Goal: Information Seeking & Learning: Check status

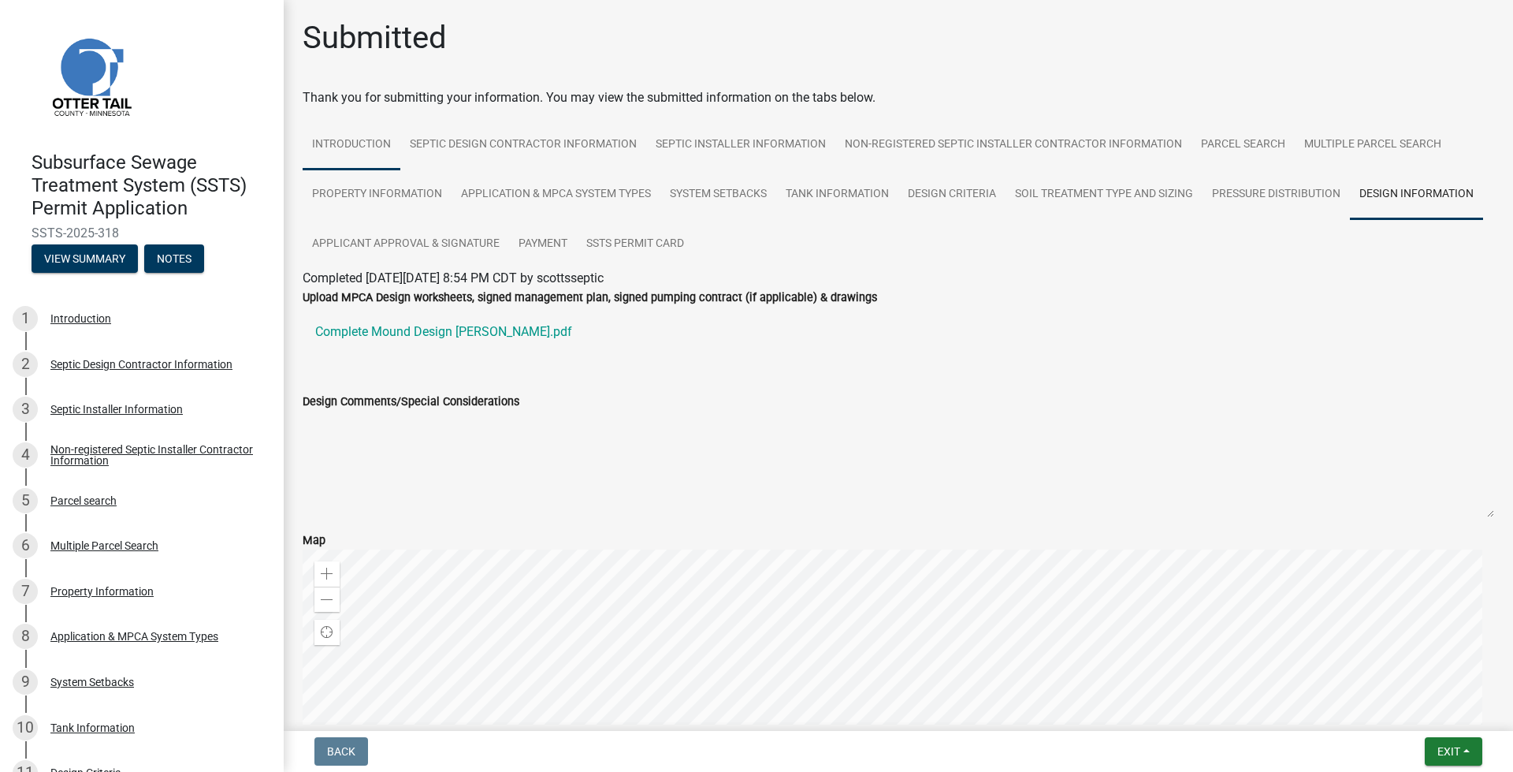
click at [357, 136] on link "Introduction" at bounding box center [352, 145] width 98 height 50
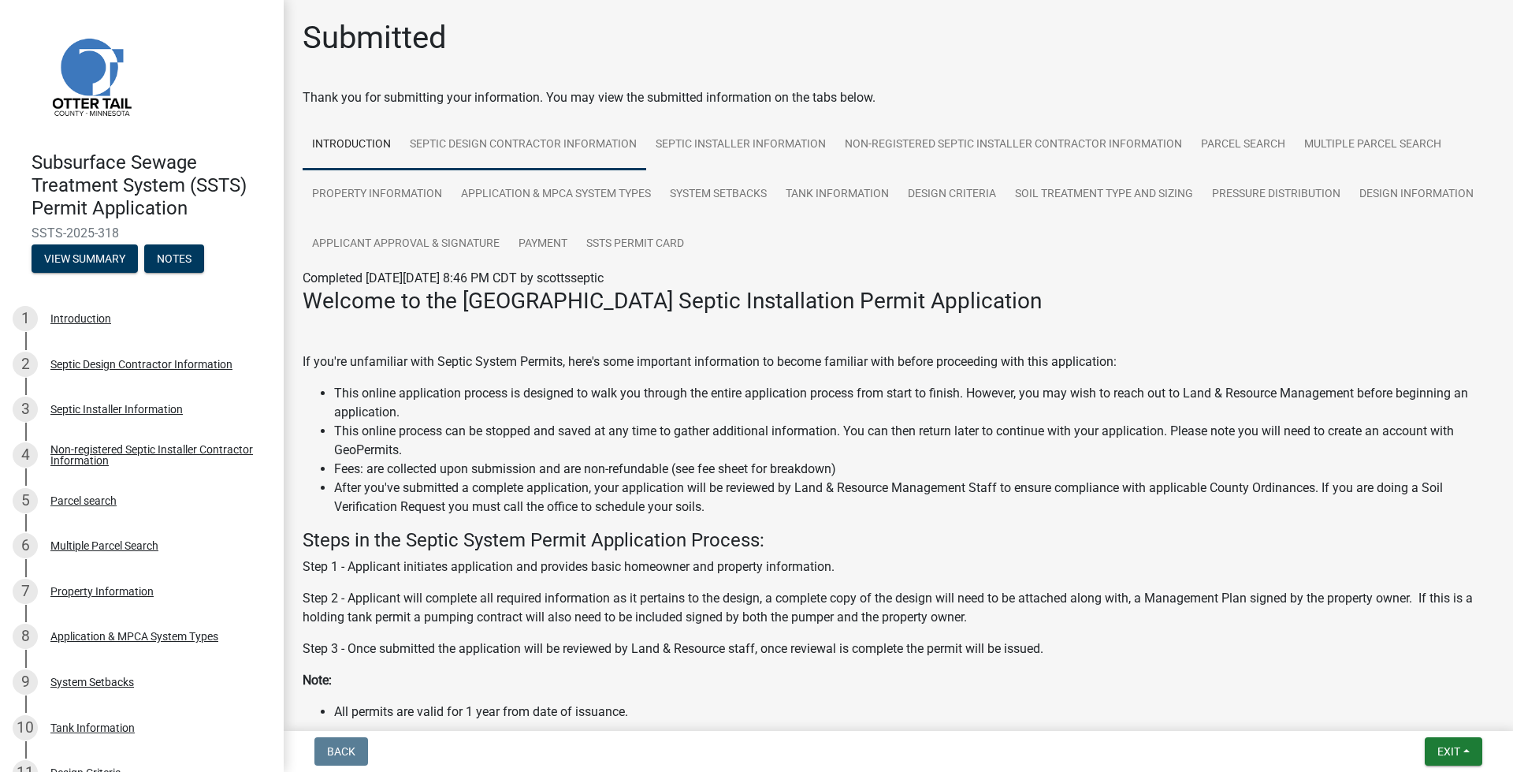
click at [497, 123] on link "Septic Design Contractor Information" at bounding box center [523, 145] width 246 height 50
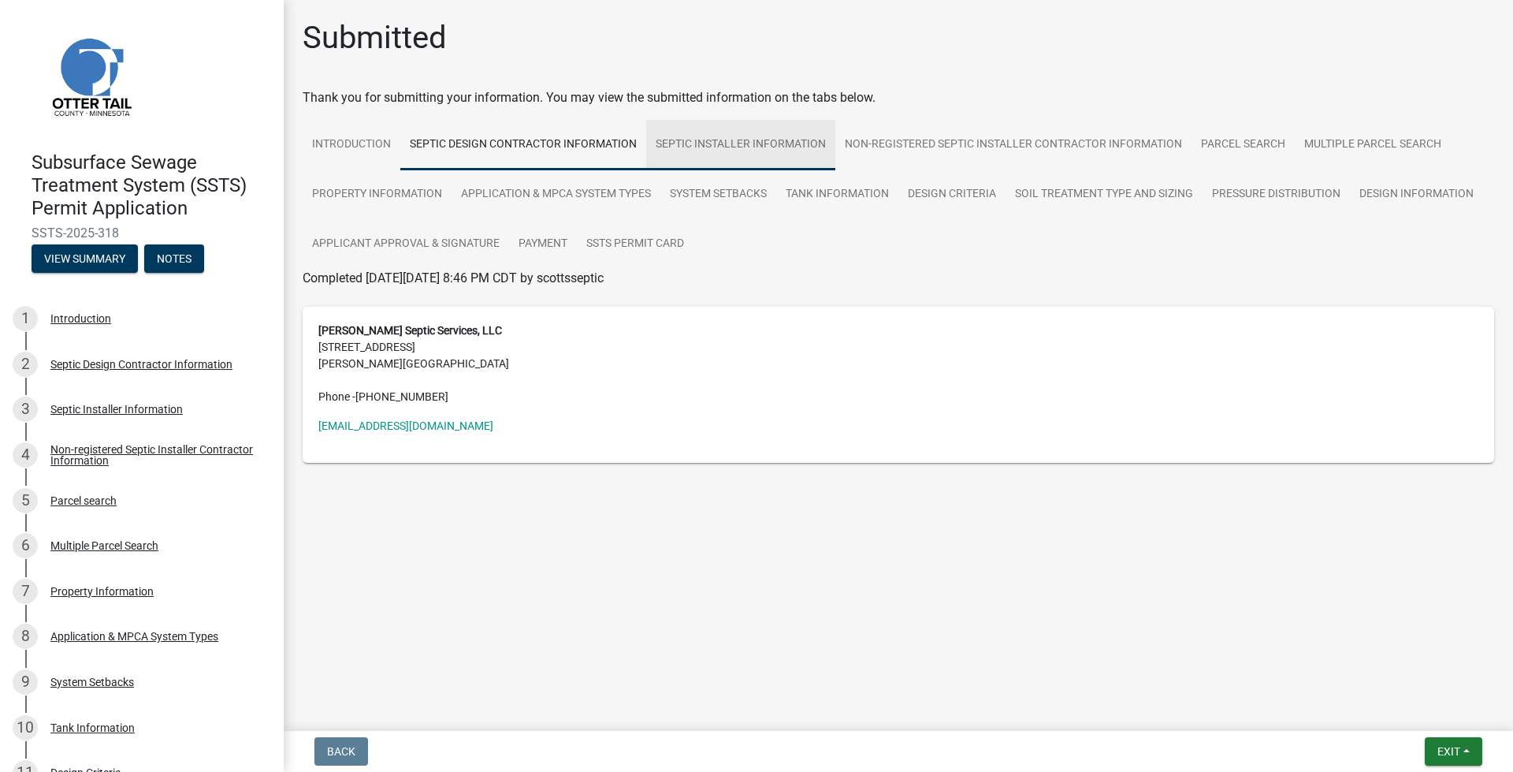
click at [787, 154] on link "Septic Installer Information" at bounding box center [740, 145] width 189 height 50
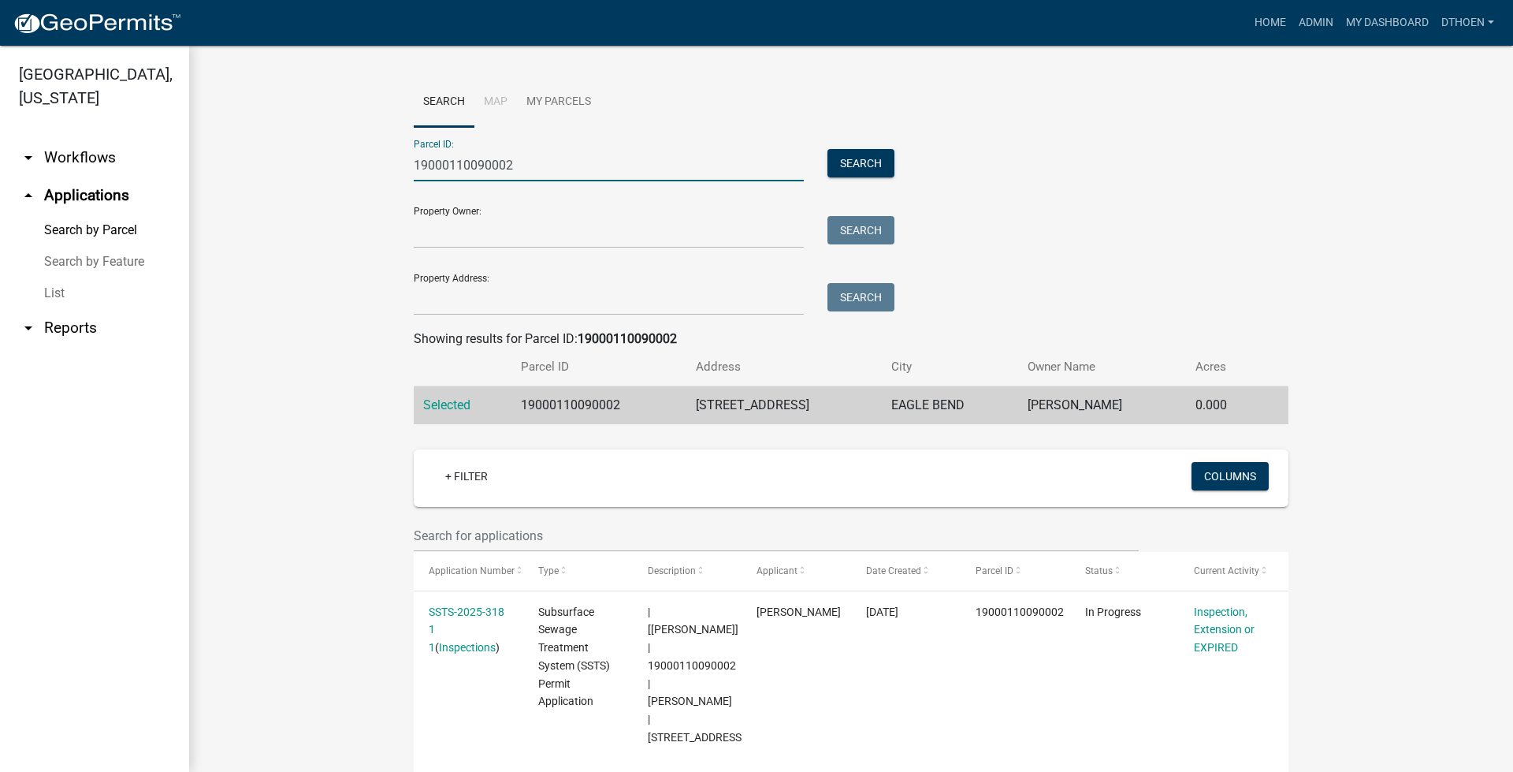
drag, startPoint x: 532, startPoint y: 162, endPoint x: 443, endPoint y: 158, distance: 89.1
click at [379, 150] on wm-workflow-application-search-view "Search Map My Parcels Parcel ID: 19000110090002 Search Property Owner: Search P…" at bounding box center [851, 496] width 1261 height 838
paste input "3000150092001"
type input "13000150092001"
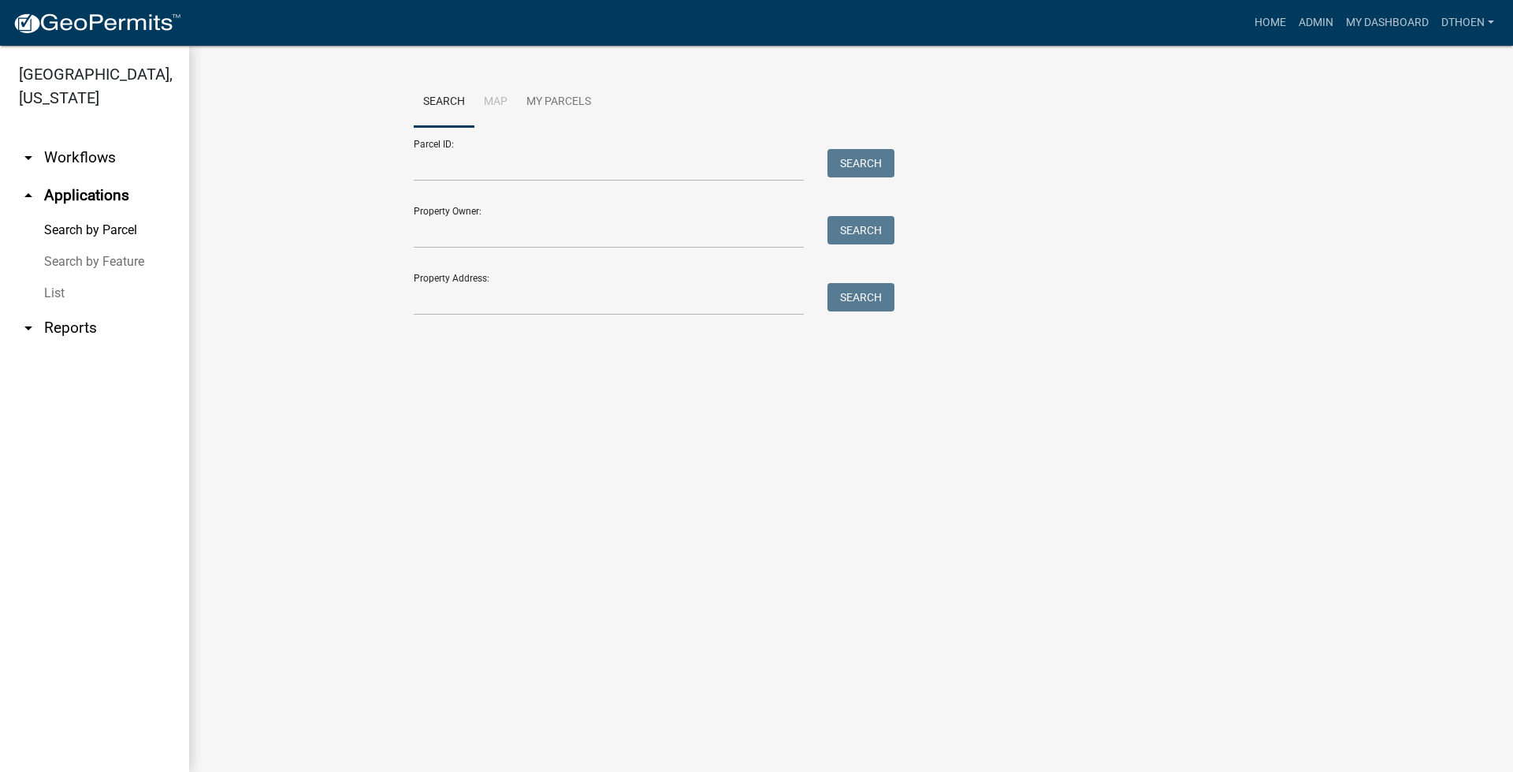
drag, startPoint x: 549, startPoint y: 195, endPoint x: 549, endPoint y: 177, distance: 18.9
click at [549, 194] on div "Property Owner: Search" at bounding box center [650, 221] width 473 height 54
click at [549, 177] on input "Parcel ID:" at bounding box center [609, 165] width 390 height 32
click at [858, 167] on button "Search" at bounding box center [861, 163] width 67 height 28
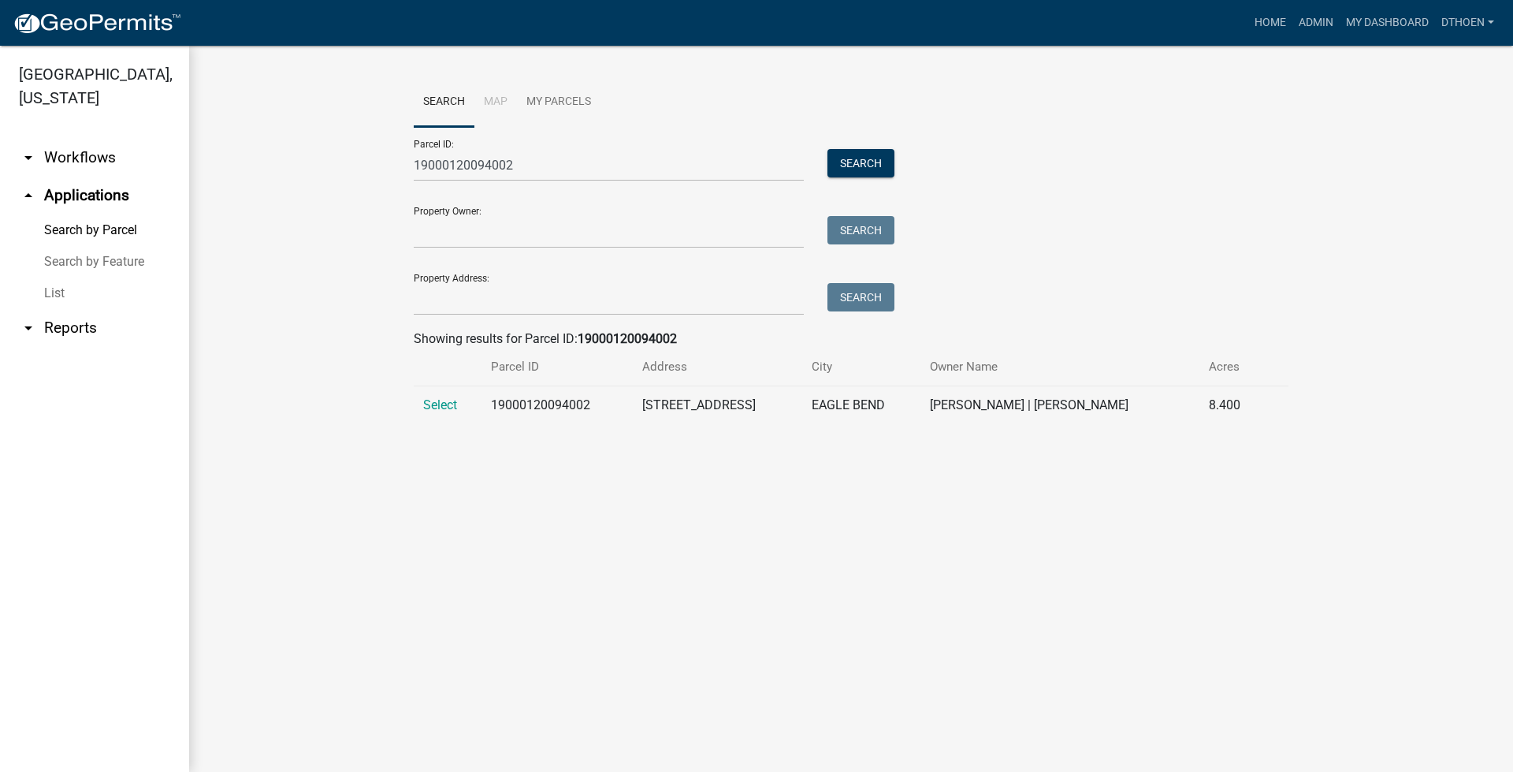
click at [454, 389] on td "Select" at bounding box center [448, 405] width 68 height 39
click at [441, 407] on span "Select" at bounding box center [440, 404] width 34 height 15
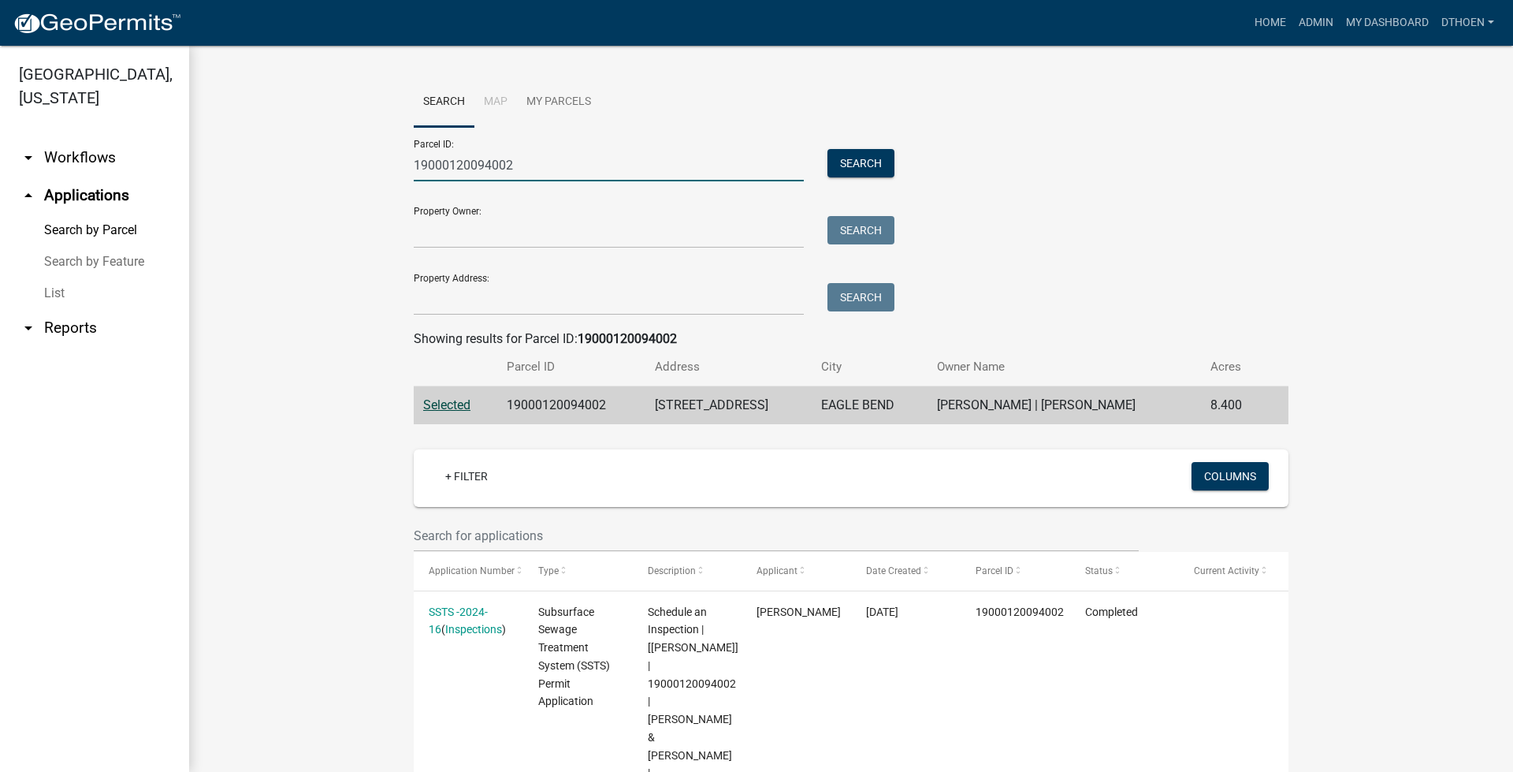
drag, startPoint x: 579, startPoint y: 172, endPoint x: 571, endPoint y: 171, distance: 7.9
click at [577, 172] on input "19000120094002" at bounding box center [609, 165] width 390 height 32
drag, startPoint x: 521, startPoint y: 159, endPoint x: 414, endPoint y: 147, distance: 107.8
click at [406, 151] on div "19000120094002" at bounding box center [609, 165] width 414 height 32
paste input "10090"
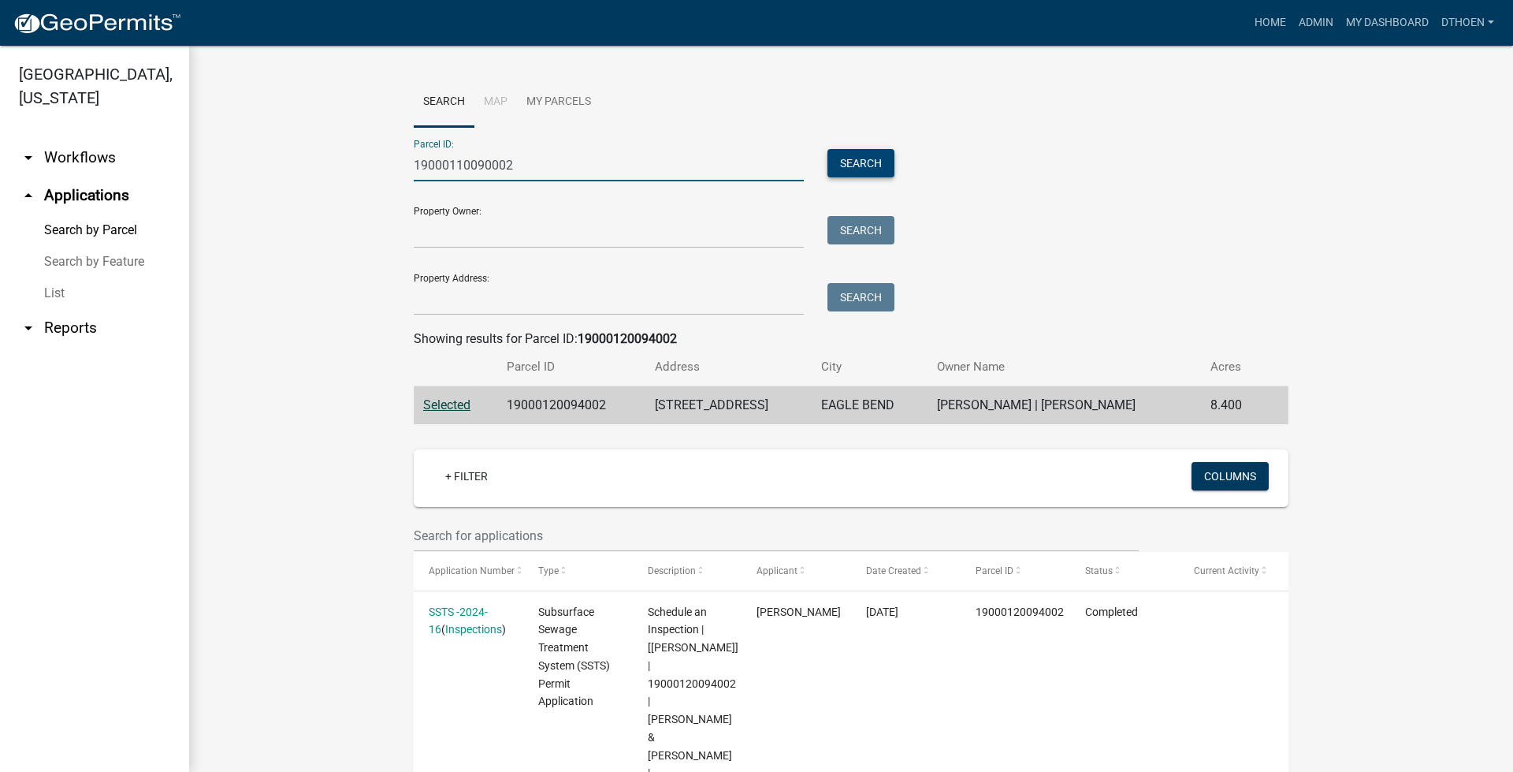
drag, startPoint x: 867, startPoint y: 166, endPoint x: 884, endPoint y: 178, distance: 20.8
click at [867, 166] on button "Search" at bounding box center [861, 163] width 67 height 28
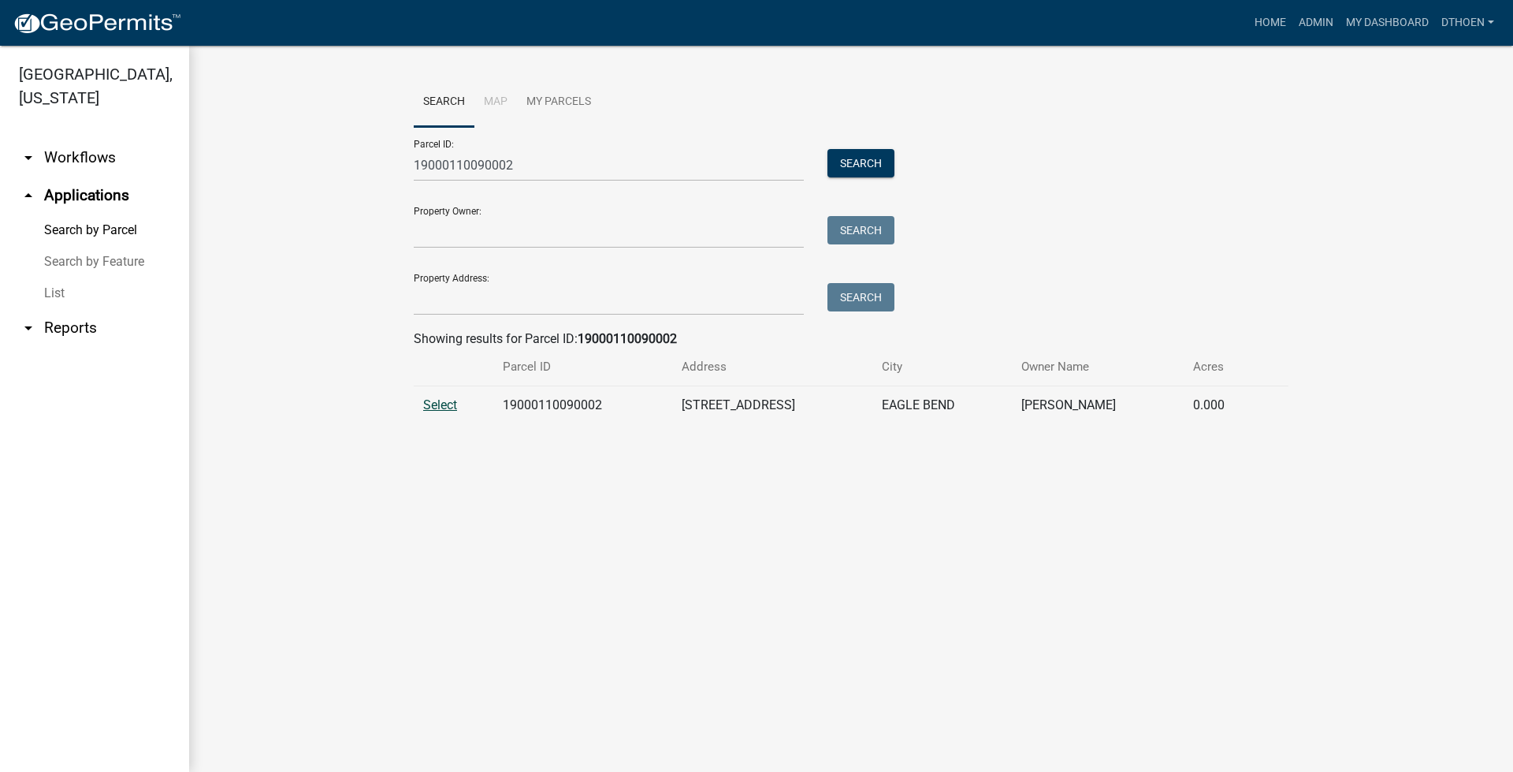
click at [442, 396] on td "Select" at bounding box center [454, 405] width 80 height 39
click at [442, 405] on span "Select" at bounding box center [440, 404] width 34 height 15
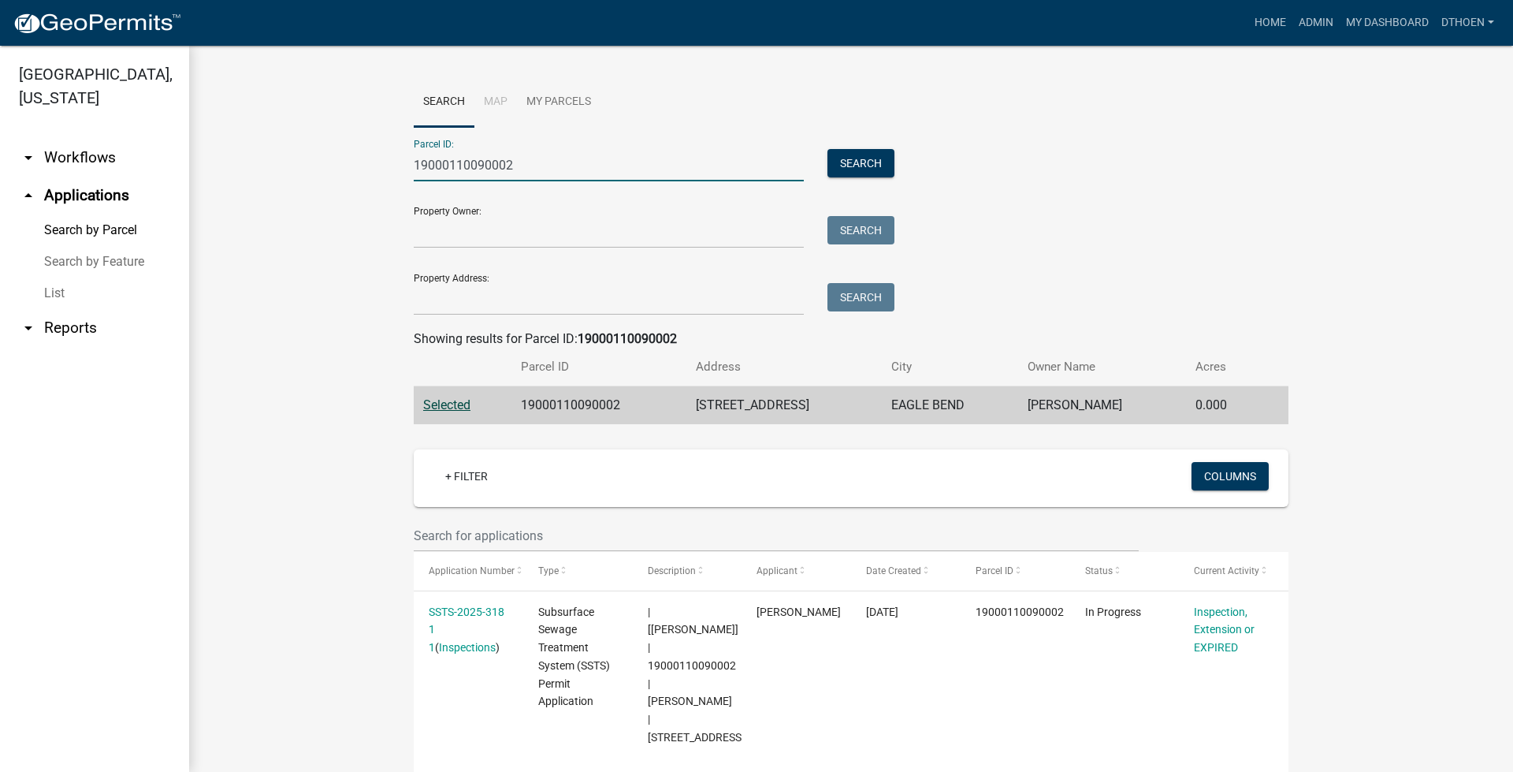
drag, startPoint x: 538, startPoint y: 161, endPoint x: 303, endPoint y: 158, distance: 235.7
click at [303, 158] on wm-workflow-application-search-view "Search Map My Parcels Parcel ID: 19000110090002 Search Property Owner: Search P…" at bounding box center [851, 496] width 1261 height 838
paste input "40110005"
drag, startPoint x: 859, startPoint y: 166, endPoint x: 716, endPoint y: 261, distance: 171.6
click at [859, 166] on button "Search" at bounding box center [861, 163] width 67 height 28
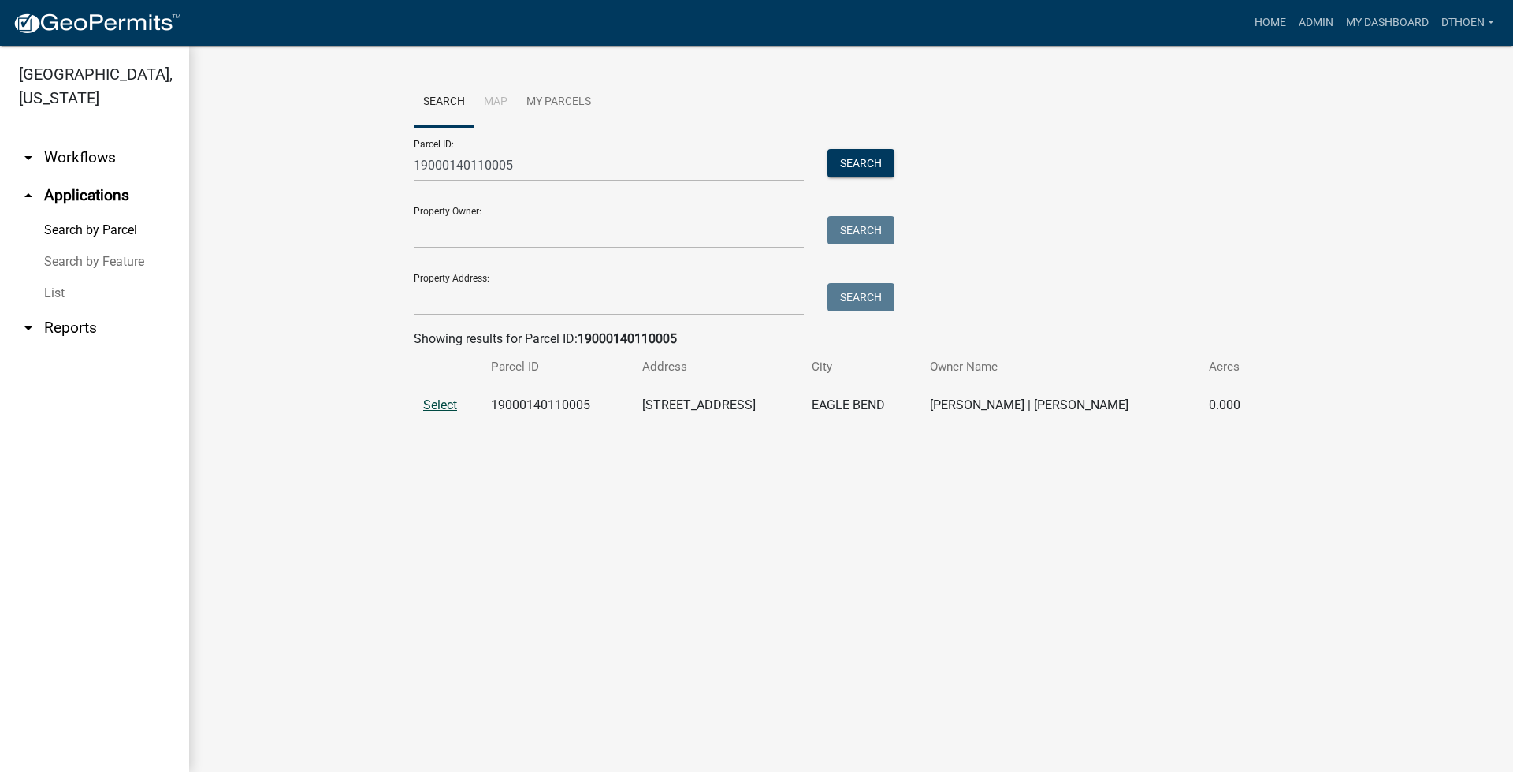
click at [441, 412] on span "Select" at bounding box center [440, 404] width 34 height 15
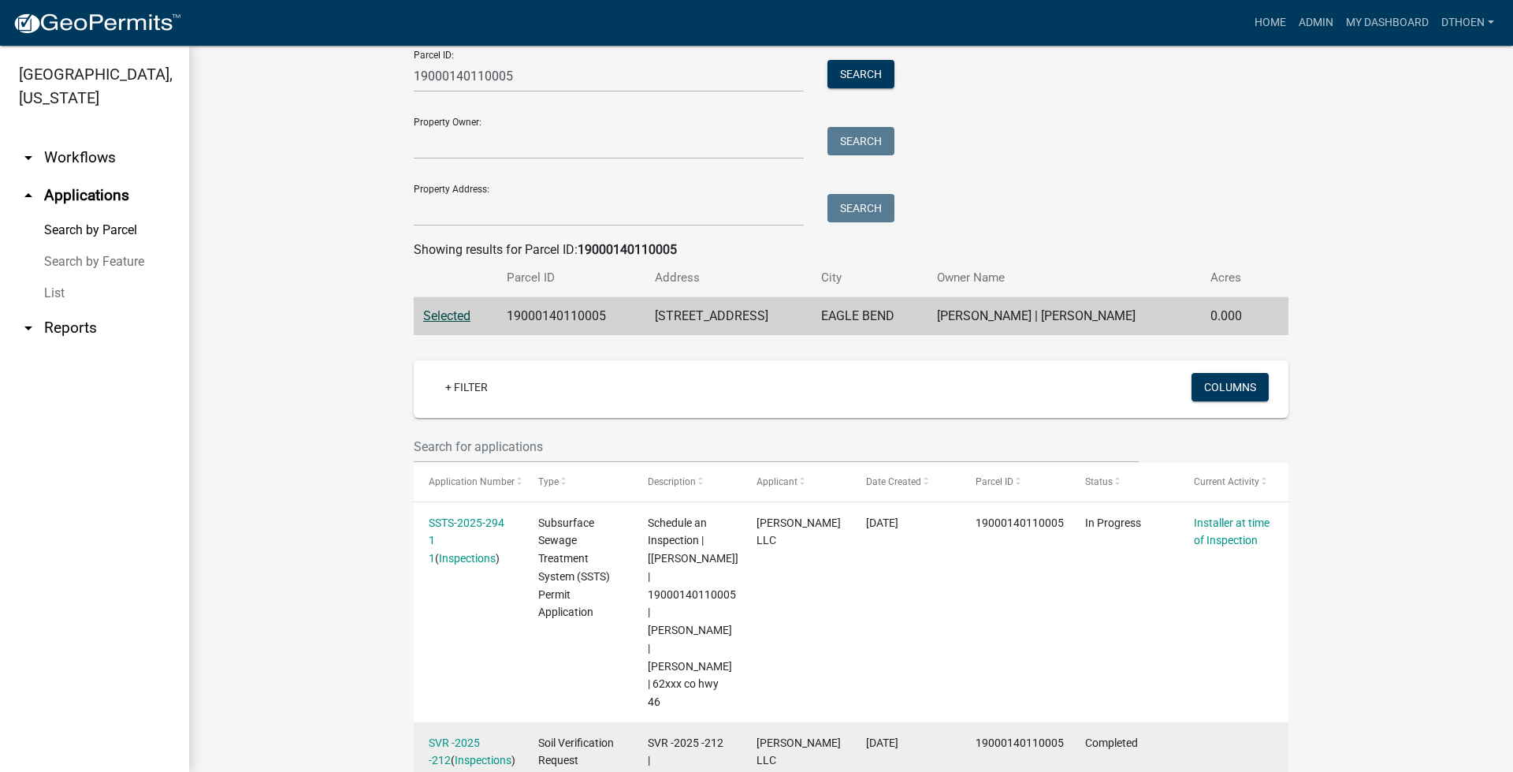
scroll to position [211, 0]
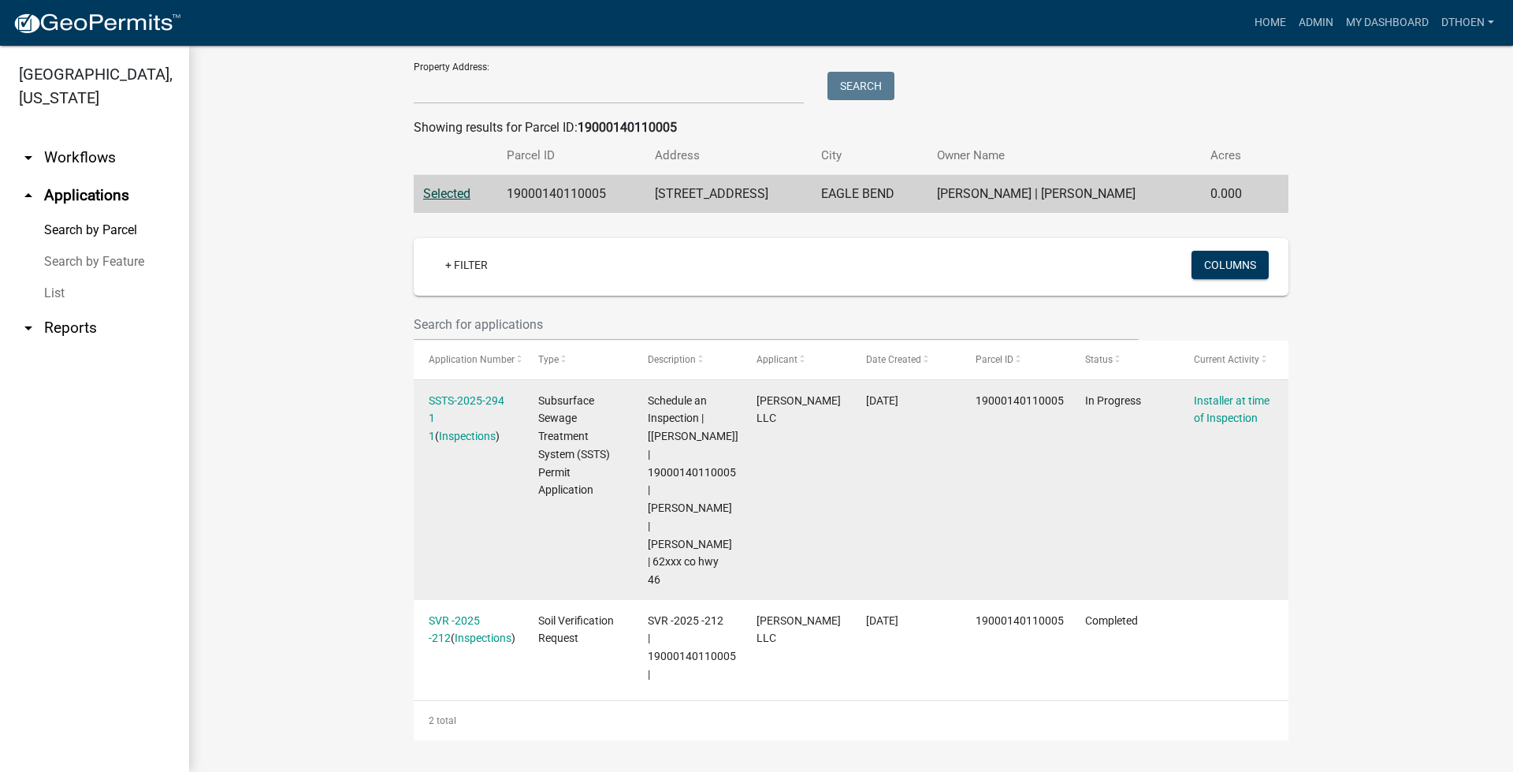
click at [458, 392] on div "SSTS-2025-294 1 1 ( Inspections )" at bounding box center [468, 419] width 79 height 54
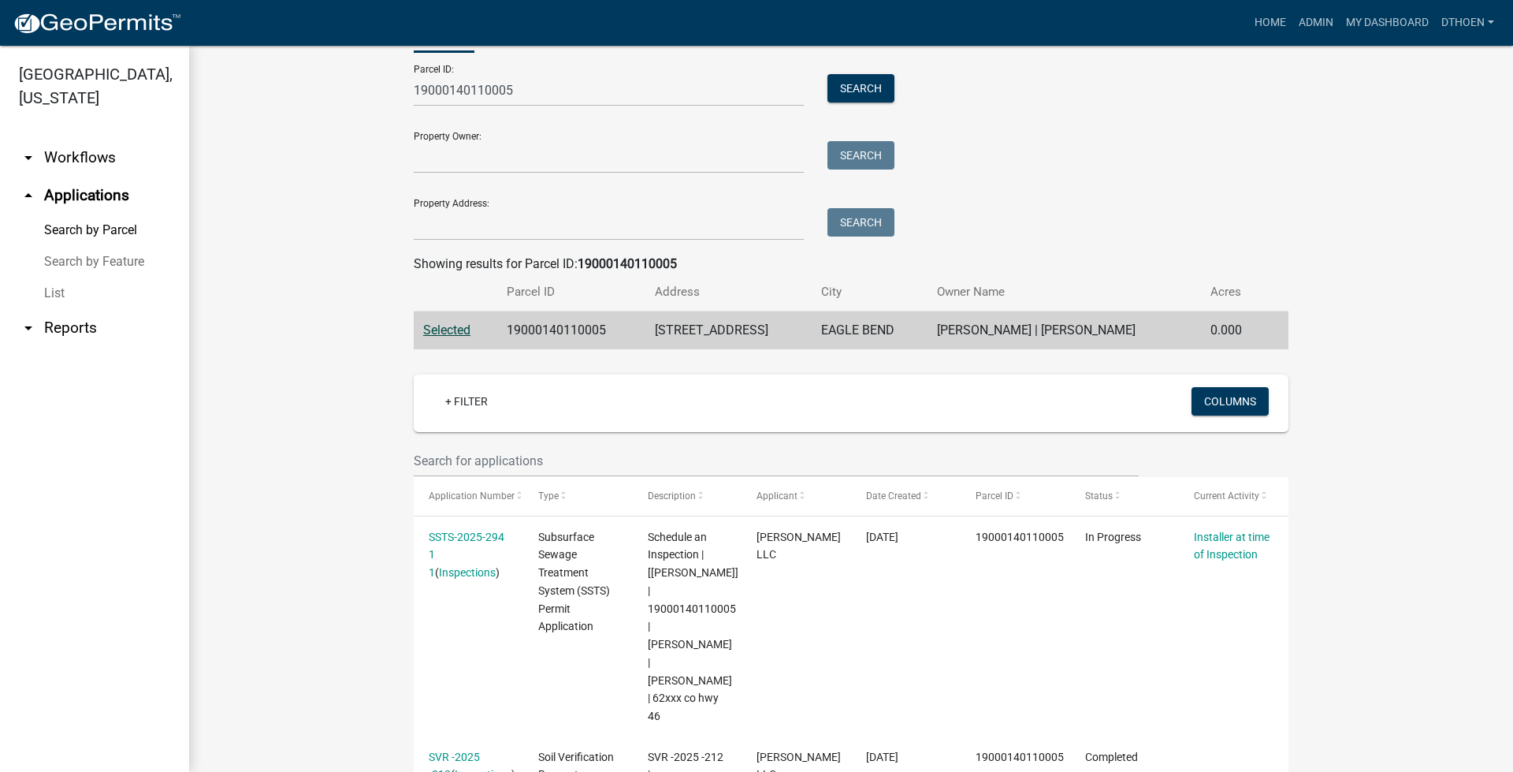
scroll to position [0, 0]
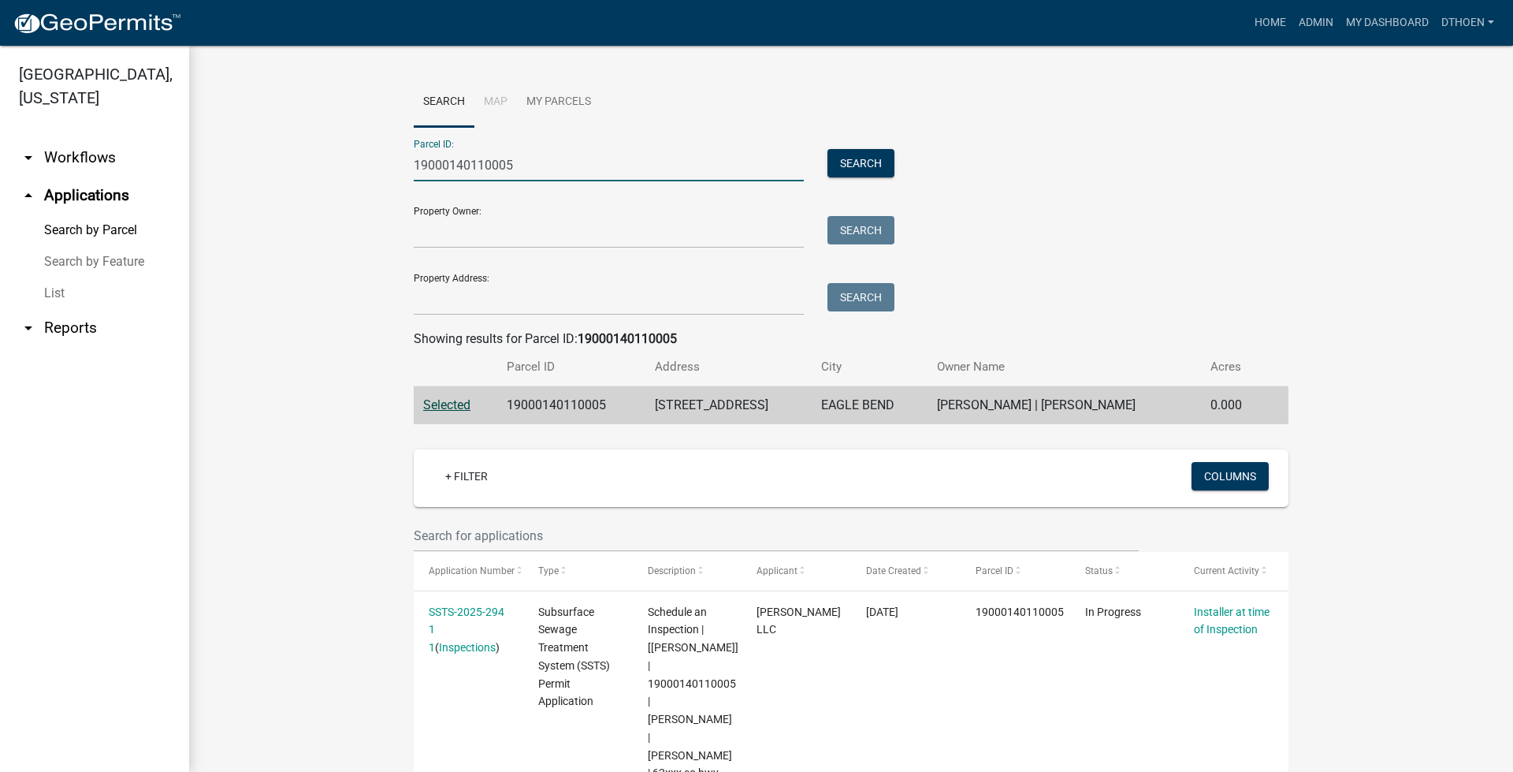
drag, startPoint x: 516, startPoint y: 178, endPoint x: 434, endPoint y: 168, distance: 83.4
click at [402, 177] on div "19000140110005" at bounding box center [609, 165] width 414 height 32
paste input "23000240191900"
click at [844, 154] on button "Search" at bounding box center [861, 163] width 67 height 28
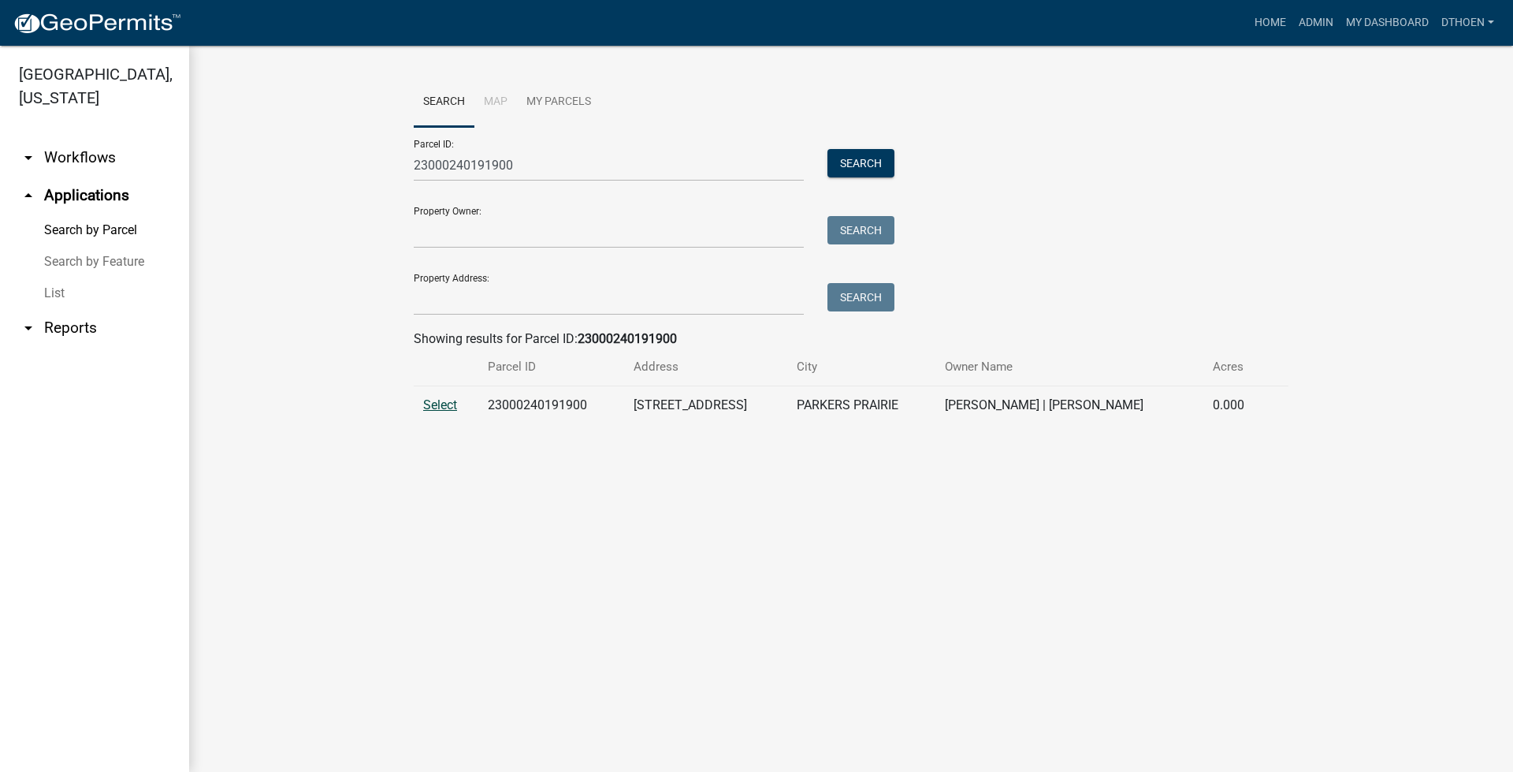
click at [444, 407] on span "Select" at bounding box center [440, 404] width 34 height 15
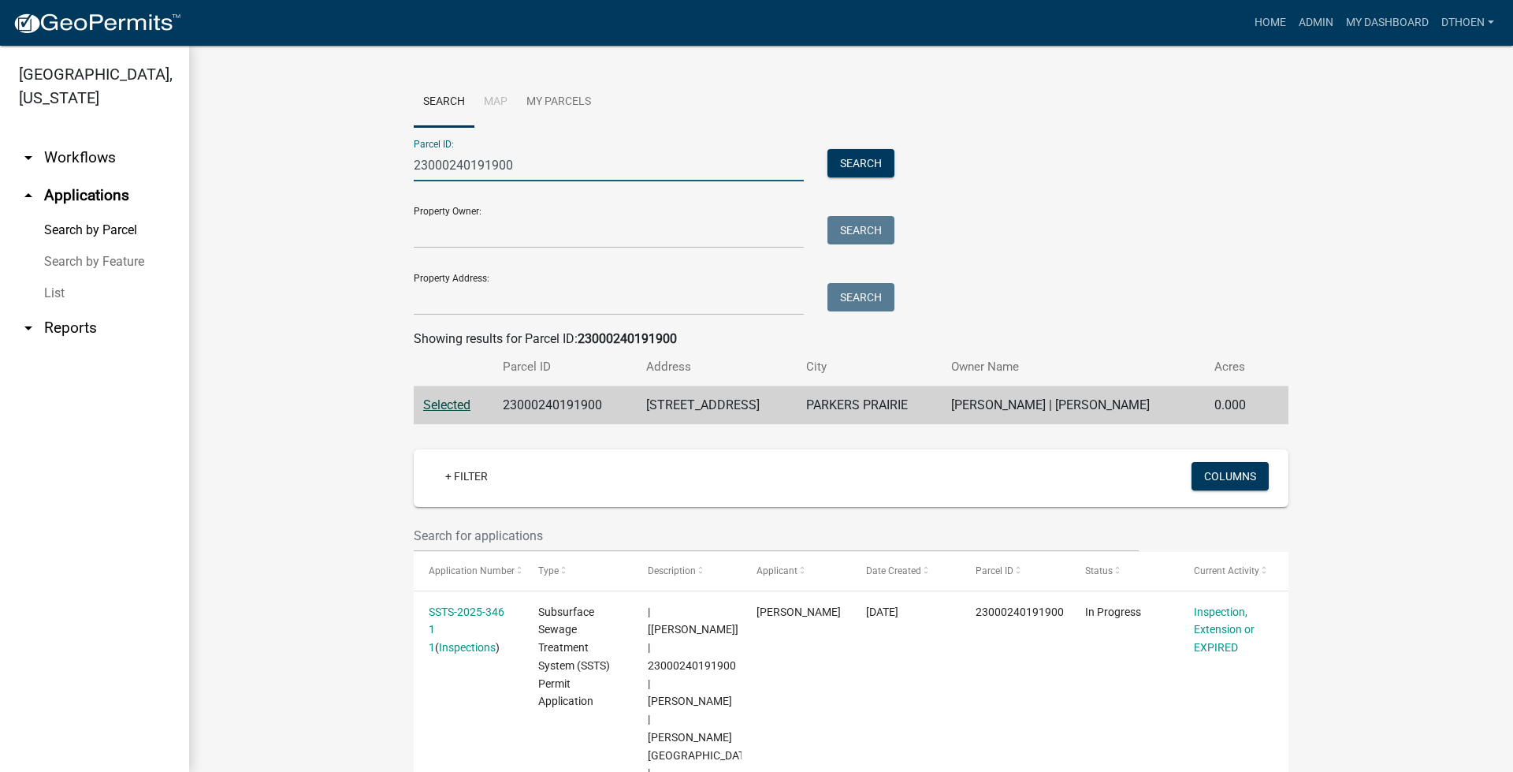
drag, startPoint x: 445, startPoint y: 178, endPoint x: 395, endPoint y: 169, distance: 50.5
click at [389, 175] on wm-workflow-application-search-view "Search Map My Parcels Parcel ID: 23000240191900 Search Property Owner: Search P…" at bounding box center [851, 522] width 1261 height 891
paste input "7000100063"
click at [833, 171] on button "Search" at bounding box center [861, 163] width 67 height 28
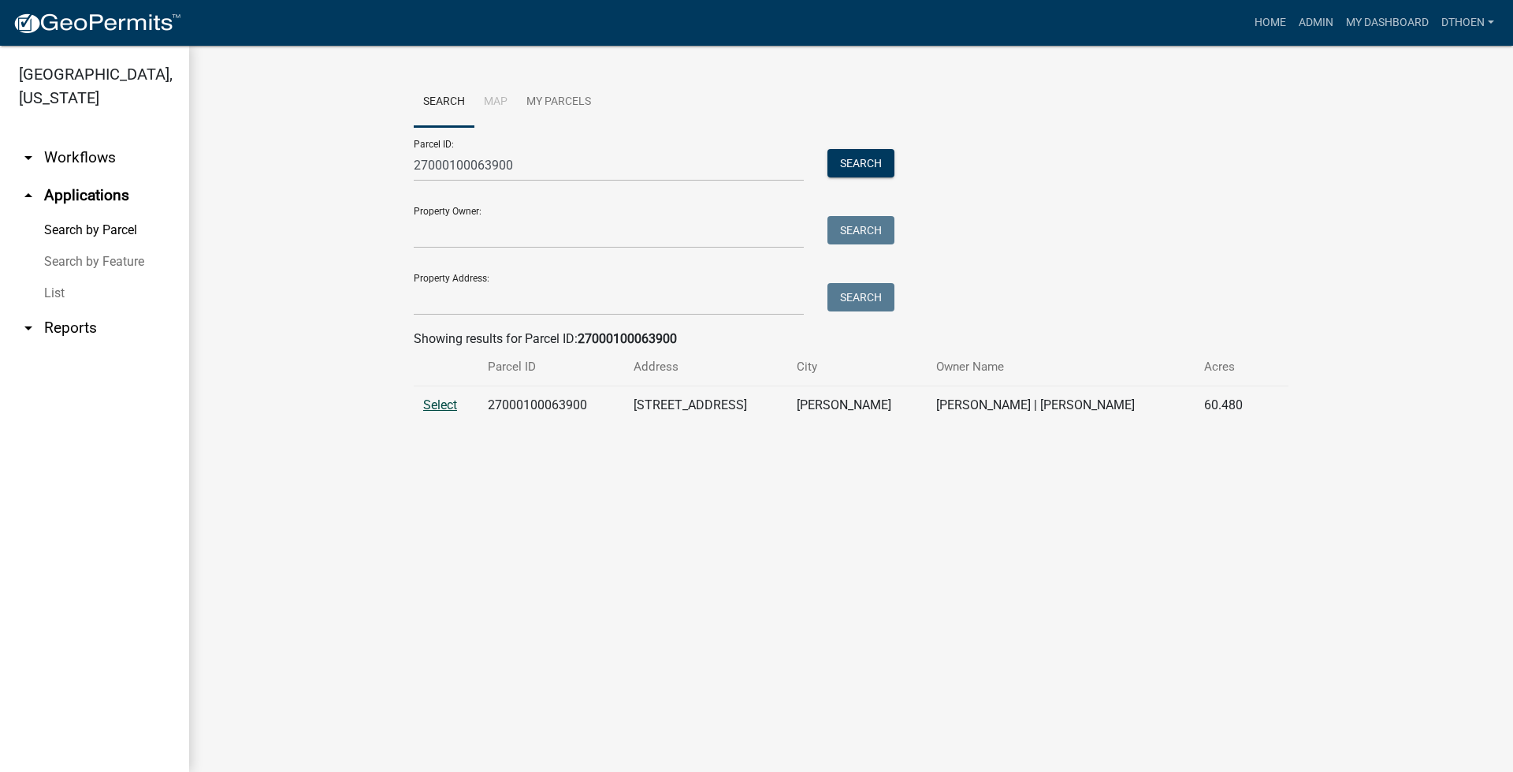
click at [453, 402] on span "Select" at bounding box center [440, 404] width 34 height 15
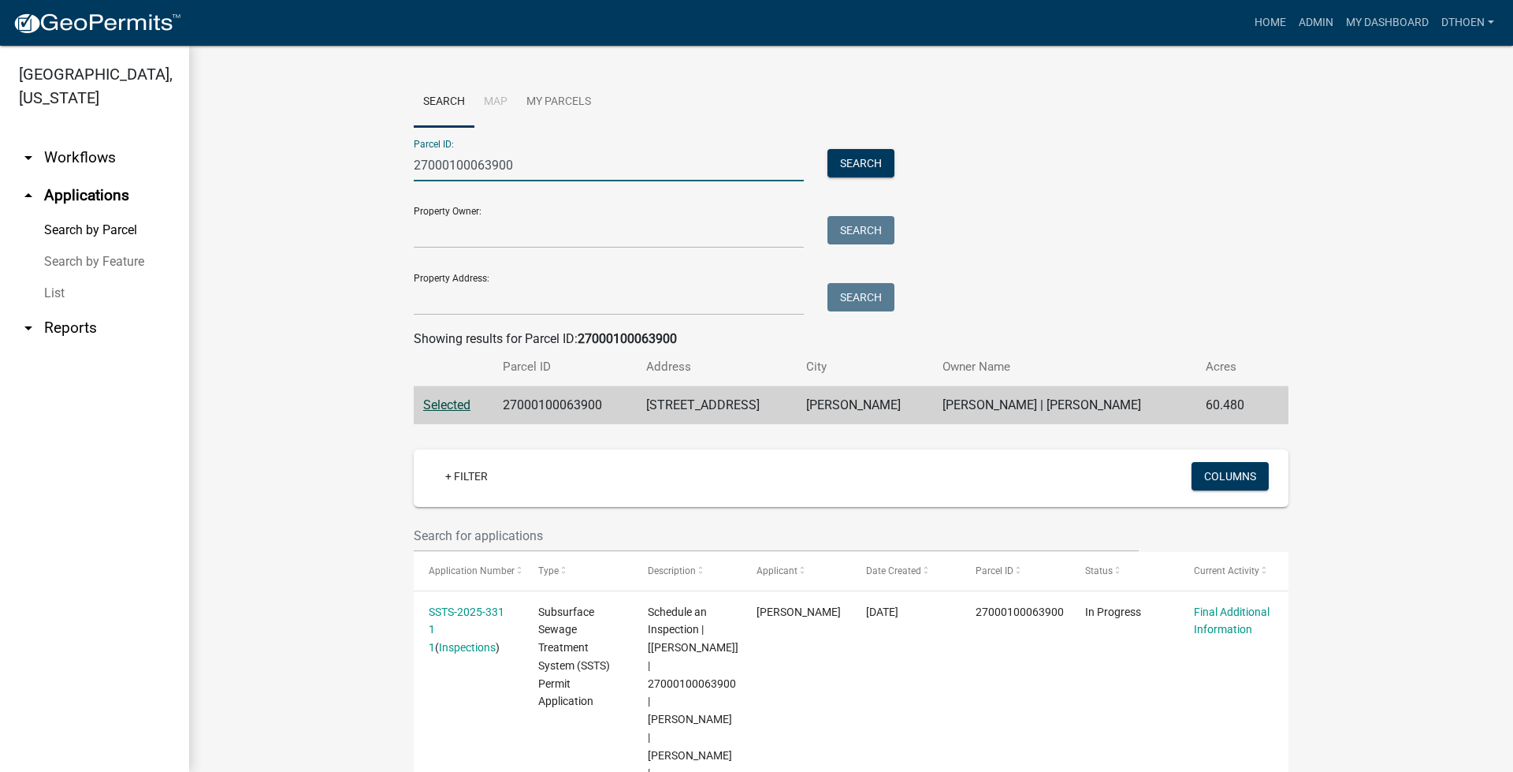
drag, startPoint x: 533, startPoint y: 169, endPoint x: 373, endPoint y: 167, distance: 160.0
click at [373, 167] on wm-workflow-application-search-view "Search Map My Parcels Parcel ID: 27000100063900 Search Property Owner: Search P…" at bounding box center [851, 588] width 1261 height 1022
paste input "31000270180001"
type input "31000270180001"
click at [844, 177] on button "Search" at bounding box center [861, 163] width 67 height 28
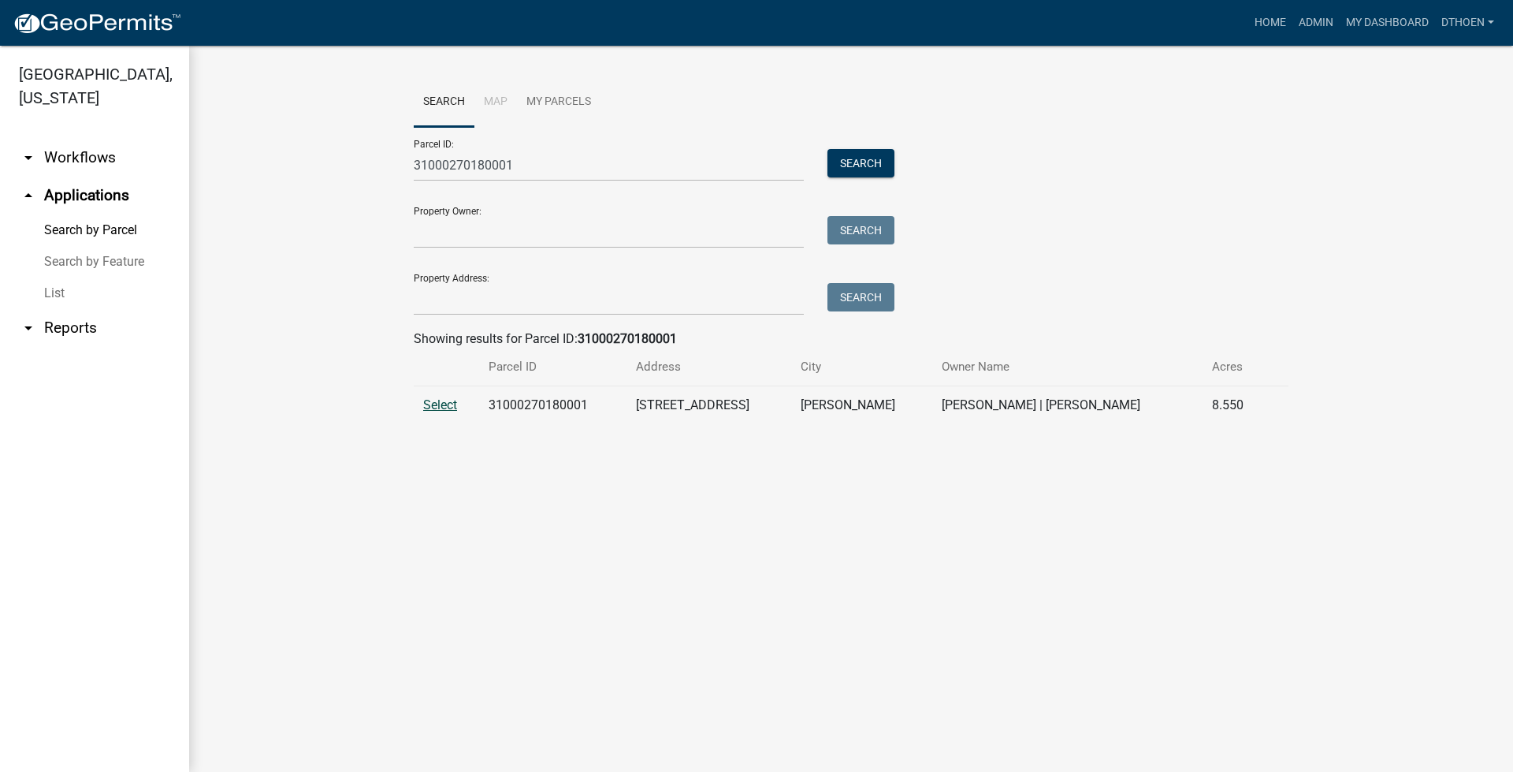
click at [453, 411] on span "Select" at bounding box center [440, 404] width 34 height 15
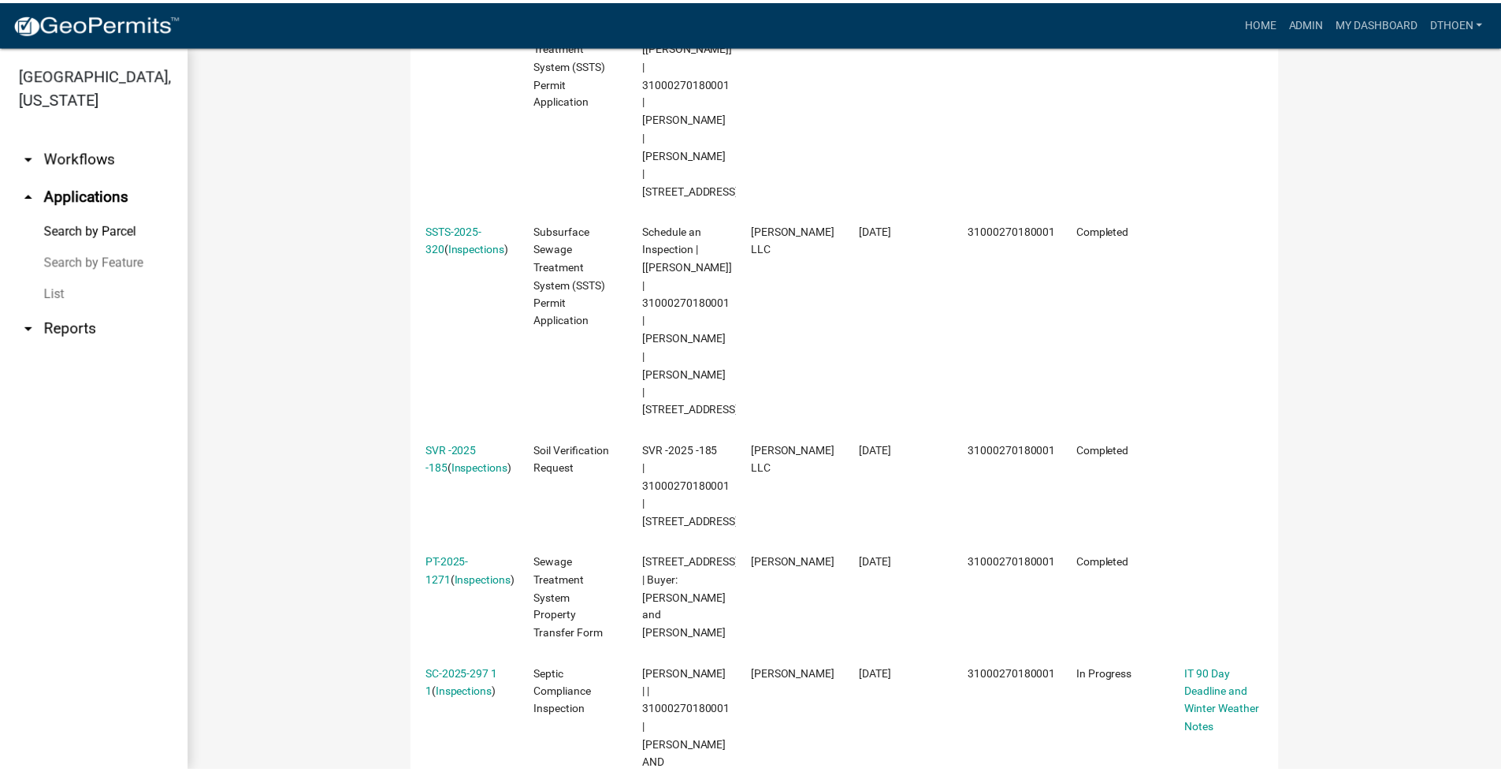
scroll to position [356, 0]
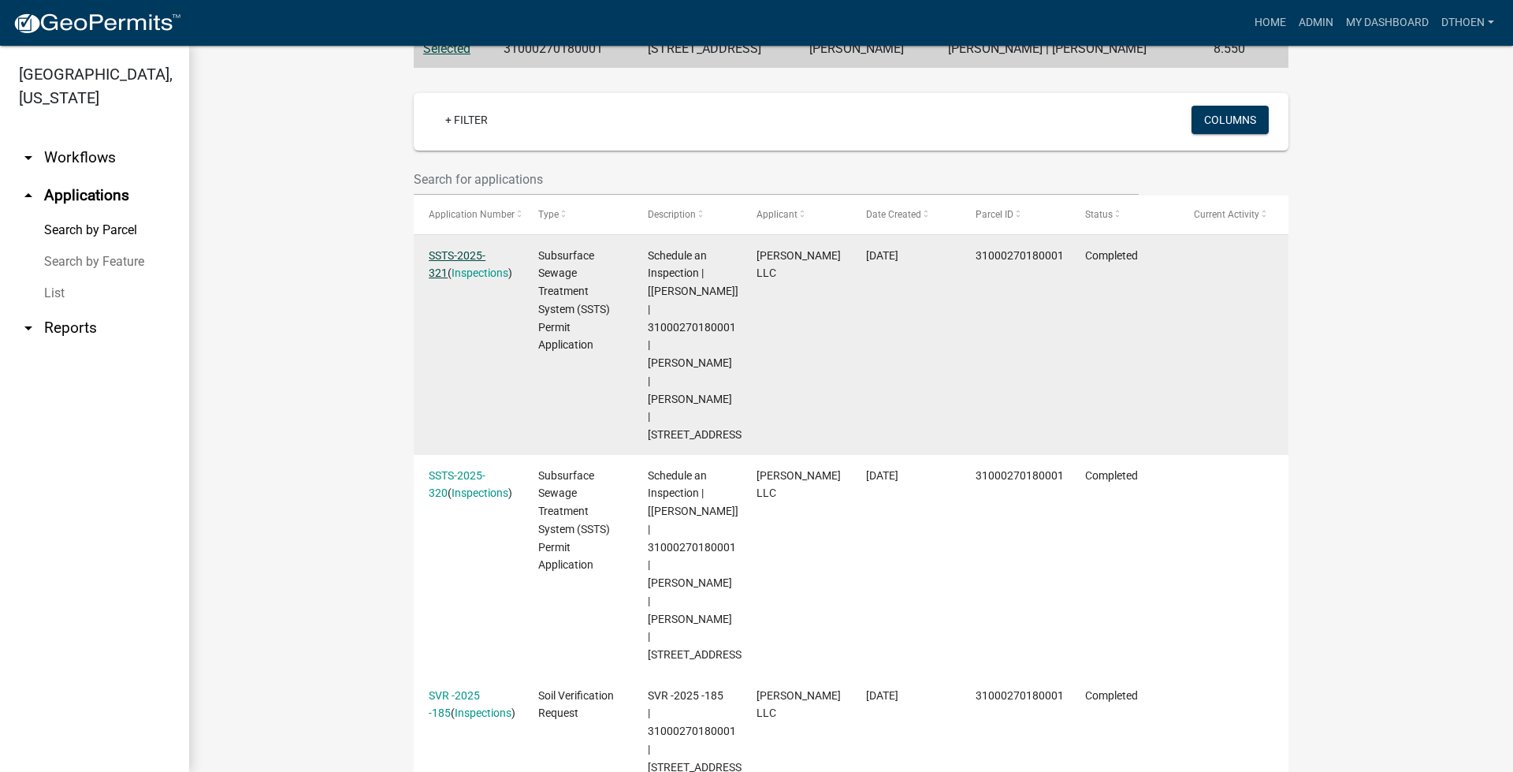
click at [486, 253] on link "SSTS-2025-321" at bounding box center [457, 264] width 57 height 31
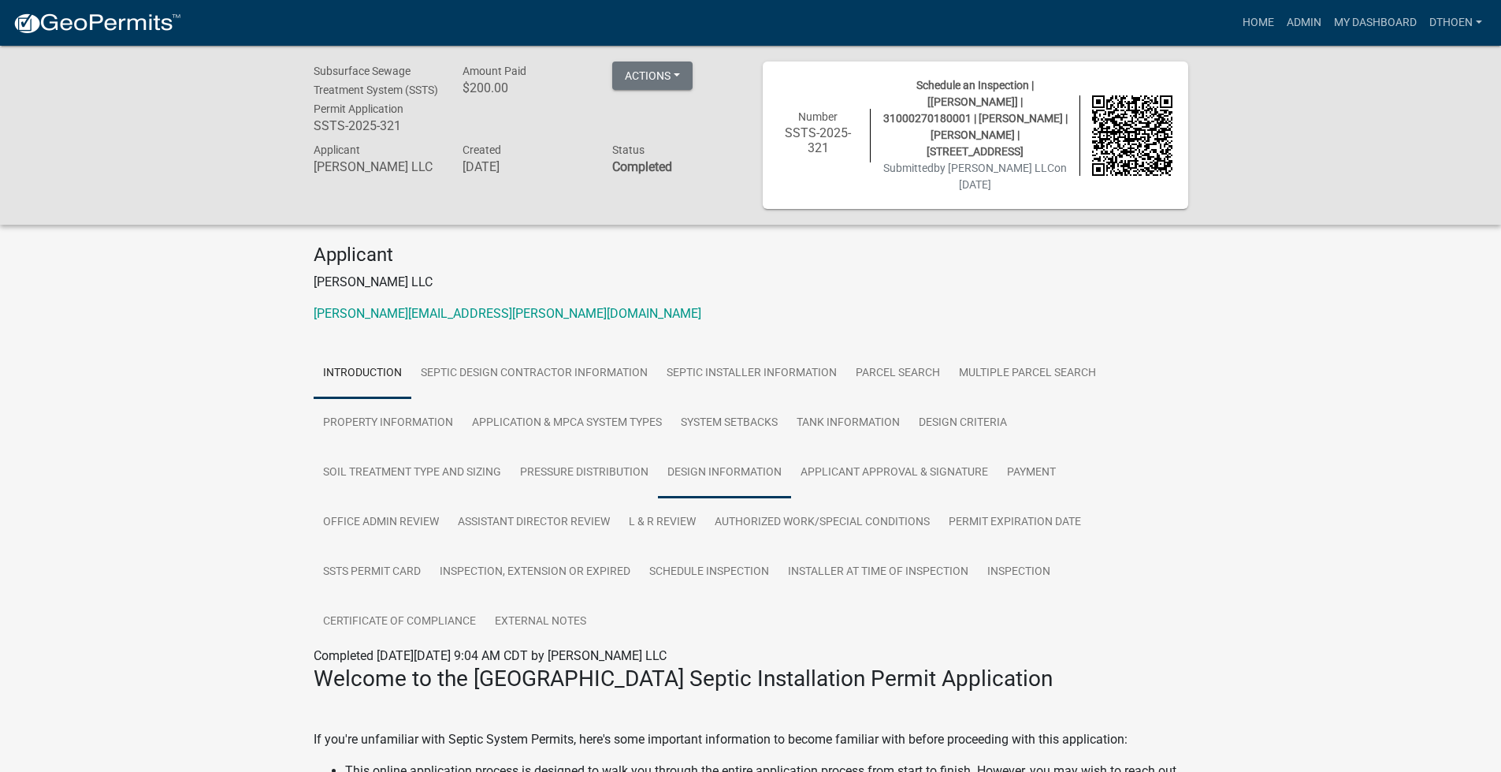
drag, startPoint x: 742, startPoint y: 450, endPoint x: 750, endPoint y: 456, distance: 9.5
click at [743, 450] on link "Design Information" at bounding box center [724, 473] width 133 height 50
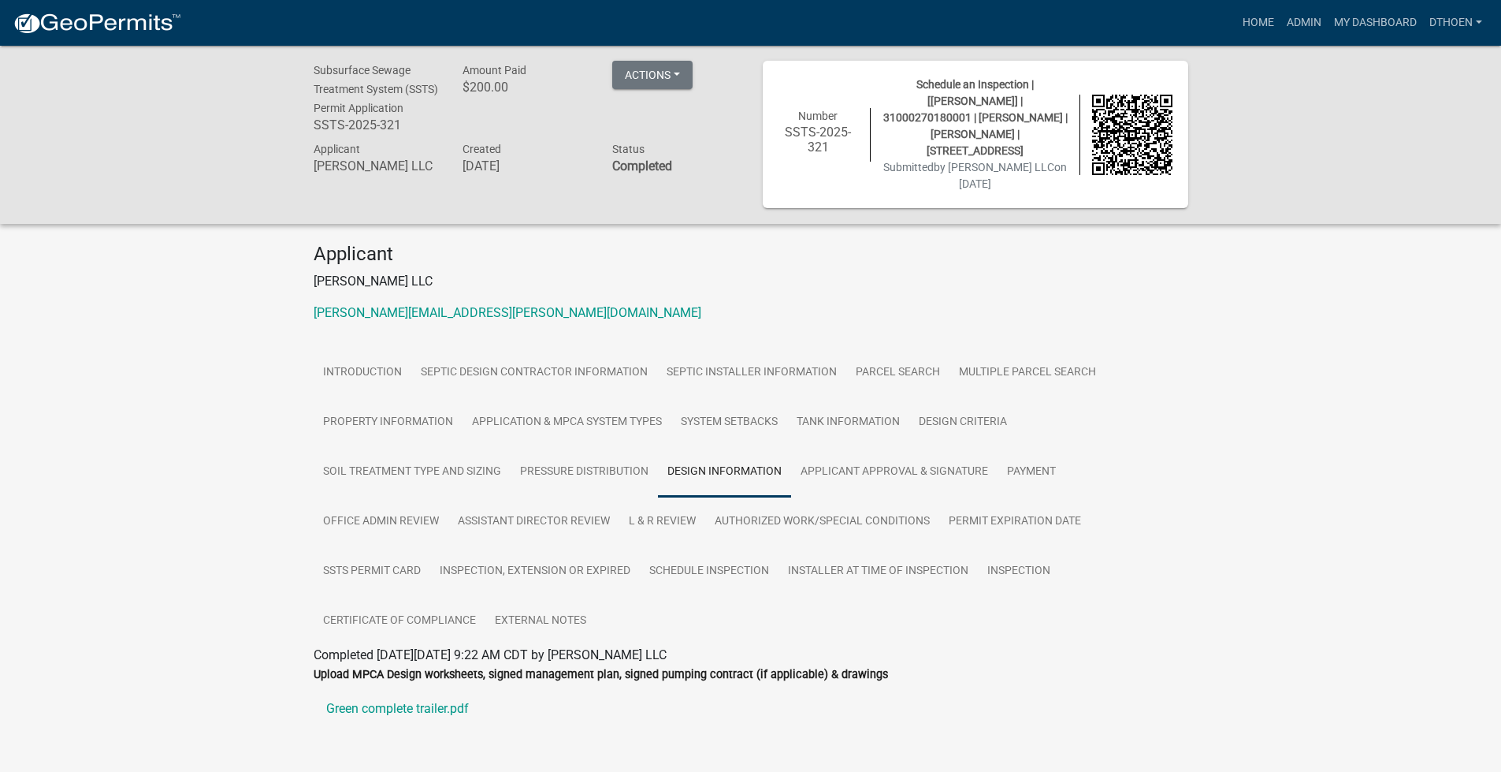
scroll to position [315, 0]
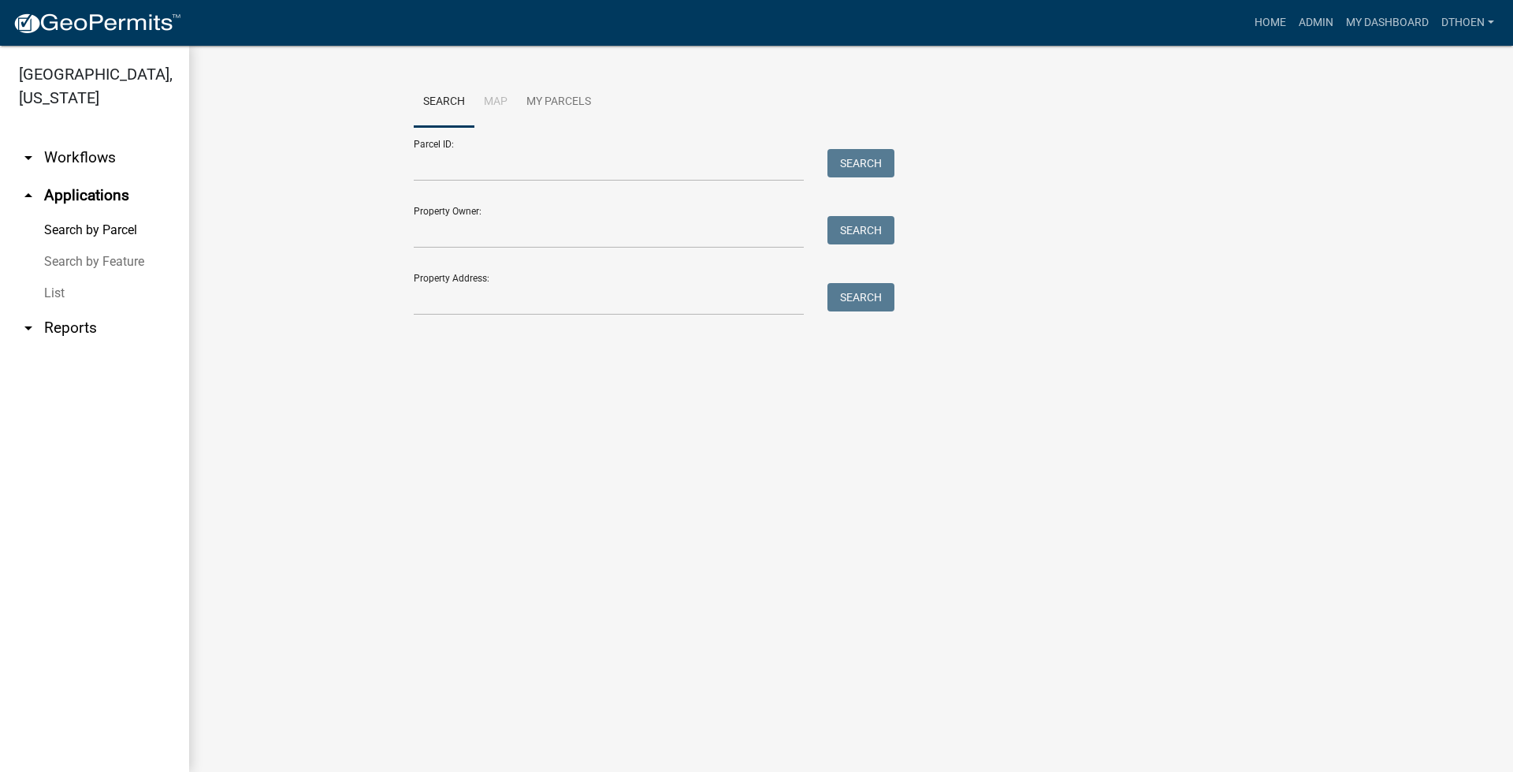
drag, startPoint x: 467, startPoint y: 146, endPoint x: 475, endPoint y: 171, distance: 26.4
click at [469, 151] on div "Parcel ID: Search" at bounding box center [650, 154] width 473 height 54
click at [475, 173] on input "Parcel ID:" at bounding box center [609, 165] width 390 height 32
paste input "31000270180001"
type input "31000270180001"
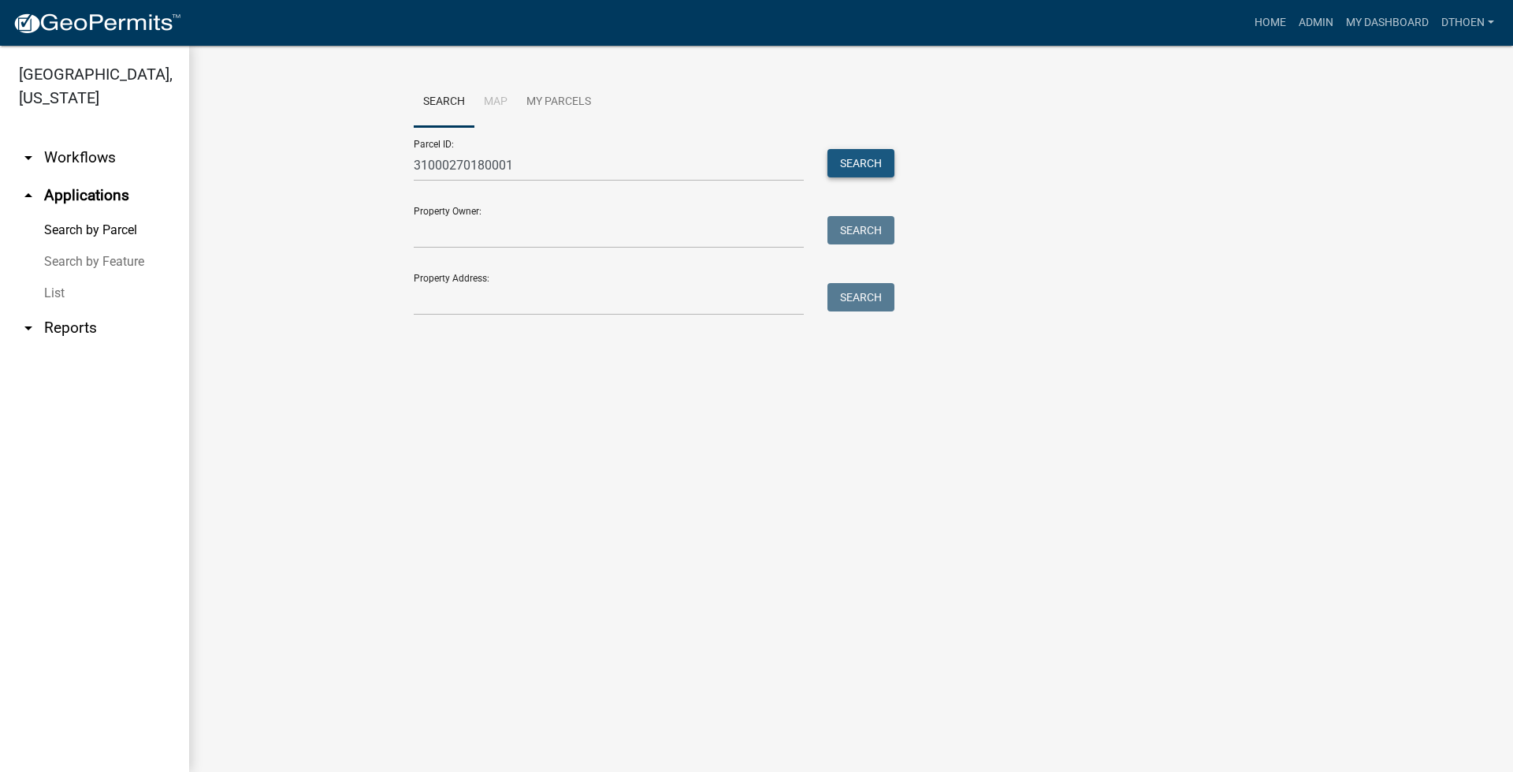
click at [852, 164] on button "Search" at bounding box center [861, 163] width 67 height 28
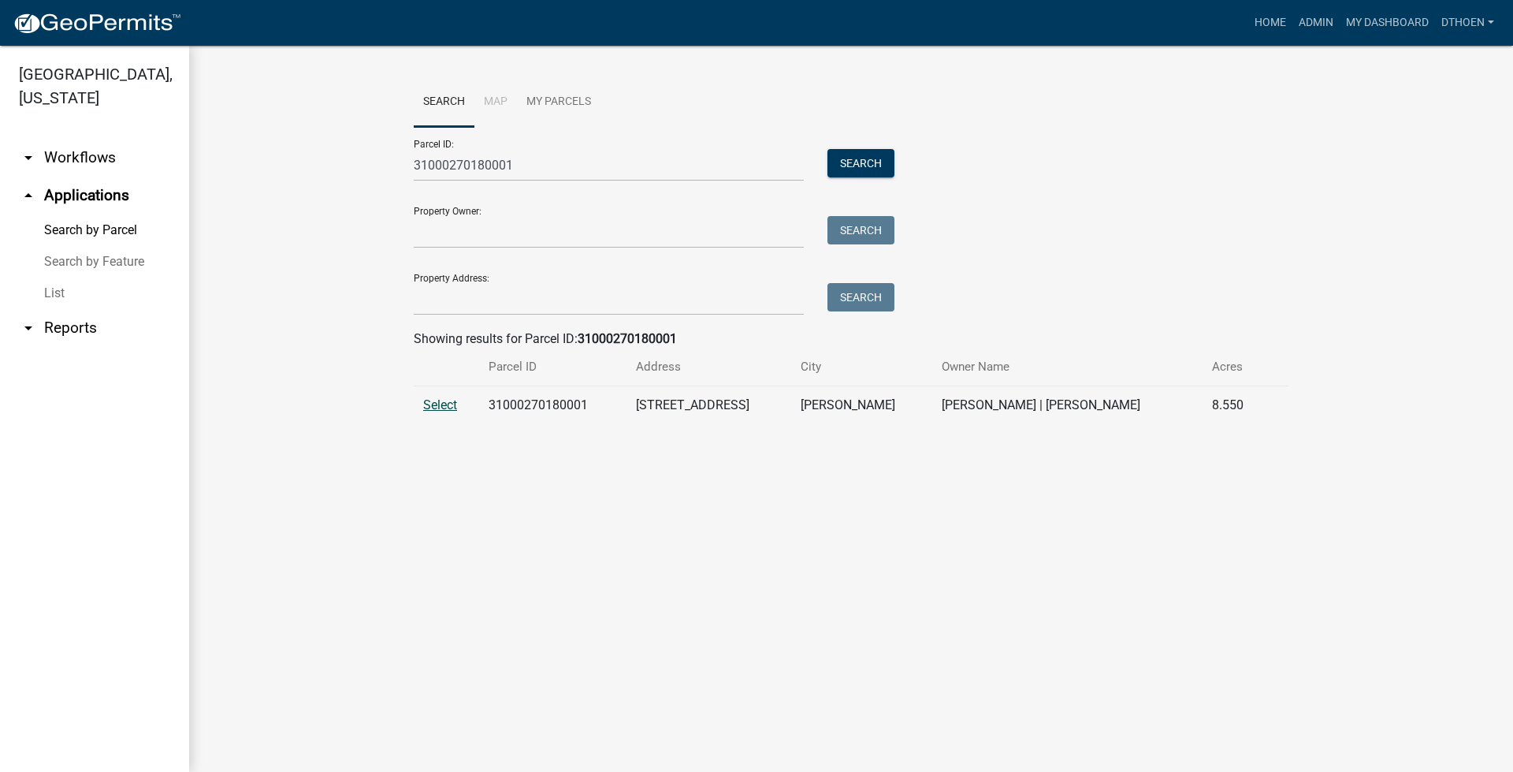
click at [437, 408] on span "Select" at bounding box center [440, 404] width 34 height 15
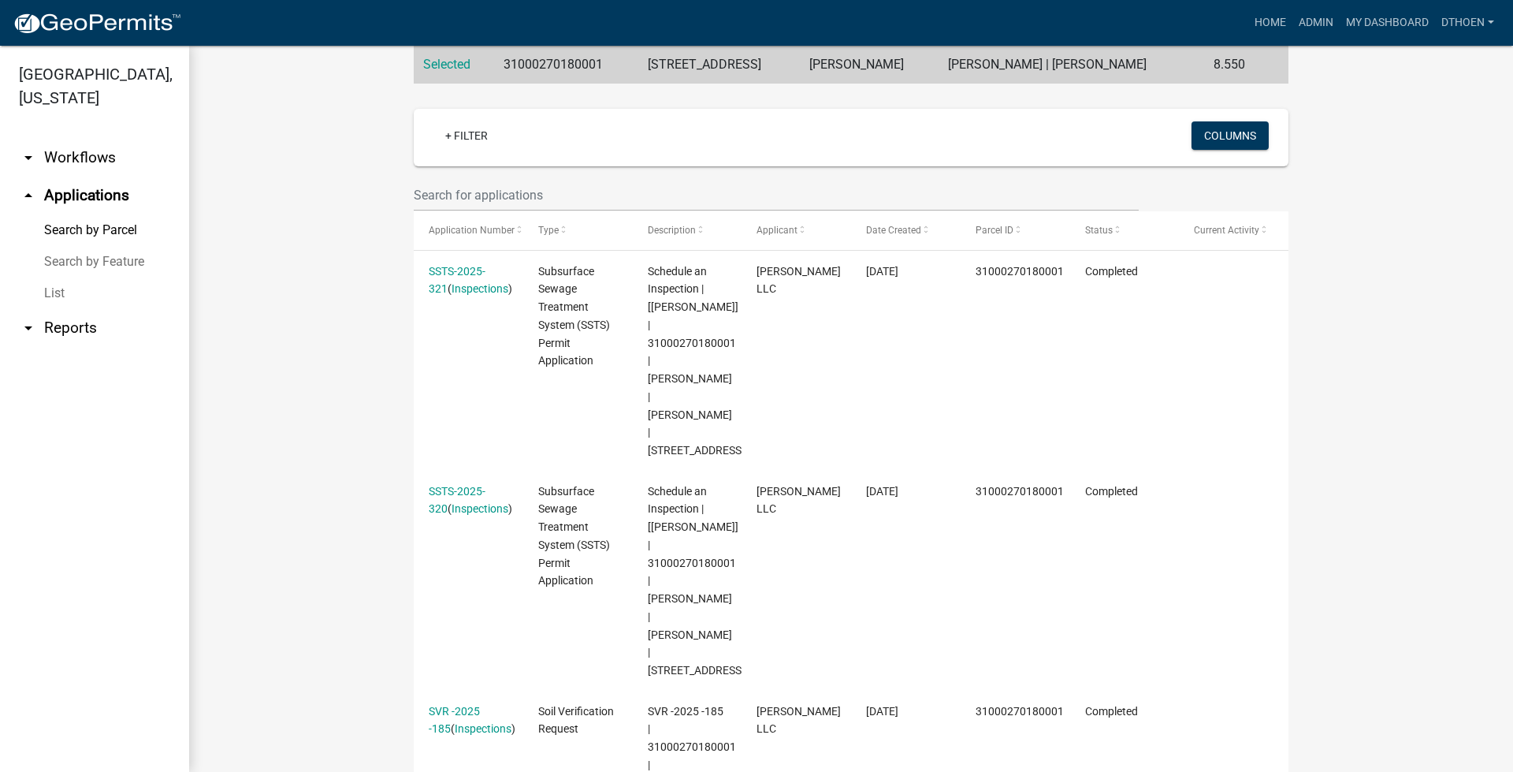
scroll to position [473, 0]
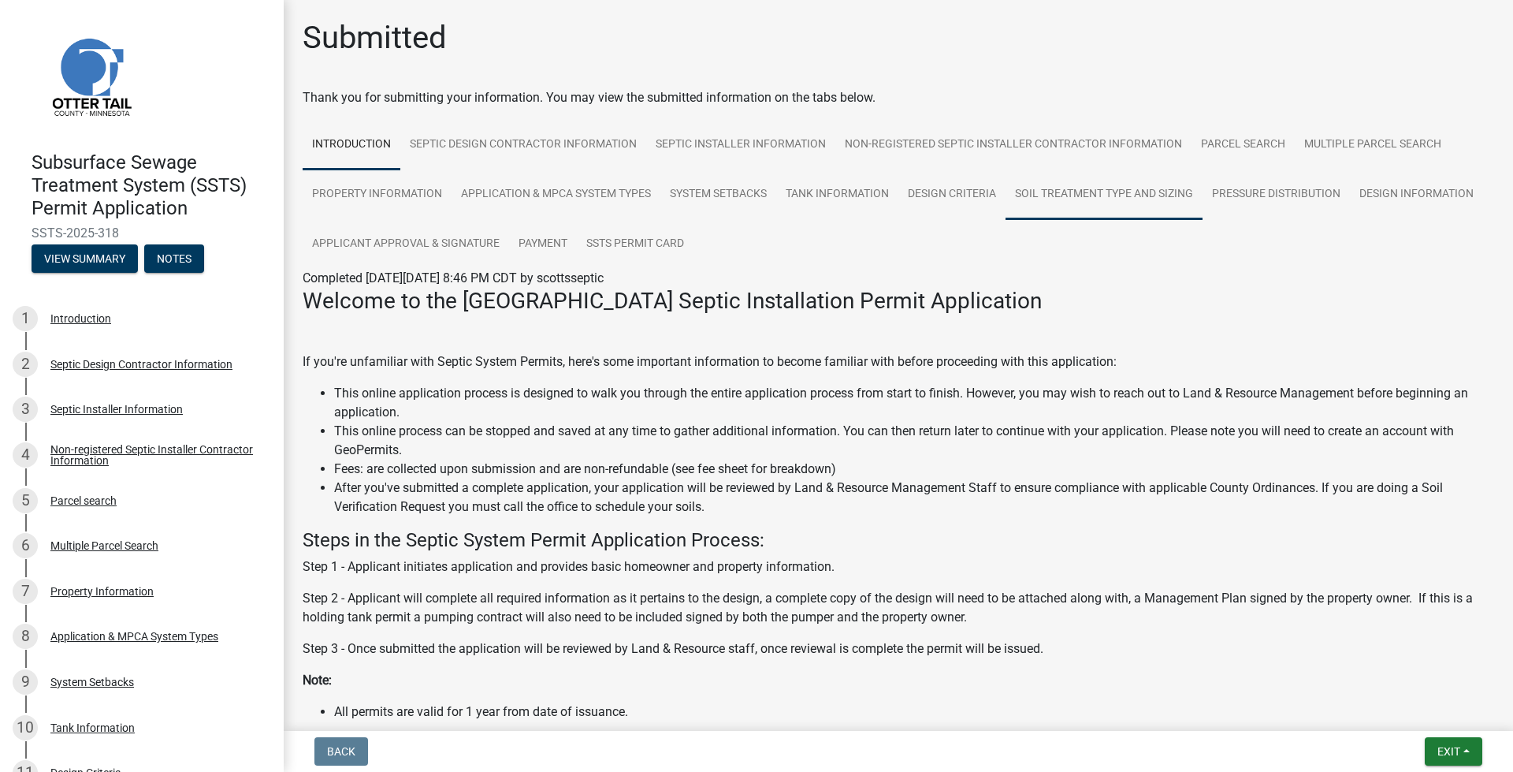
click at [1121, 199] on link "Soil Treatment Type and Sizing" at bounding box center [1104, 194] width 197 height 50
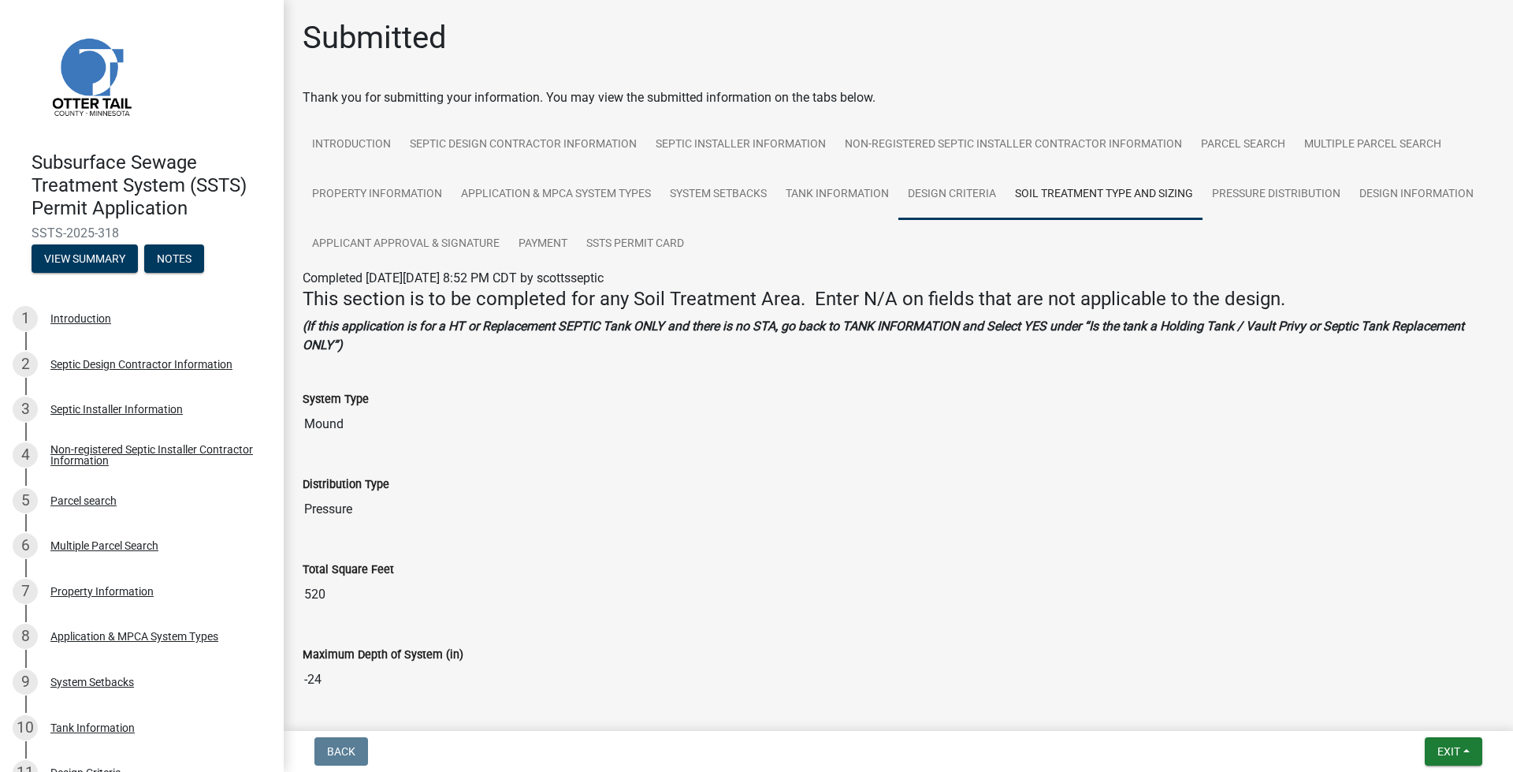
drag, startPoint x: 943, startPoint y: 197, endPoint x: 930, endPoint y: 206, distance: 16.0
click at [943, 199] on link "Design Criteria" at bounding box center [952, 194] width 107 height 50
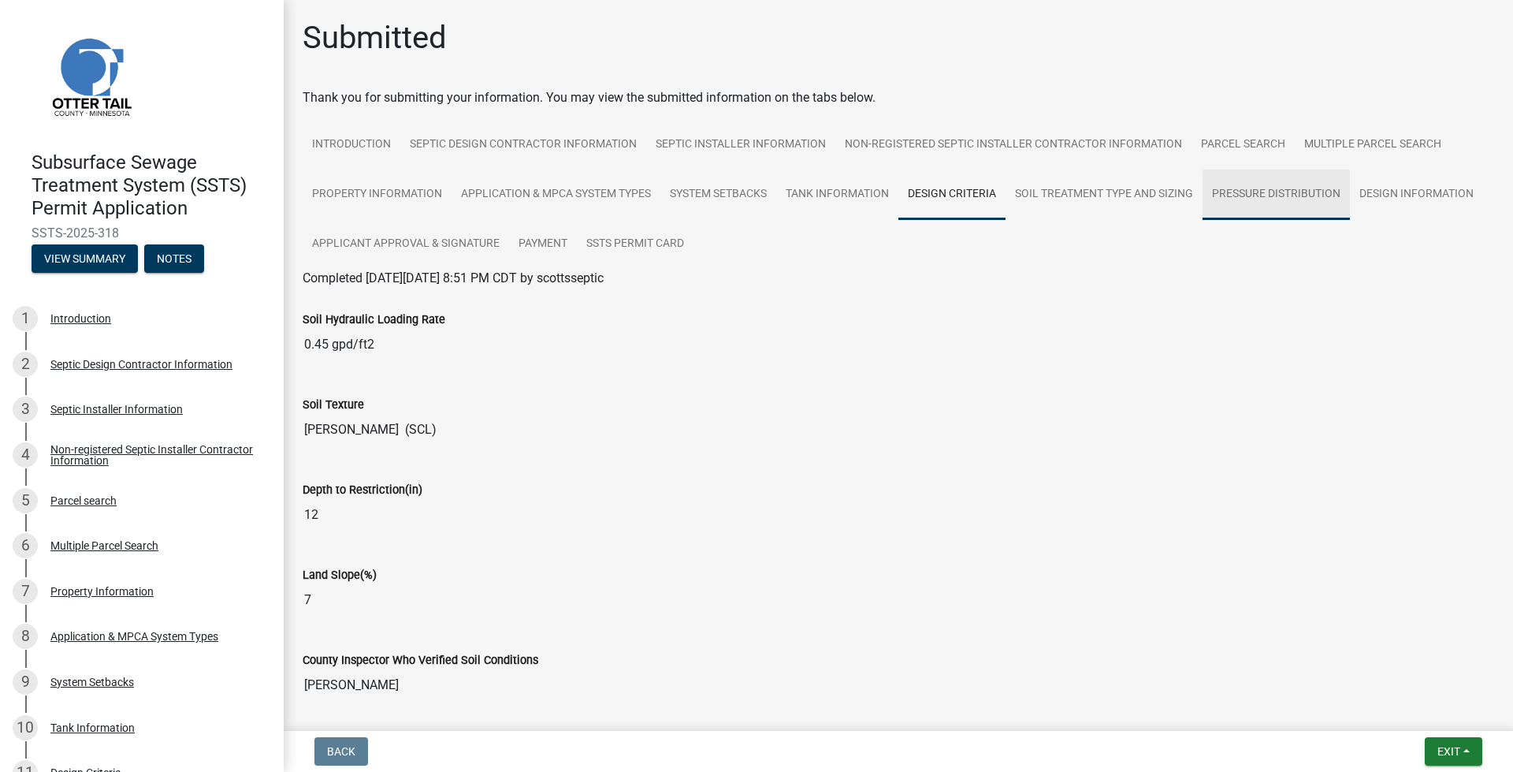
click at [1323, 195] on link "Pressure Distribution" at bounding box center [1276, 194] width 147 height 50
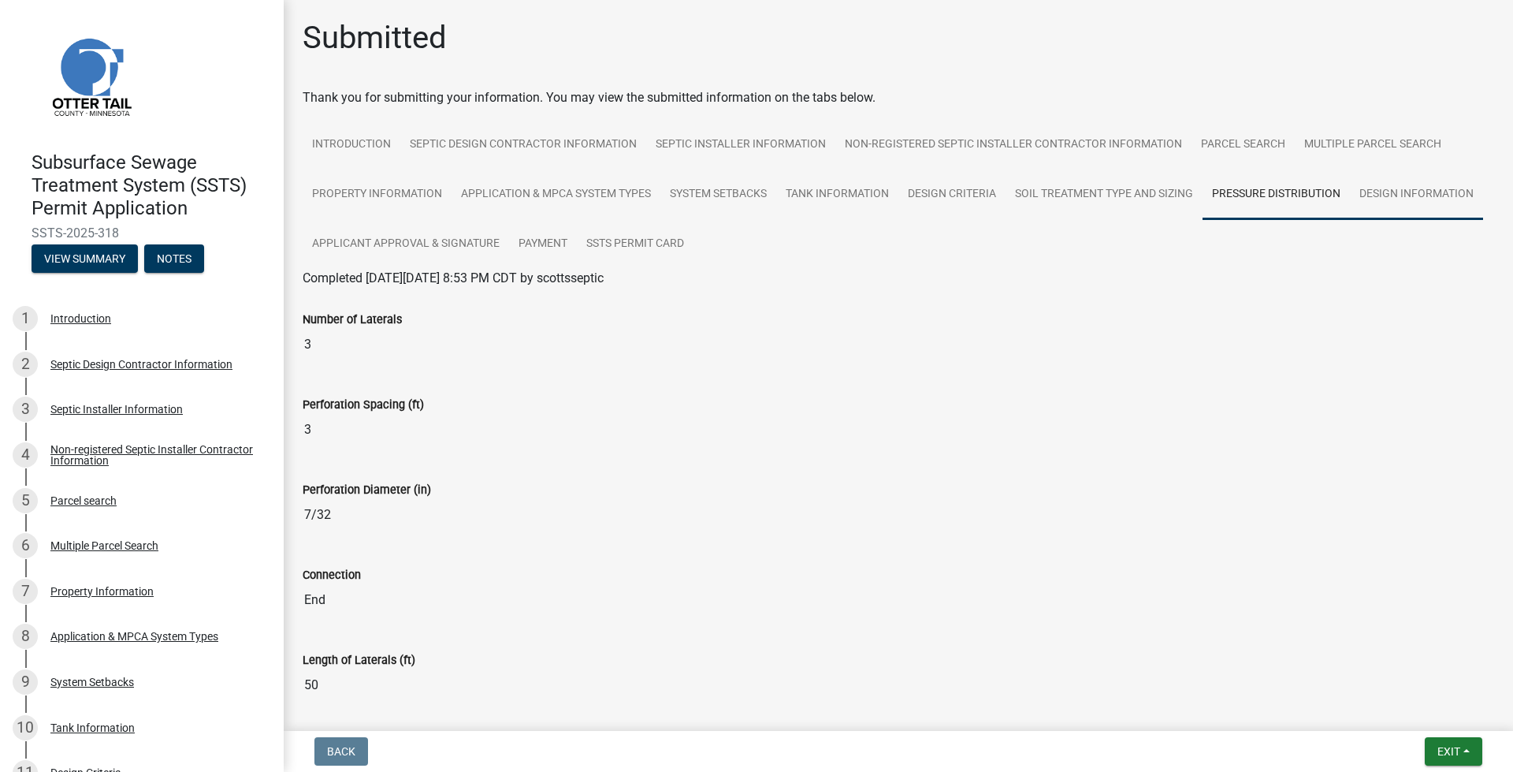
click at [1350, 220] on link "Design Information" at bounding box center [1416, 194] width 133 height 50
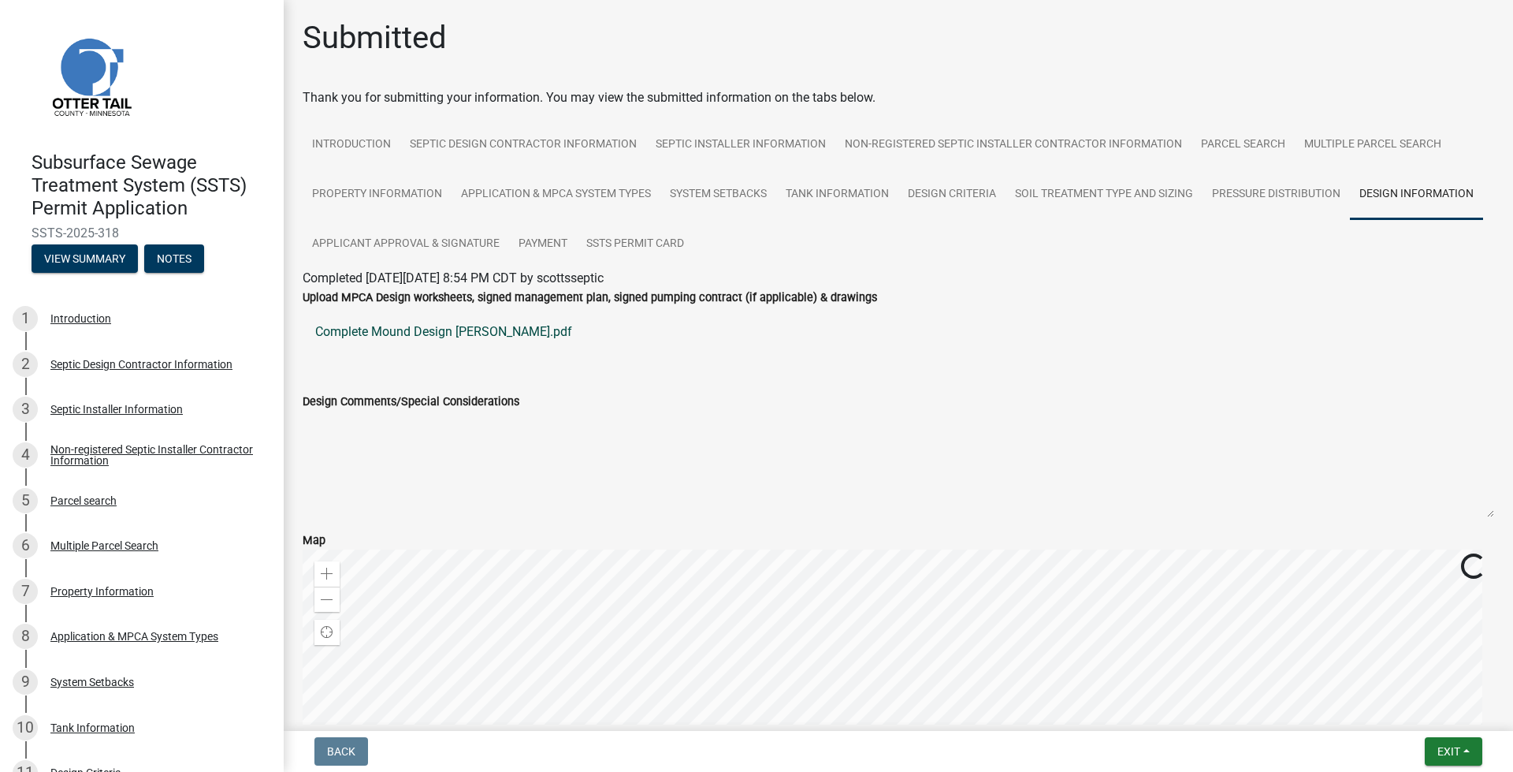
click at [466, 333] on link "Complete Mound Design [PERSON_NAME].pdf" at bounding box center [899, 332] width 1192 height 38
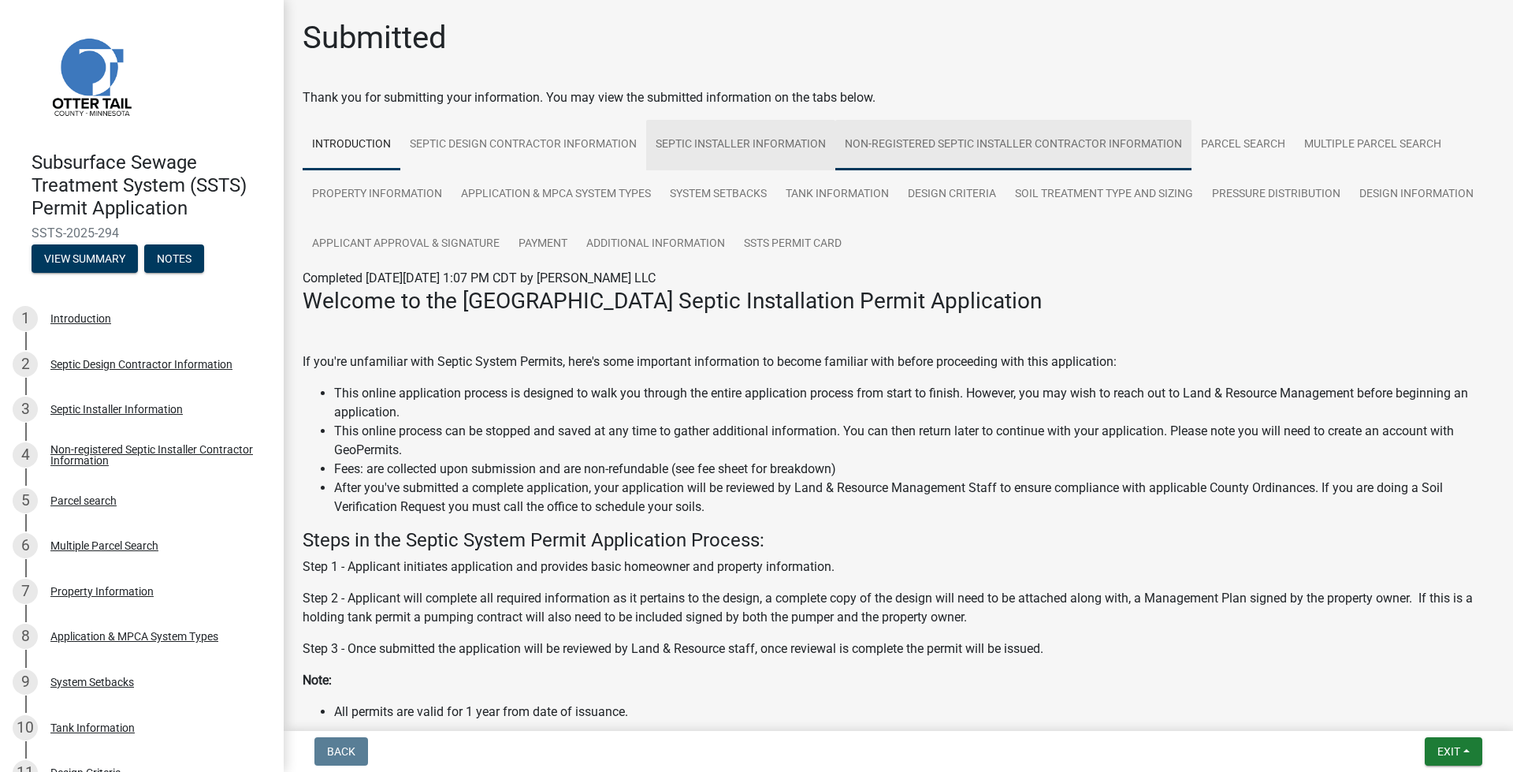
click at [983, 133] on link "Non-registered Septic Installer Contractor Information" at bounding box center [1013, 145] width 356 height 50
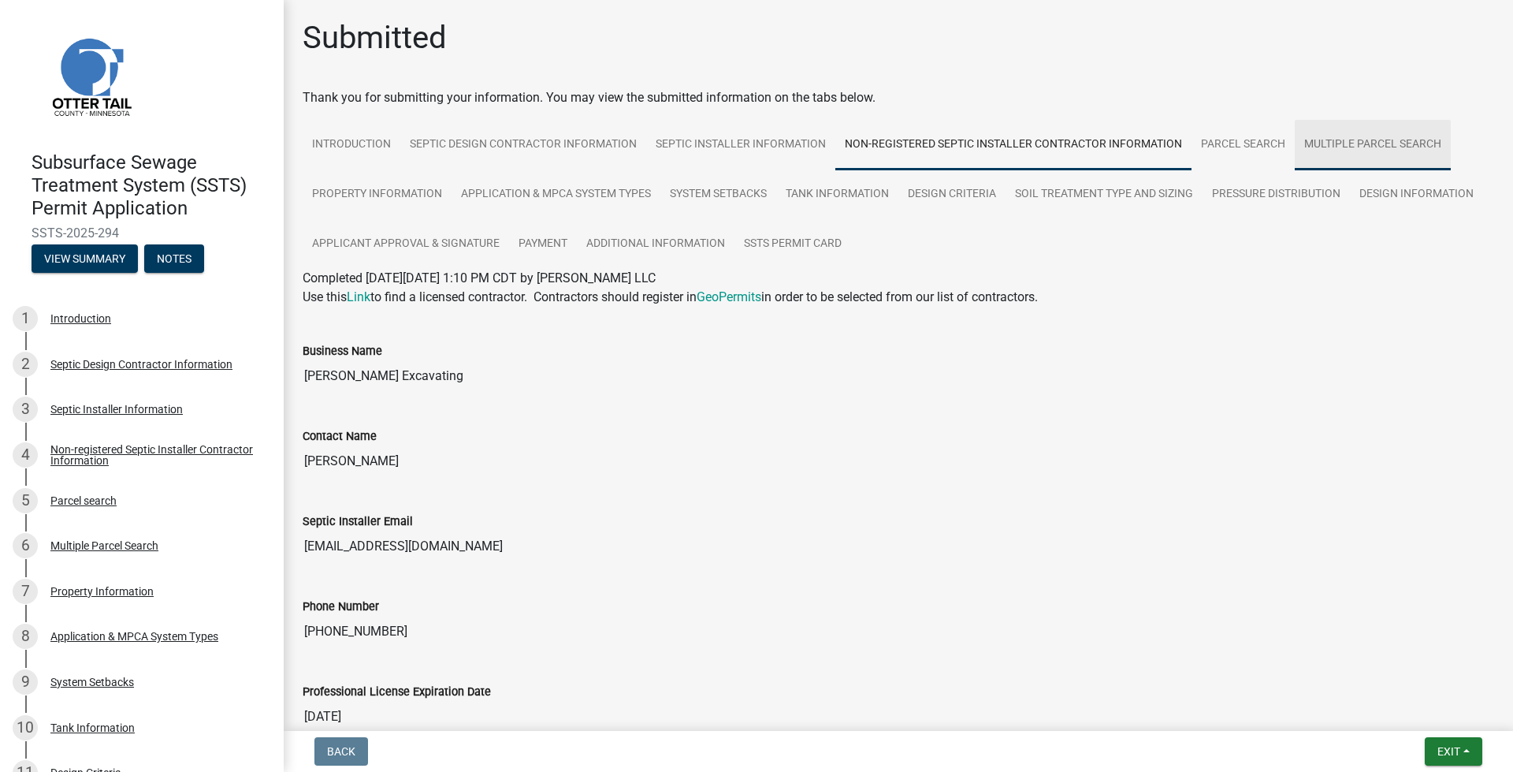
click at [1341, 136] on link "Multiple Parcel Search" at bounding box center [1373, 145] width 156 height 50
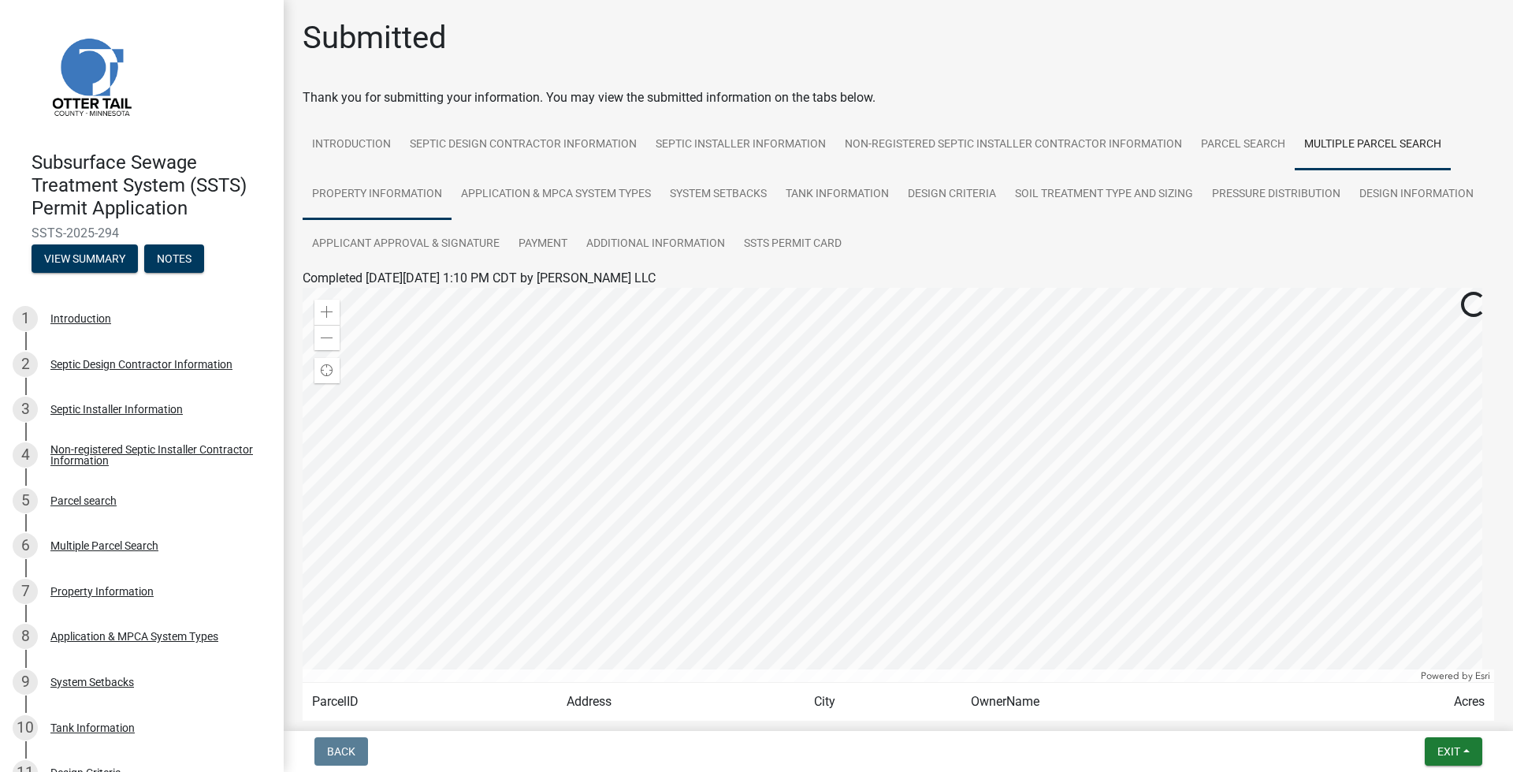
click at [404, 188] on link "Property Information" at bounding box center [377, 194] width 149 height 50
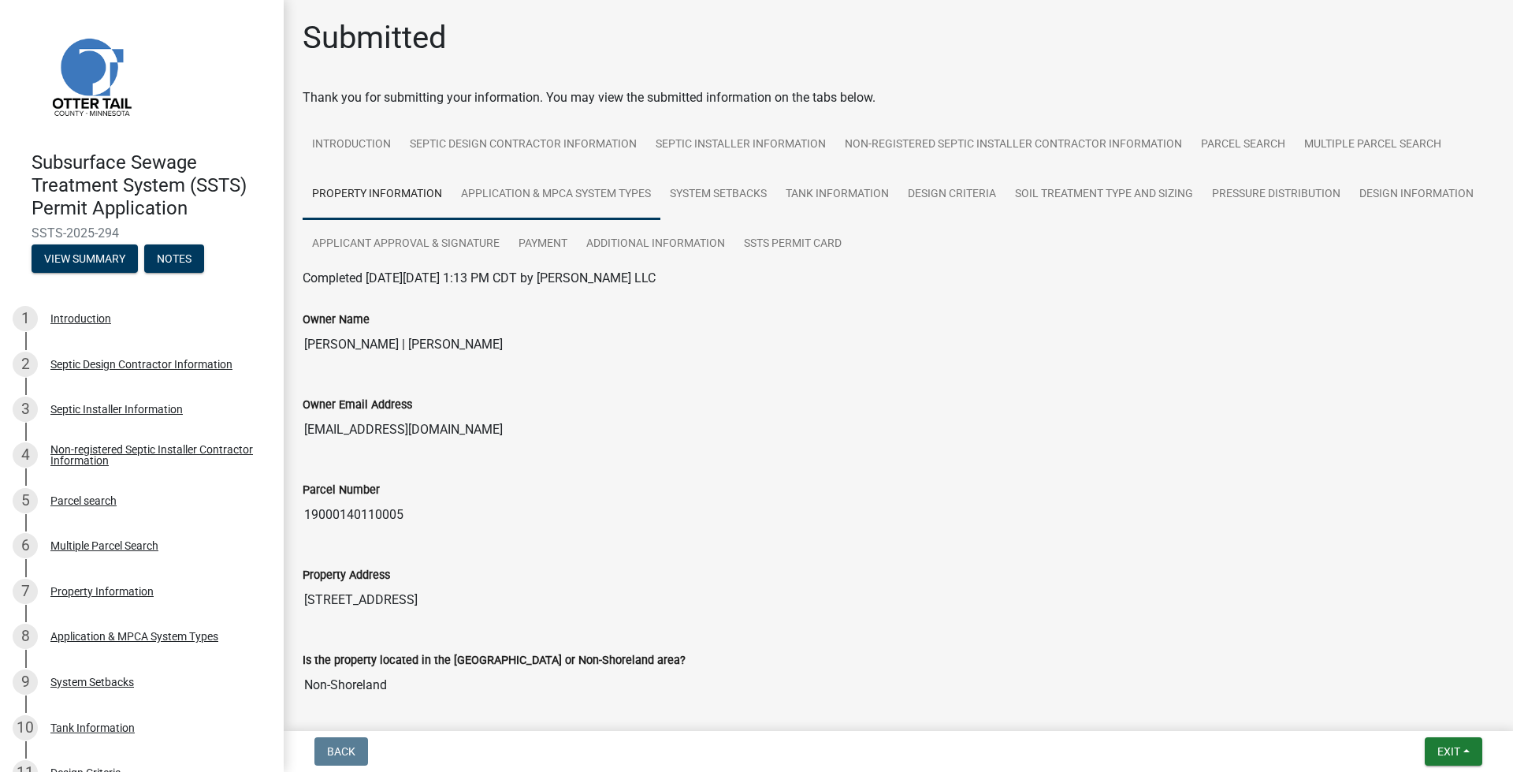
click at [489, 190] on link "Application & MPCA System Types" at bounding box center [556, 194] width 209 height 50
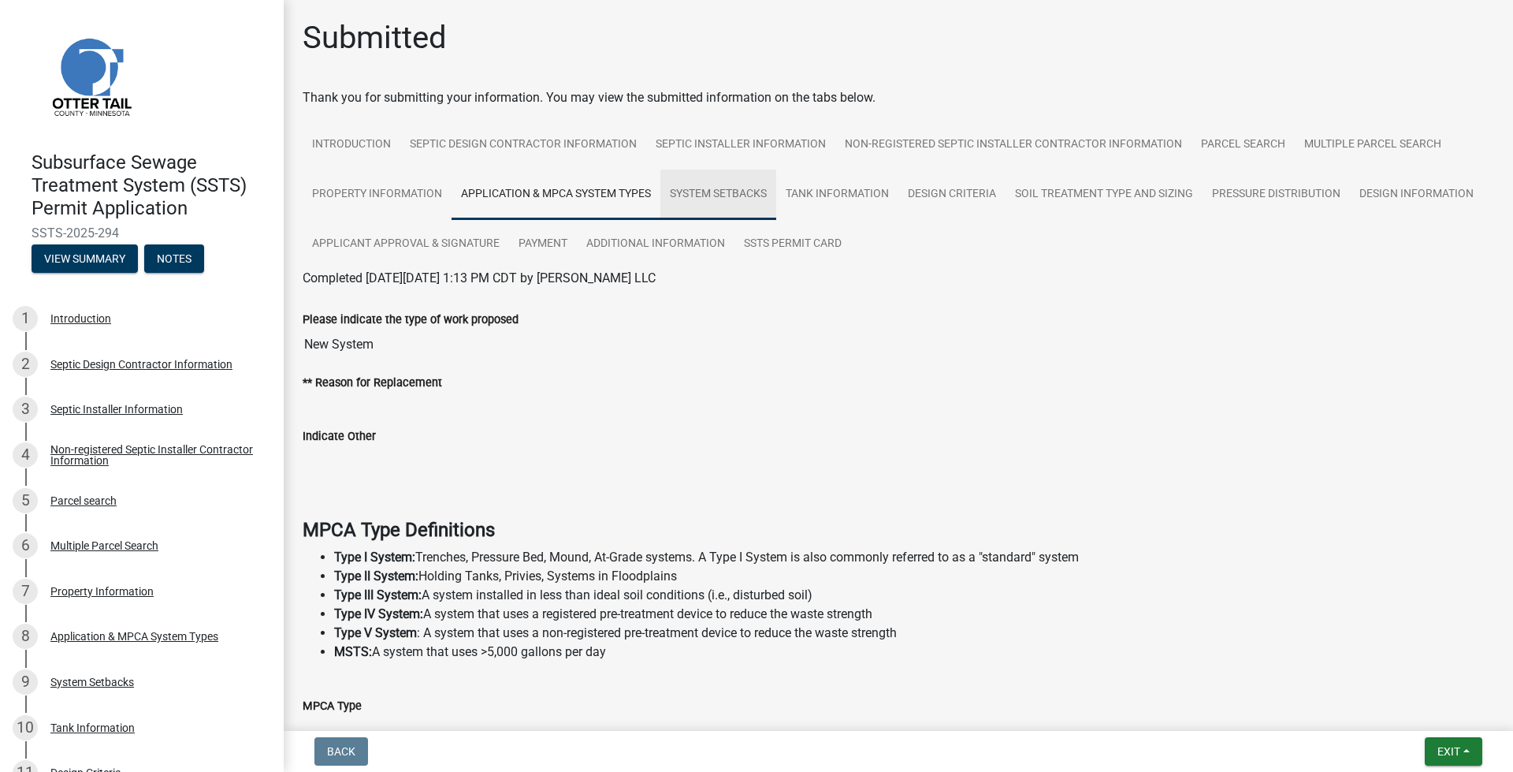
click at [670, 195] on link "System Setbacks" at bounding box center [719, 194] width 116 height 50
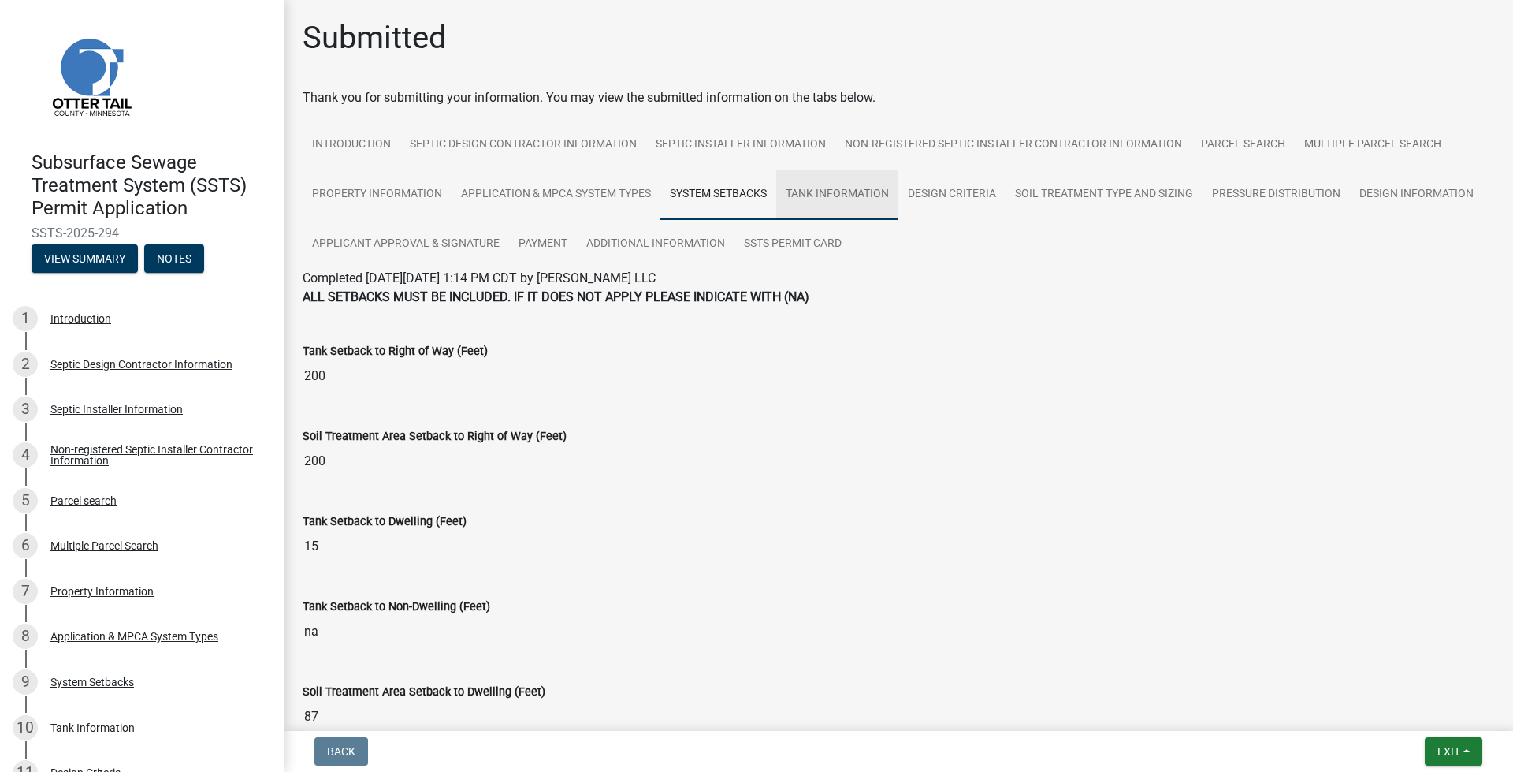
click at [854, 199] on link "Tank Information" at bounding box center [837, 194] width 122 height 50
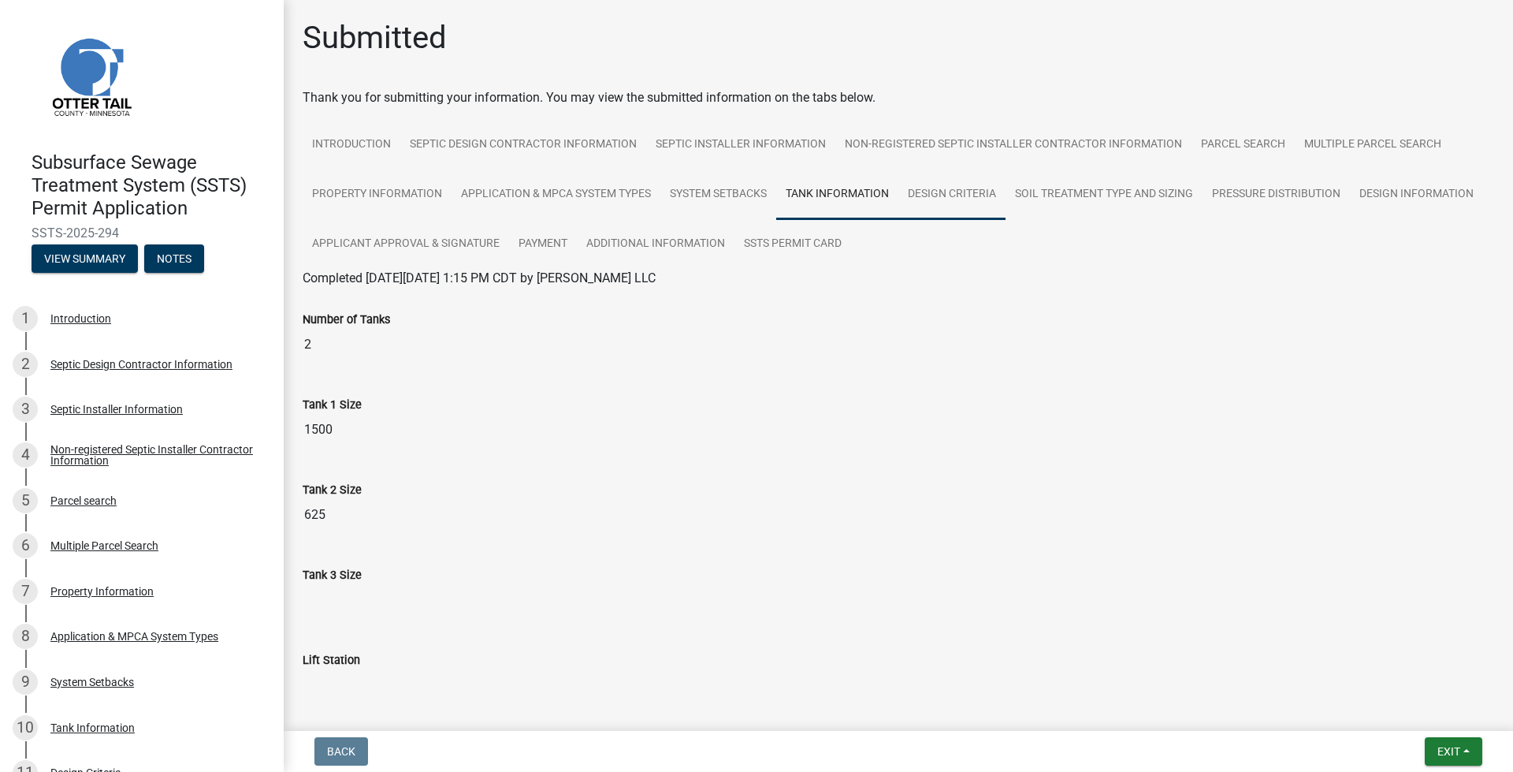
click at [952, 196] on link "Design Criteria" at bounding box center [952, 194] width 107 height 50
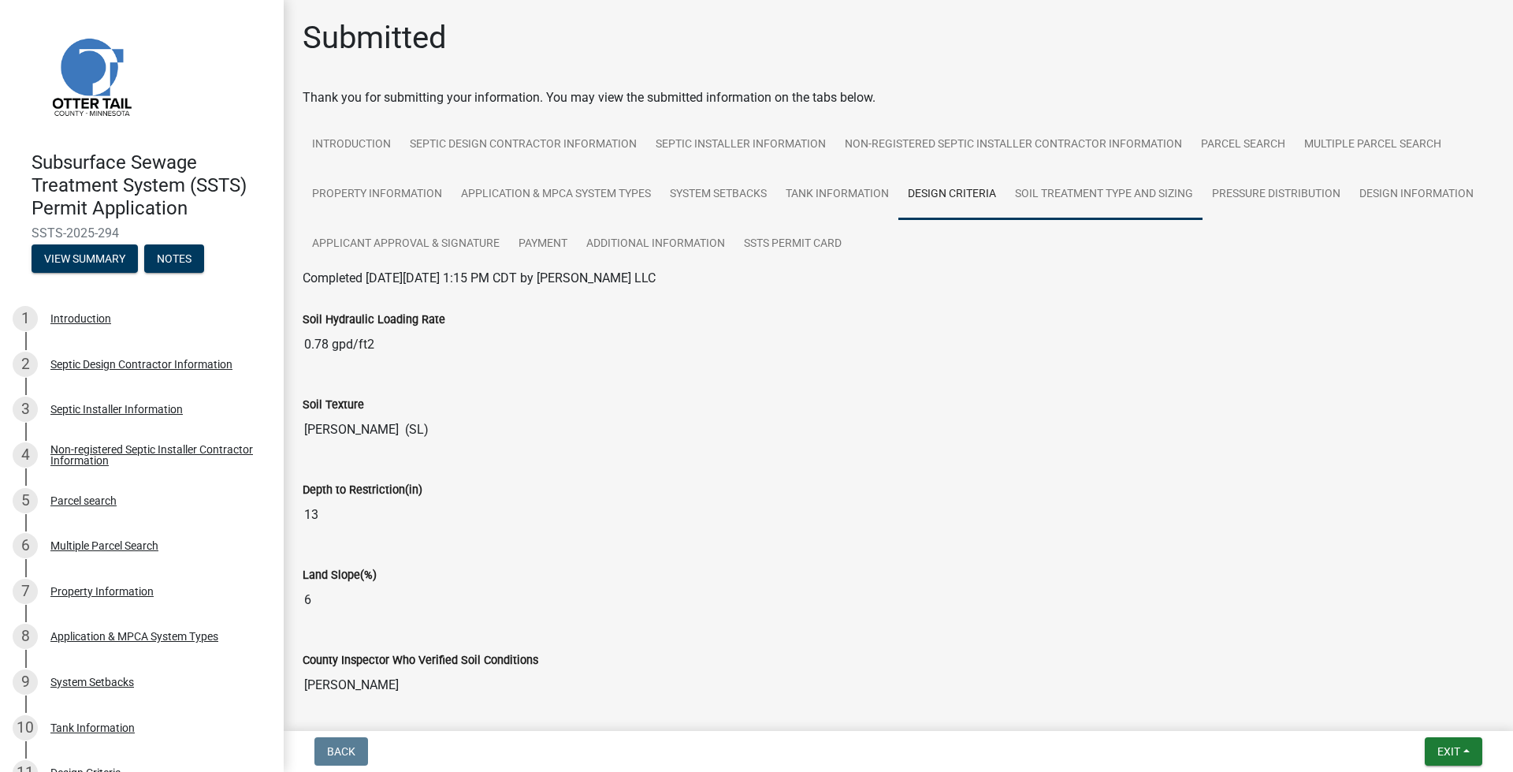
click at [1114, 219] on ul "Introduction Septic Design Contractor Information Septic Installer Information …" at bounding box center [899, 194] width 1192 height 149
click at [1286, 192] on link "Pressure Distribution" at bounding box center [1276, 194] width 147 height 50
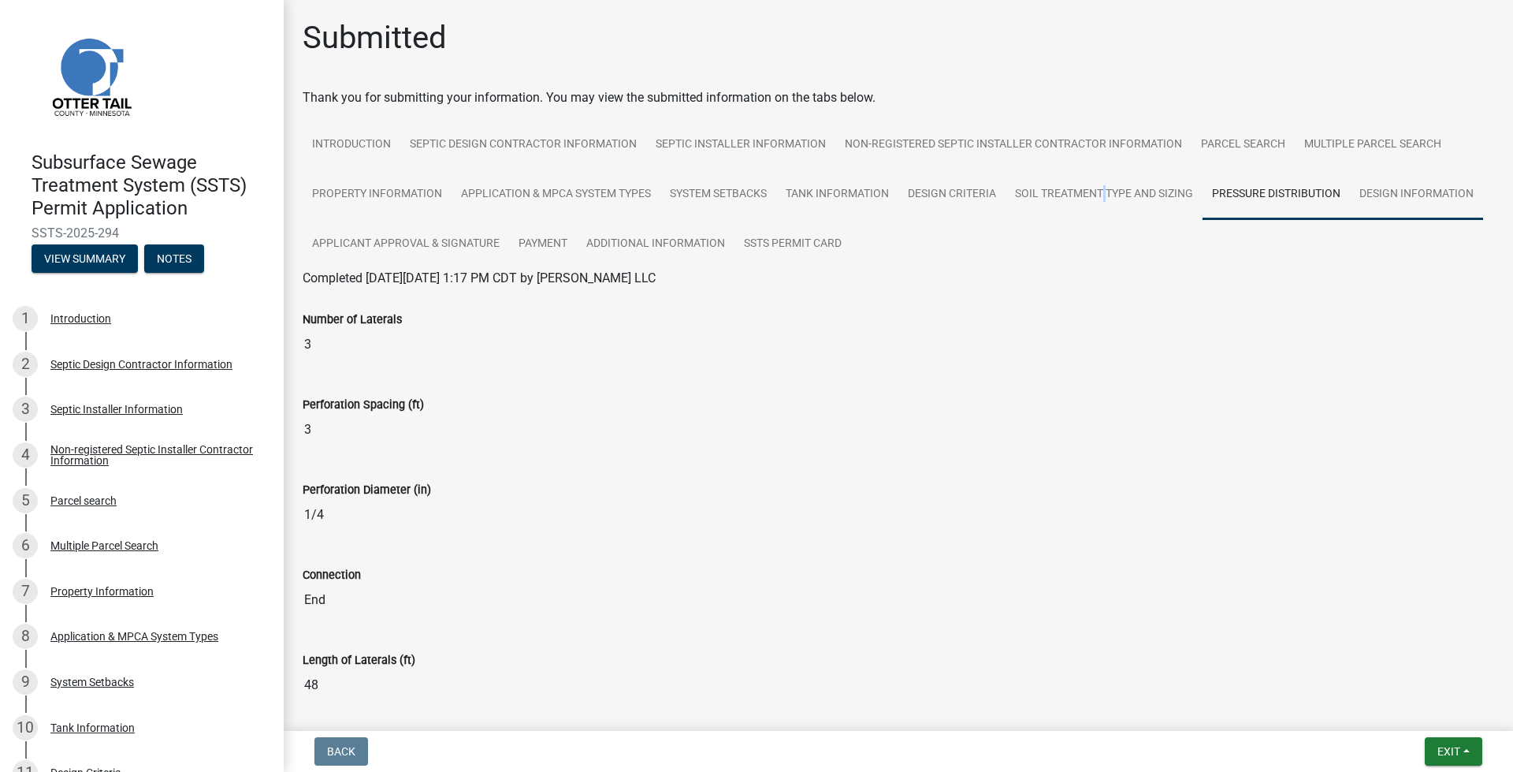
click at [1350, 220] on link "Design Information" at bounding box center [1416, 194] width 133 height 50
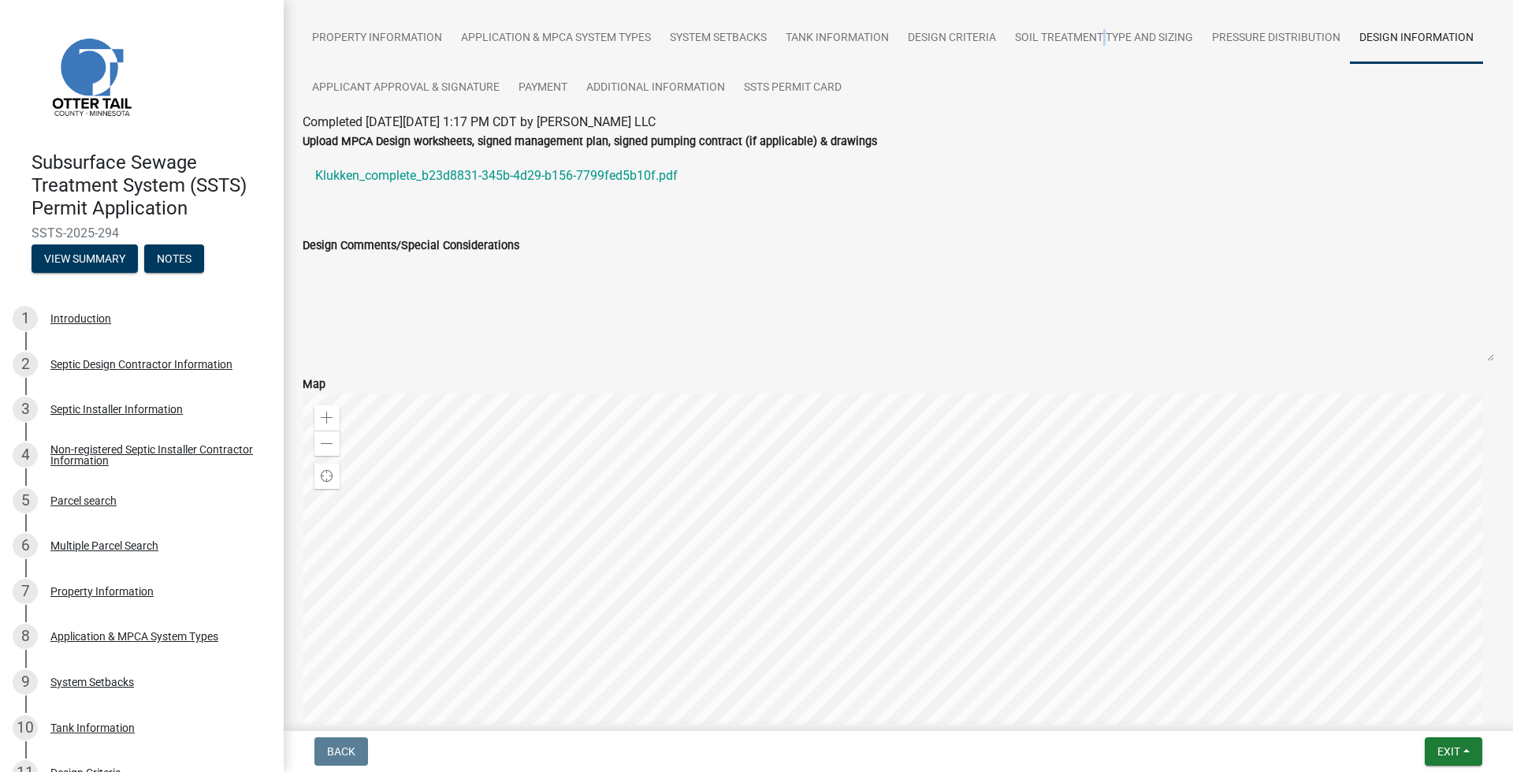
scroll to position [79, 0]
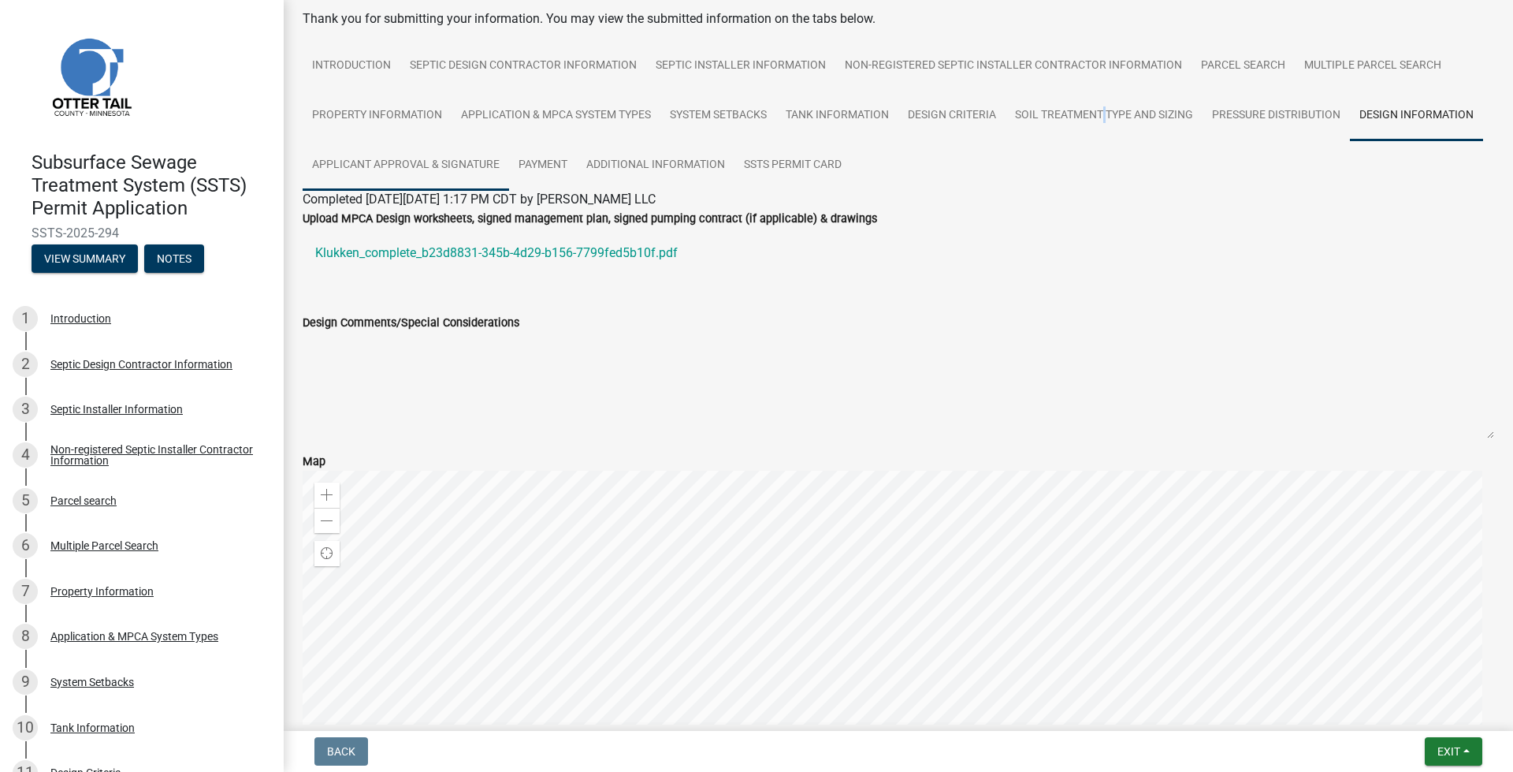
click at [509, 180] on link "Applicant Approval & Signature" at bounding box center [406, 165] width 207 height 50
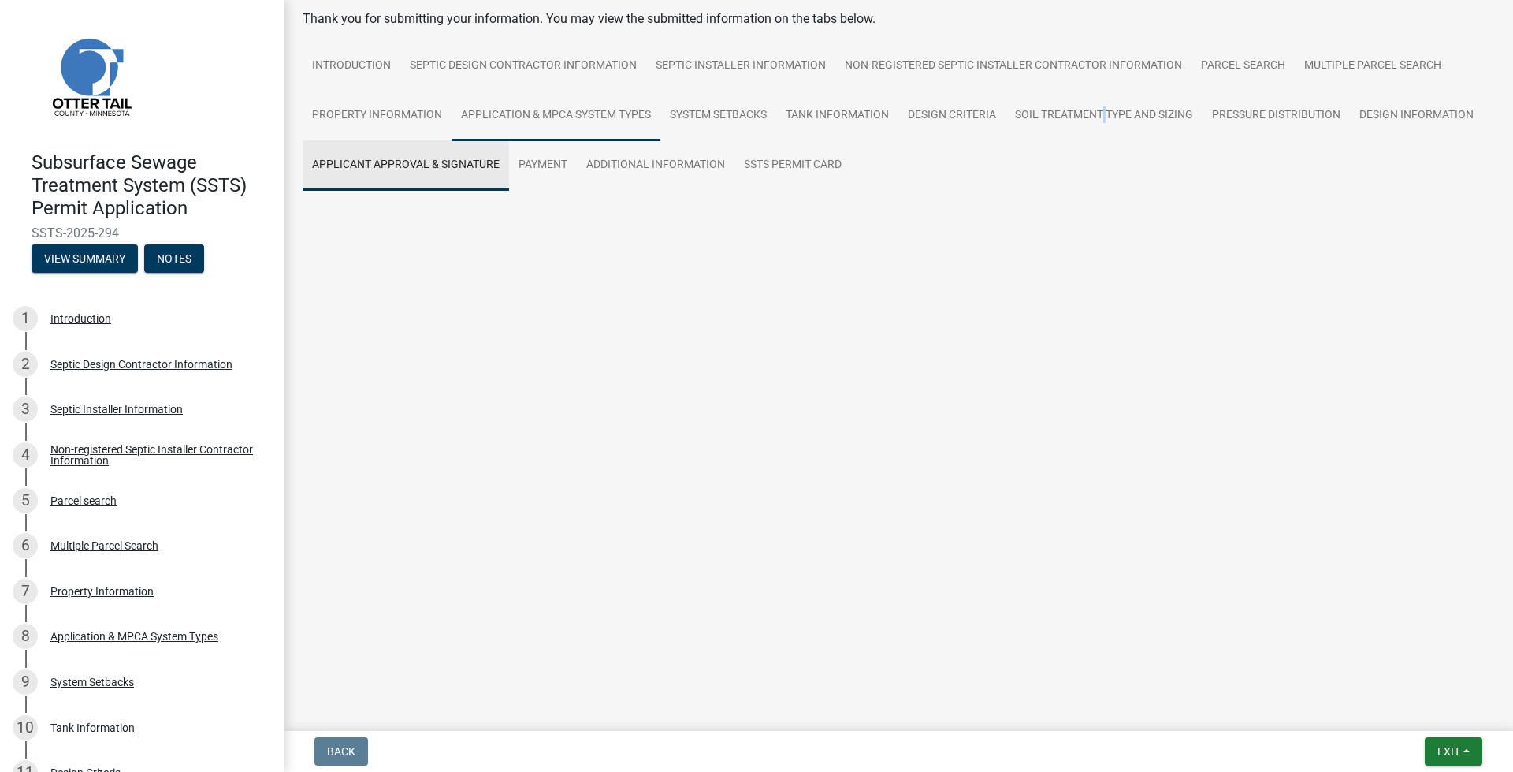
scroll to position [9, 0]
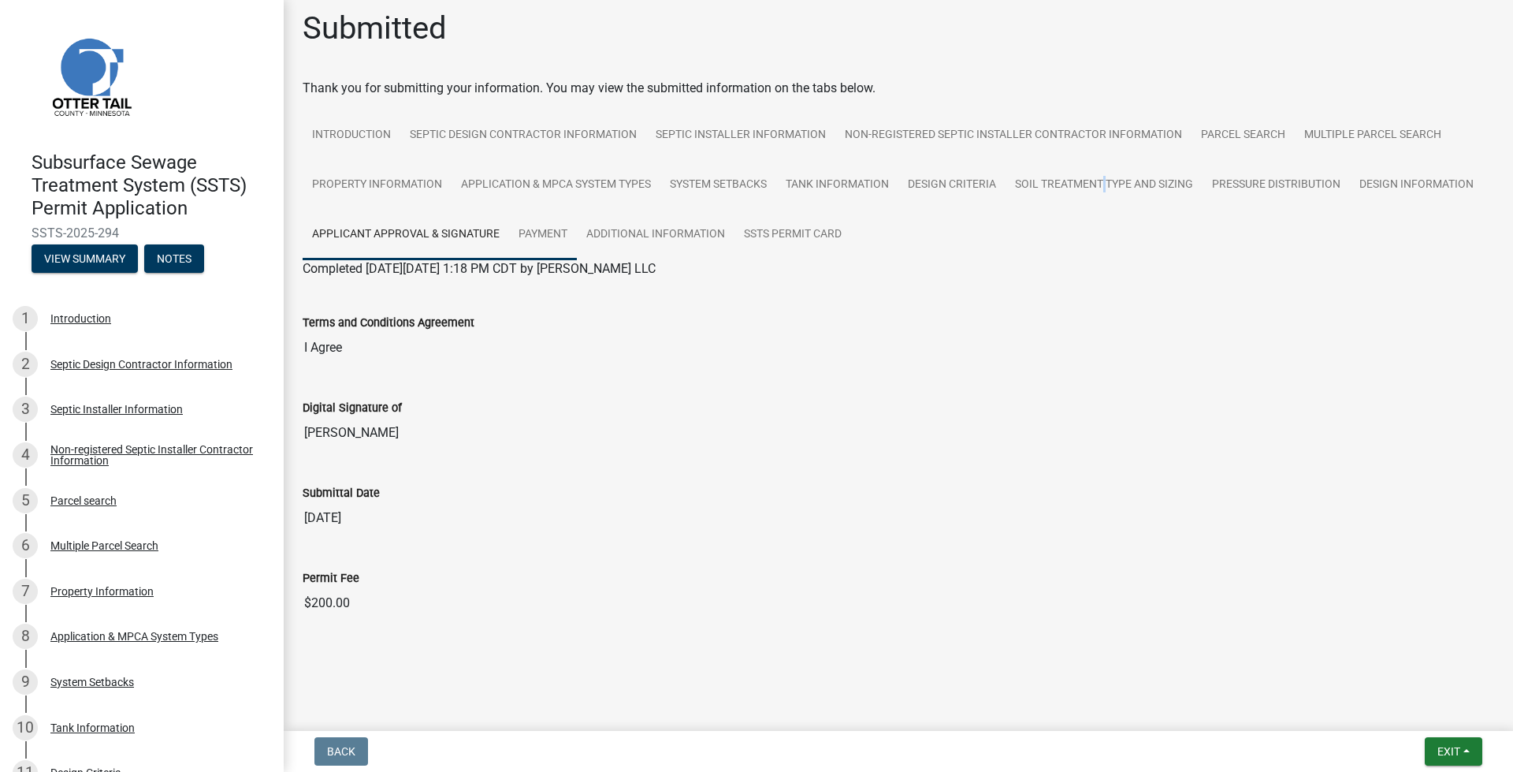
drag, startPoint x: 672, startPoint y: 221, endPoint x: 727, endPoint y: 218, distance: 54.5
click at [577, 221] on link "Payment" at bounding box center [543, 235] width 68 height 50
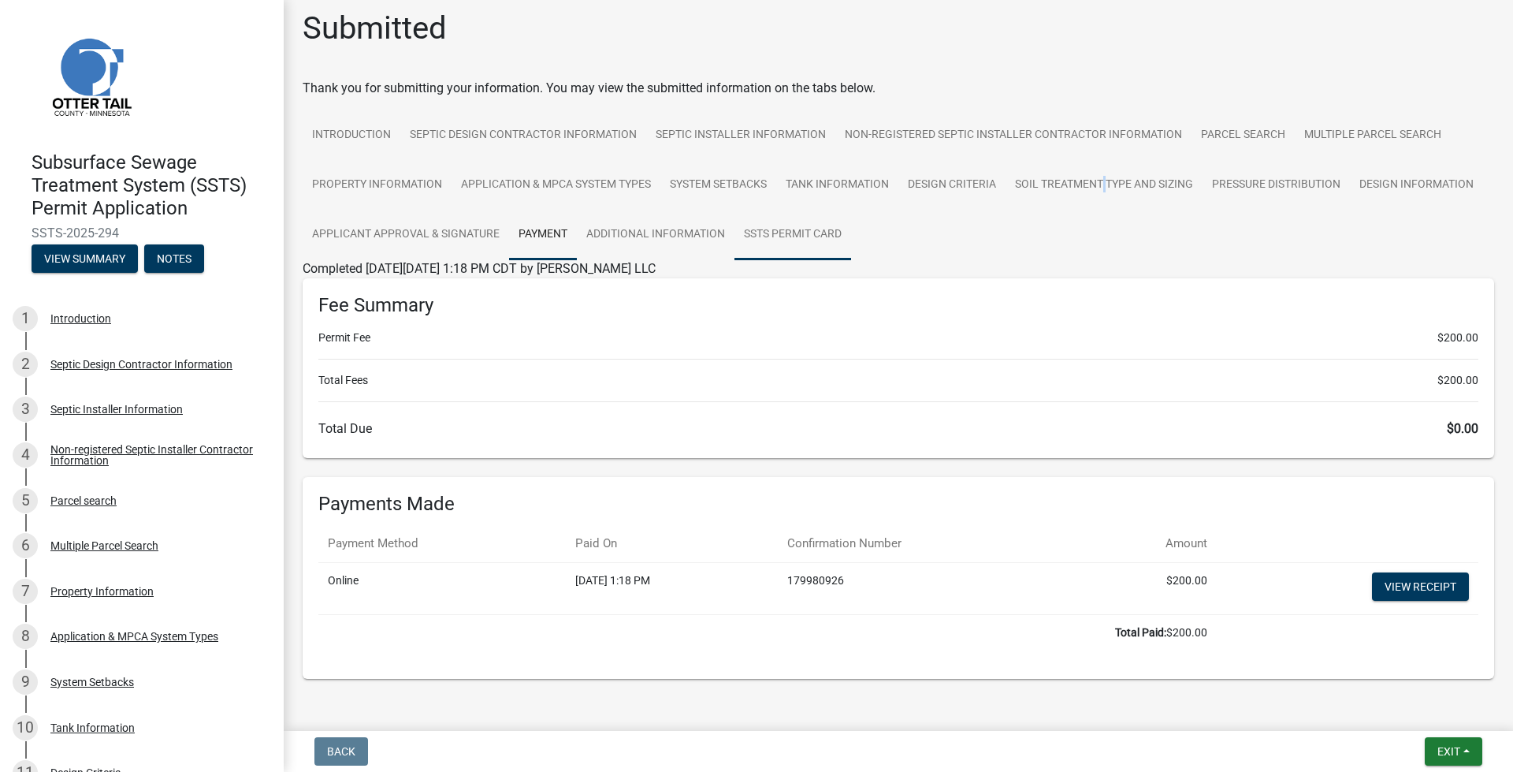
click at [851, 229] on link "SSTS Permit Card" at bounding box center [793, 235] width 117 height 50
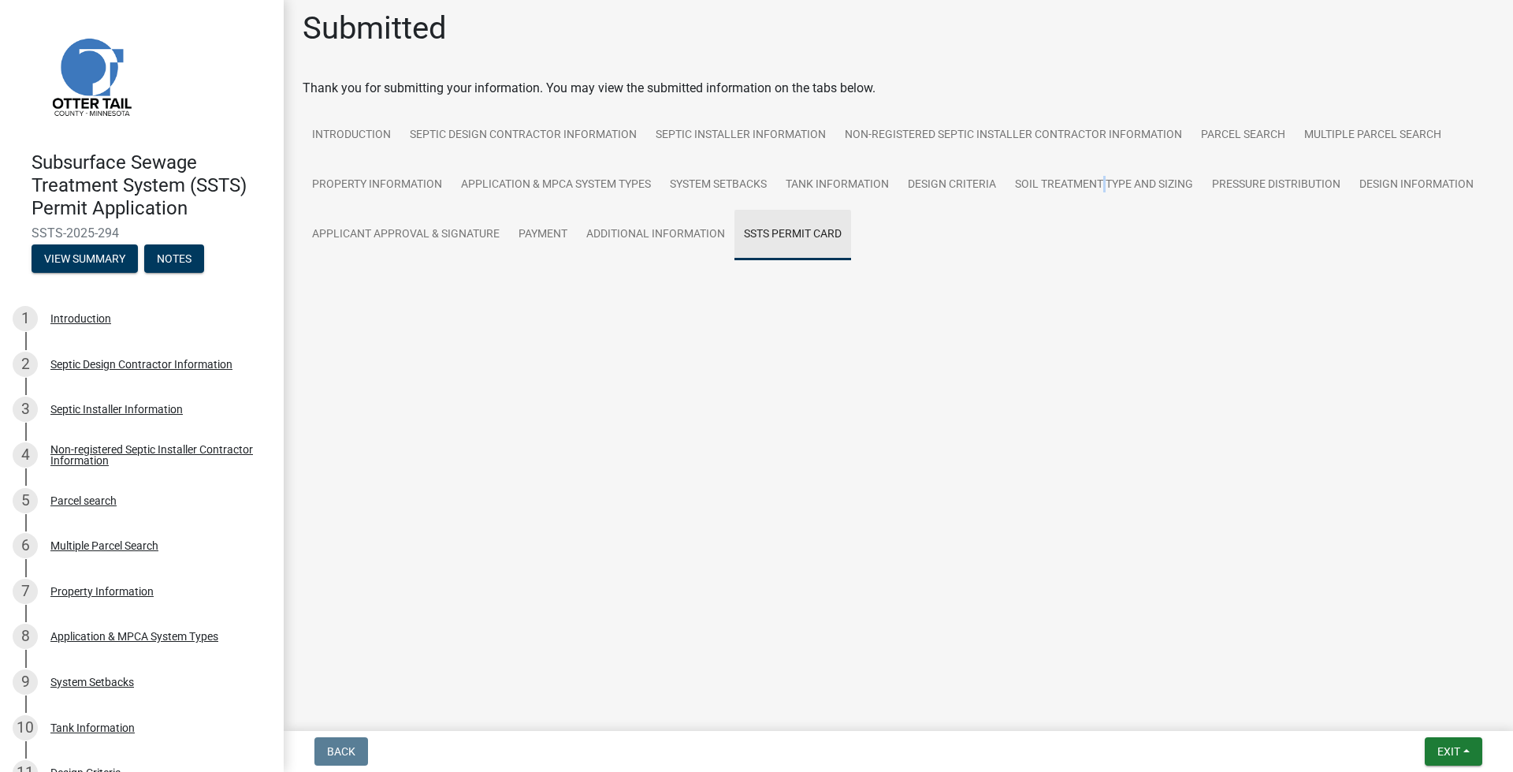
scroll to position [0, 0]
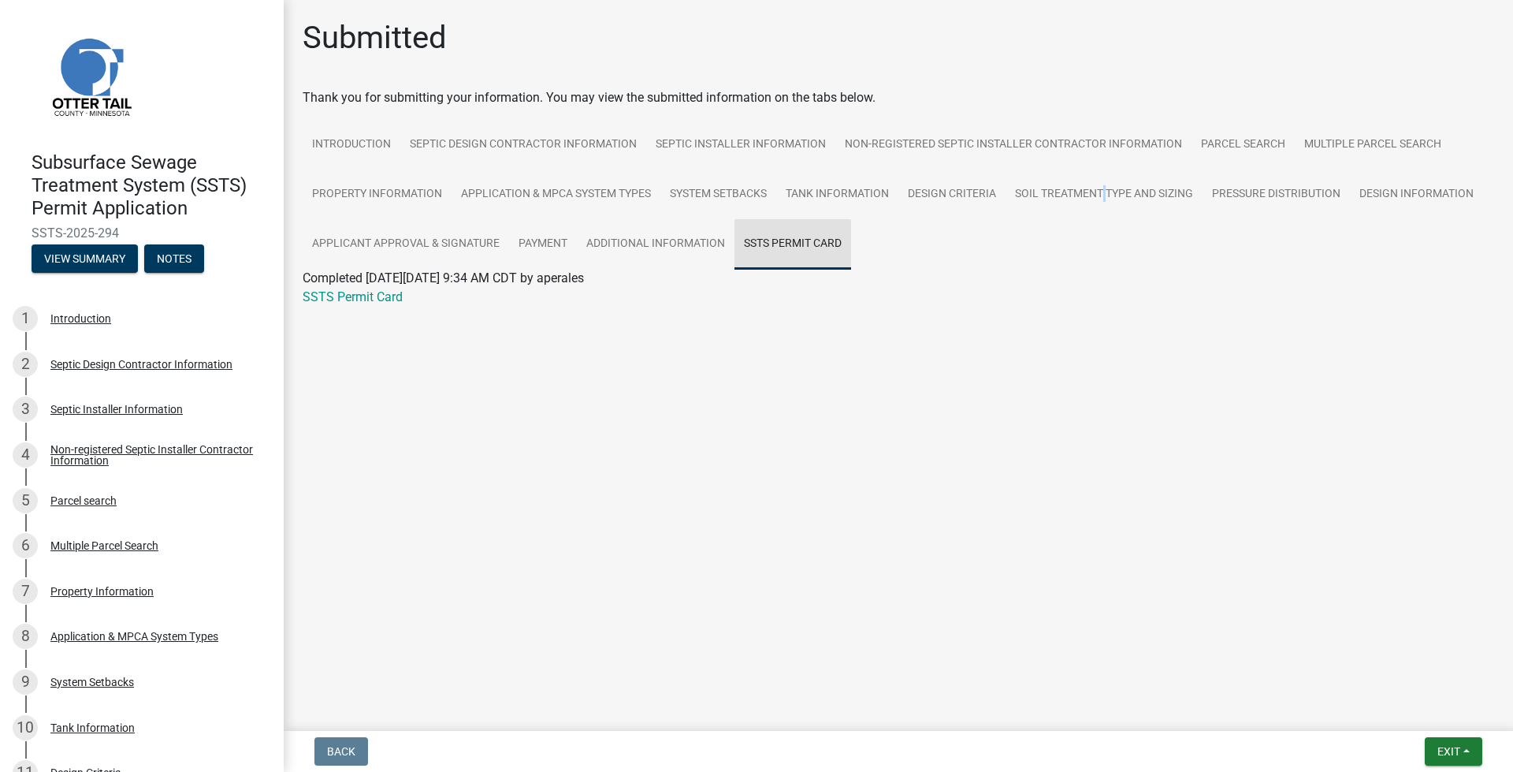
click at [798, 253] on link "SSTS Permit Card" at bounding box center [793, 244] width 117 height 50
click at [645, 246] on link "Additional Information" at bounding box center [656, 244] width 158 height 50
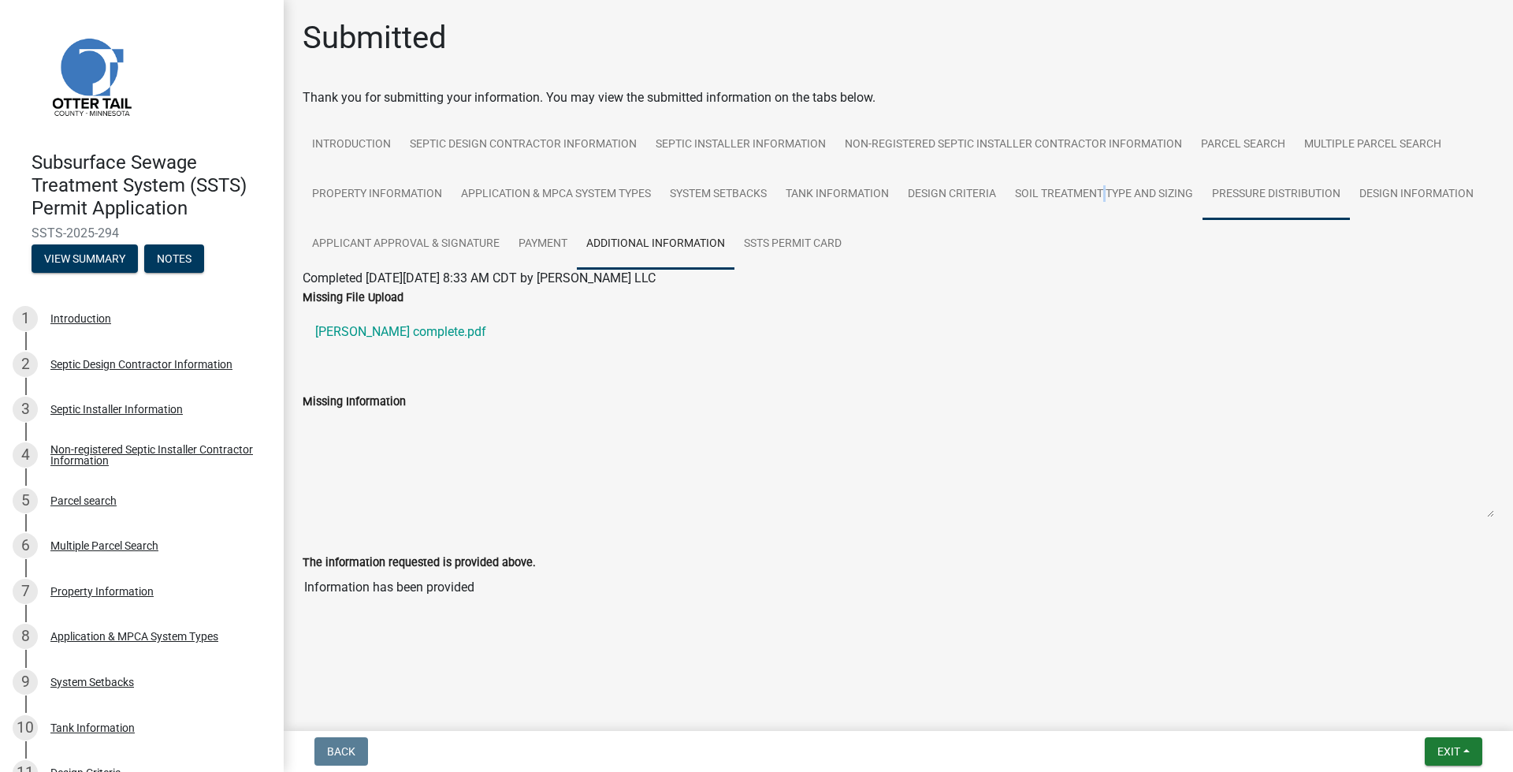
click at [1277, 197] on link "Pressure Distribution" at bounding box center [1276, 194] width 147 height 50
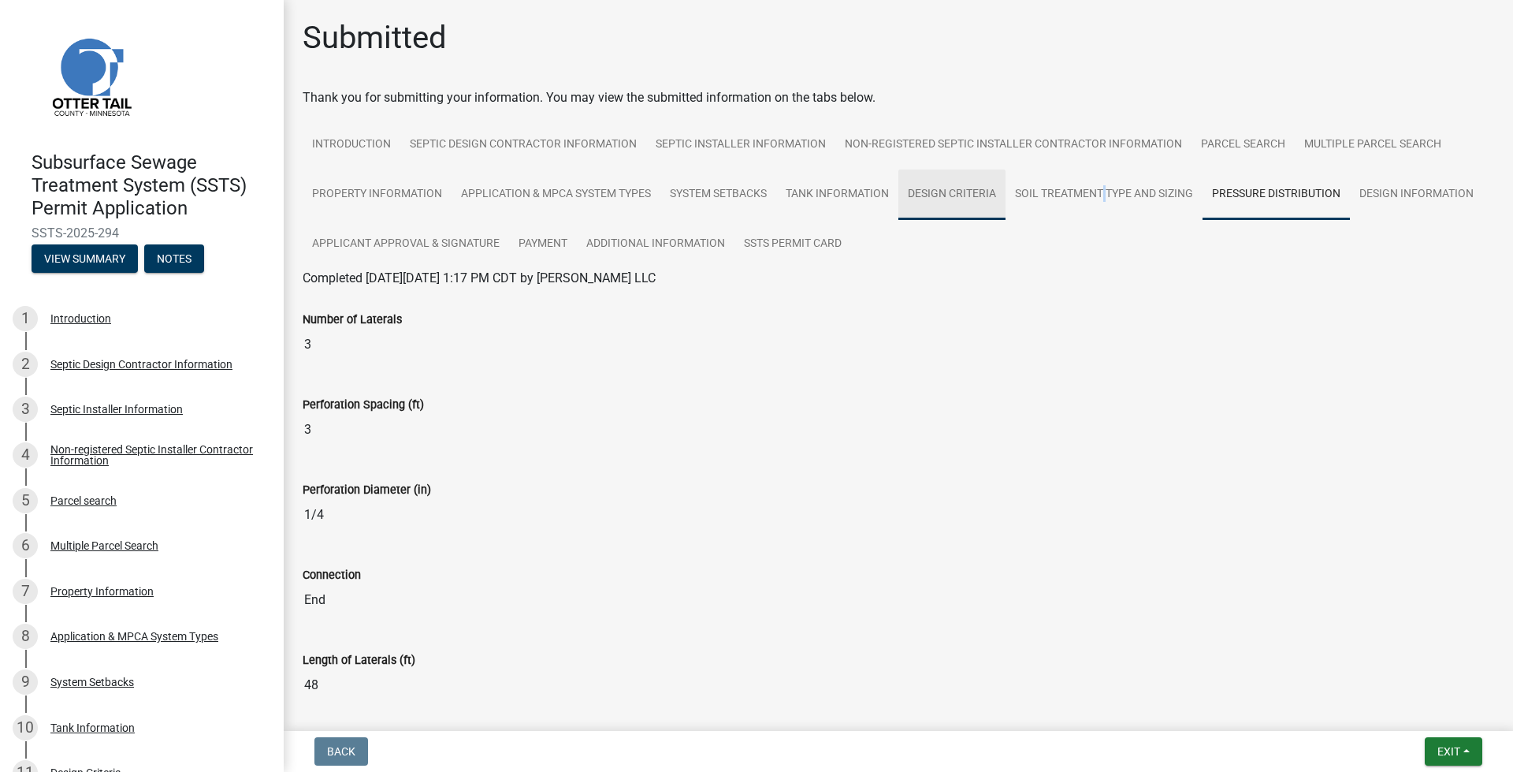
click at [926, 204] on link "Design Criteria" at bounding box center [952, 194] width 107 height 50
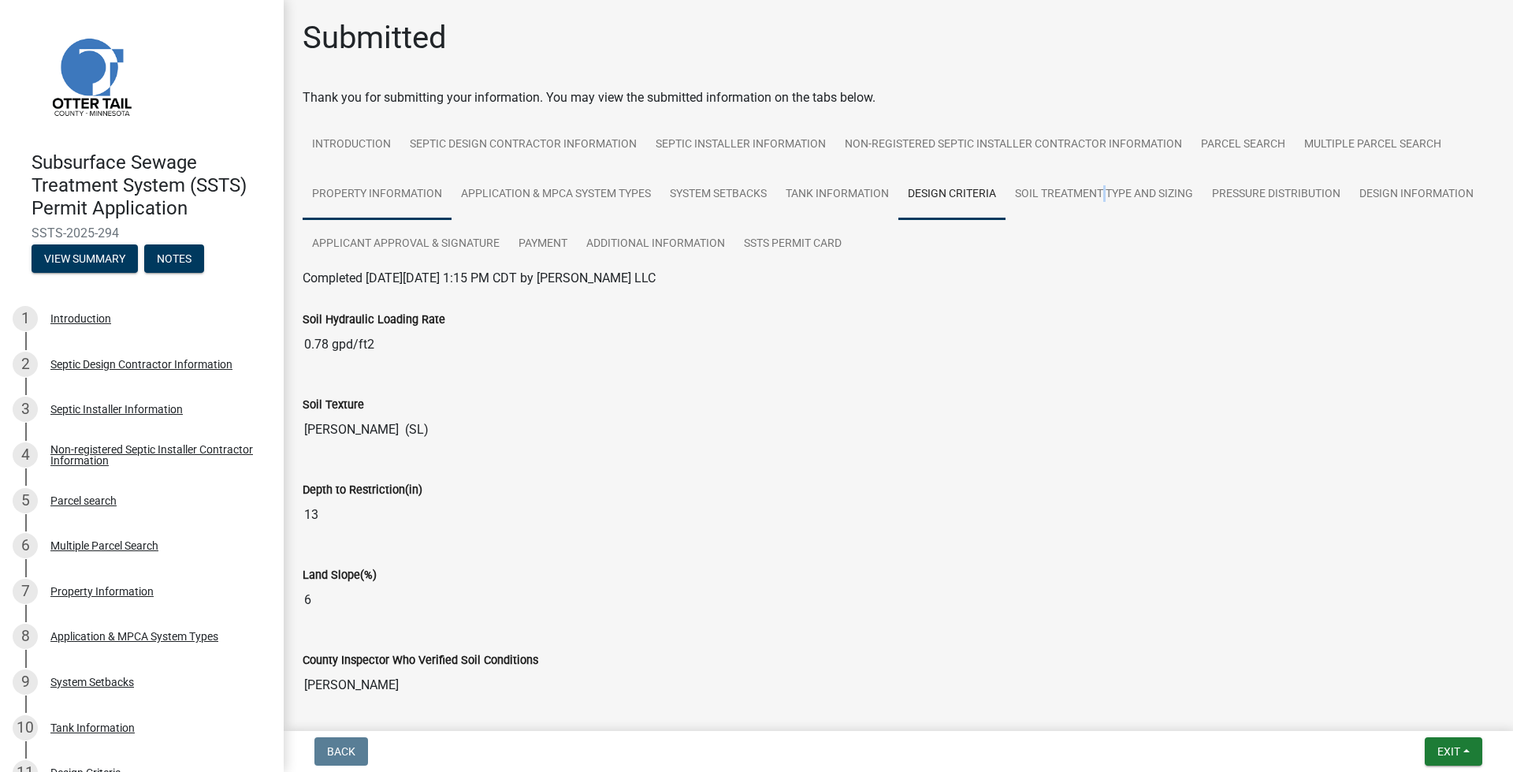
click at [341, 177] on link "Property Information" at bounding box center [377, 194] width 149 height 50
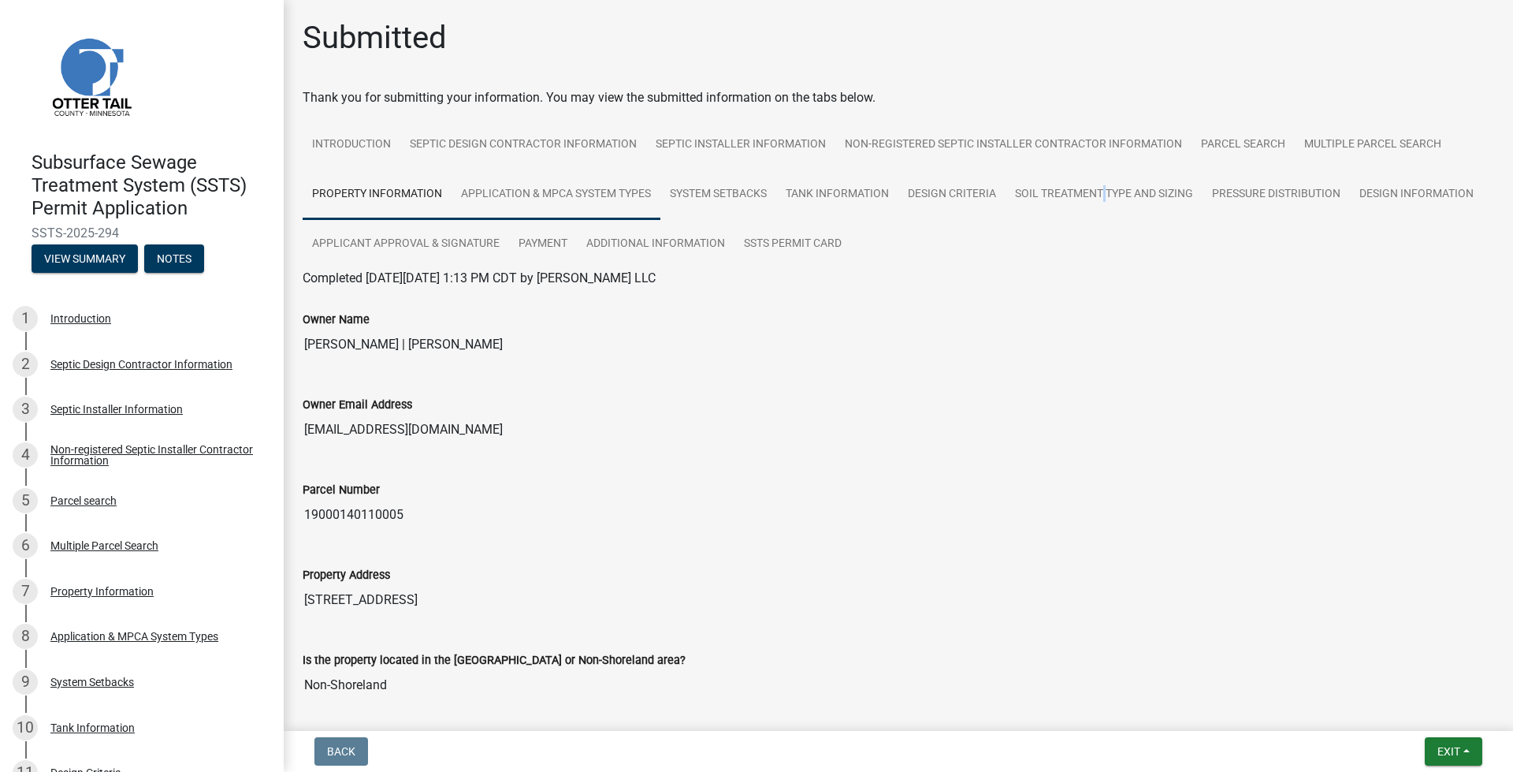
click at [477, 195] on link "Application & MPCA System Types" at bounding box center [556, 194] width 209 height 50
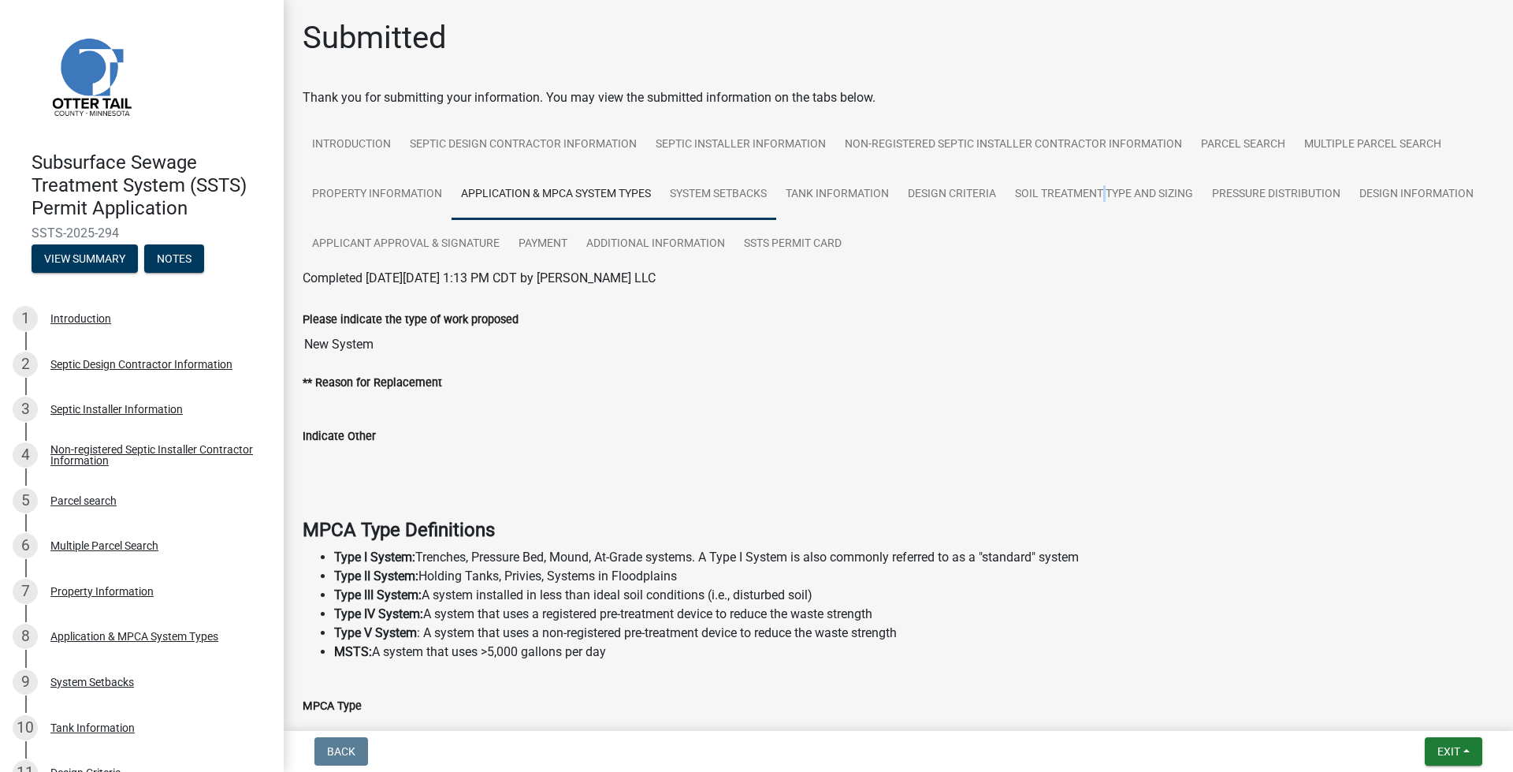
click at [759, 200] on link "System Setbacks" at bounding box center [719, 194] width 116 height 50
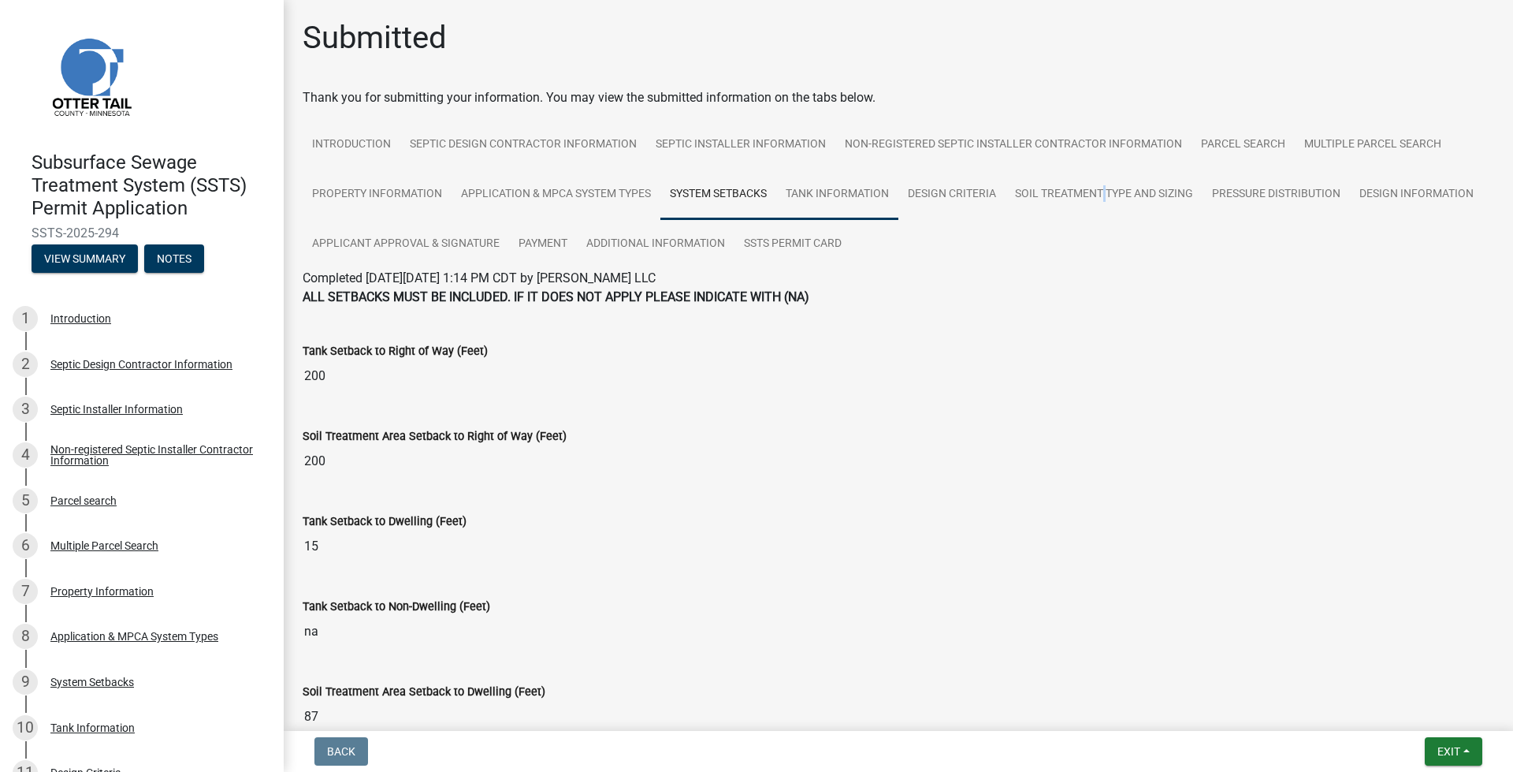
click at [824, 197] on link "Tank Information" at bounding box center [837, 194] width 122 height 50
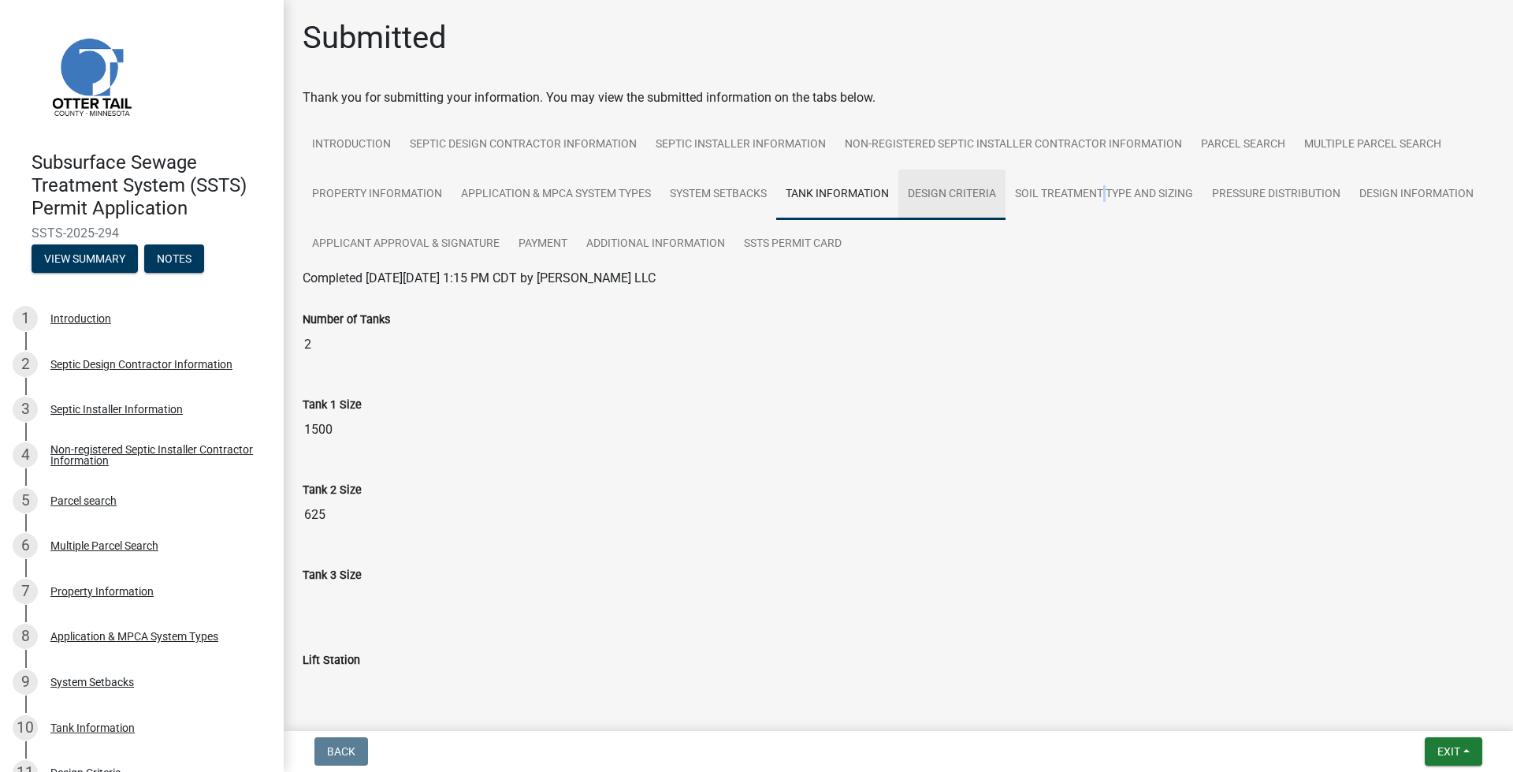
click at [971, 200] on link "Design Criteria" at bounding box center [952, 194] width 107 height 50
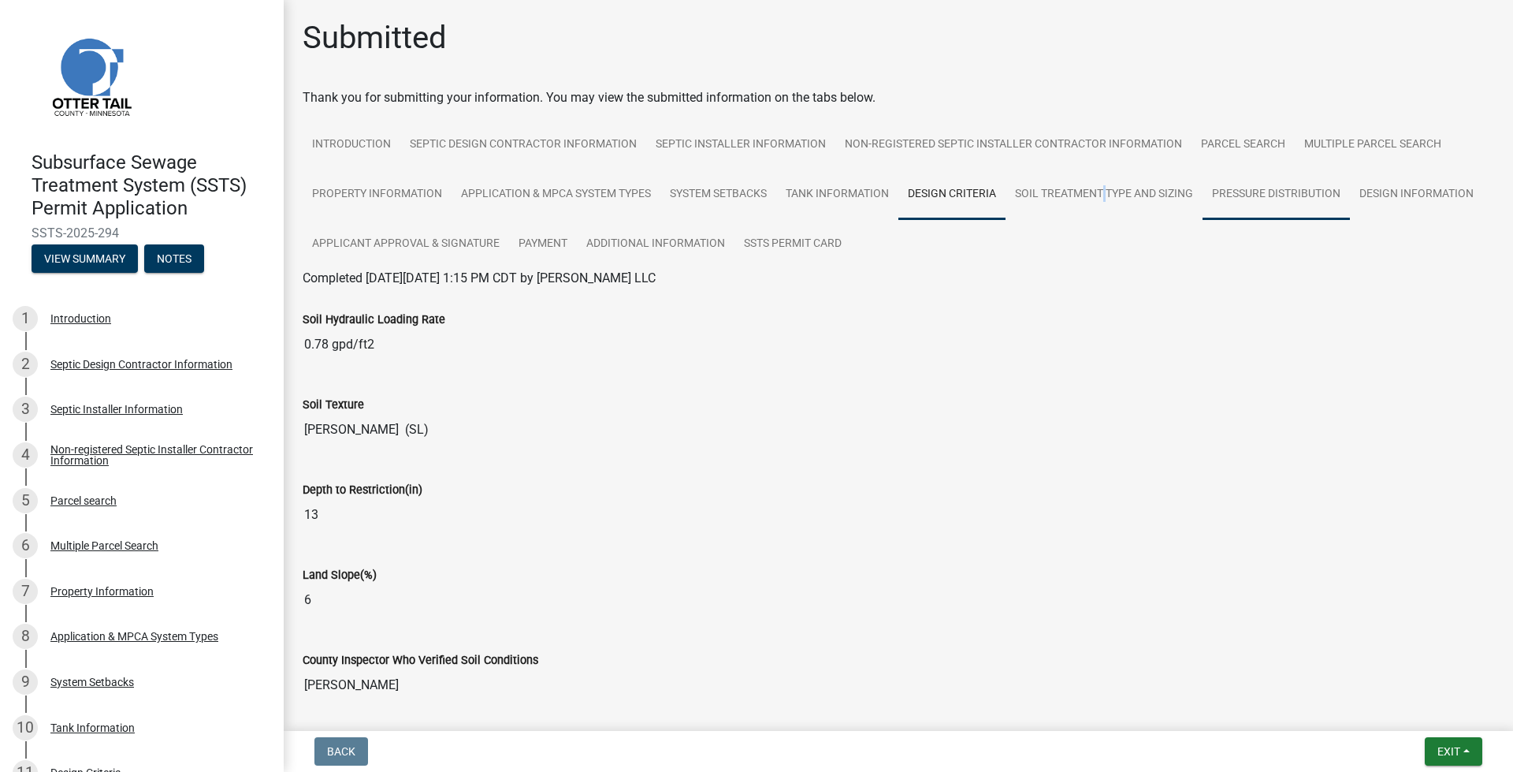
click at [1238, 196] on link "Pressure Distribution" at bounding box center [1276, 194] width 147 height 50
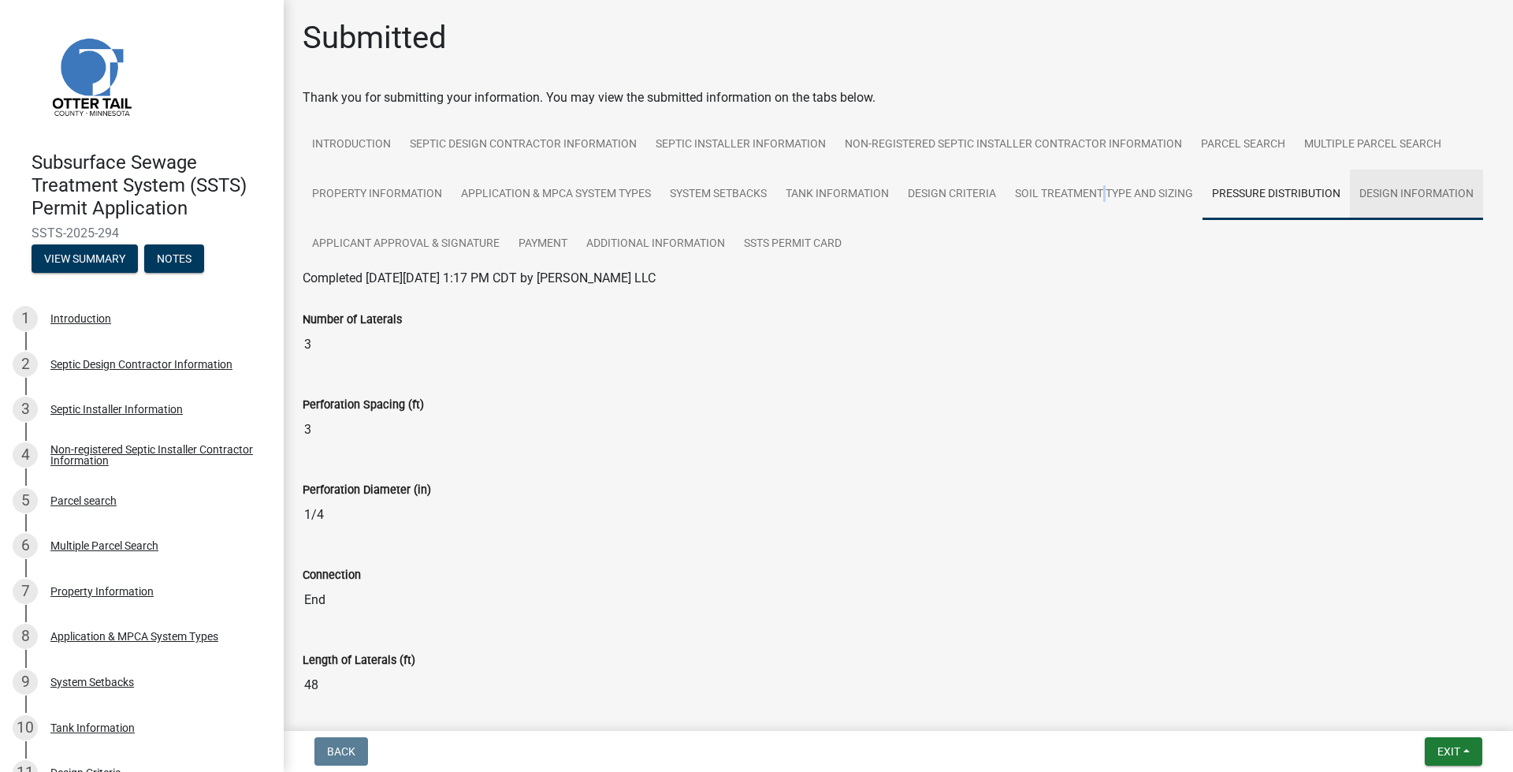
click at [1350, 220] on link "Design Information" at bounding box center [1416, 194] width 133 height 50
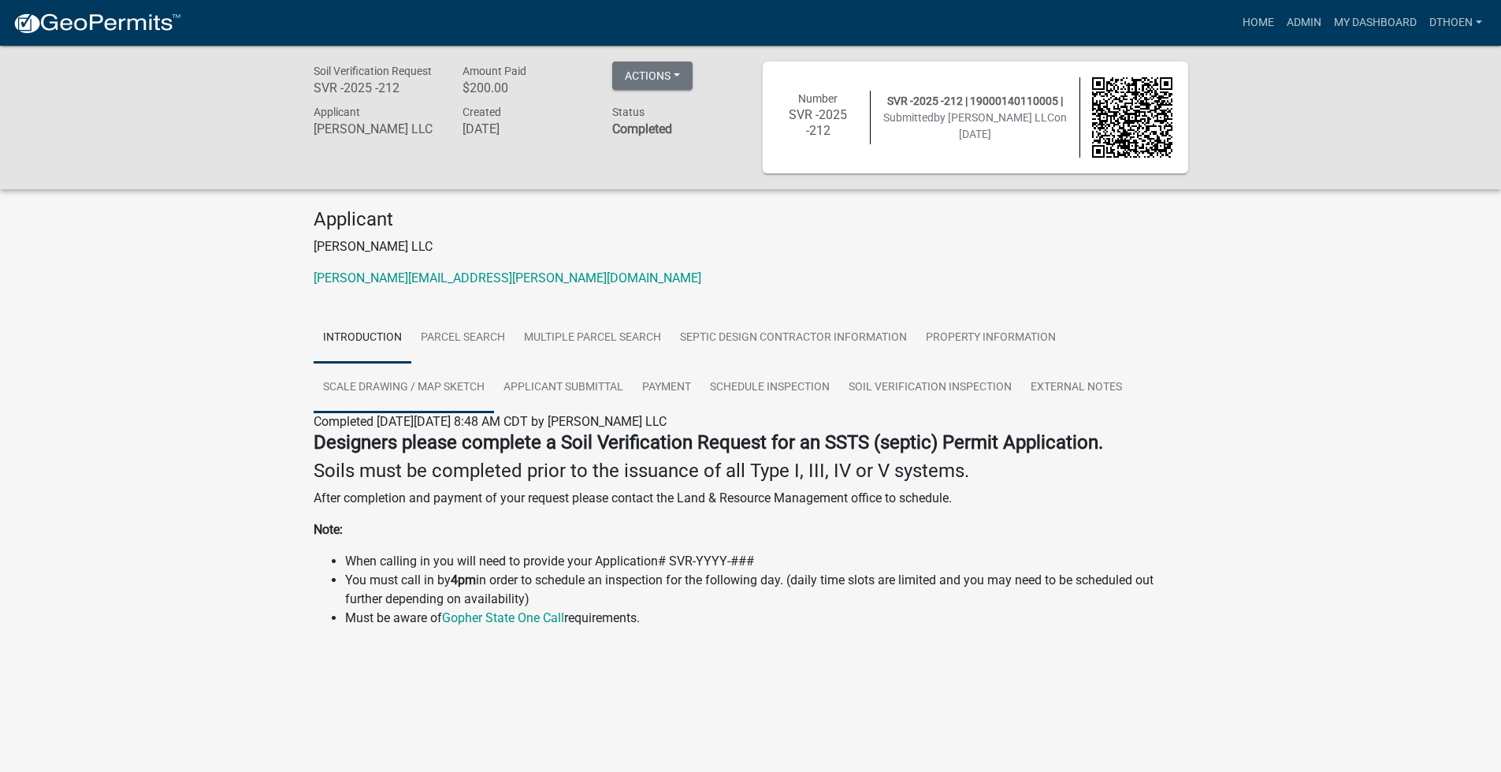
click at [485, 384] on link "Scale Drawing / Map Sketch" at bounding box center [404, 388] width 180 height 50
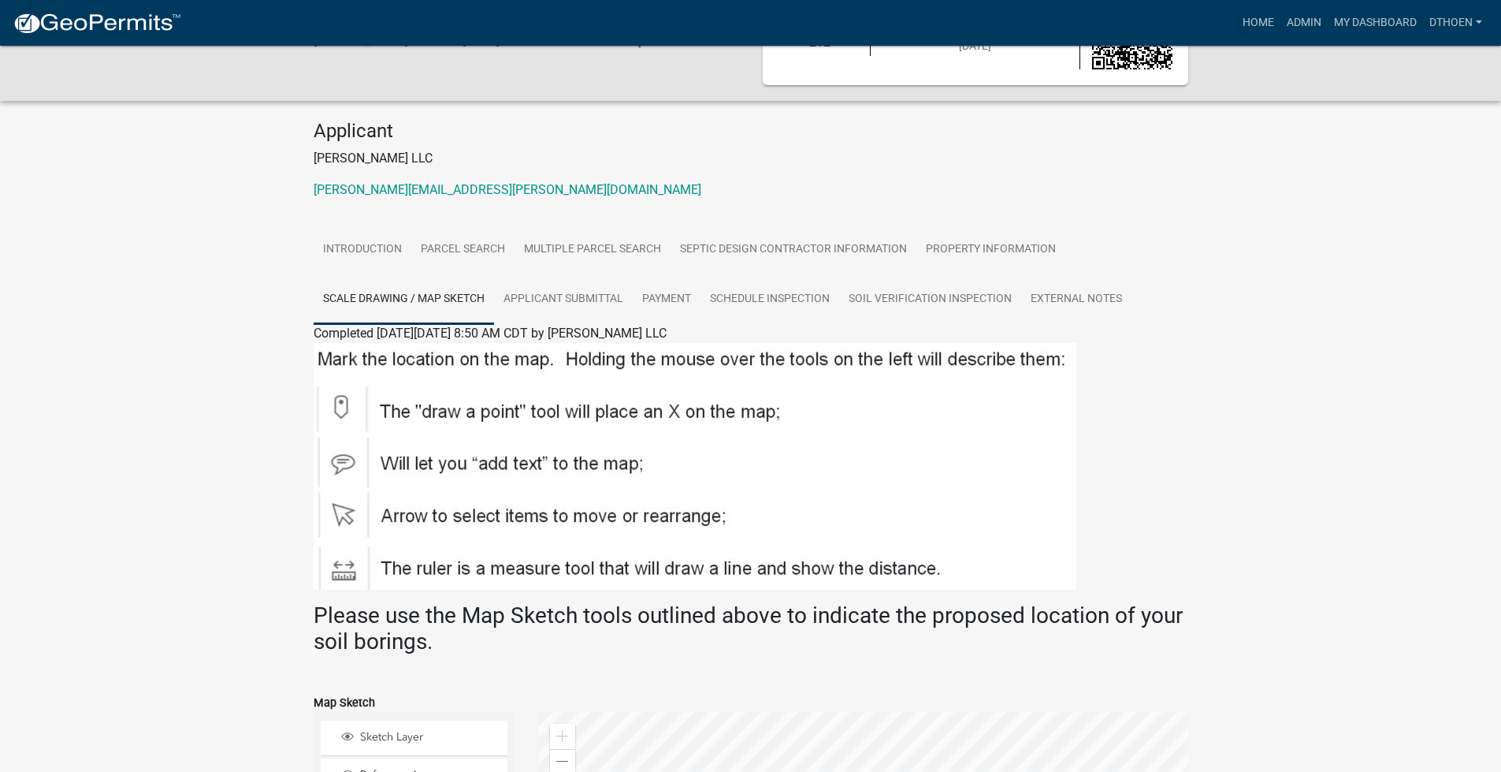
scroll to position [73, 0]
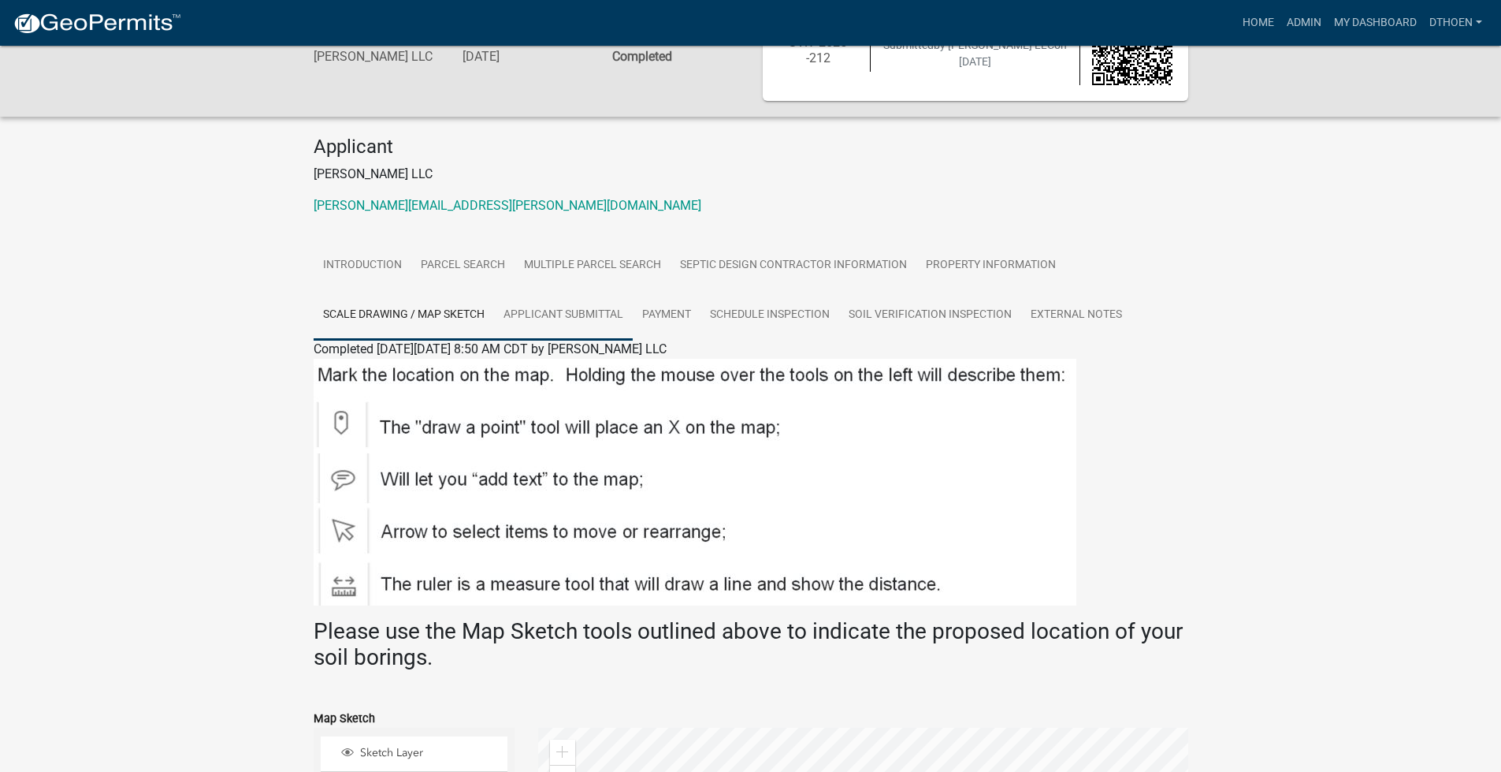
drag, startPoint x: 568, startPoint y: 311, endPoint x: 583, endPoint y: 311, distance: 15.0
click at [571, 311] on link "Applicant Submittal" at bounding box center [563, 315] width 139 height 50
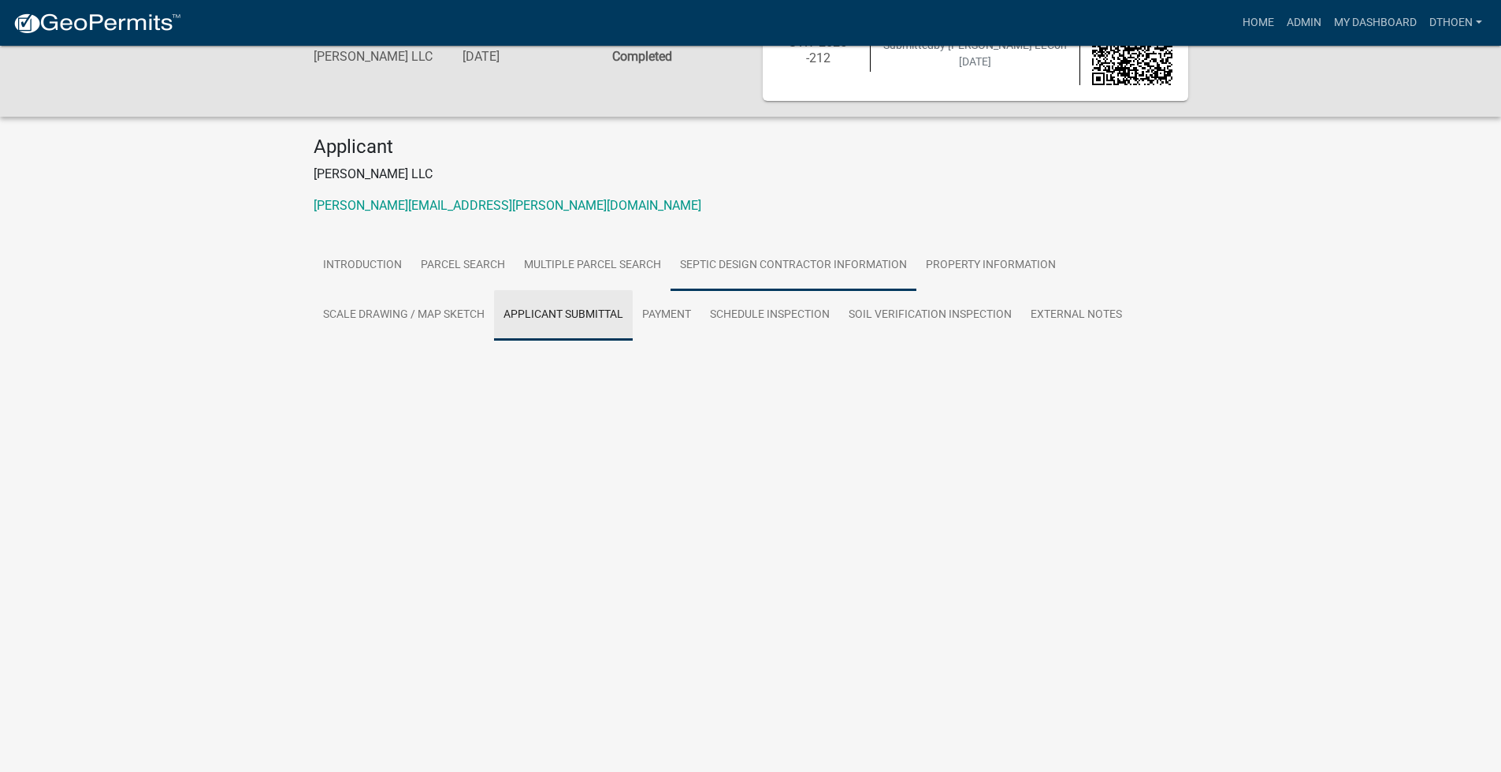
scroll to position [46, 0]
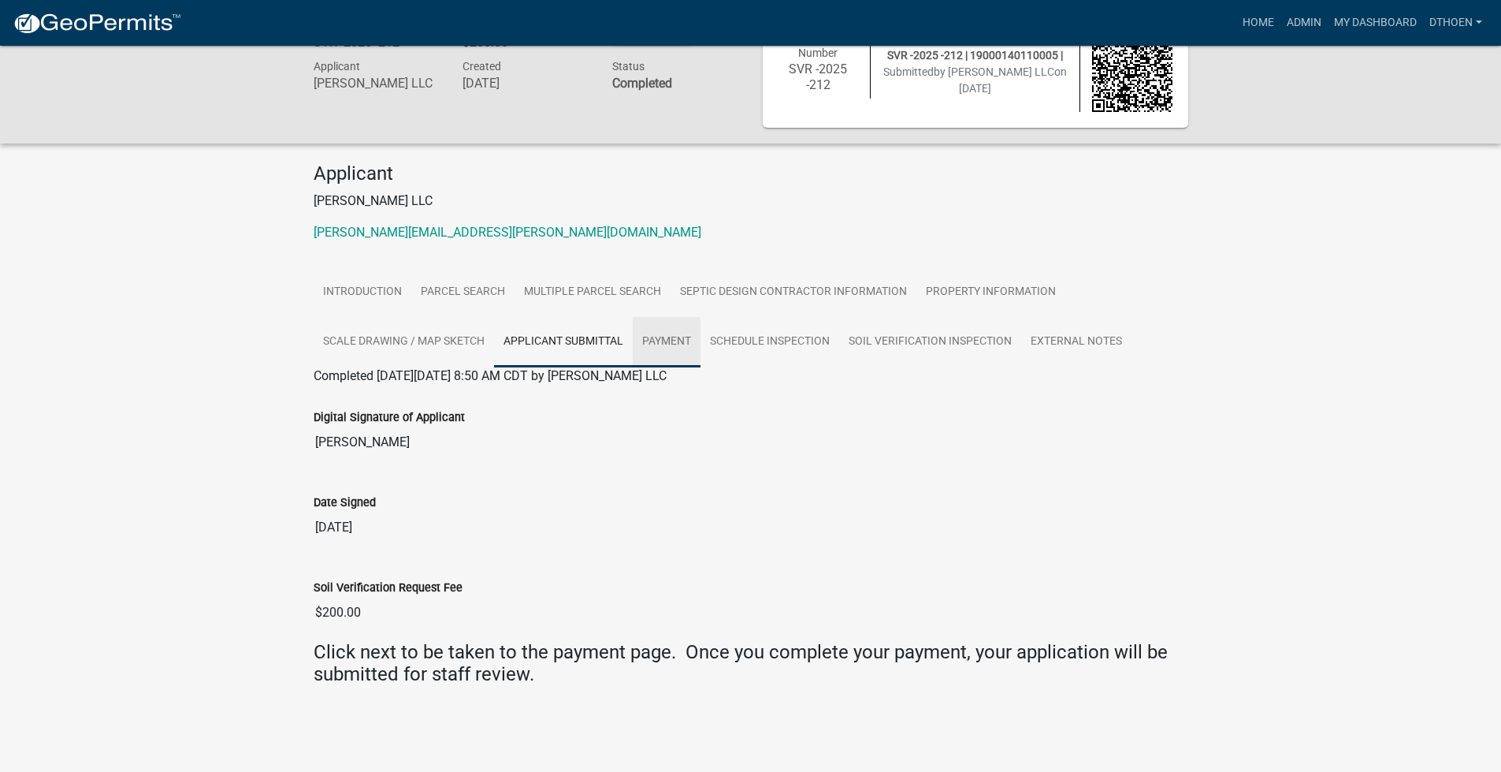
click at [679, 325] on link "Payment" at bounding box center [667, 342] width 68 height 50
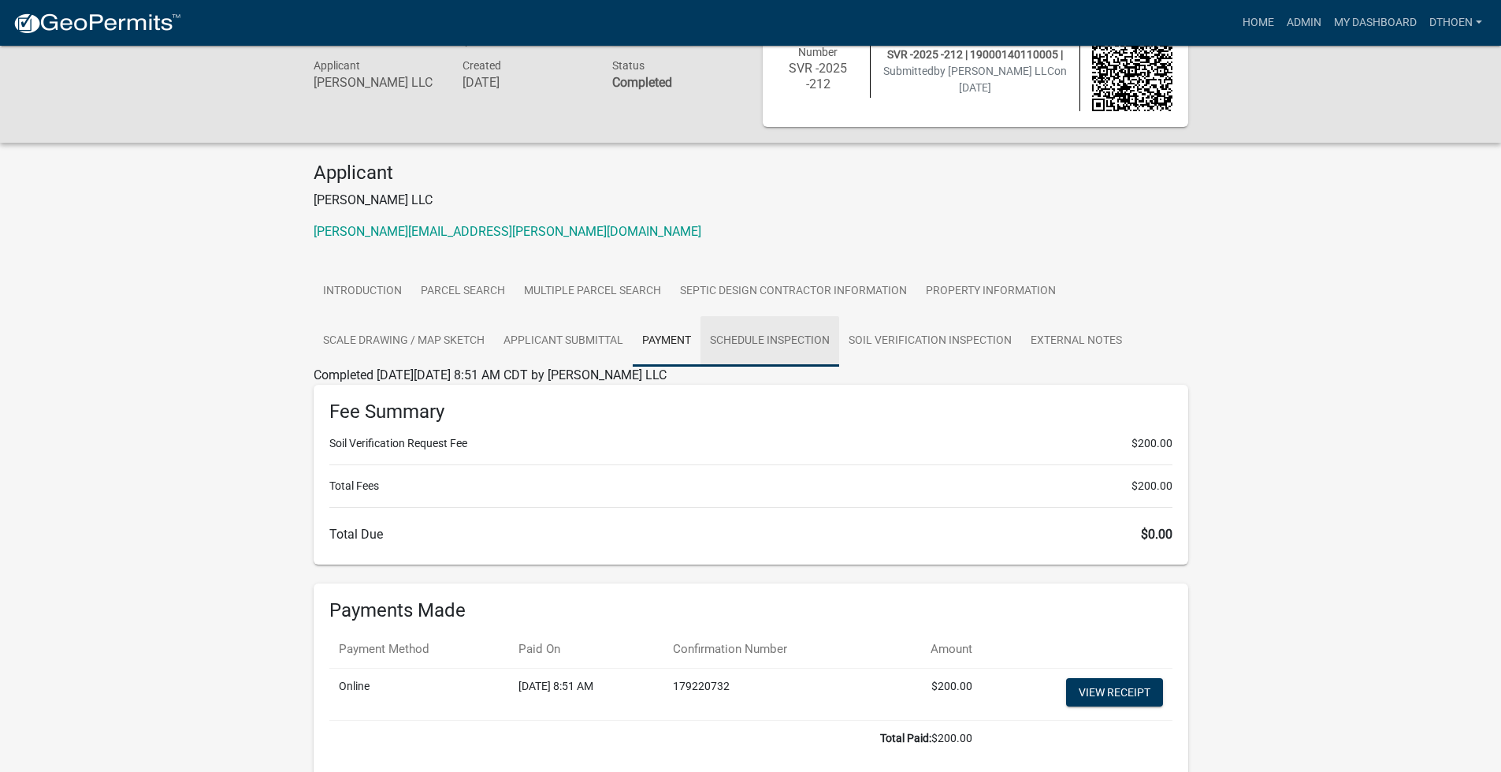
click at [817, 328] on link "Schedule Inspection" at bounding box center [770, 341] width 139 height 50
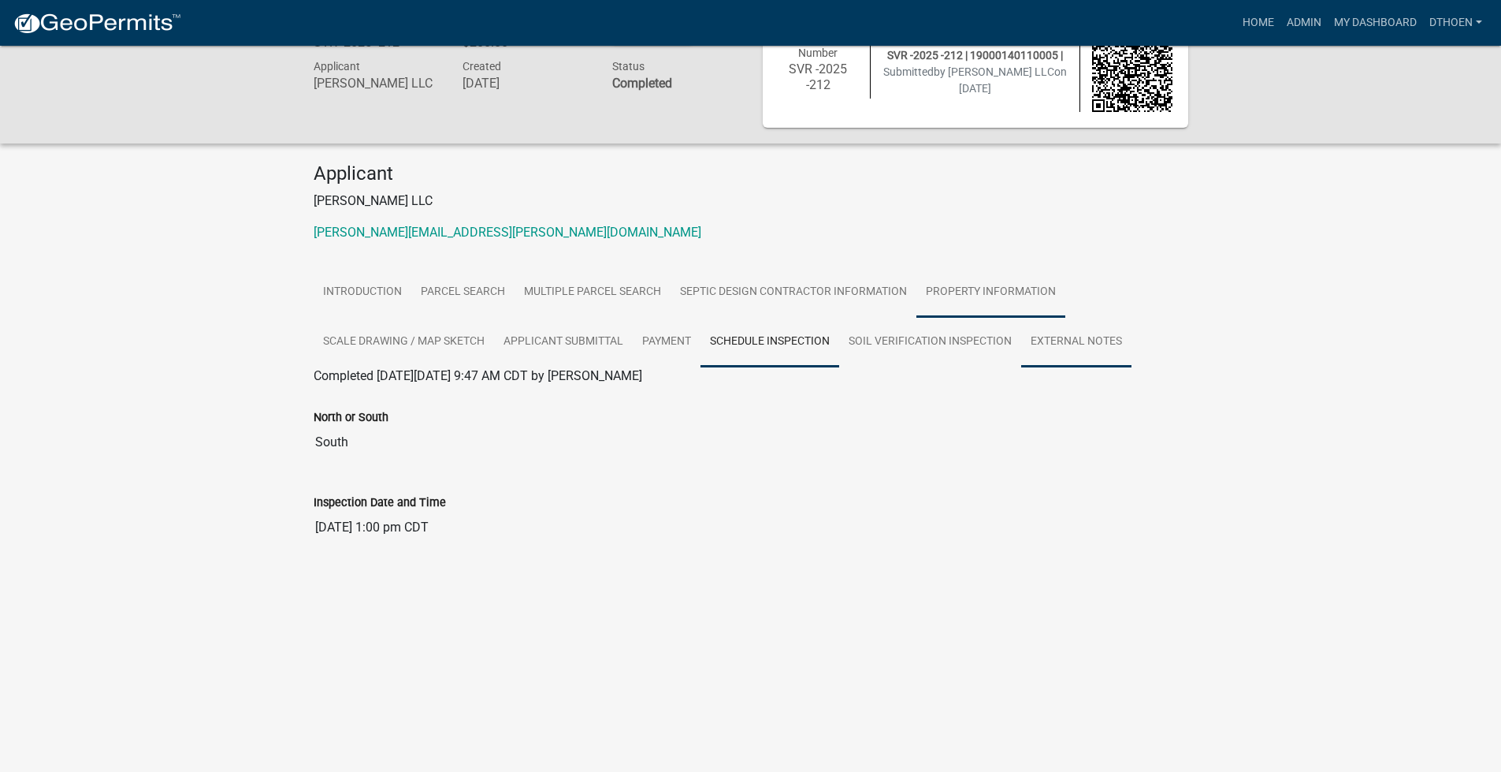
drag, startPoint x: 1066, startPoint y: 354, endPoint x: 988, endPoint y: 303, distance: 92.3
click at [1064, 354] on link "External Notes" at bounding box center [1076, 342] width 110 height 50
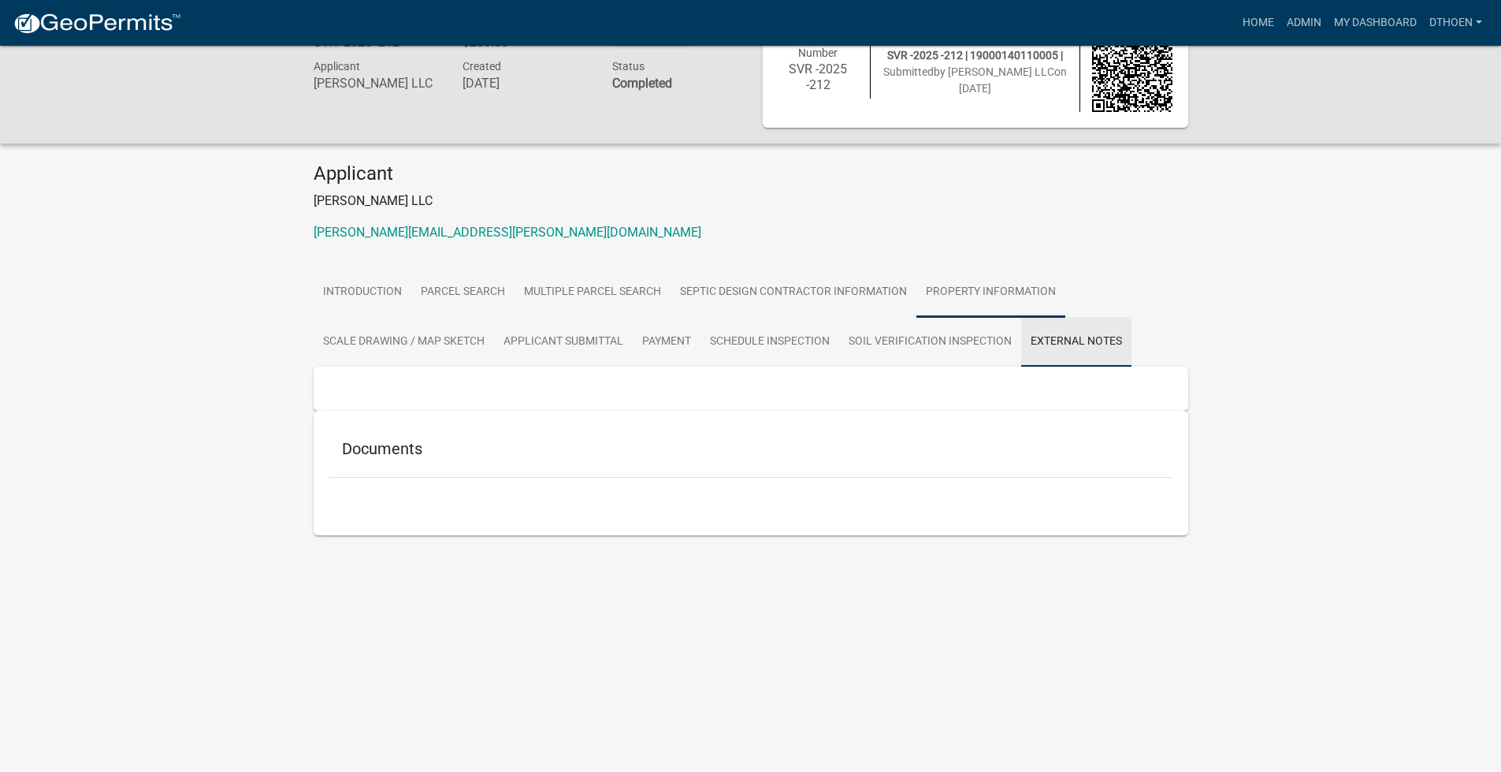
drag, startPoint x: 984, startPoint y: 300, endPoint x: 935, endPoint y: 307, distance: 49.4
click at [983, 300] on link "Property Information" at bounding box center [991, 292] width 149 height 50
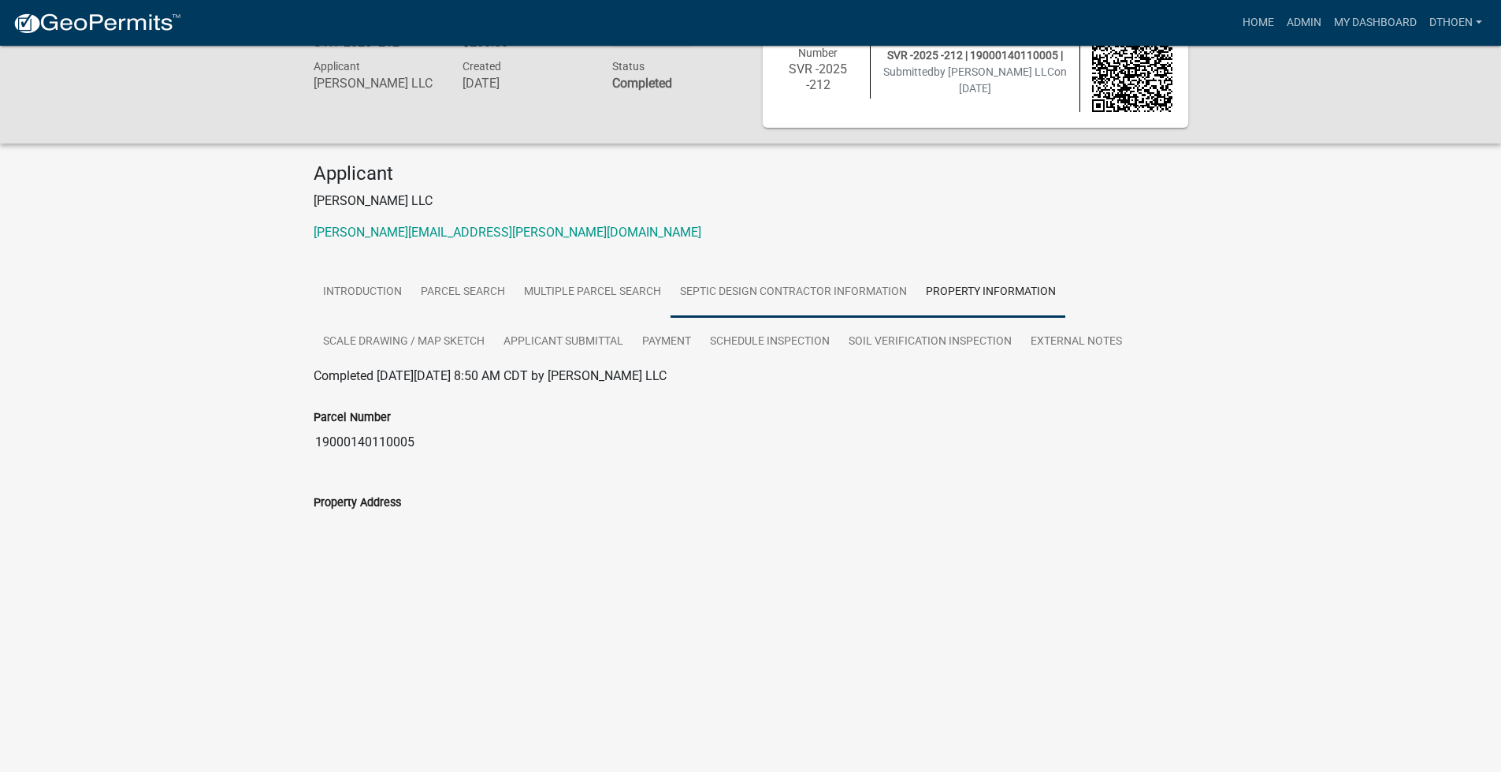
click at [854, 302] on link "Septic Design Contractor Information" at bounding box center [794, 292] width 246 height 50
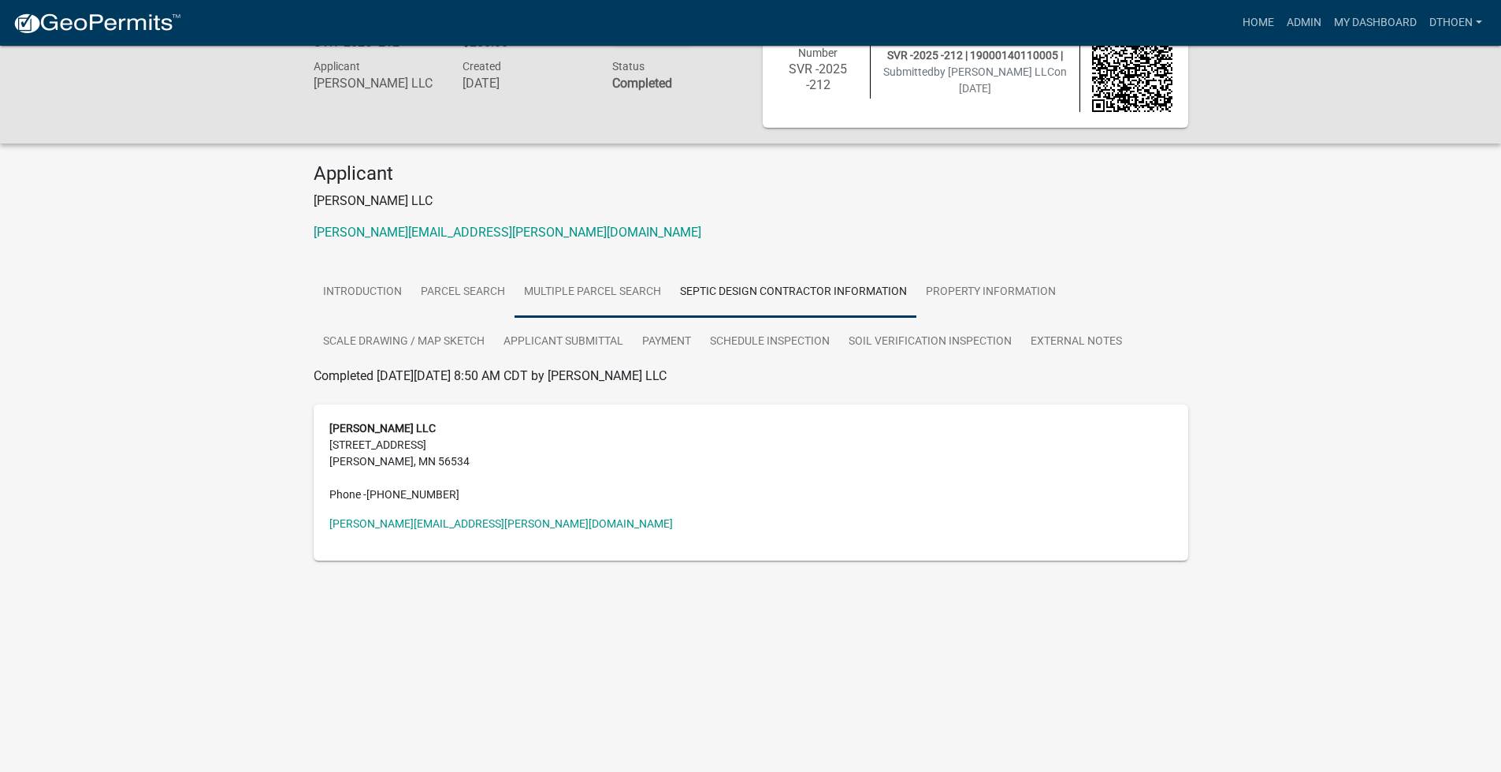
click at [593, 308] on link "Multiple Parcel Search" at bounding box center [593, 292] width 156 height 50
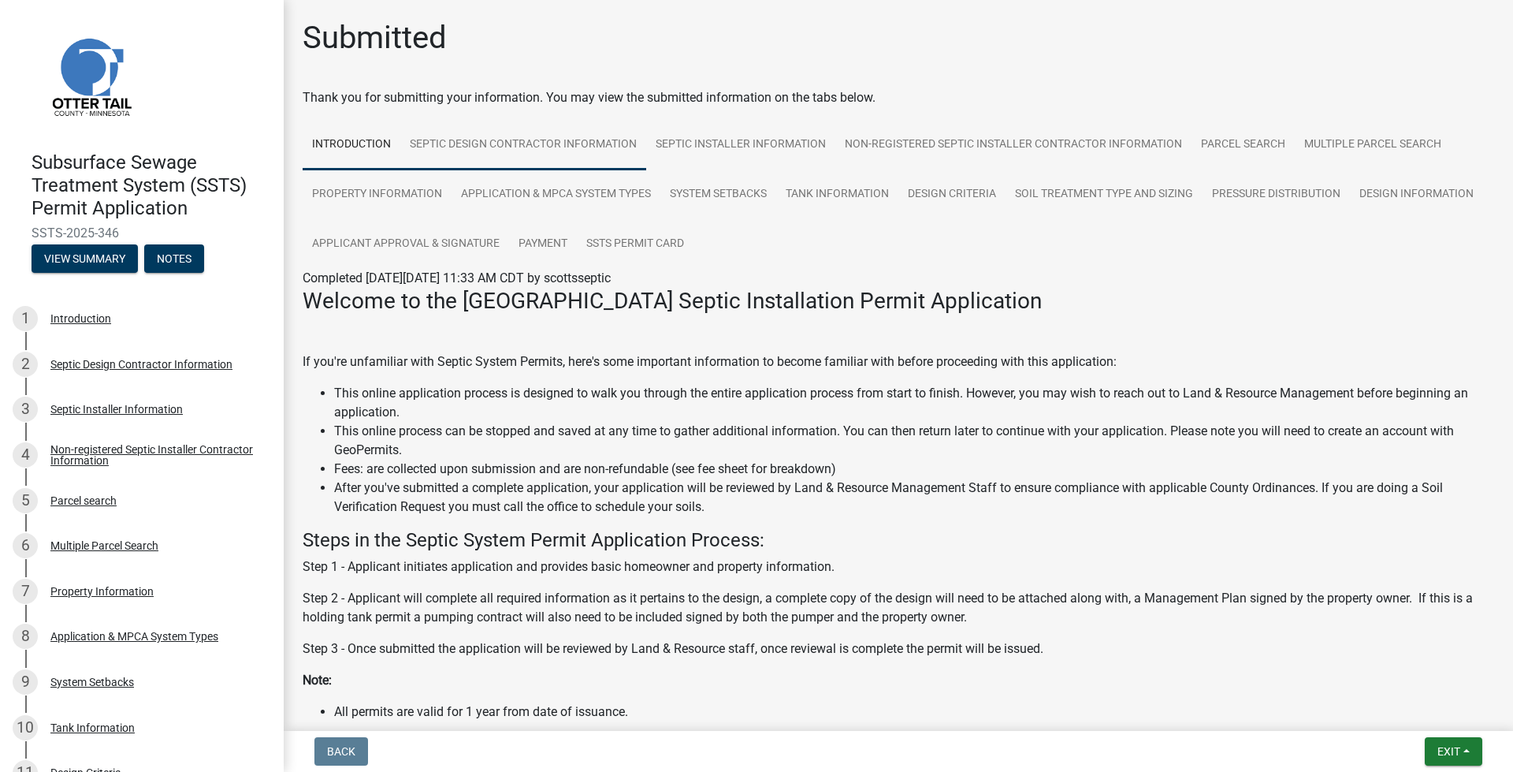
click at [554, 142] on link "Septic Design Contractor Information" at bounding box center [523, 145] width 246 height 50
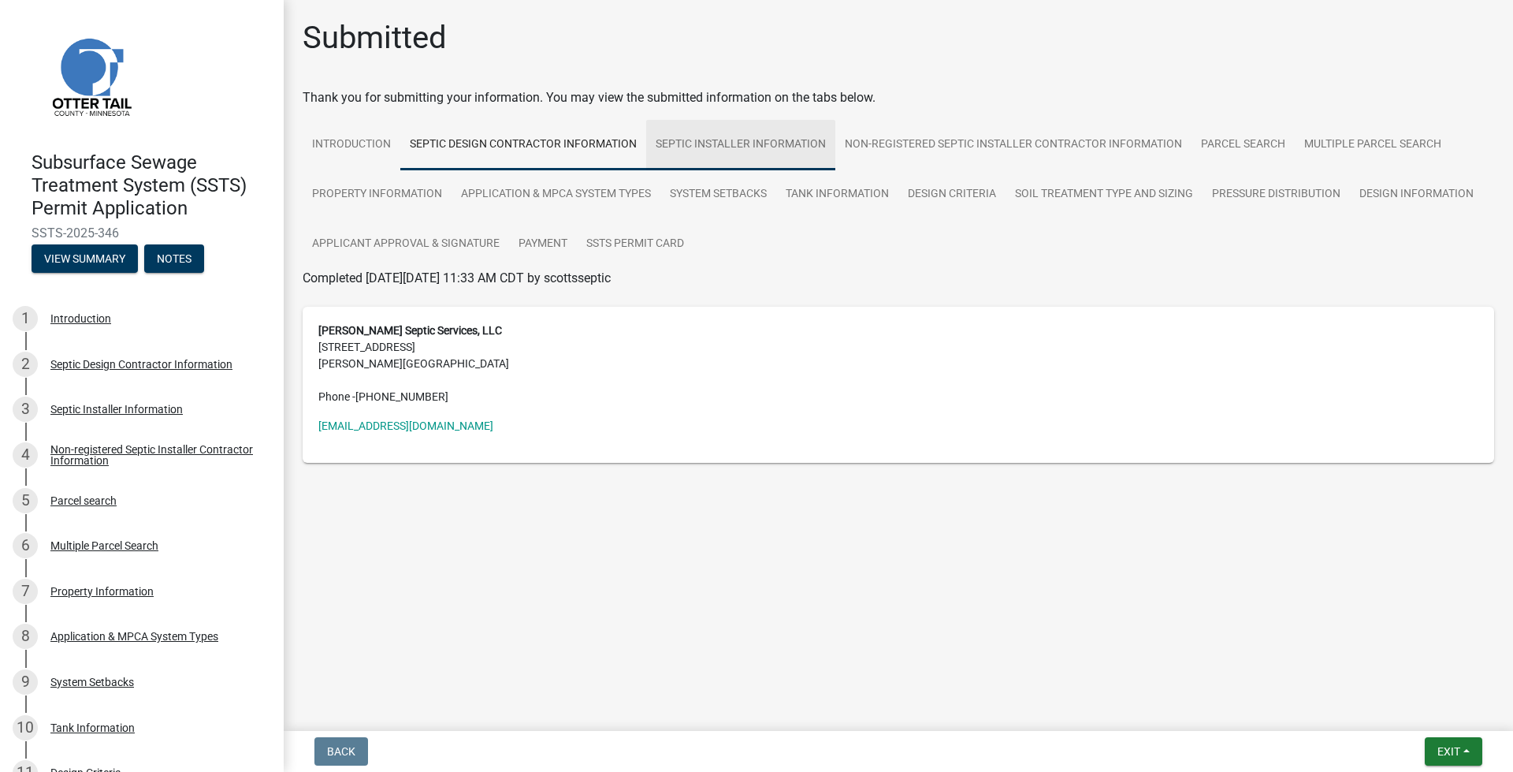
click at [720, 165] on link "Septic Installer Information" at bounding box center [740, 145] width 189 height 50
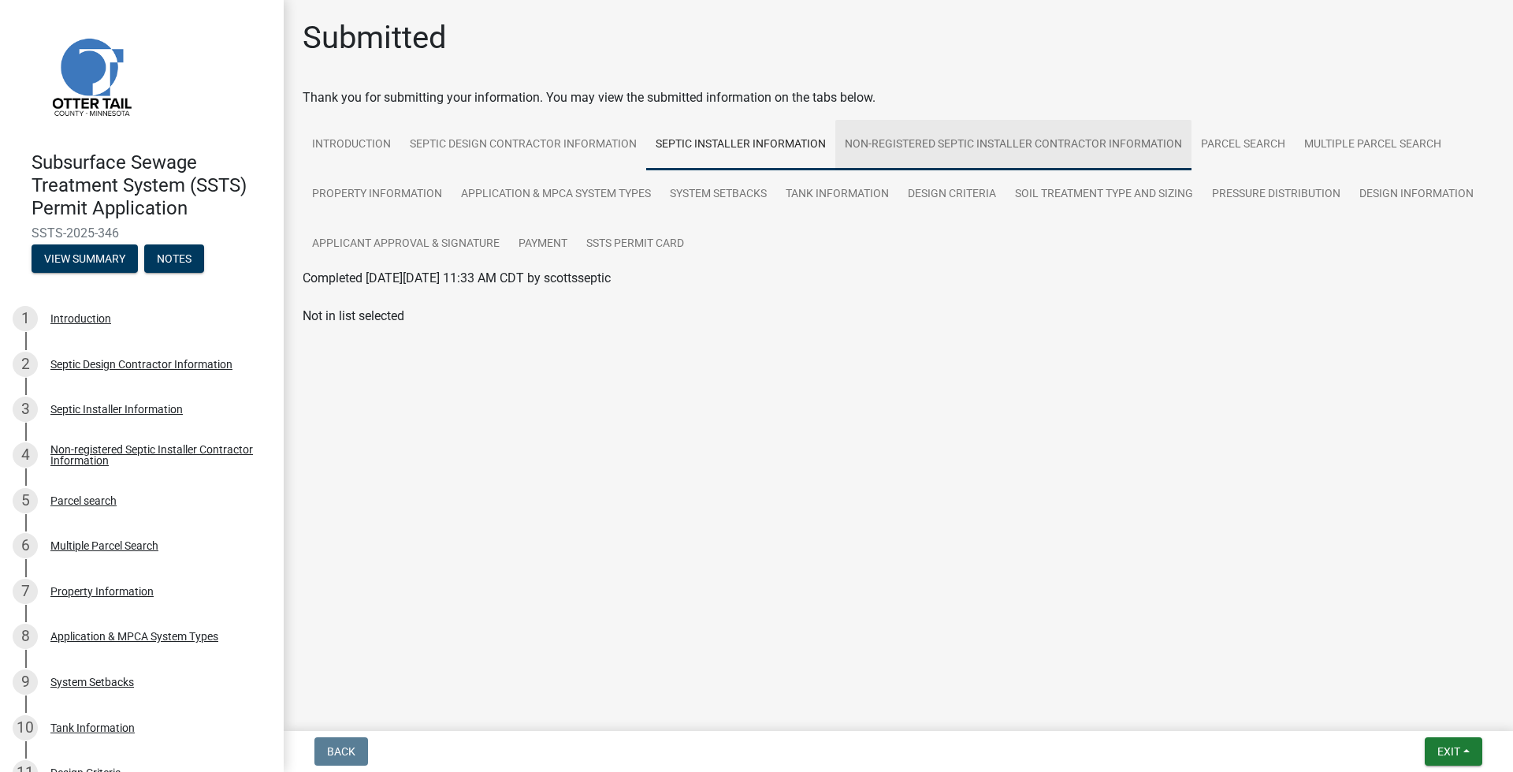
click at [851, 129] on link "Non-registered Septic Installer Contractor Information" at bounding box center [1013, 145] width 356 height 50
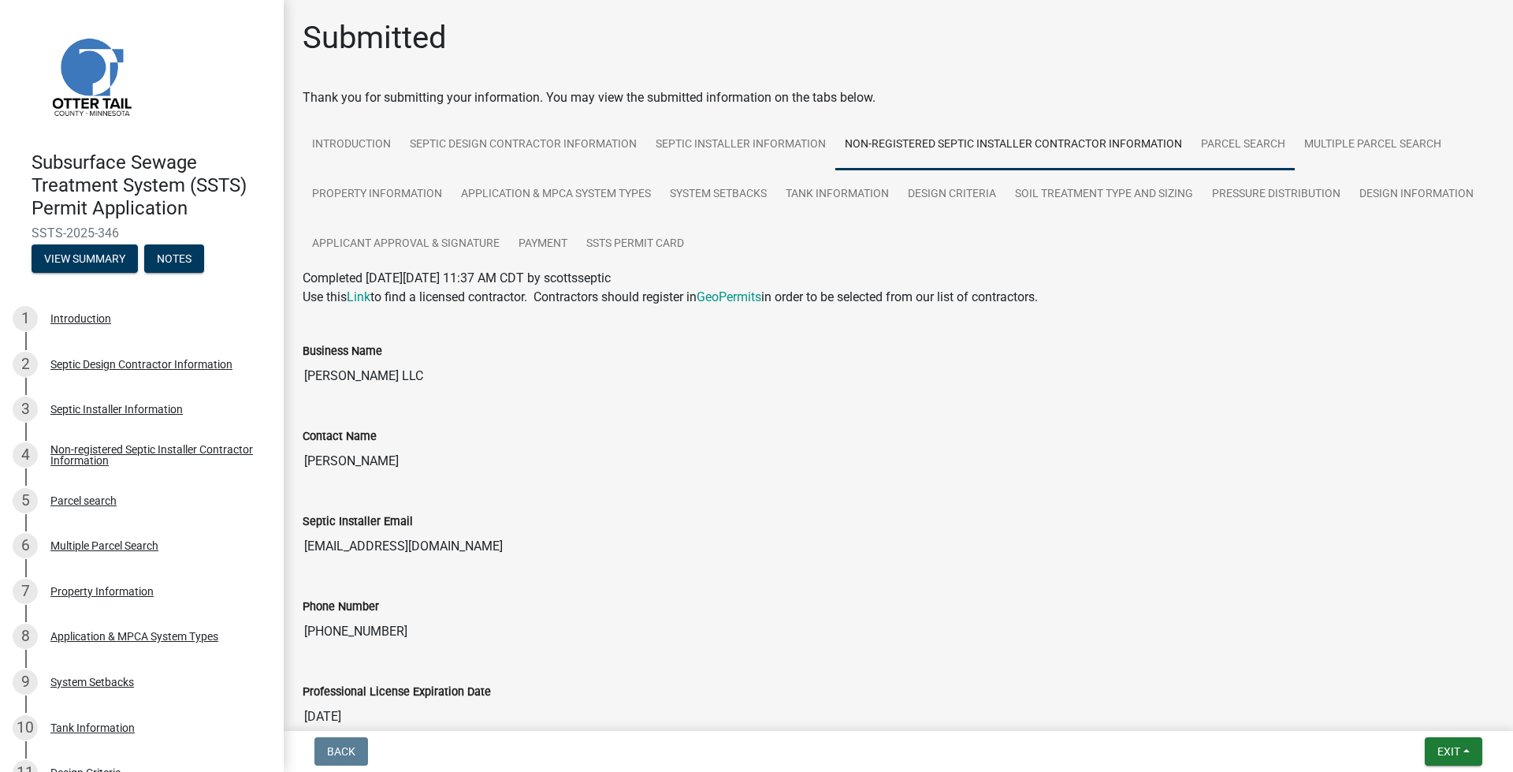
click at [1246, 147] on link "Parcel search" at bounding box center [1243, 145] width 103 height 50
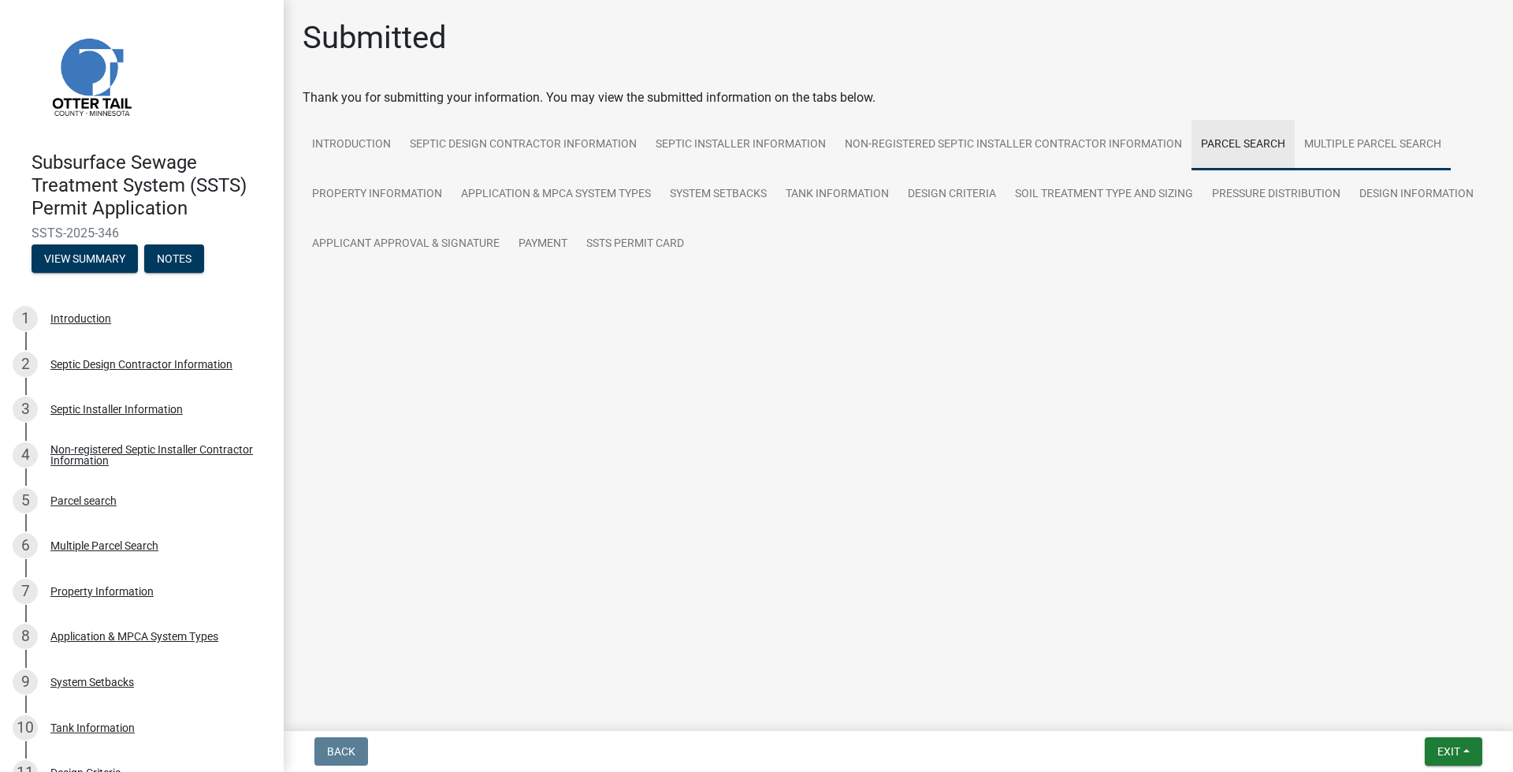
drag, startPoint x: 1301, startPoint y: 139, endPoint x: 1259, endPoint y: 151, distance: 43.4
click at [1301, 138] on link "Multiple Parcel Search" at bounding box center [1373, 145] width 156 height 50
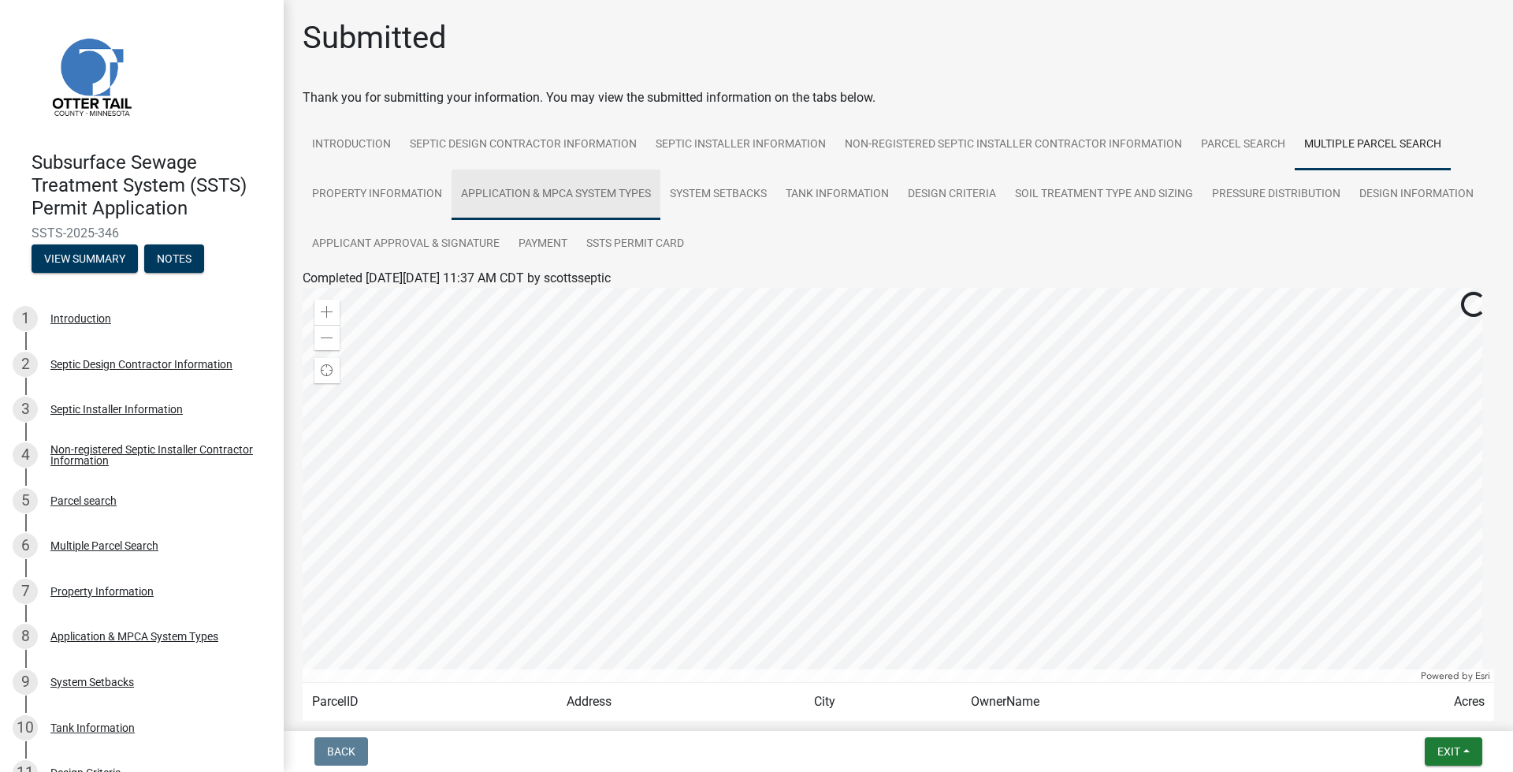
click at [455, 207] on link "Application & MPCA System Types" at bounding box center [556, 194] width 209 height 50
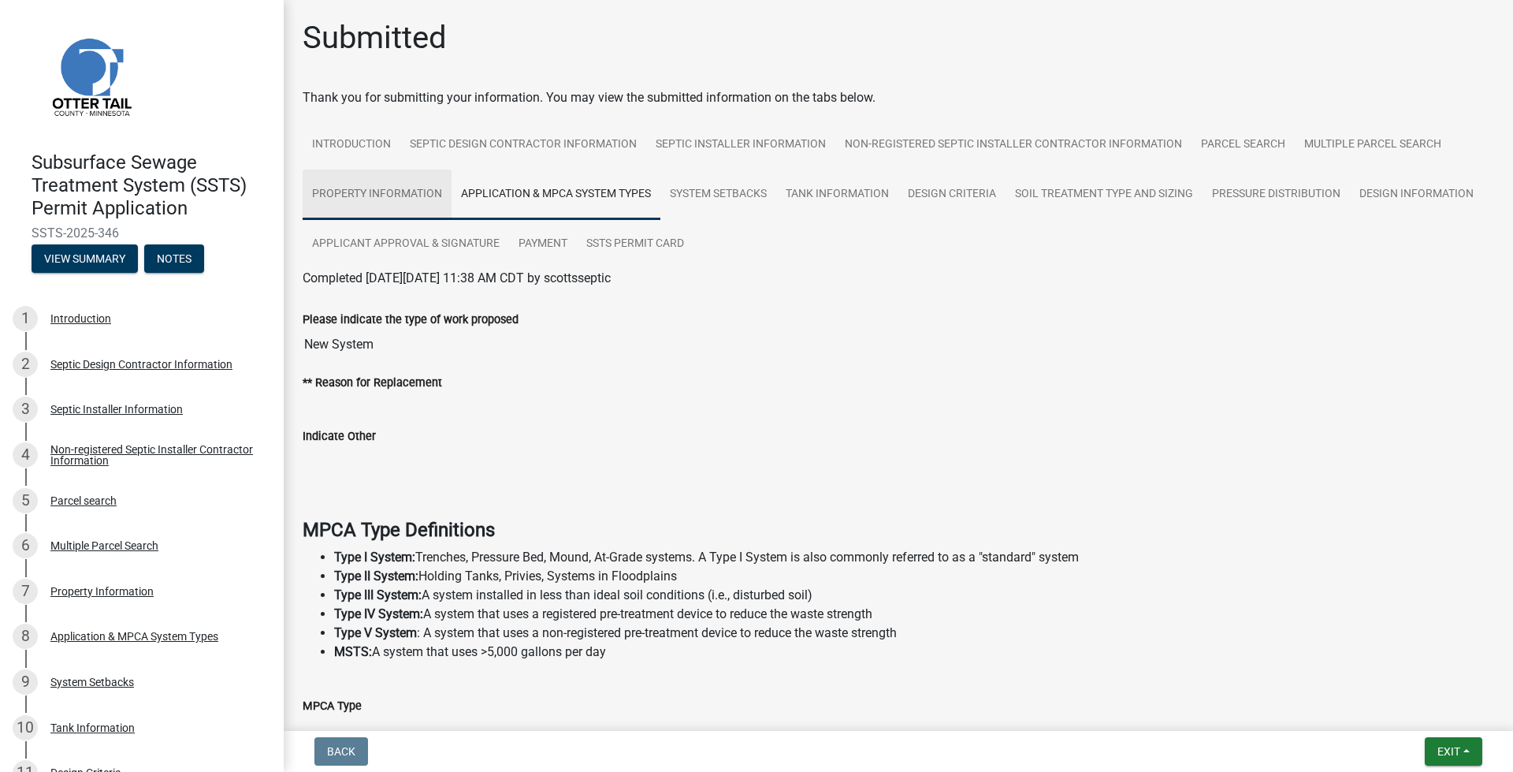
click at [407, 207] on link "Property Information" at bounding box center [377, 194] width 149 height 50
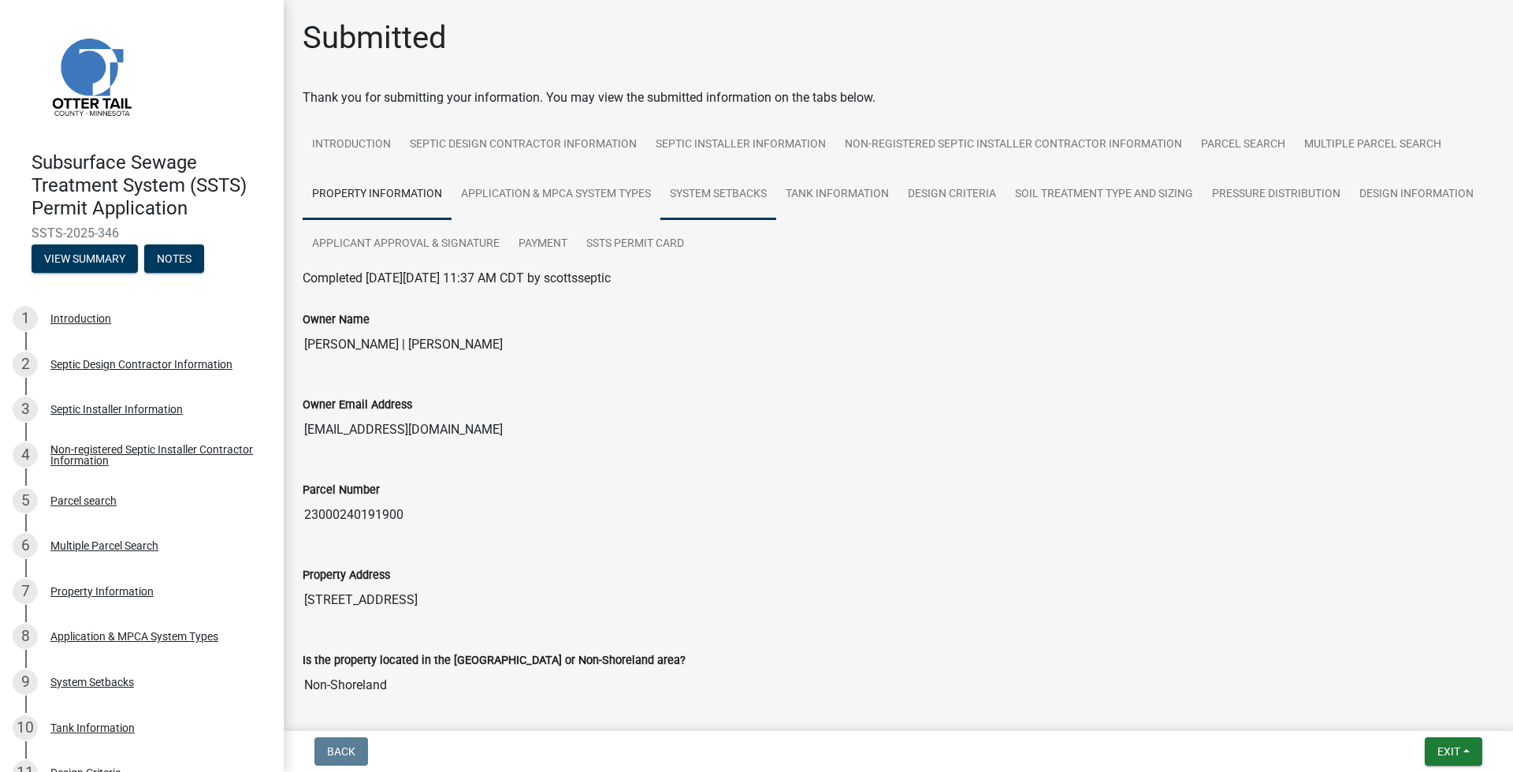
click at [743, 194] on link "System Setbacks" at bounding box center [719, 194] width 116 height 50
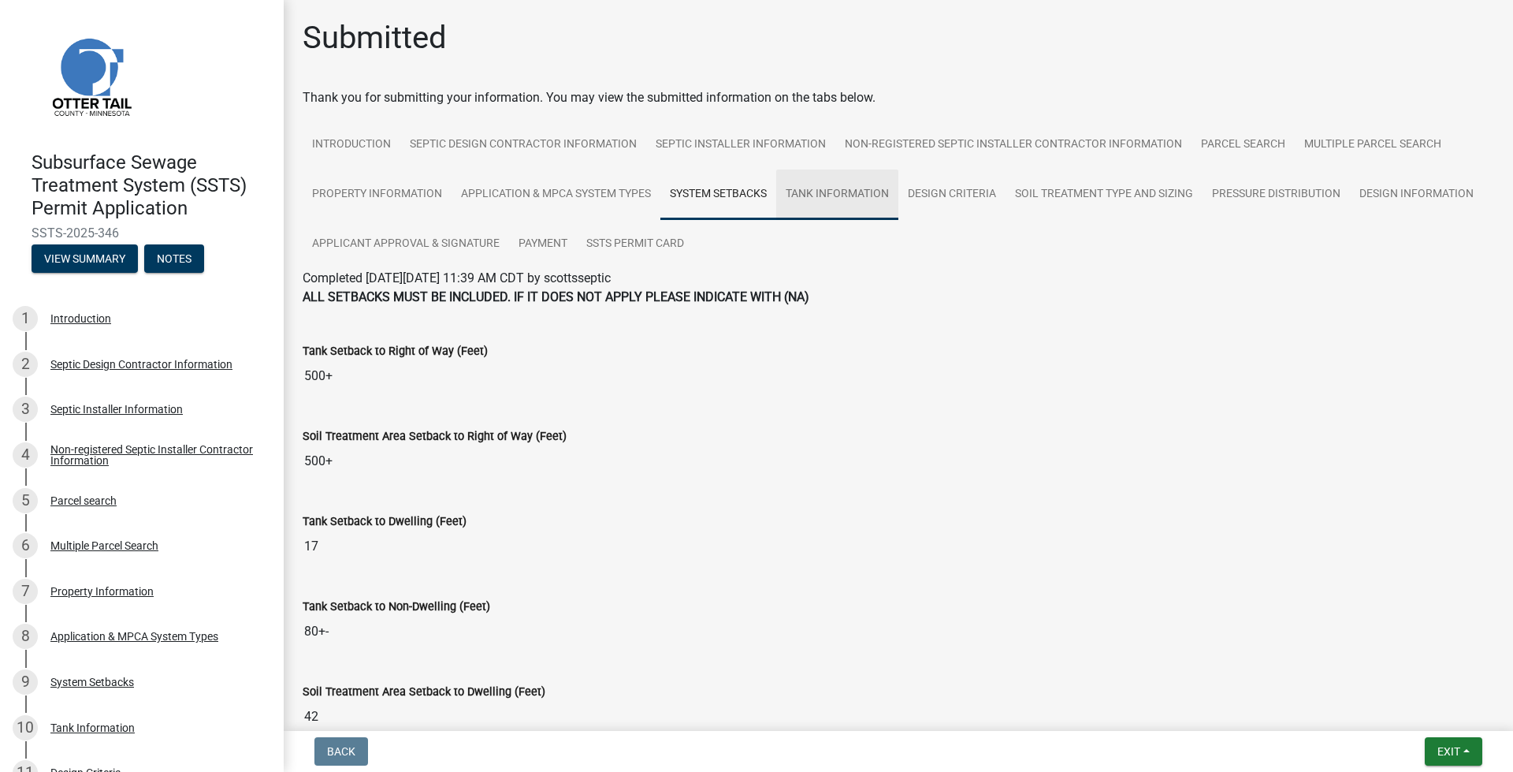
click at [850, 195] on link "Tank Information" at bounding box center [837, 194] width 122 height 50
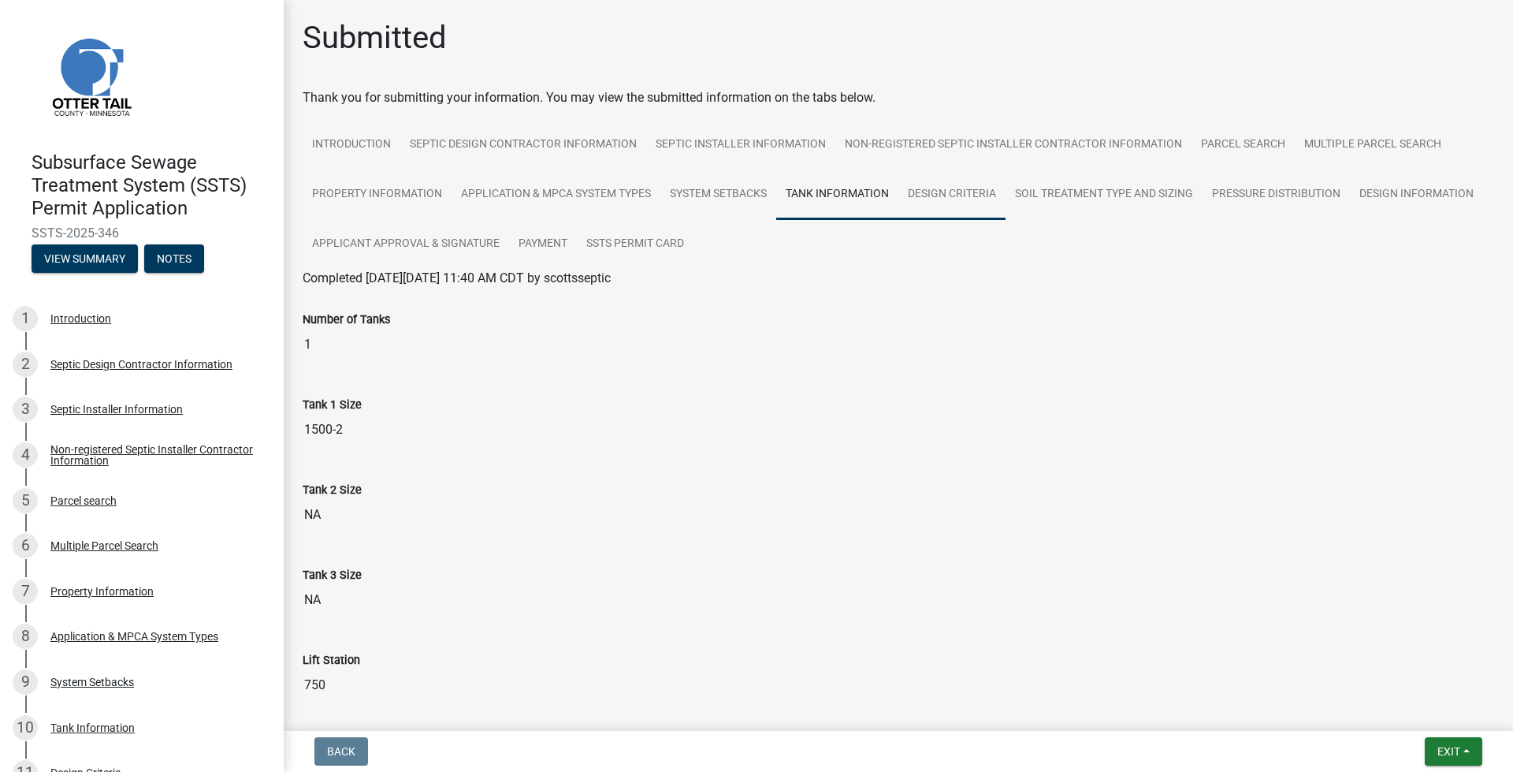
click at [912, 194] on link "Design Criteria" at bounding box center [952, 194] width 107 height 50
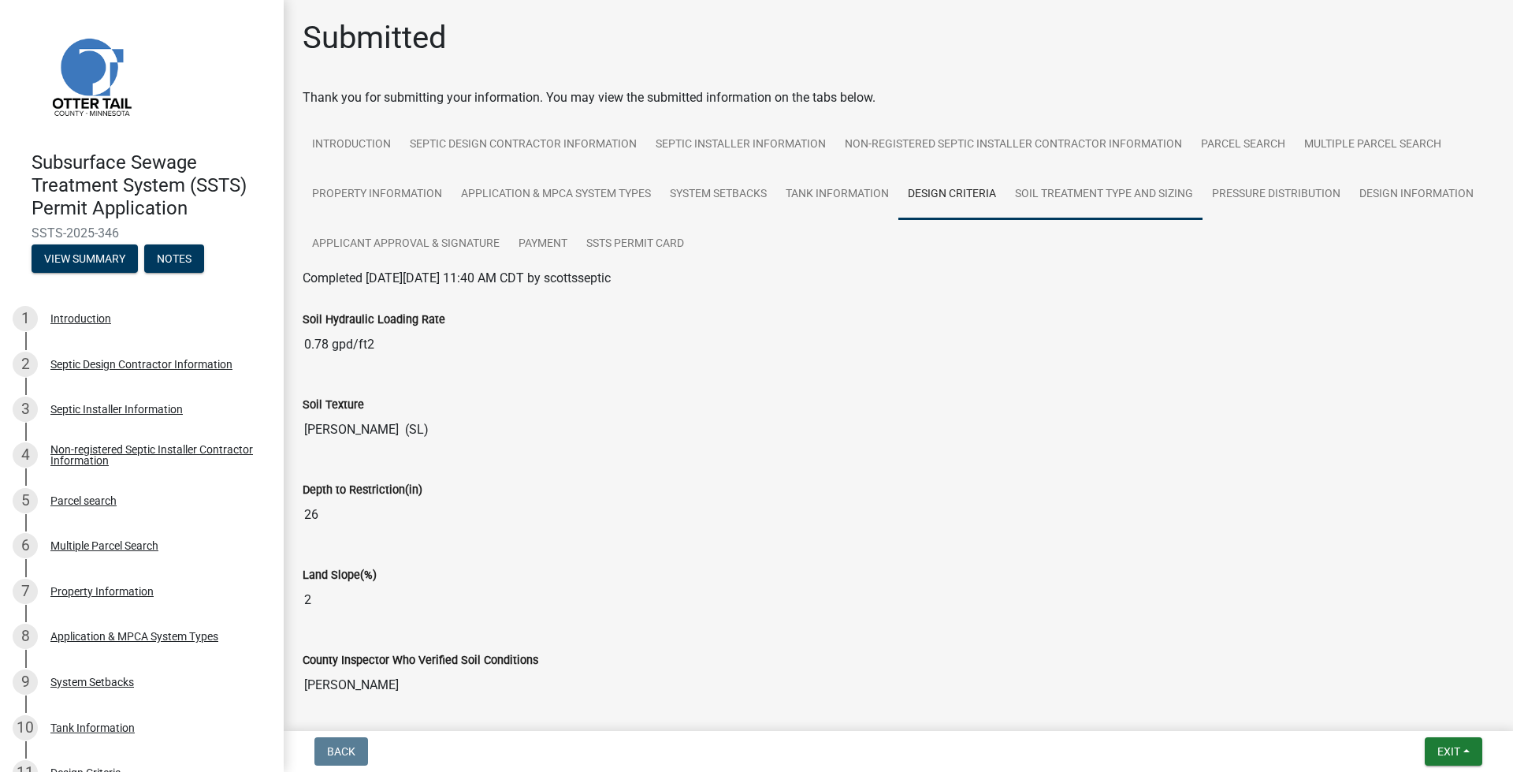
click at [1122, 216] on link "Soil Treatment Type and Sizing" at bounding box center [1104, 194] width 197 height 50
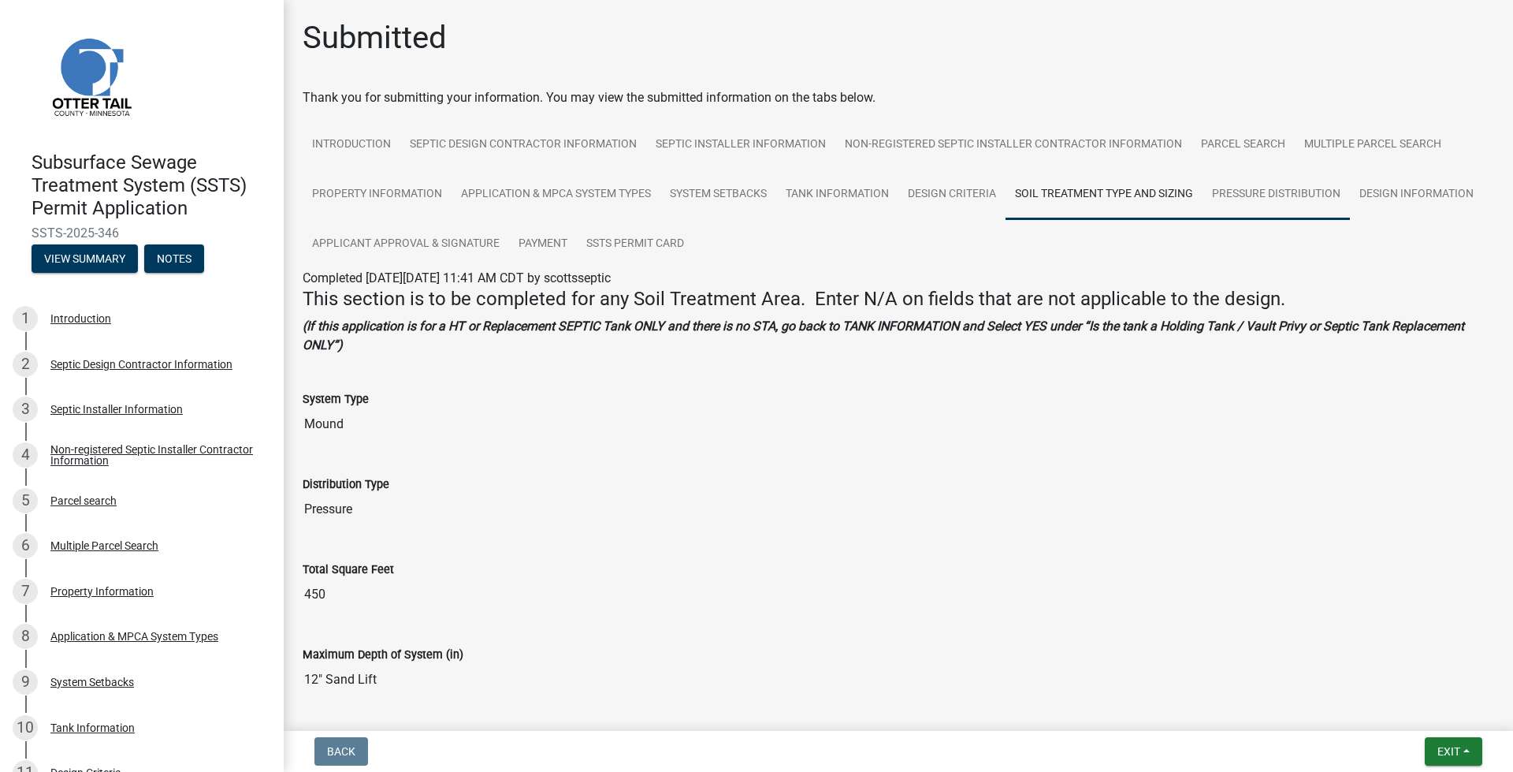
click at [1276, 203] on link "Pressure Distribution" at bounding box center [1276, 194] width 147 height 50
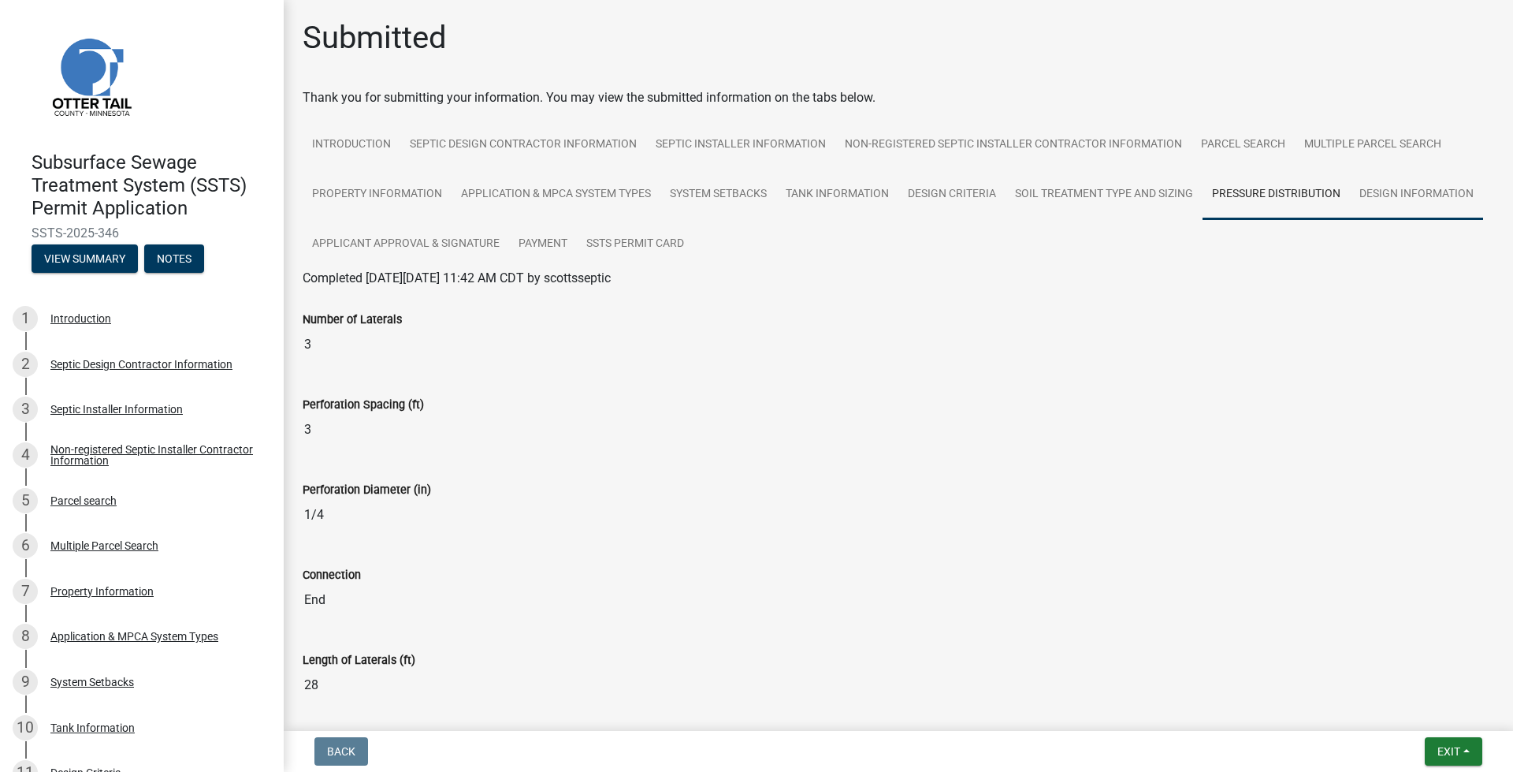
drag, startPoint x: 337, startPoint y: 236, endPoint x: 353, endPoint y: 259, distance: 27.8
click at [1350, 220] on link "Design Information" at bounding box center [1416, 194] width 133 height 50
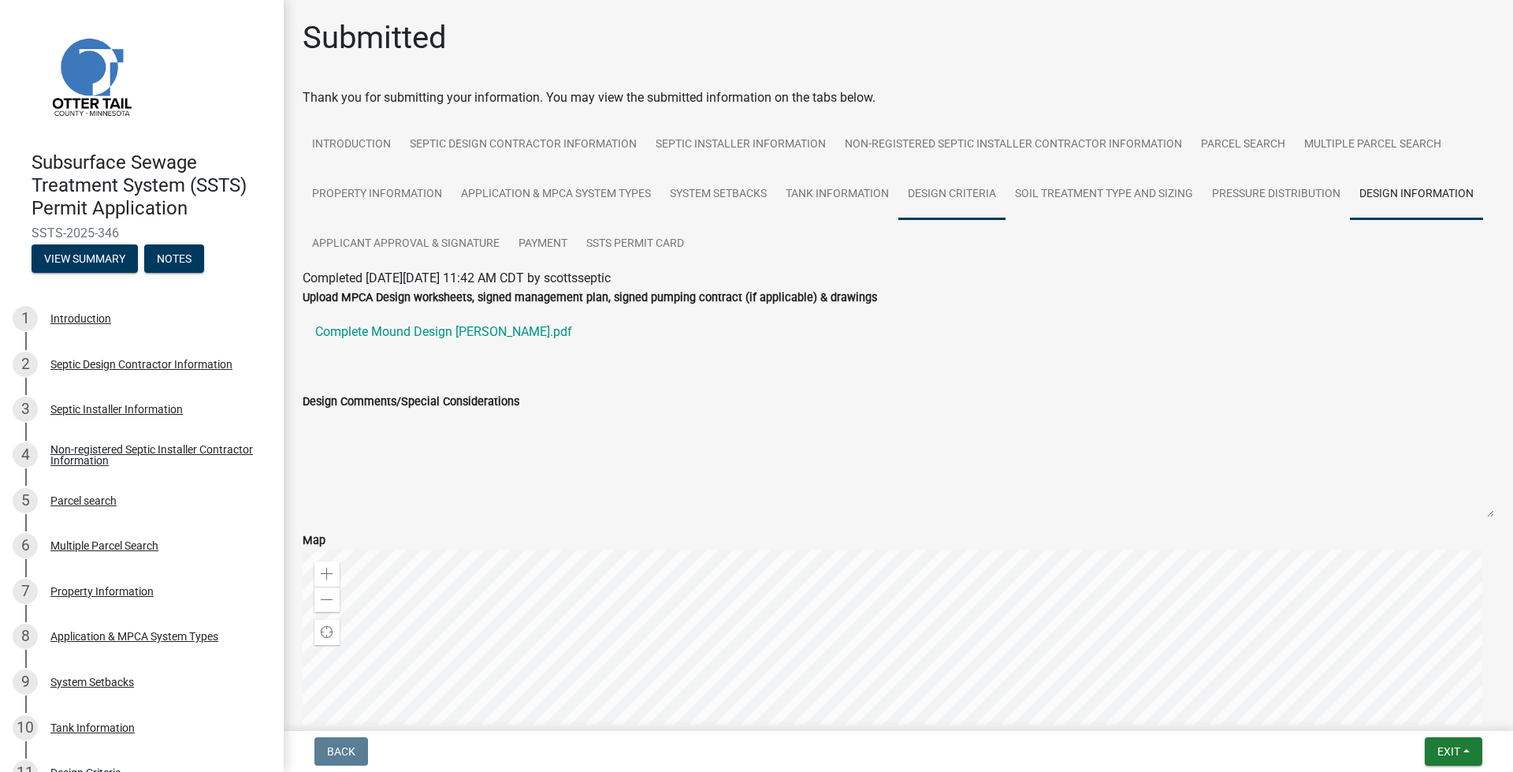
click at [956, 196] on link "Design Criteria" at bounding box center [952, 194] width 107 height 50
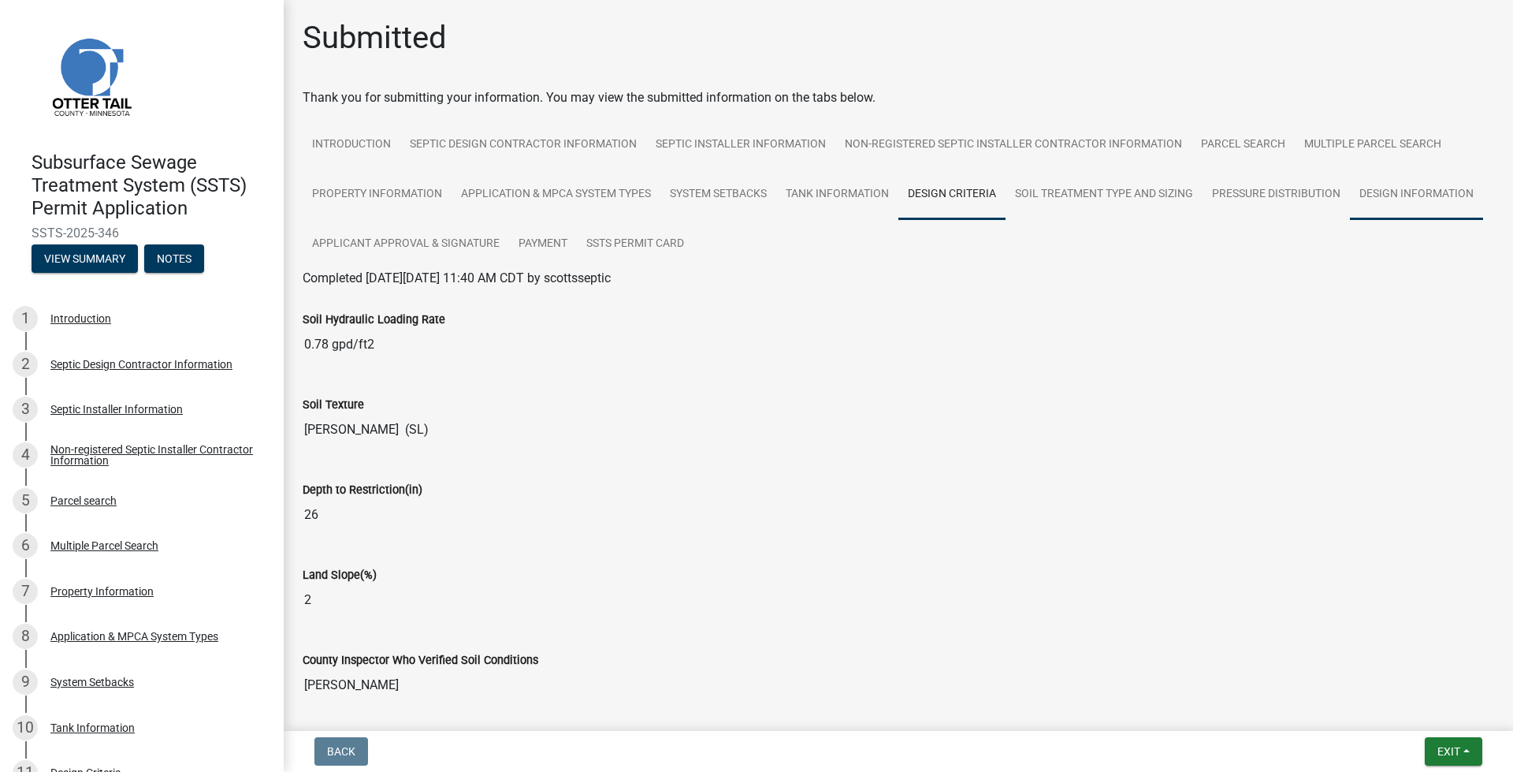
click at [1350, 220] on link "Design Information" at bounding box center [1416, 194] width 133 height 50
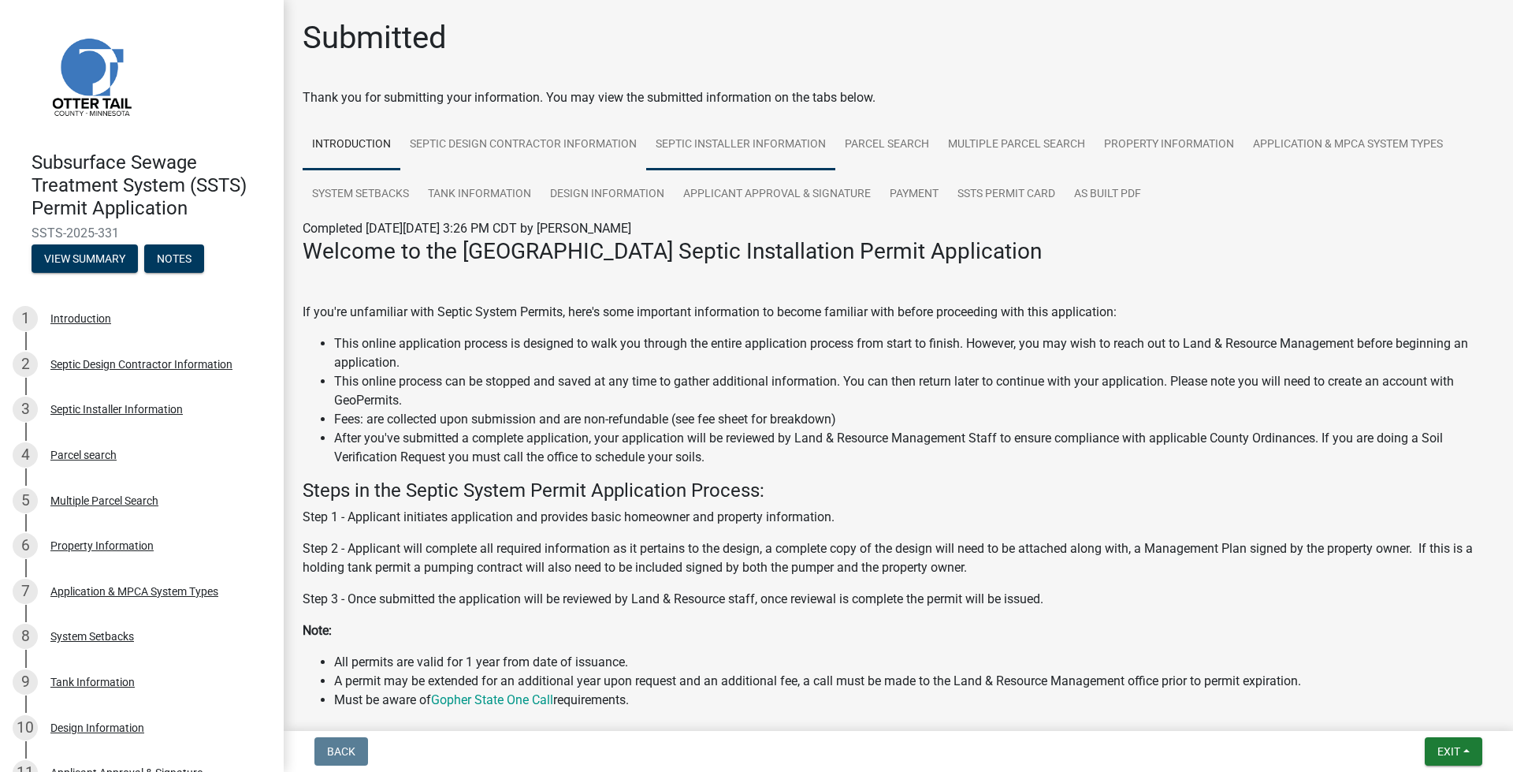
click at [760, 143] on link "Septic Installer Information" at bounding box center [740, 145] width 189 height 50
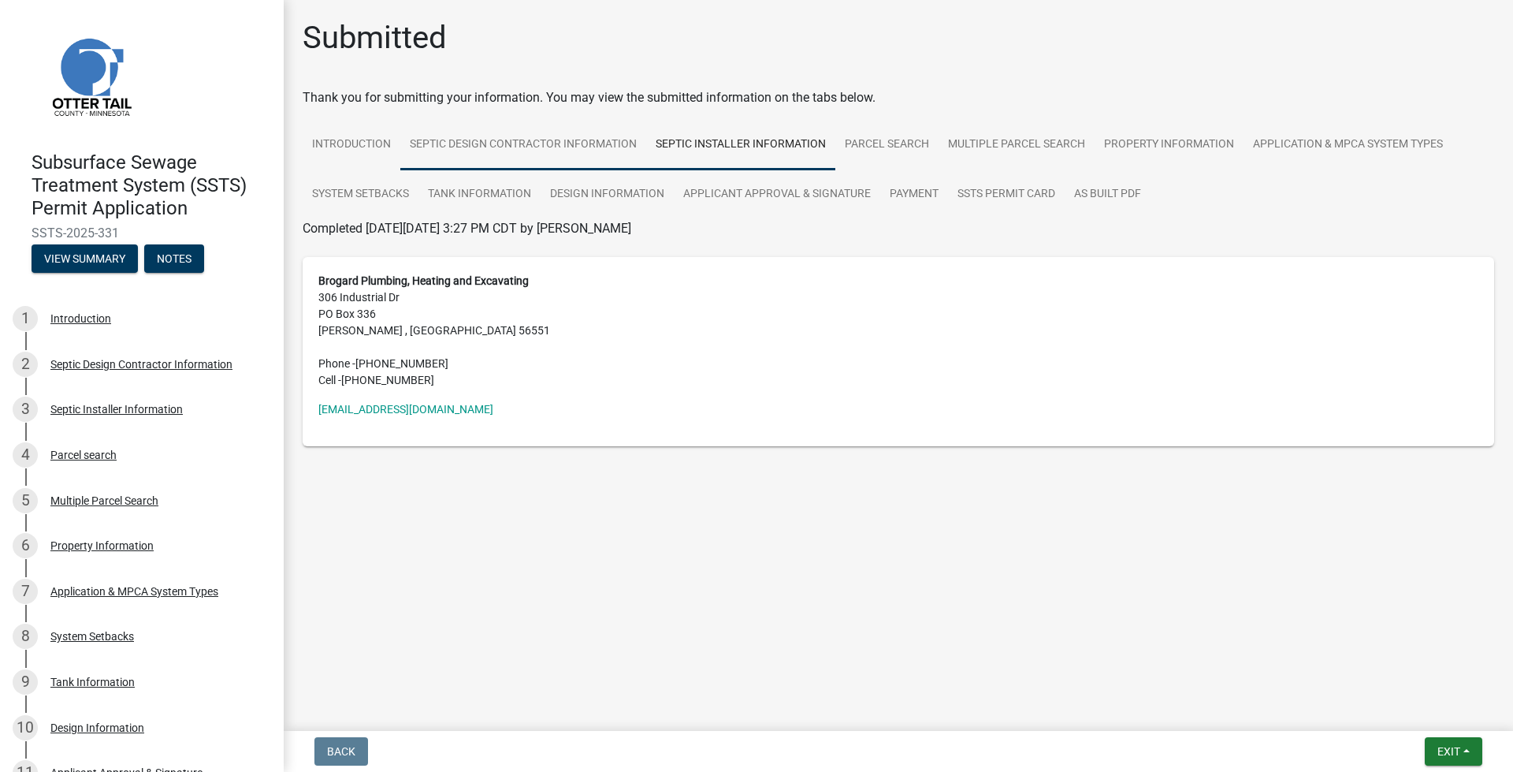
click at [617, 145] on link "Septic Design Contractor Information" at bounding box center [523, 145] width 246 height 50
click at [1155, 142] on link "Property Information" at bounding box center [1169, 145] width 149 height 50
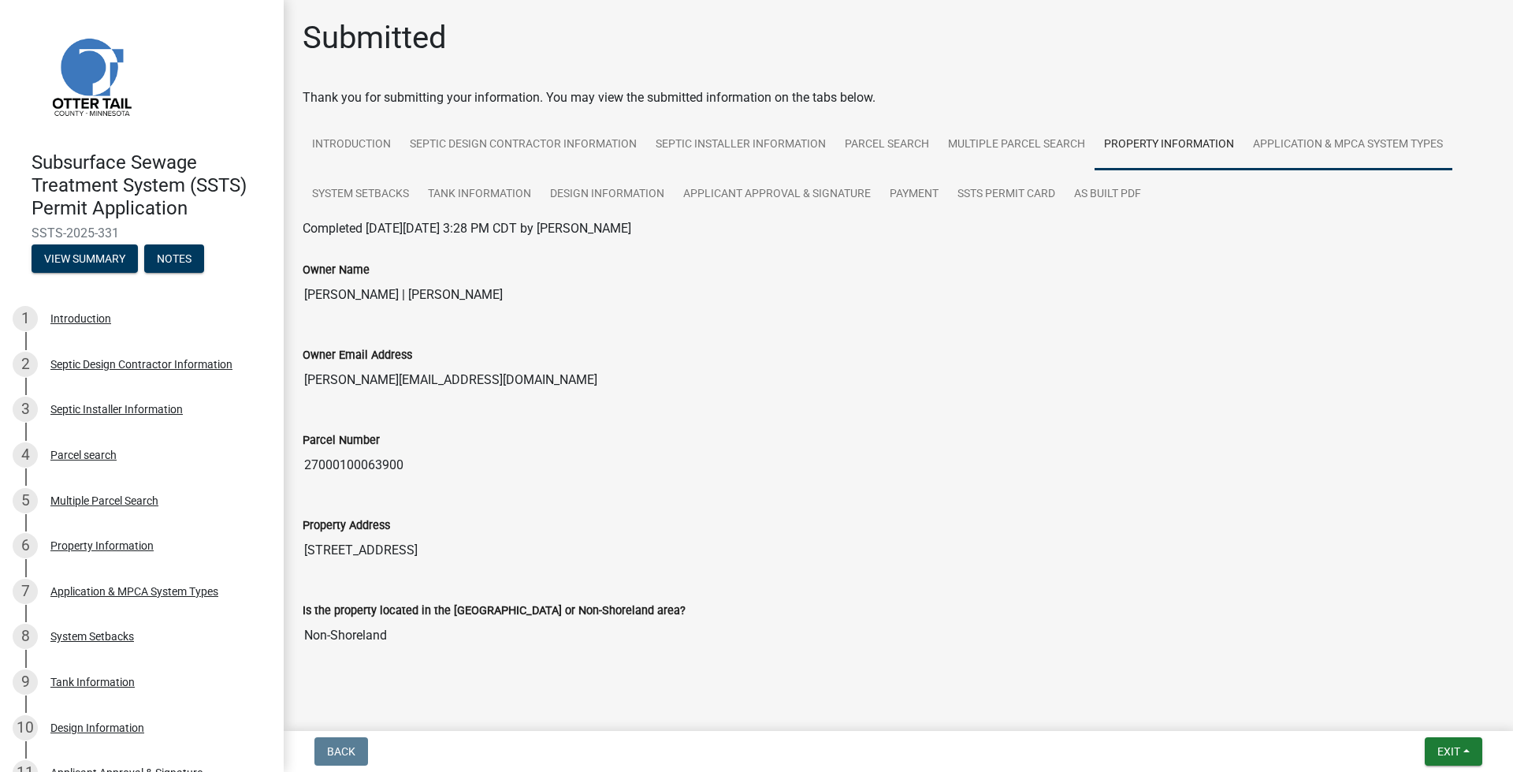
click at [1276, 154] on link "Application & MPCA System Types" at bounding box center [1348, 145] width 209 height 50
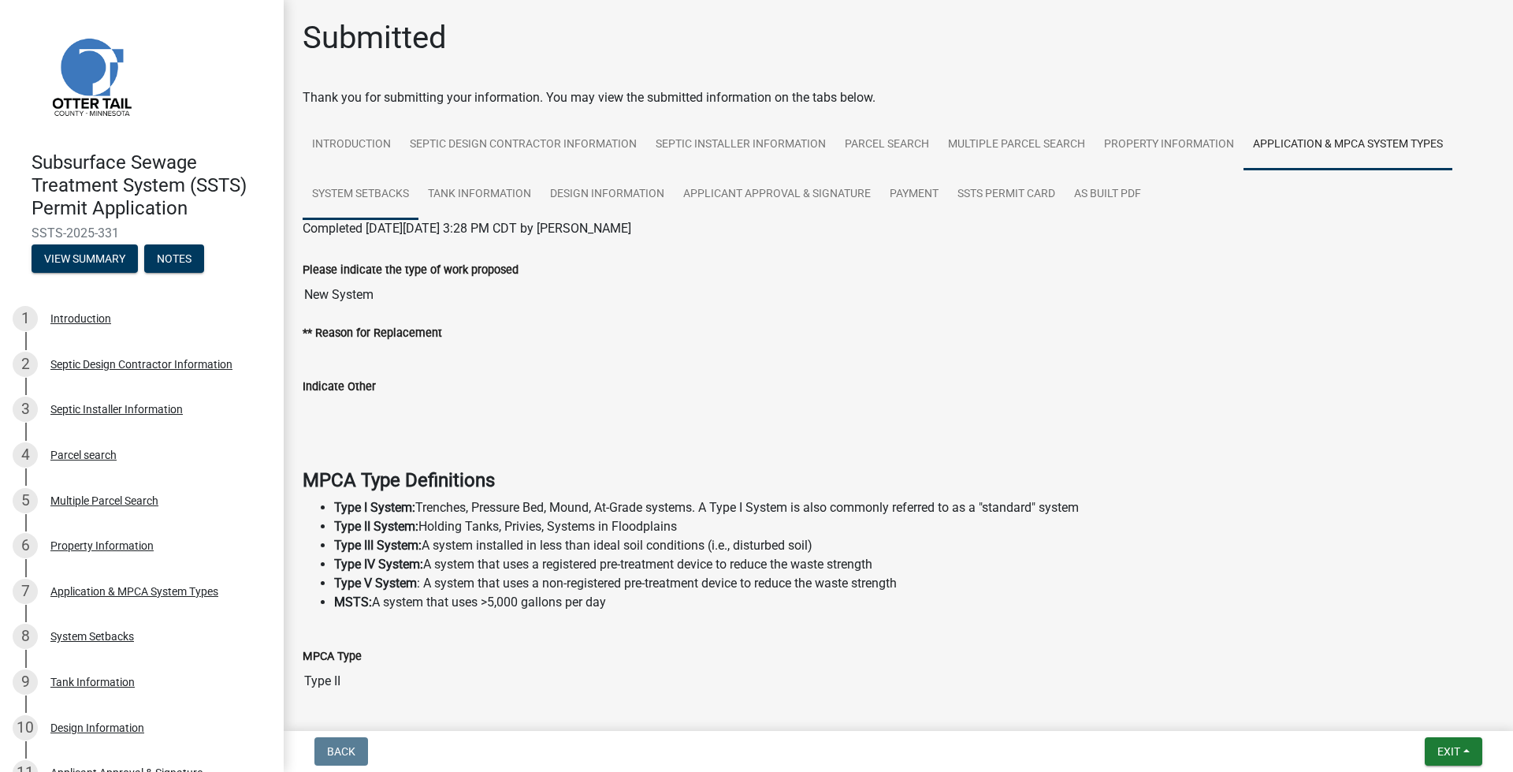
click at [370, 188] on link "System Setbacks" at bounding box center [361, 194] width 116 height 50
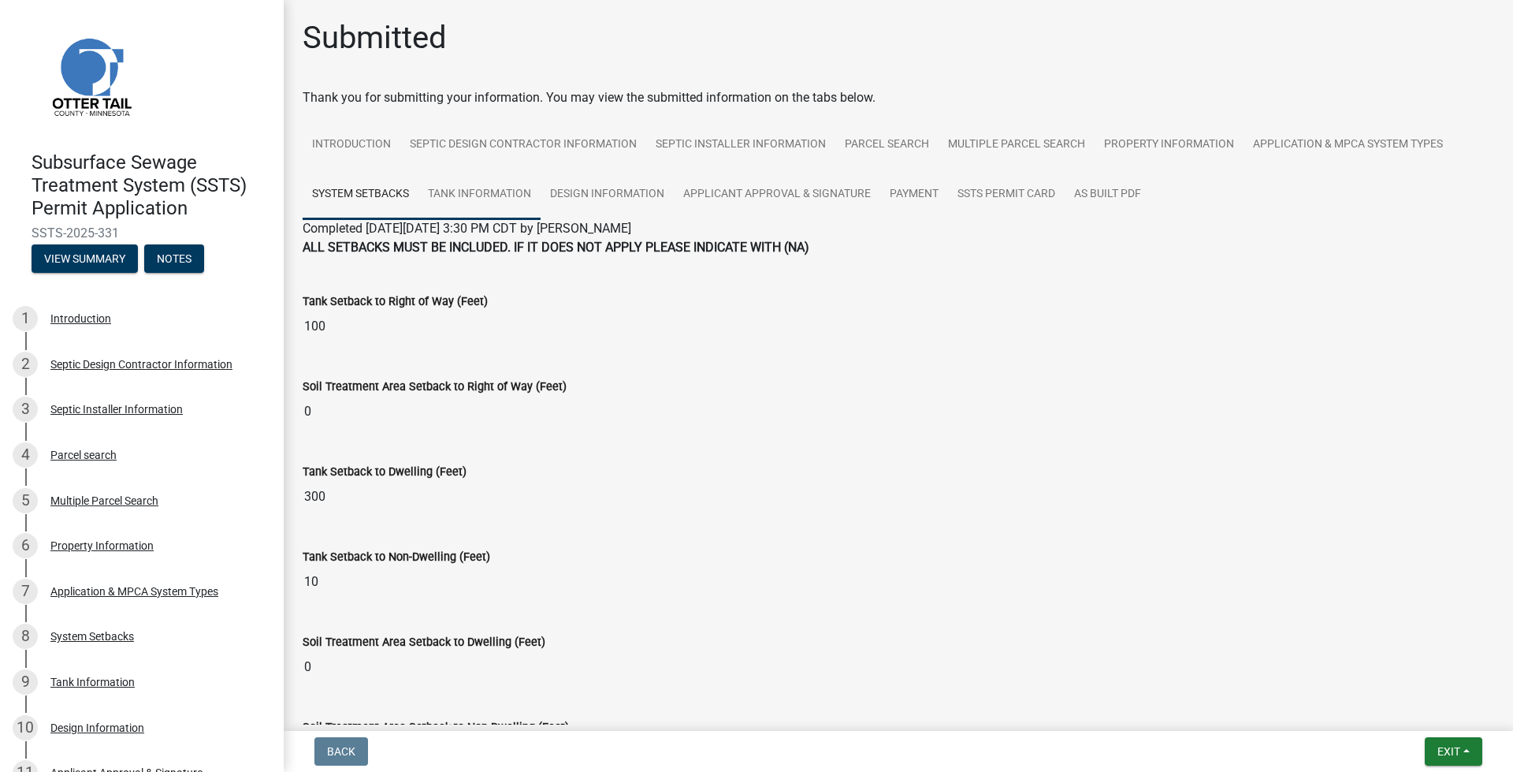
click at [482, 188] on link "Tank Information" at bounding box center [480, 194] width 122 height 50
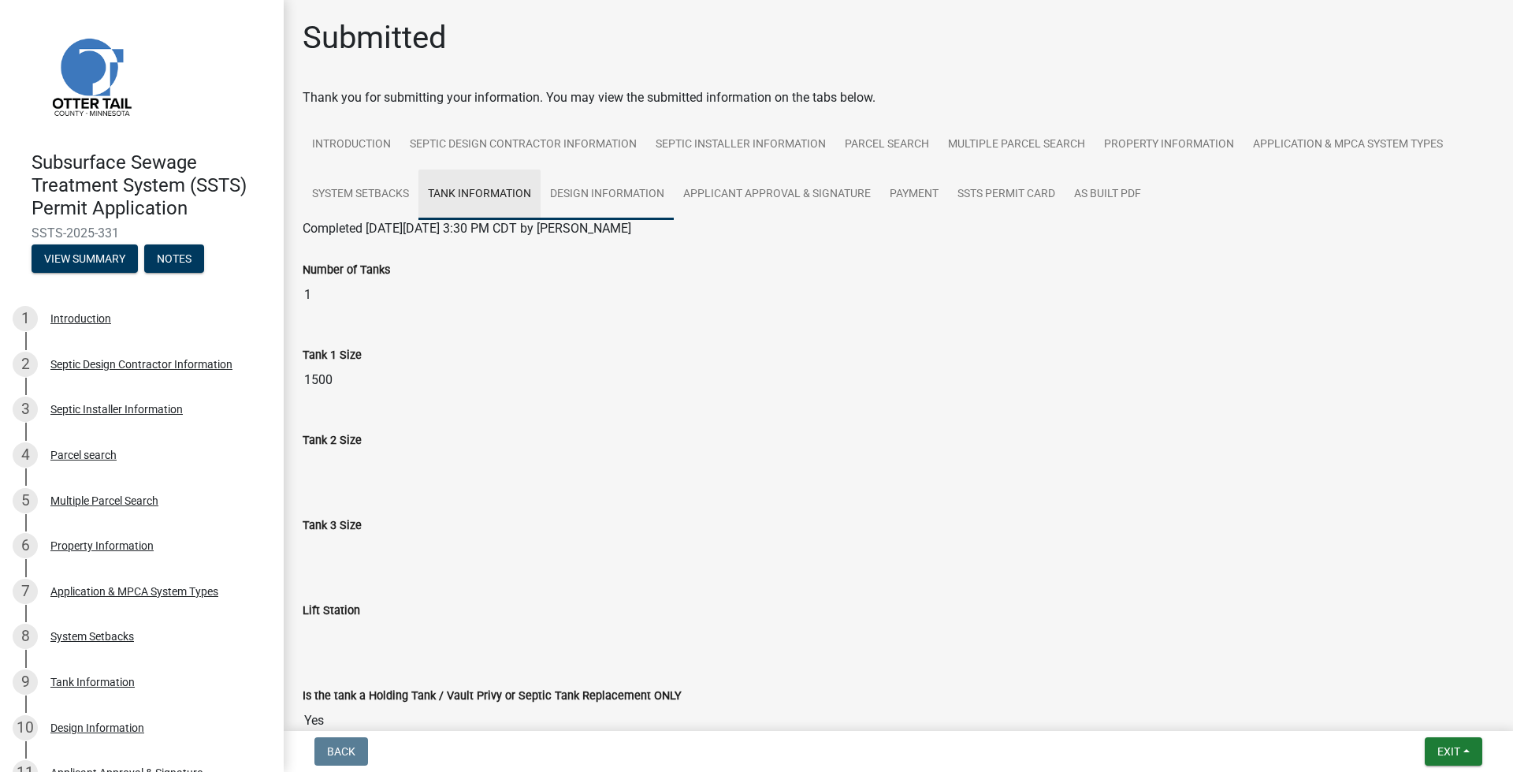
click at [629, 189] on link "Design Information" at bounding box center [607, 194] width 133 height 50
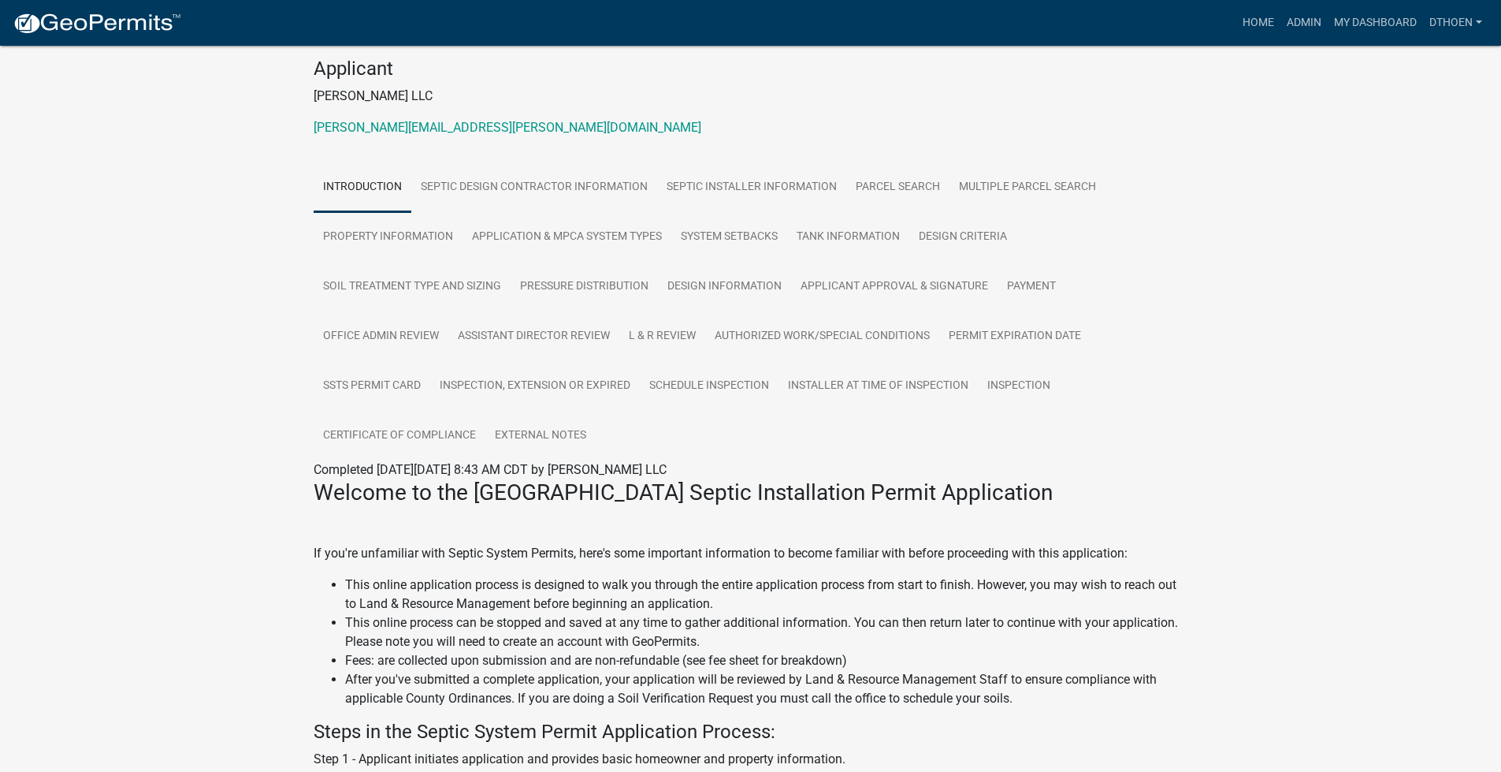
scroll to position [236, 0]
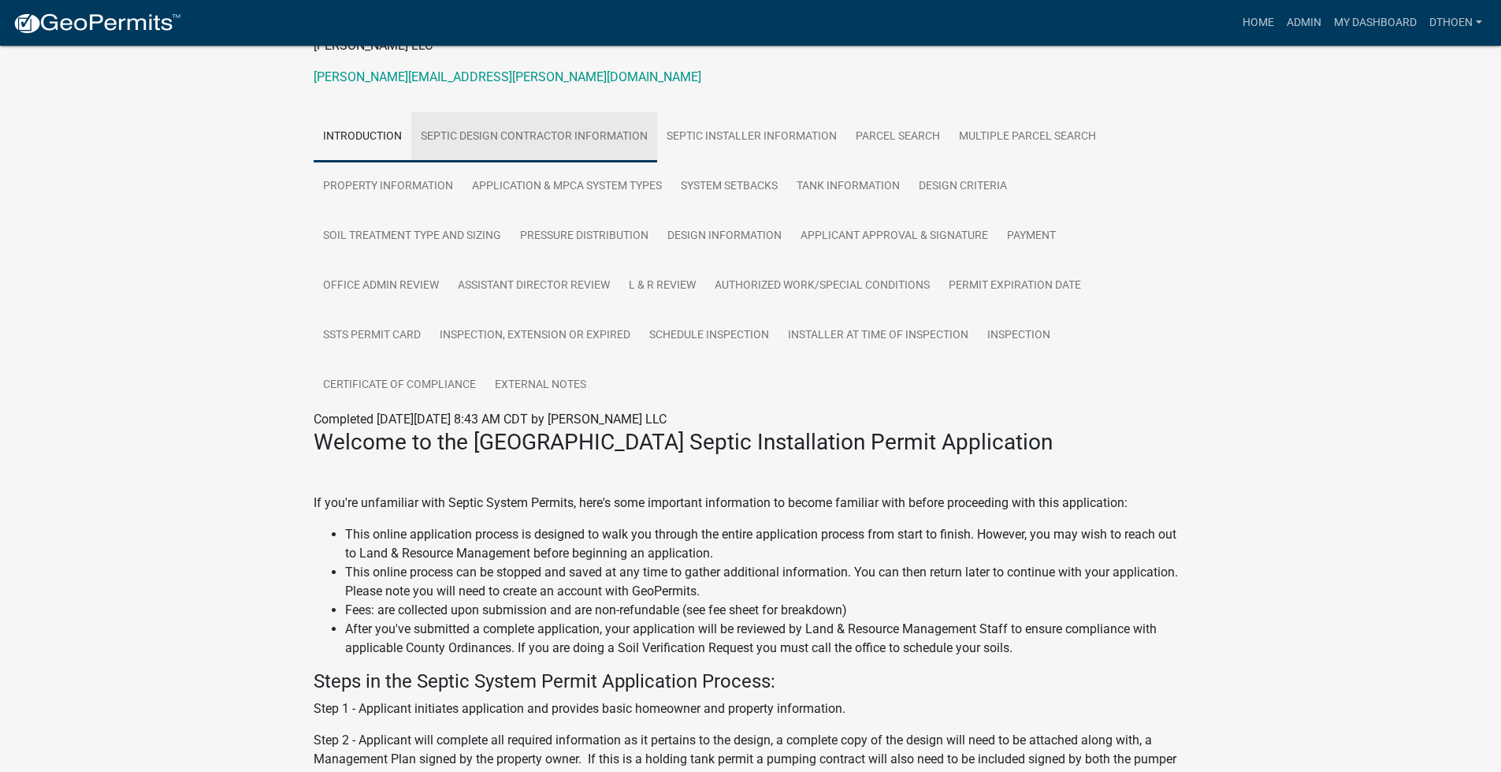
click at [492, 124] on link "Septic Design Contractor Information" at bounding box center [534, 137] width 246 height 50
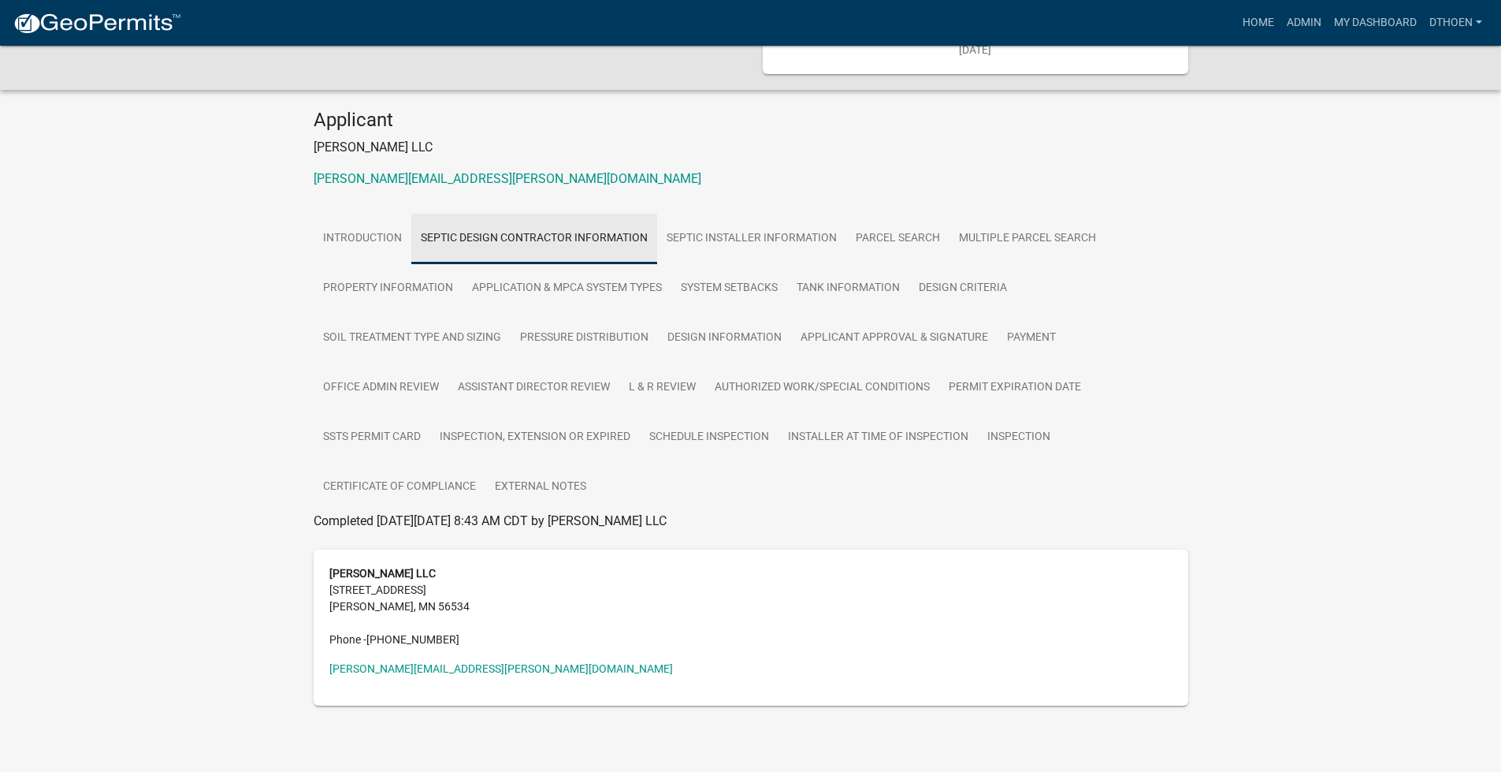
scroll to position [125, 0]
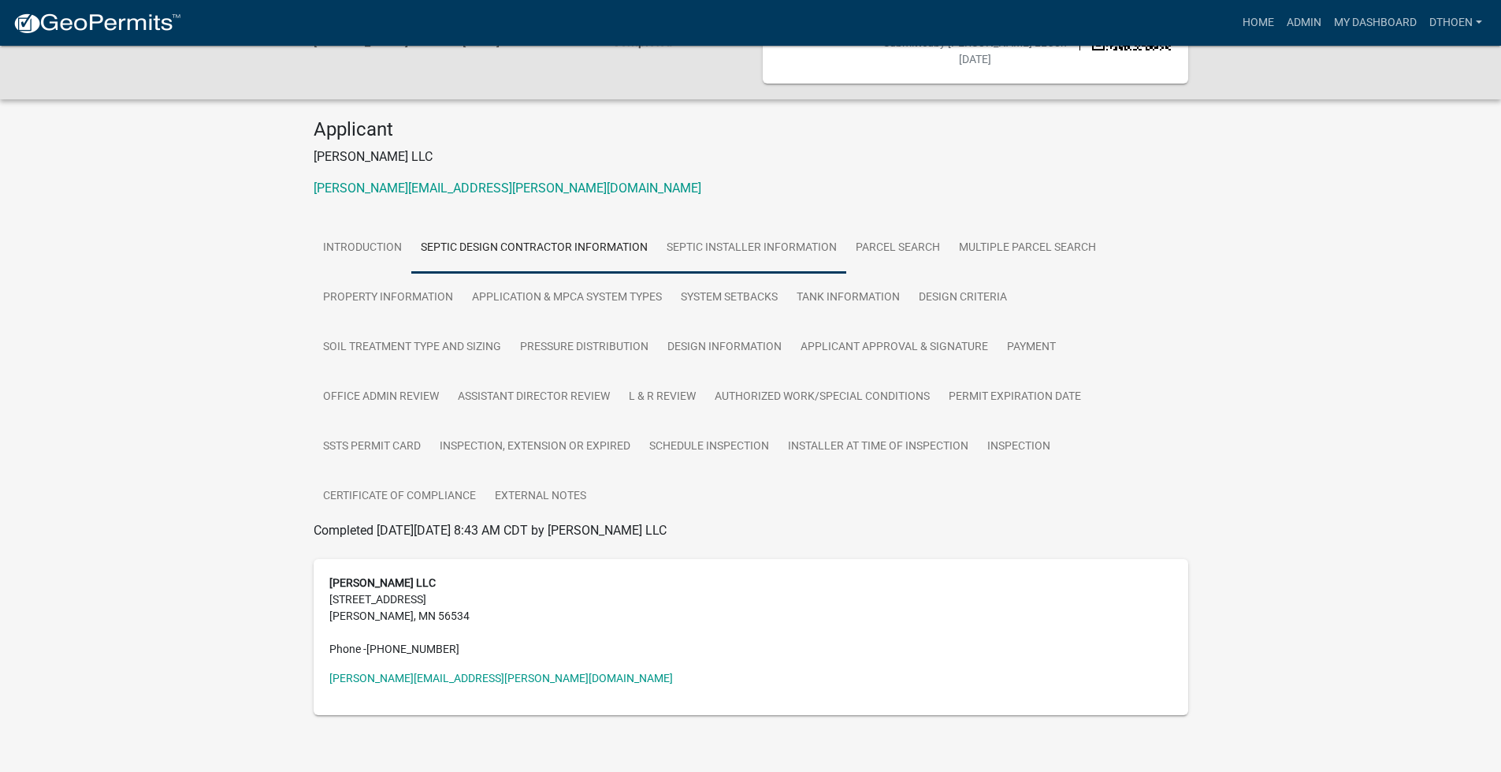
click at [763, 242] on link "Septic Installer Information" at bounding box center [751, 248] width 189 height 50
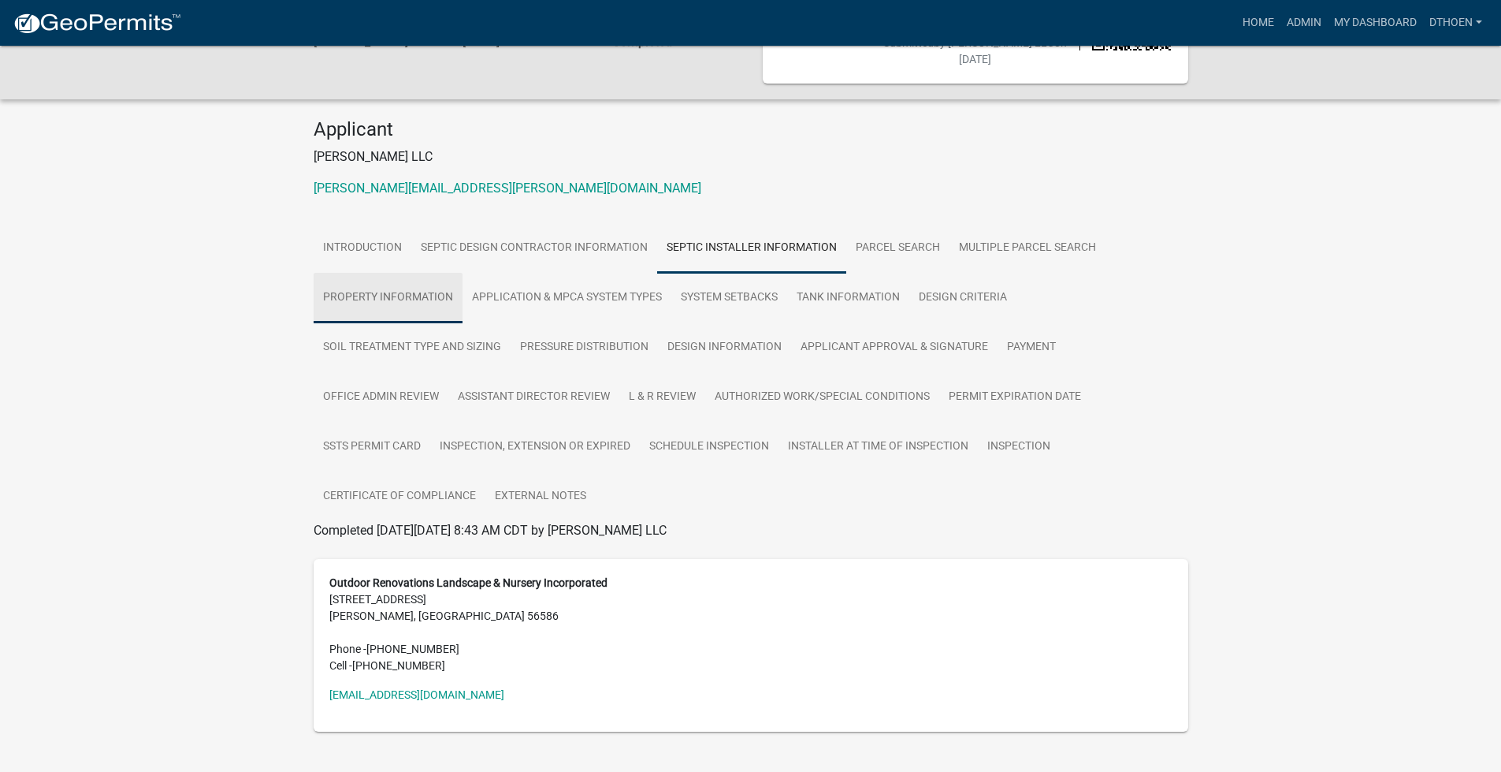
click at [381, 292] on link "Property Information" at bounding box center [388, 298] width 149 height 50
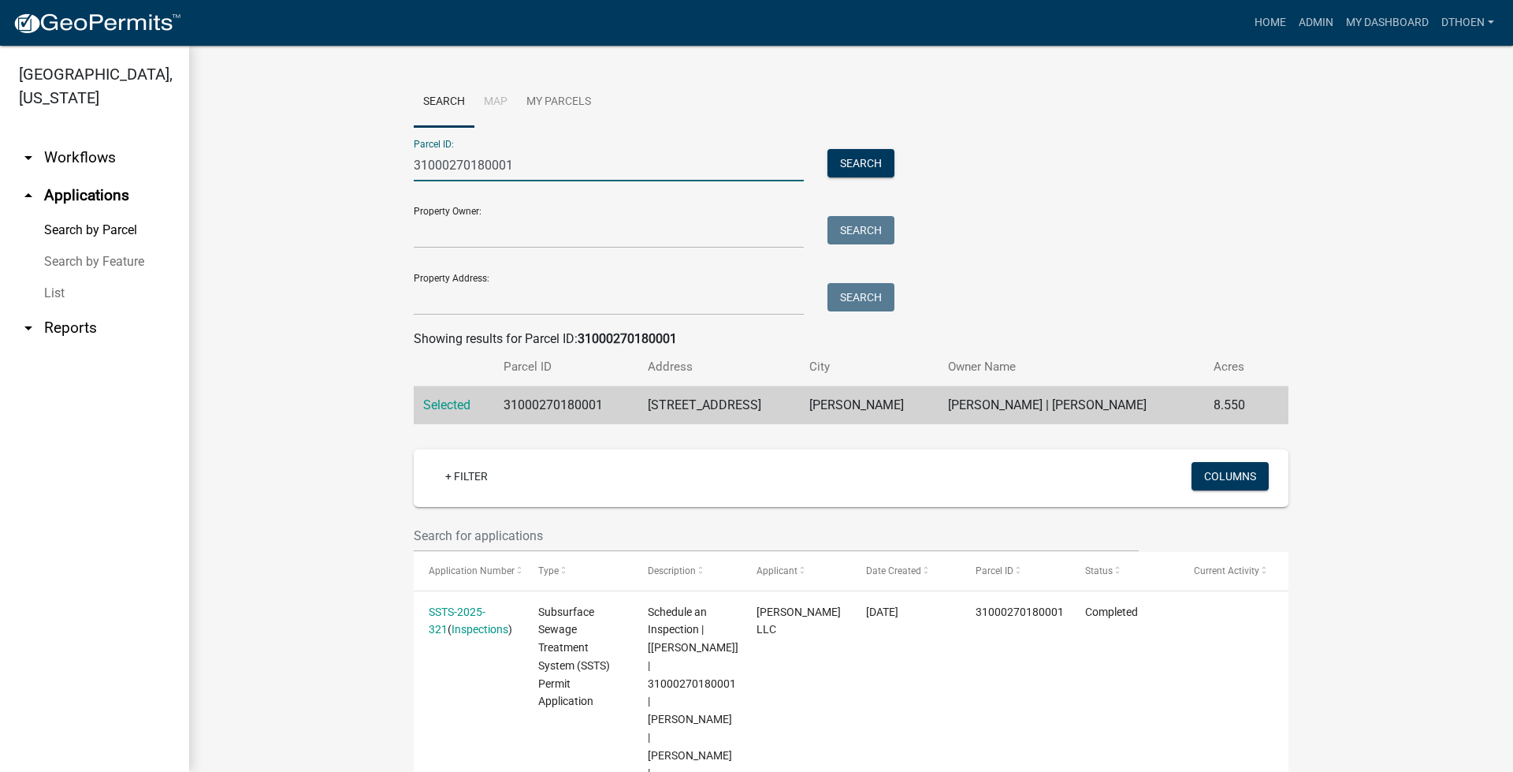
drag, startPoint x: 402, startPoint y: 156, endPoint x: 366, endPoint y: 155, distance: 36.3
paste input "5000230204003"
type input "35000230204003"
click at [869, 156] on button "Search" at bounding box center [861, 163] width 67 height 28
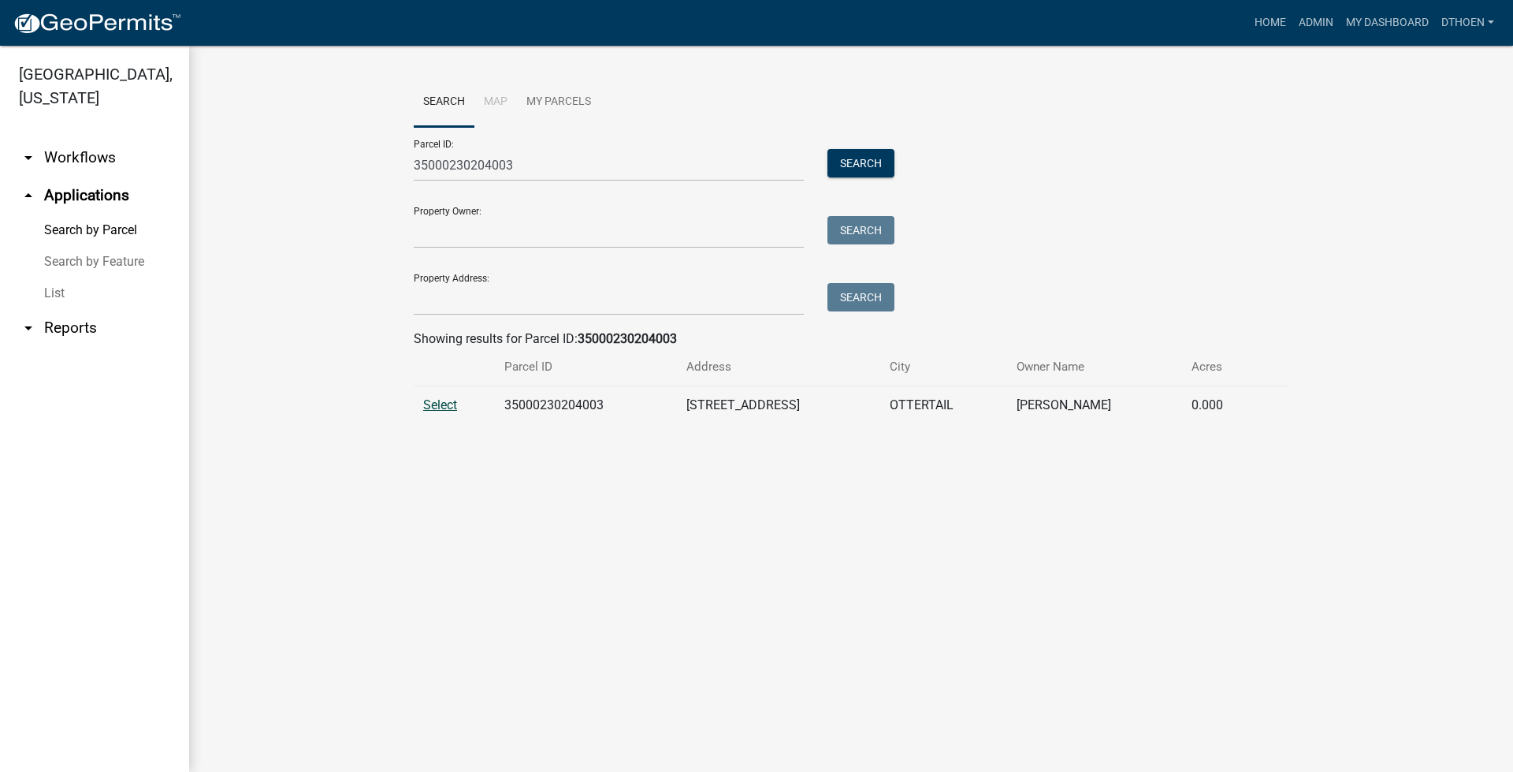
click at [436, 400] on span "Select" at bounding box center [440, 404] width 34 height 15
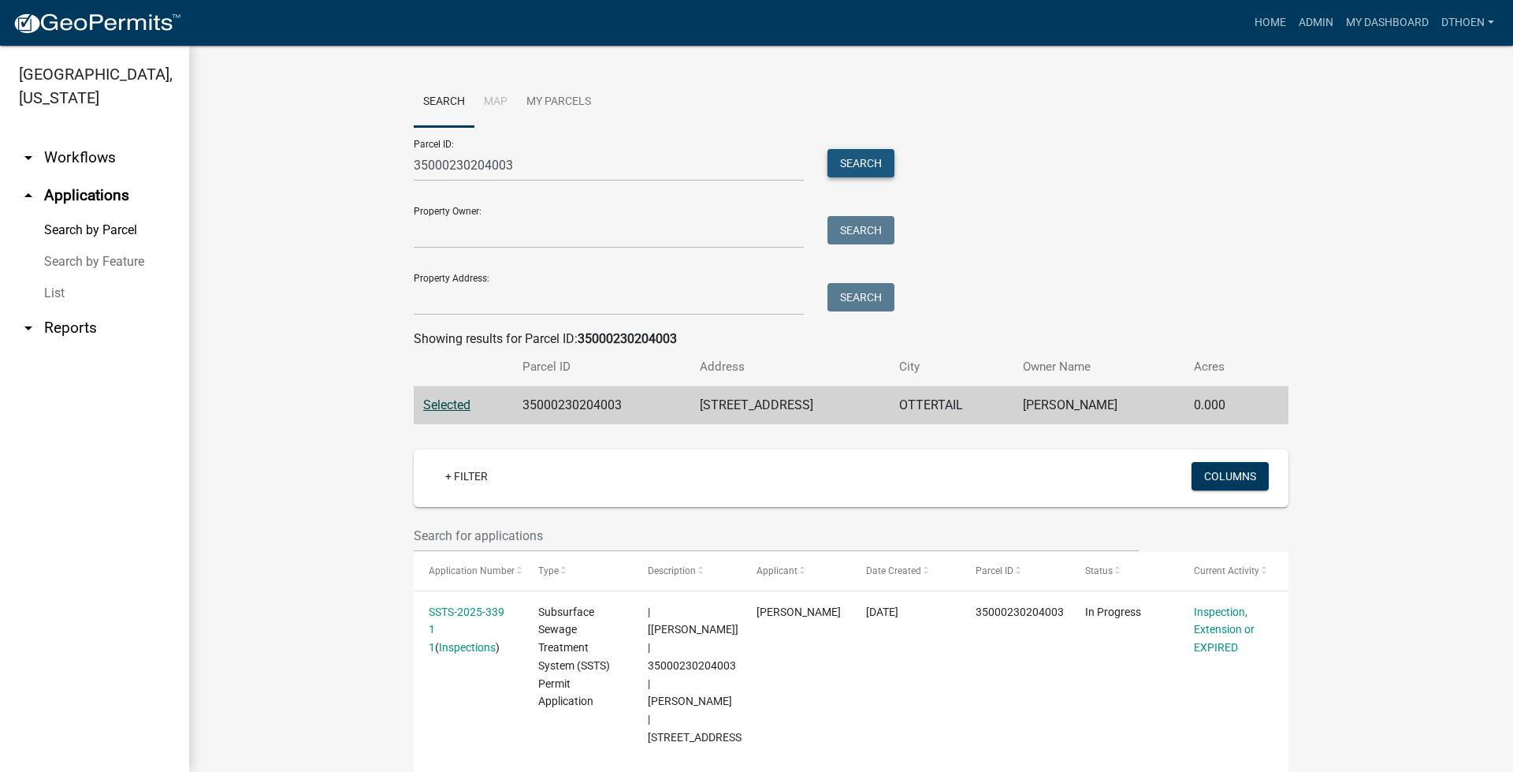
click at [861, 165] on button "Search" at bounding box center [861, 163] width 67 height 28
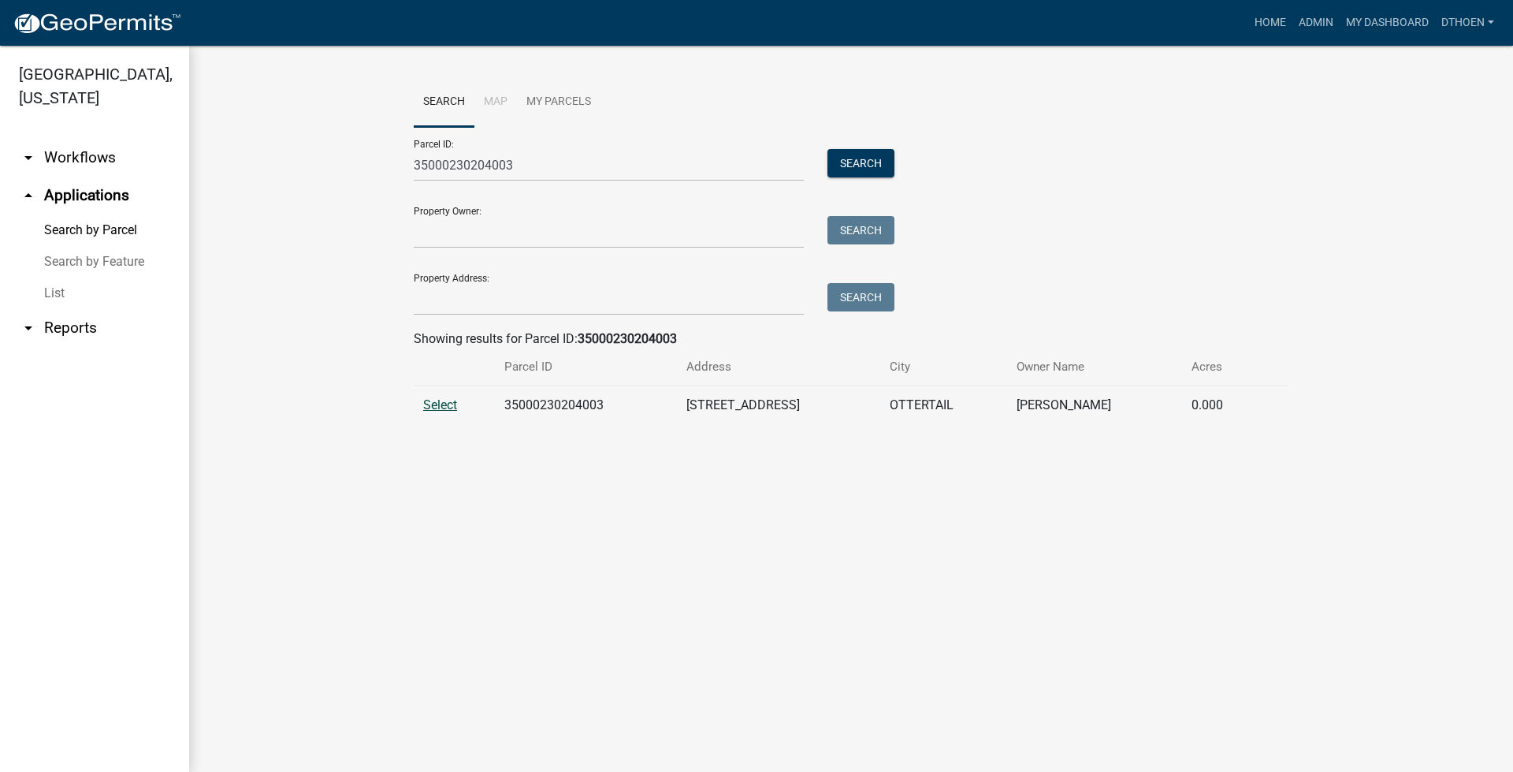
click at [452, 400] on span "Select" at bounding box center [440, 404] width 34 height 15
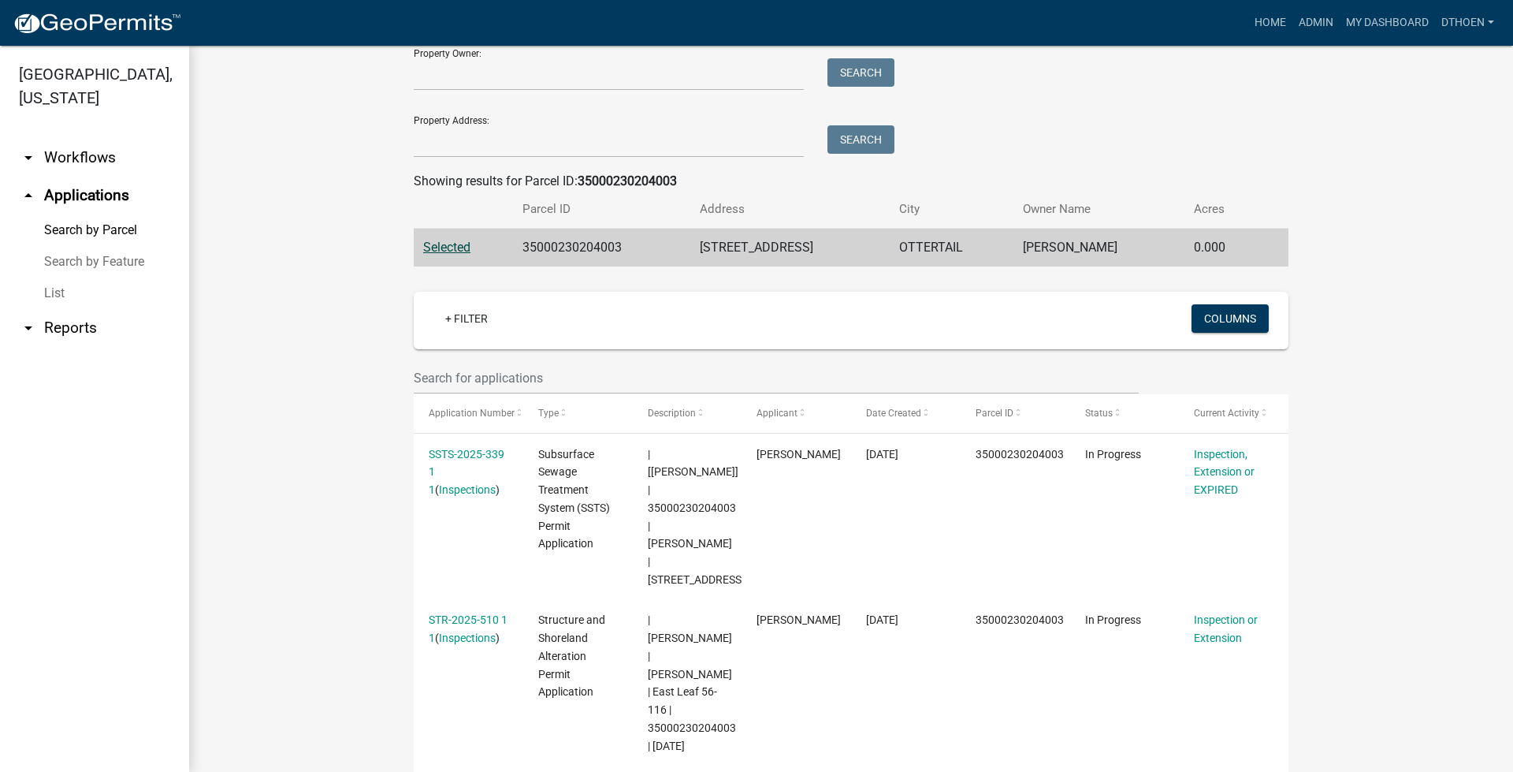
scroll to position [193, 0]
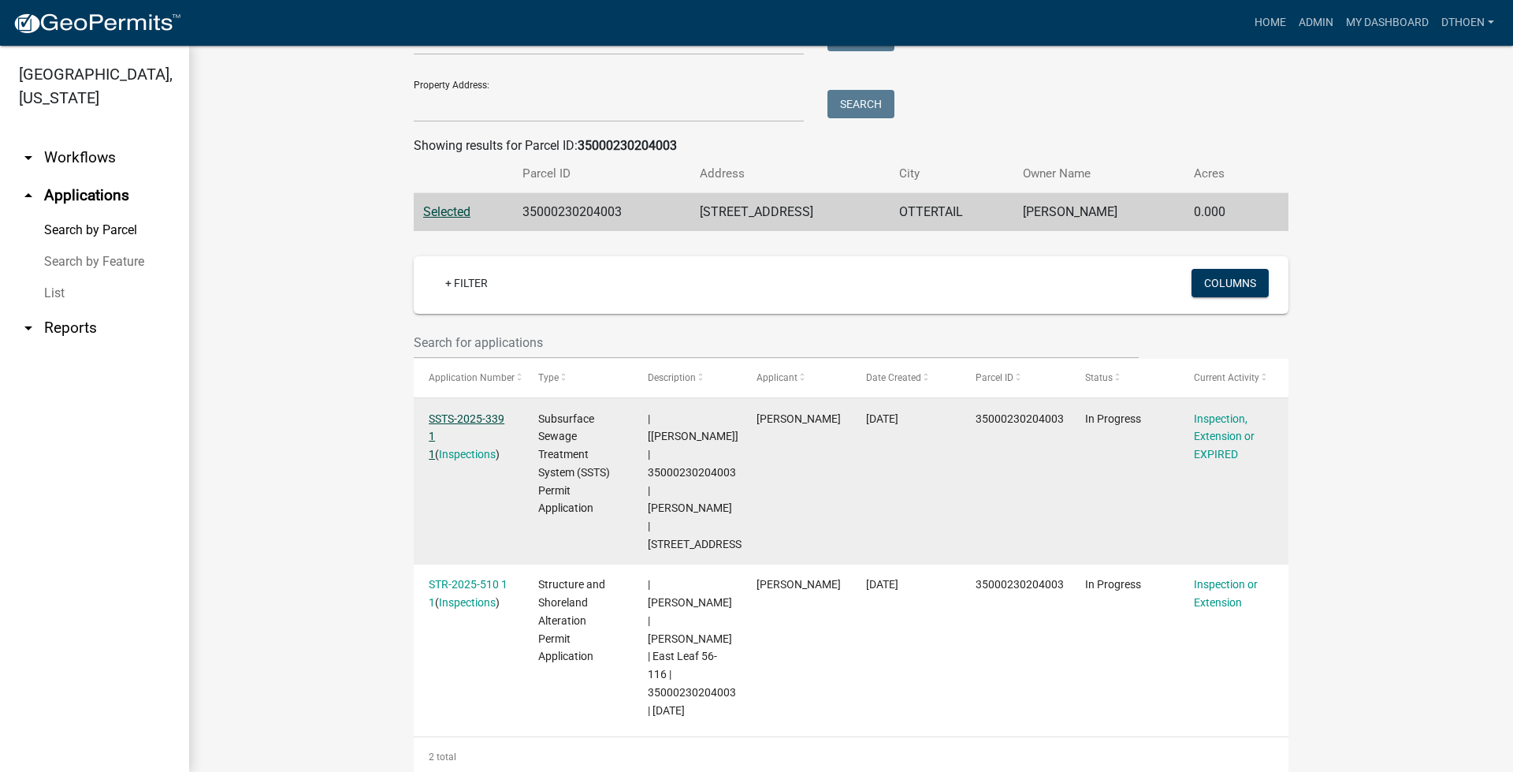
click at [459, 418] on link "SSTS-2025-339 1 1" at bounding box center [467, 436] width 76 height 49
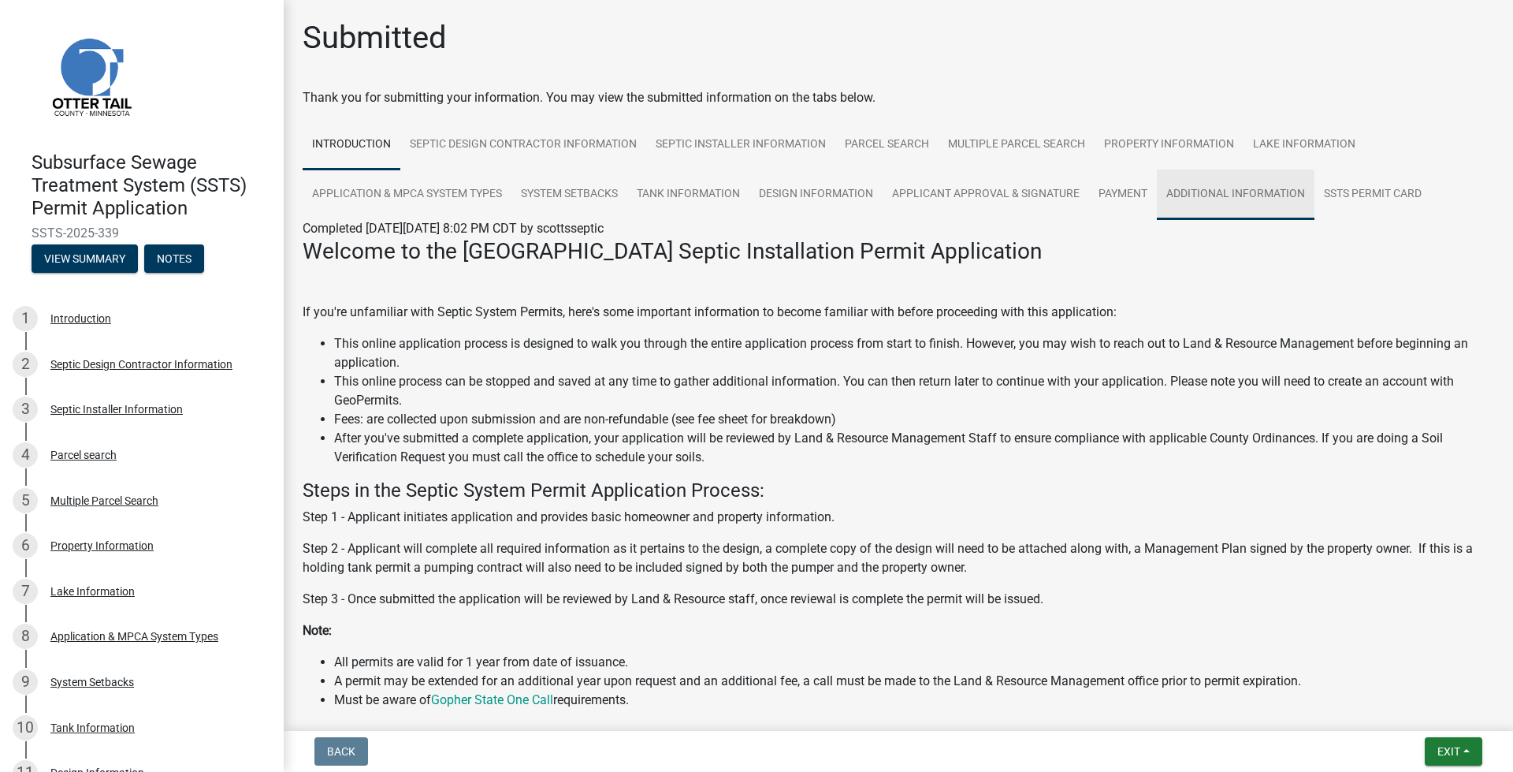
click at [1170, 188] on link "Additional Information" at bounding box center [1236, 194] width 158 height 50
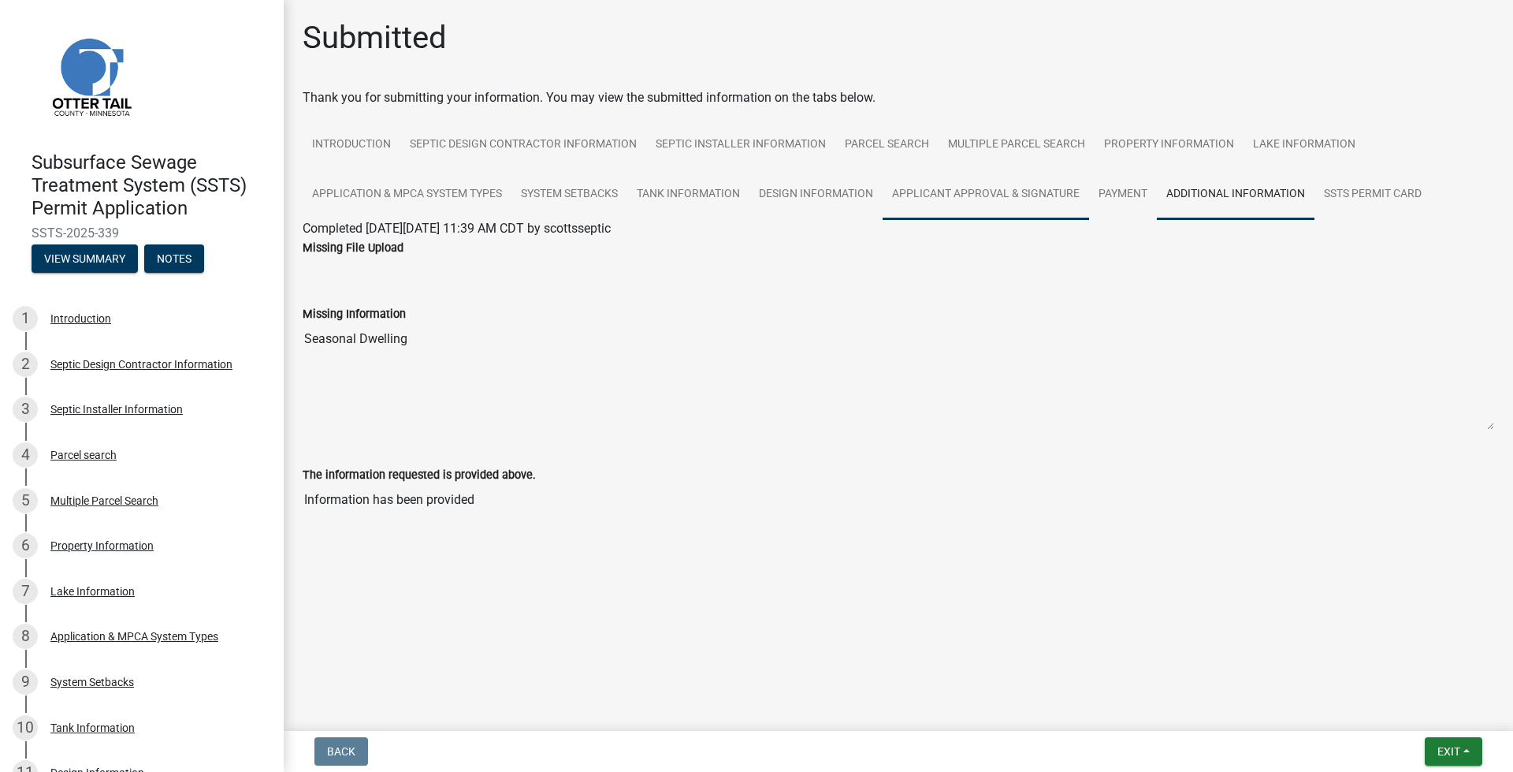
click at [1011, 195] on link "Applicant Approval & Signature" at bounding box center [986, 194] width 207 height 50
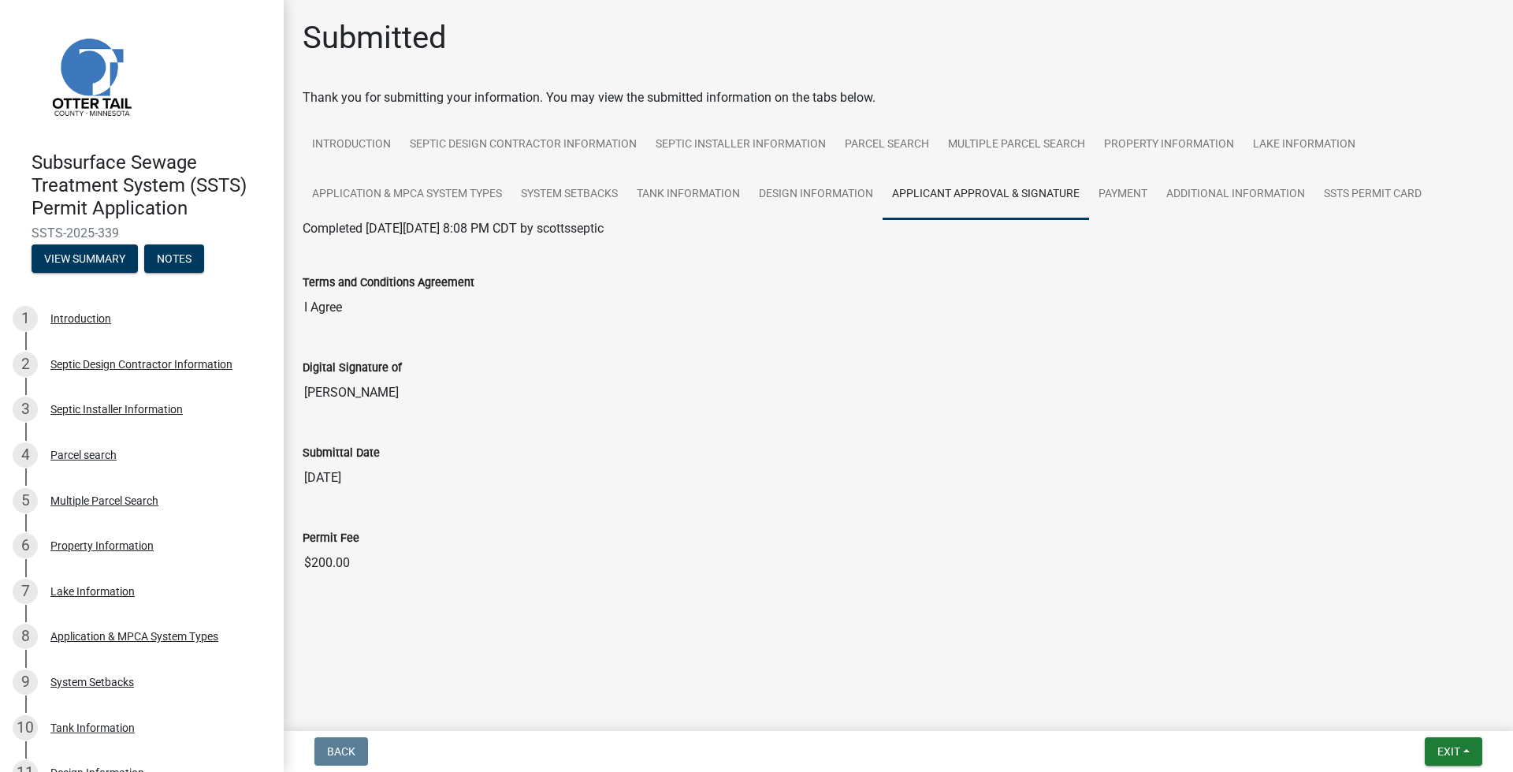
click at [1088, 192] on link "Applicant Approval & Signature" at bounding box center [986, 194] width 207 height 50
click at [807, 205] on link "Design Information" at bounding box center [816, 194] width 133 height 50
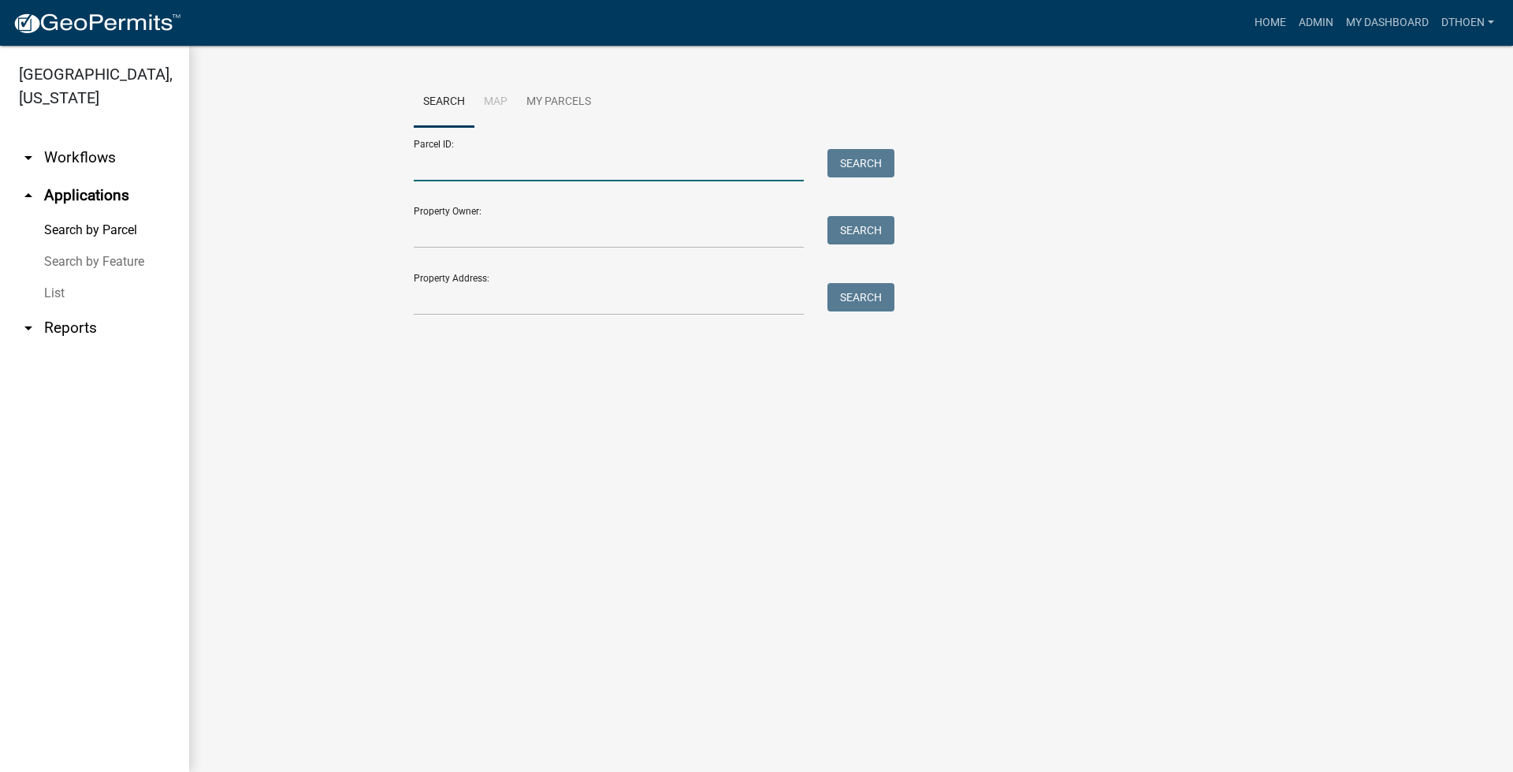
drag, startPoint x: 500, startPoint y: 180, endPoint x: 496, endPoint y: 169, distance: 12.0
click at [500, 180] on input "Parcel ID:" at bounding box center [609, 165] width 390 height 32
paste input "35000230204003"
drag, startPoint x: 899, startPoint y: 155, endPoint x: 890, endPoint y: 170, distance: 17.3
click at [899, 158] on div "Parcel ID: 35000230204003 Search Property Owner: Search Property Address: Search" at bounding box center [851, 221] width 875 height 188
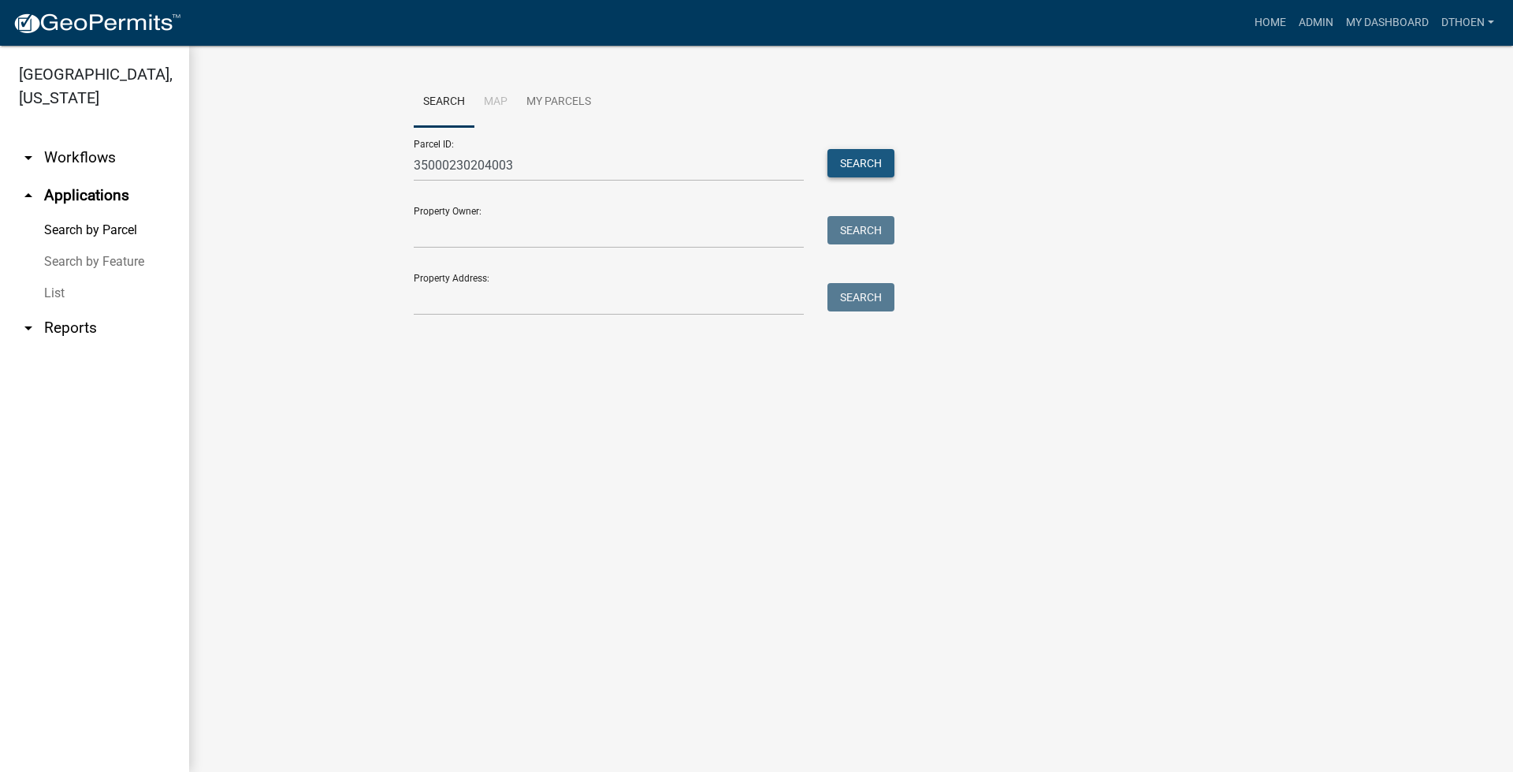
click at [876, 173] on button "Search" at bounding box center [861, 163] width 67 height 28
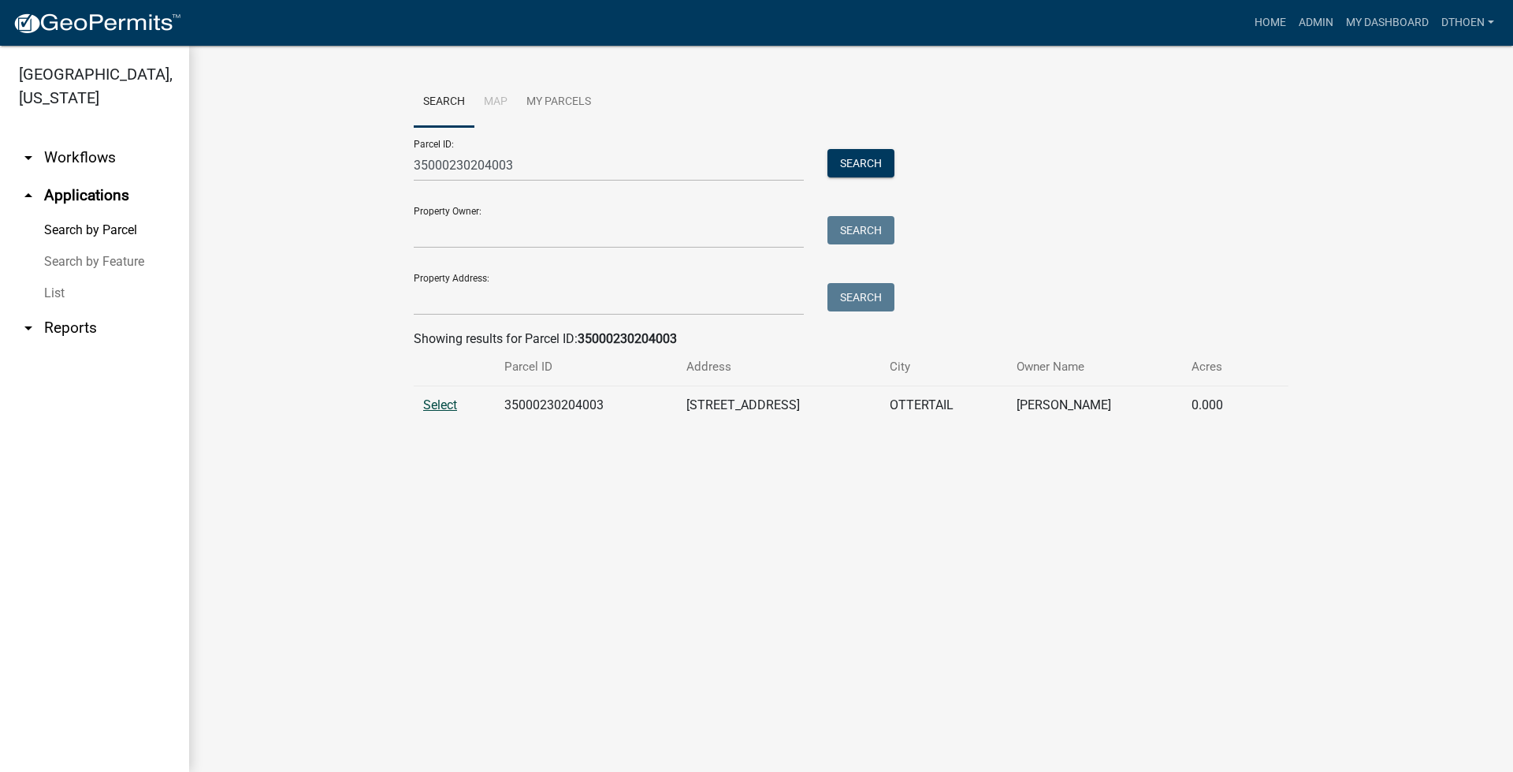
click at [437, 410] on span "Select" at bounding box center [440, 404] width 34 height 15
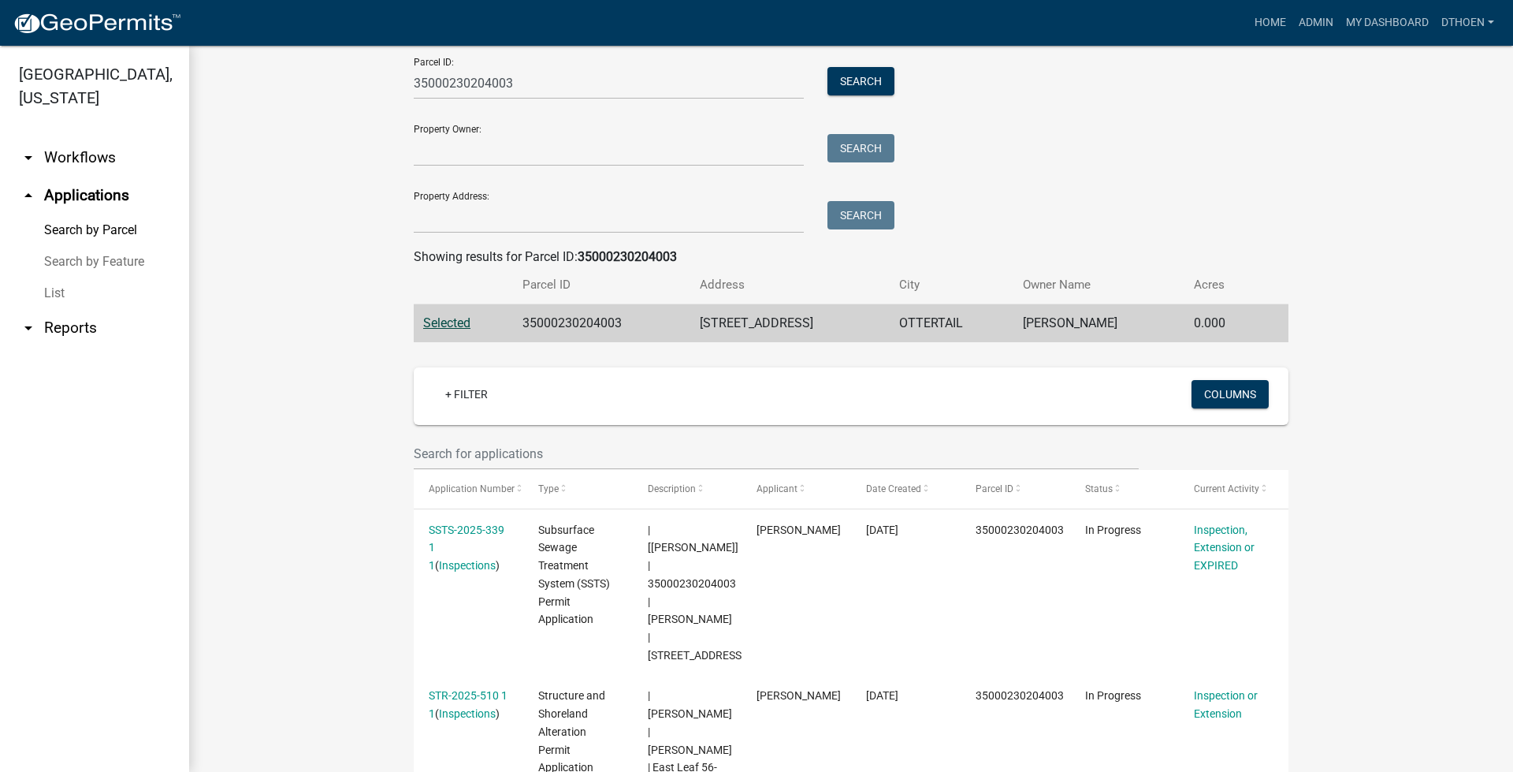
scroll to position [88, 0]
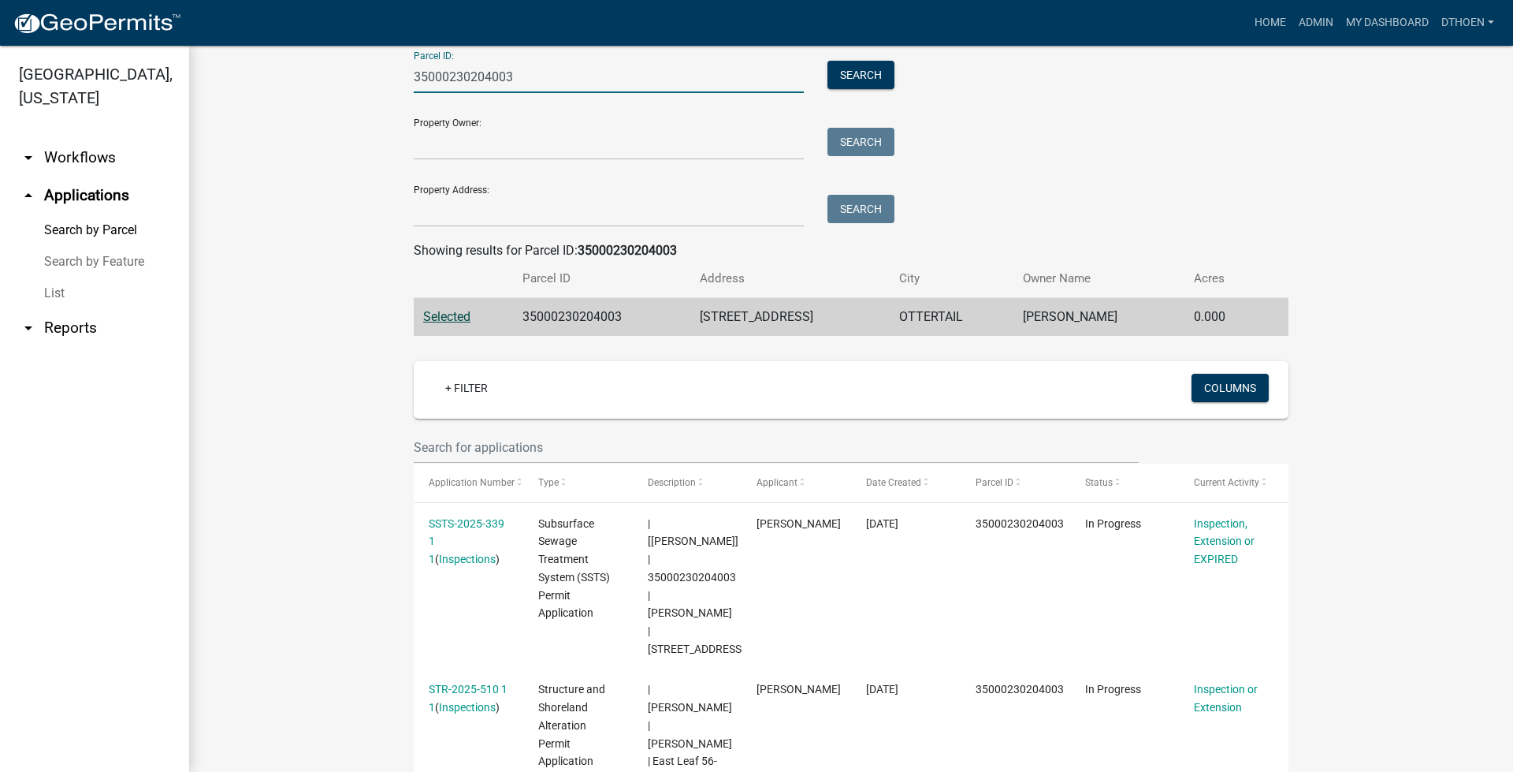
drag, startPoint x: 535, startPoint y: 69, endPoint x: 373, endPoint y: 96, distance: 164.6
click at [373, 96] on wm-workflow-application-search-view "Search Map My Parcels Parcel ID: 35000230204003 Search Property Owner: Search P…" at bounding box center [851, 434] width 1261 height 891
paste input "990394000"
click at [866, 78] on button "Search" at bounding box center [861, 75] width 67 height 28
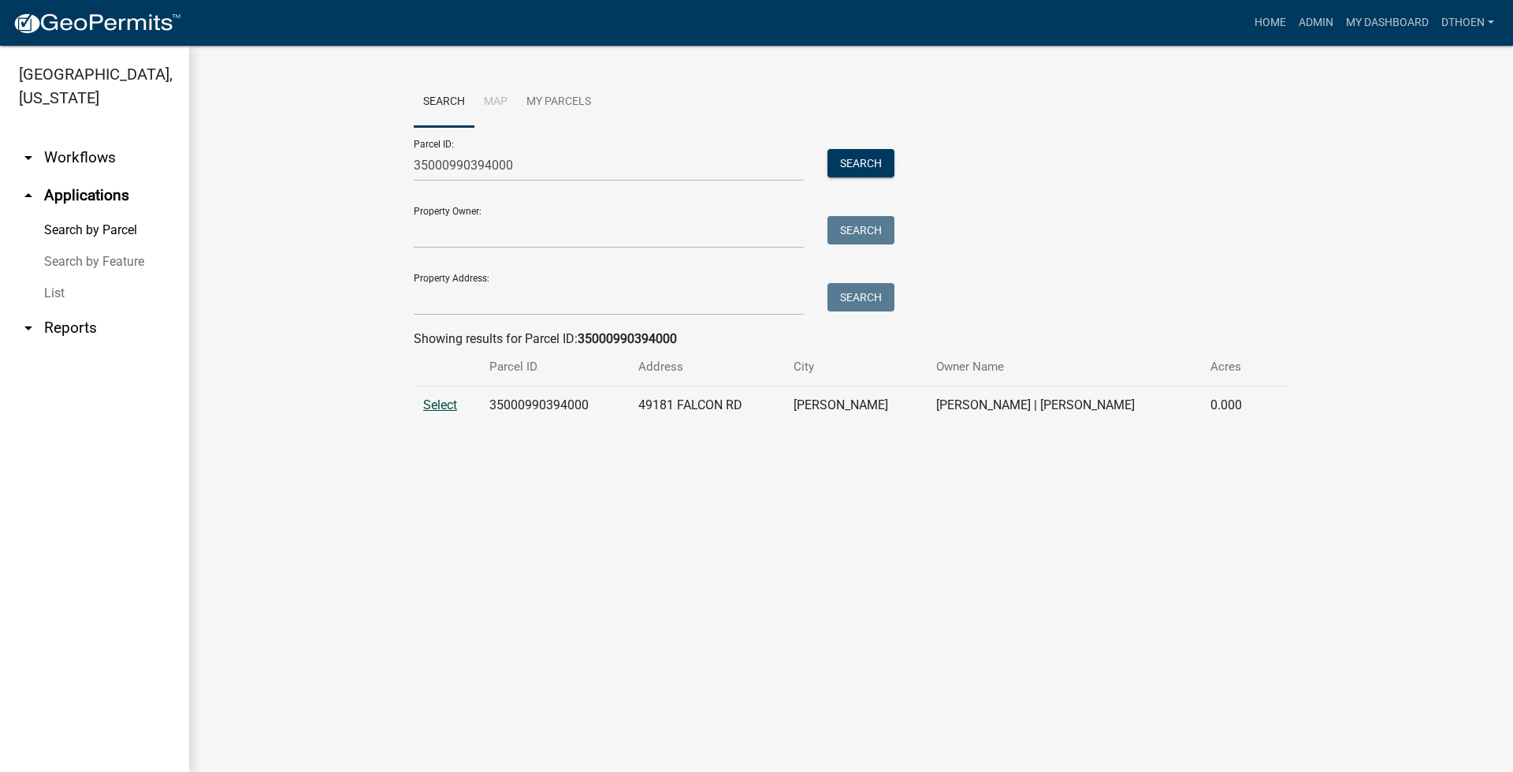
click at [445, 402] on span "Select" at bounding box center [440, 404] width 34 height 15
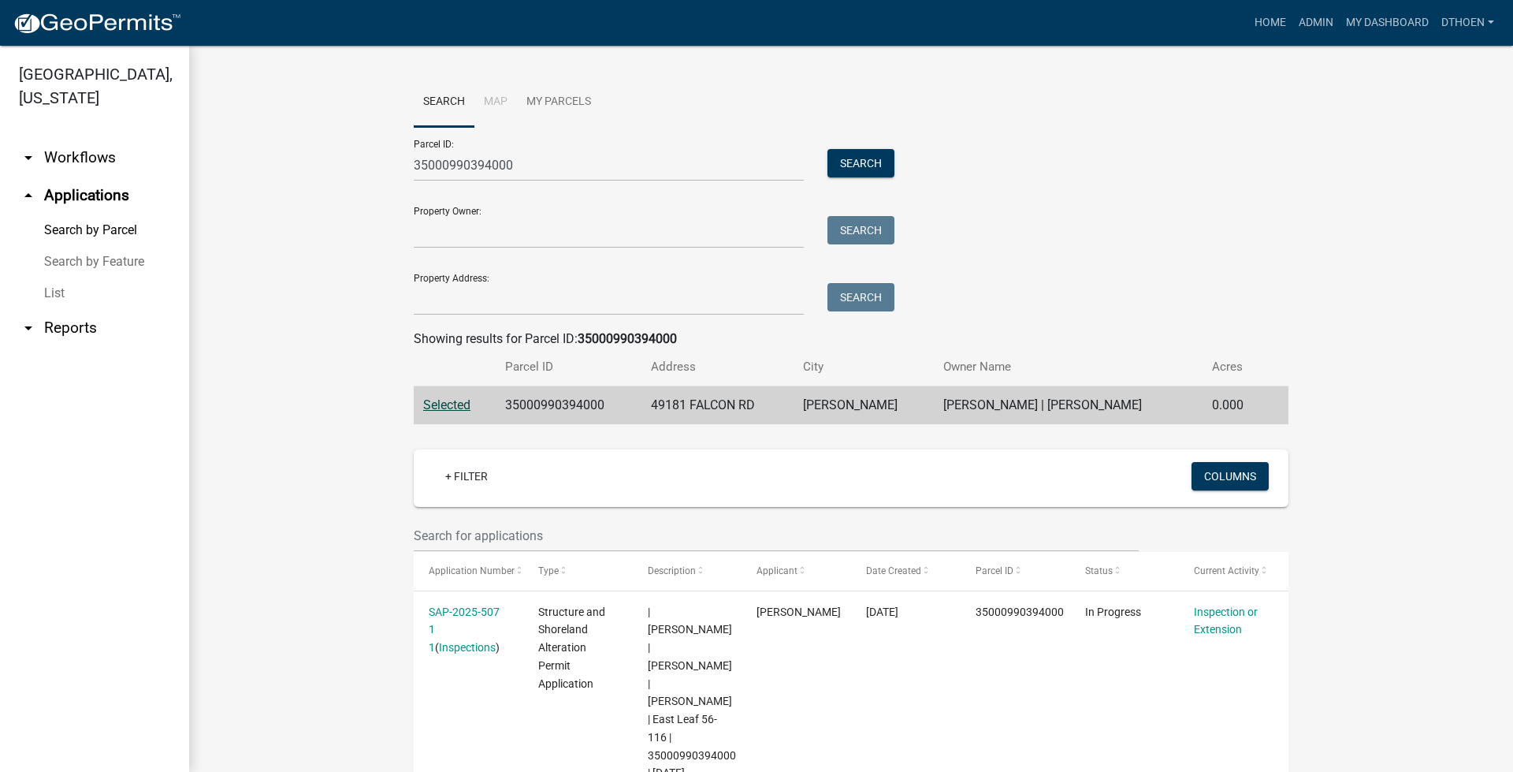
scroll to position [63, 0]
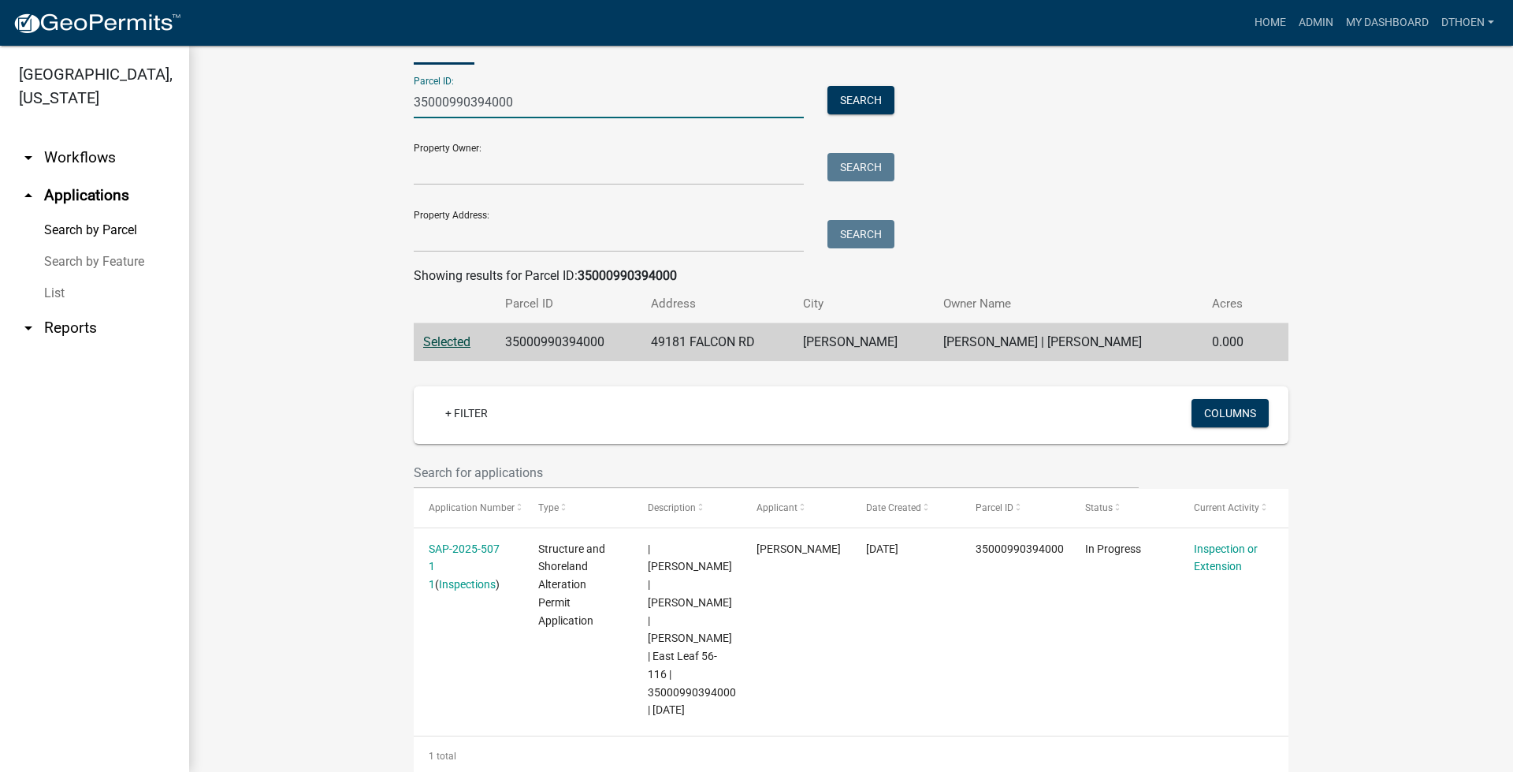
drag, startPoint x: 526, startPoint y: 102, endPoint x: 412, endPoint y: 99, distance: 113.5
click at [414, 101] on input "35000990394000" at bounding box center [609, 102] width 390 height 32
click at [525, 106] on input "50009903940003" at bounding box center [609, 102] width 390 height 32
drag, startPoint x: 526, startPoint y: 103, endPoint x: 401, endPoint y: 91, distance: 125.2
click at [384, 101] on wm-workflow-application-search-view "Search Map My Parcels Parcel ID: 50009903940003 Search Property Owner: Search P…" at bounding box center [851, 394] width 1261 height 761
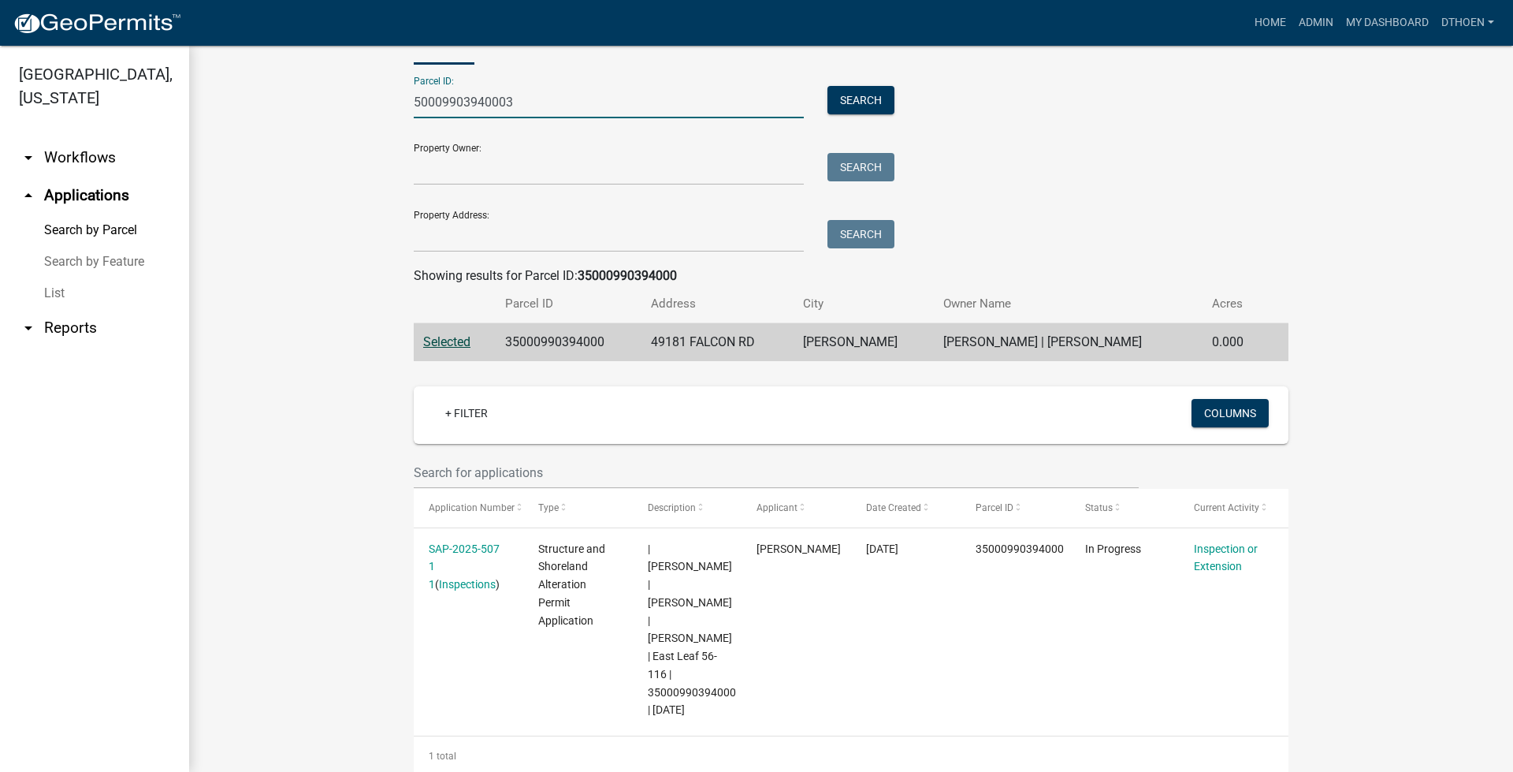
paste input "49000030017006"
click at [848, 105] on button "Search" at bounding box center [861, 100] width 67 height 28
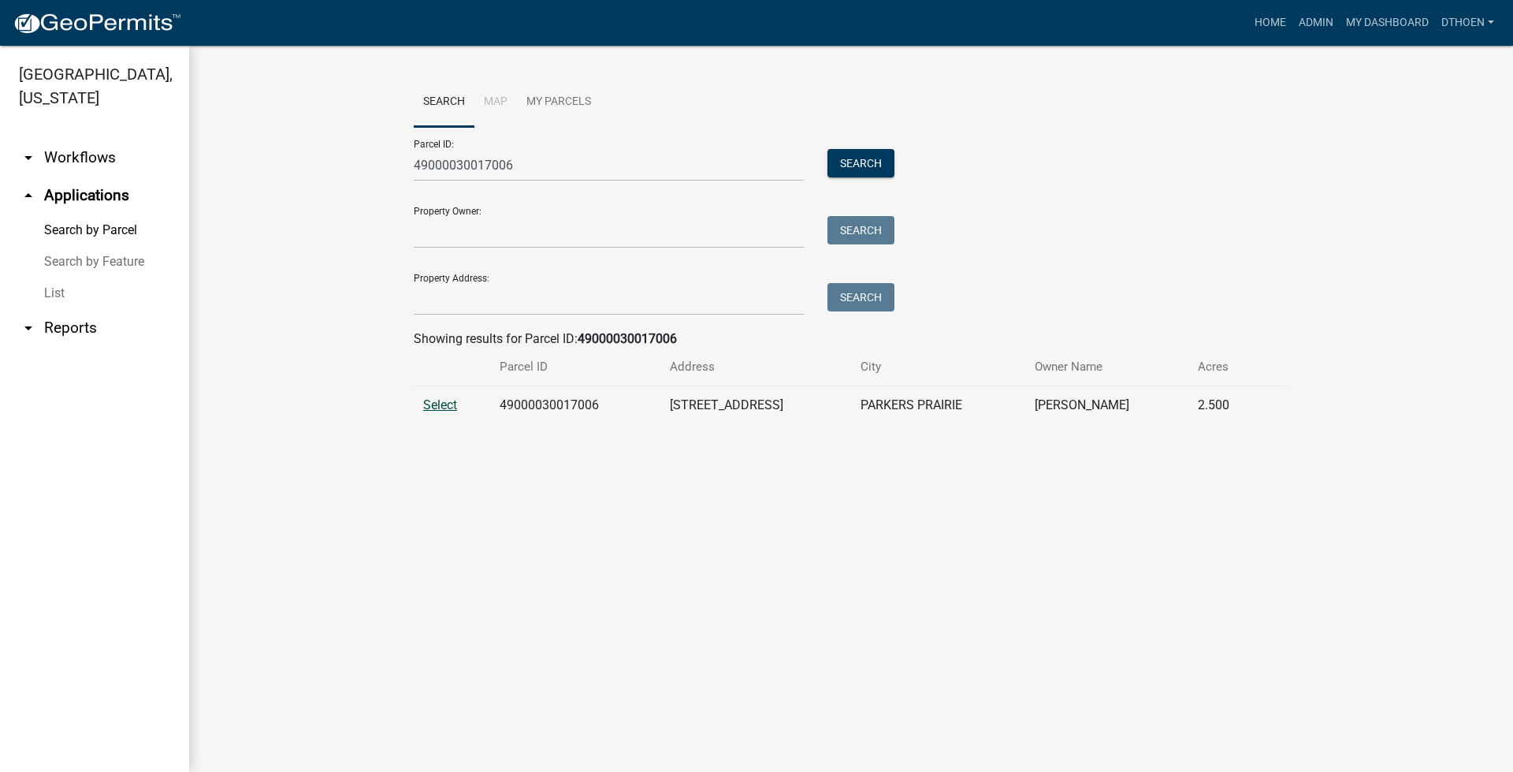
click at [450, 402] on span "Select" at bounding box center [440, 404] width 34 height 15
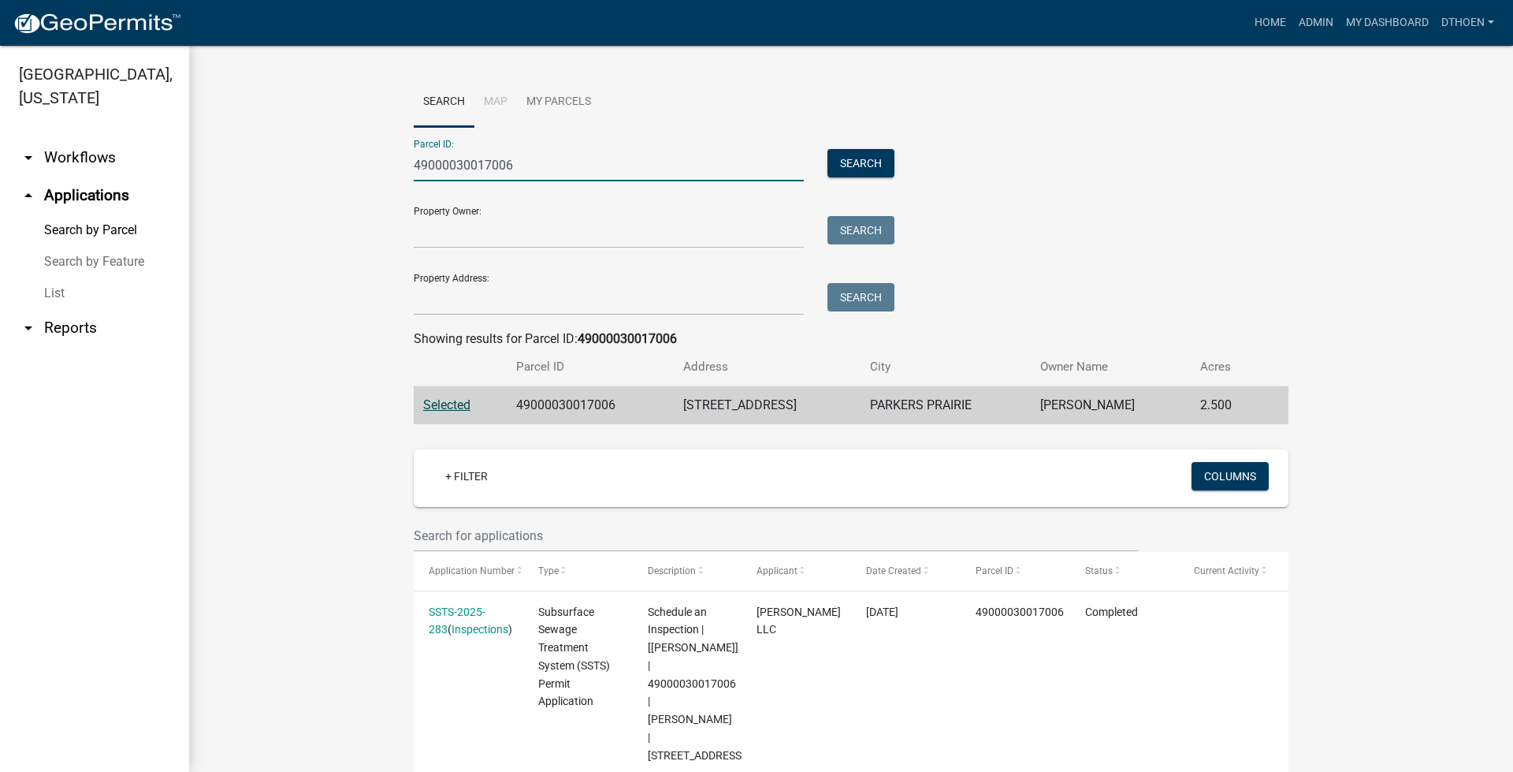
drag, startPoint x: 557, startPoint y: 178, endPoint x: 435, endPoint y: 147, distance: 126.0
click at [395, 171] on wm-workflow-application-search-view "Search Map My Parcels Parcel ID: 49000030017006 Search Property Owner: Search P…" at bounding box center [851, 617] width 1261 height 1081
paste input "200133000"
click at [868, 161] on button "Search" at bounding box center [861, 163] width 67 height 28
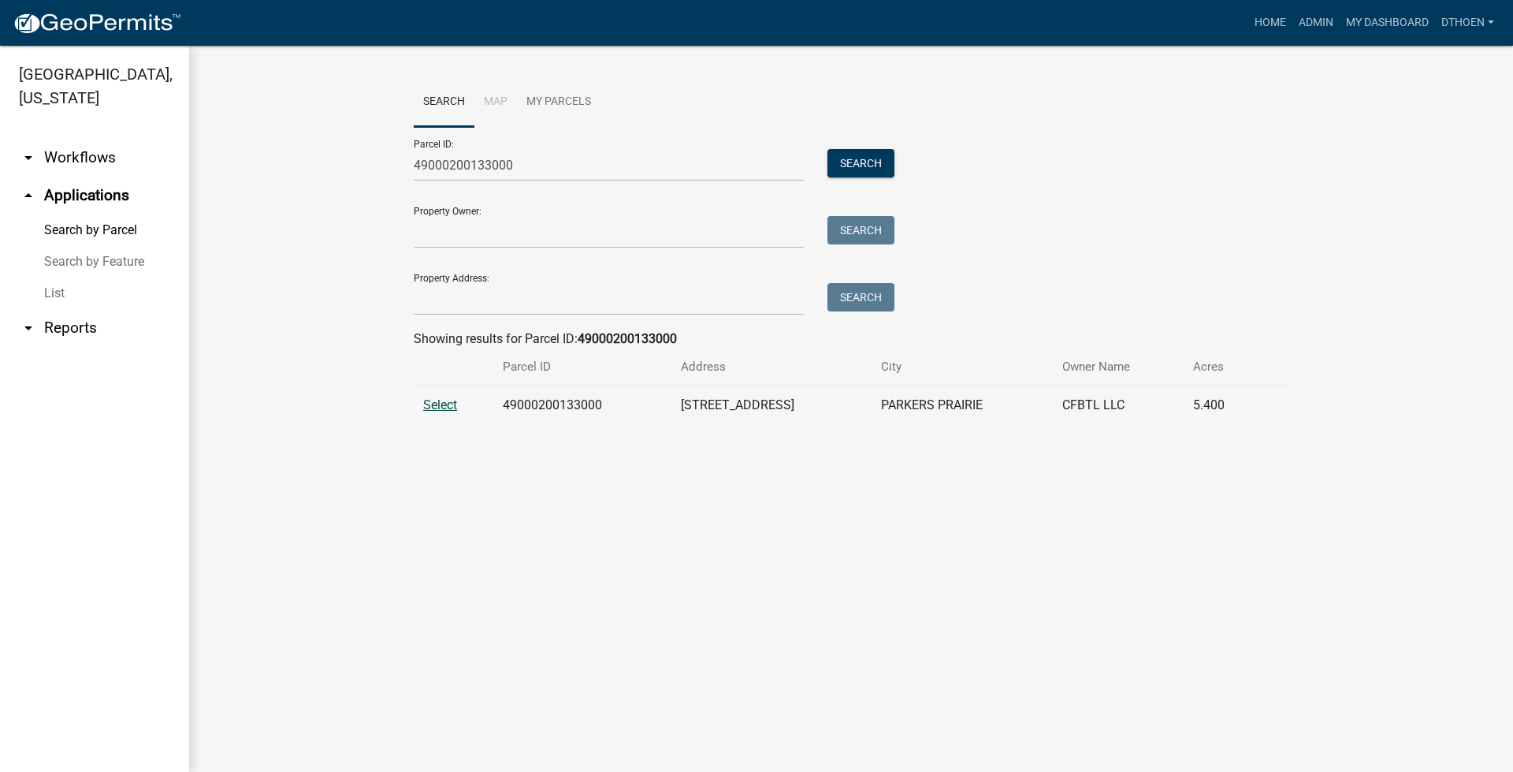
click at [430, 400] on span "Select" at bounding box center [440, 404] width 34 height 15
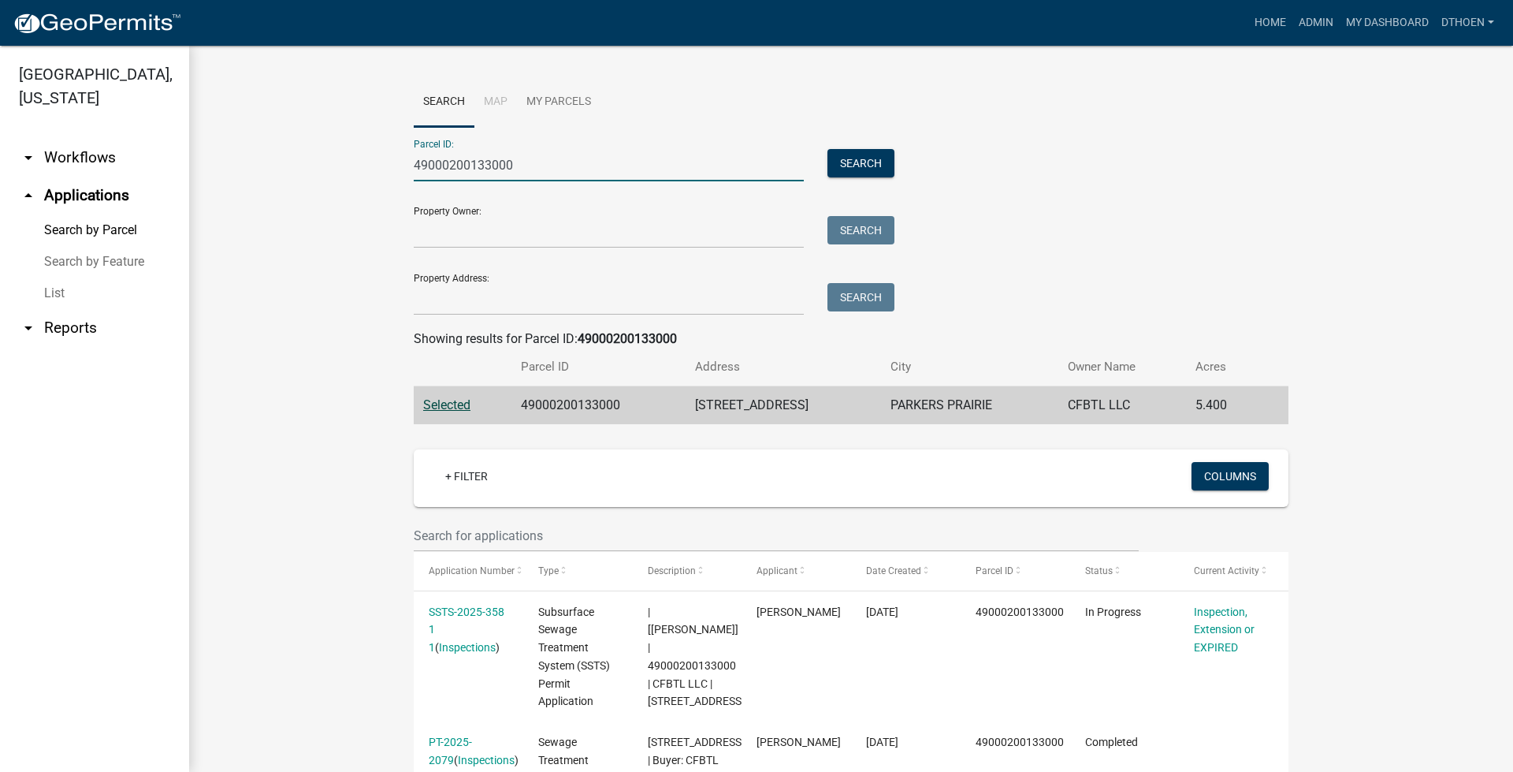
drag, startPoint x: 441, startPoint y: 179, endPoint x: 393, endPoint y: 171, distance: 48.7
click at [391, 175] on wm-workflow-application-search-view "Search Map My Parcels Parcel ID: 49000200133000 Search Property Owner: Search P…" at bounding box center [851, 698] width 1261 height 1242
paste input "10137002"
type input "49000210137002"
click at [880, 170] on button "Search" at bounding box center [861, 163] width 67 height 28
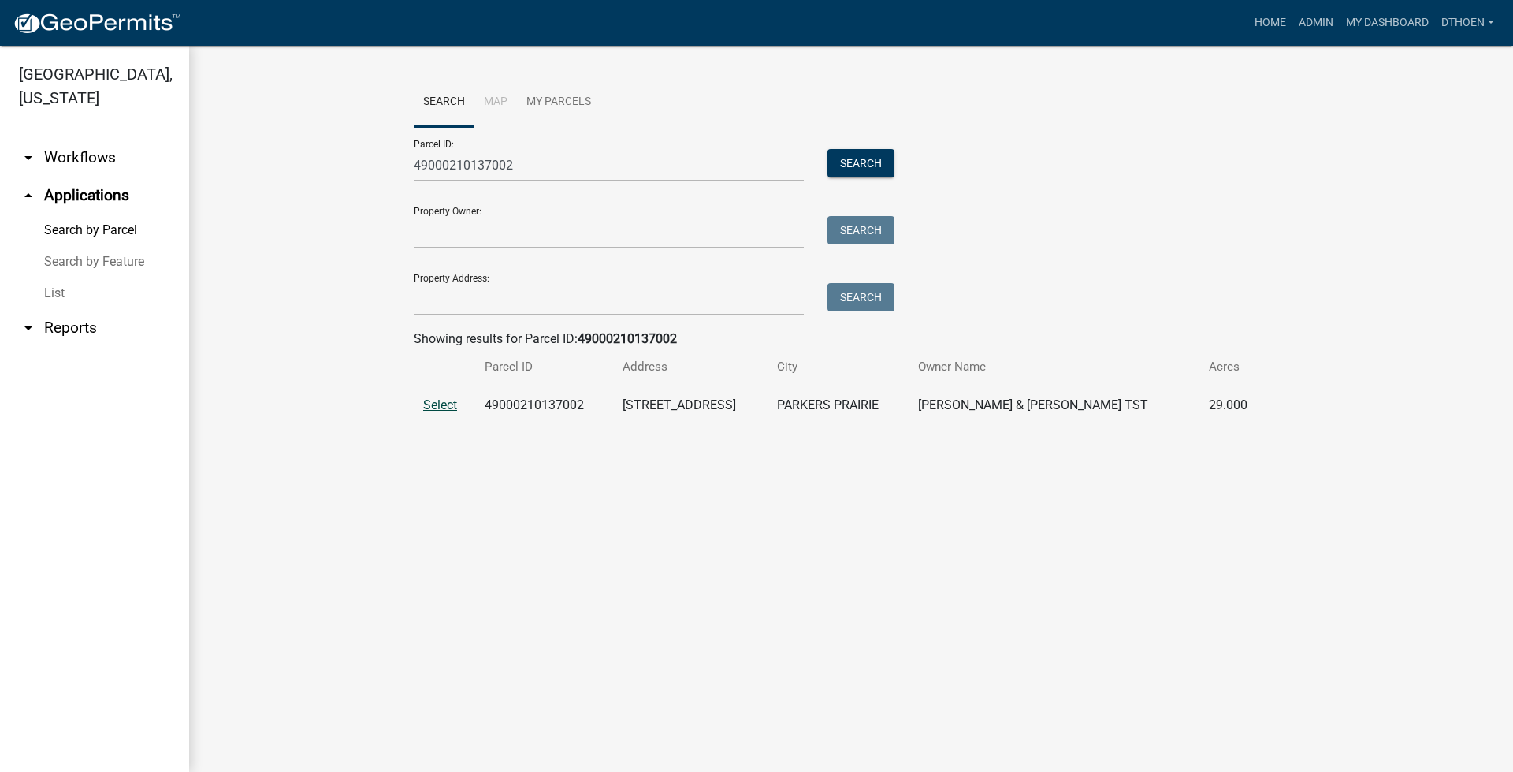
click at [440, 398] on span "Select" at bounding box center [440, 404] width 34 height 15
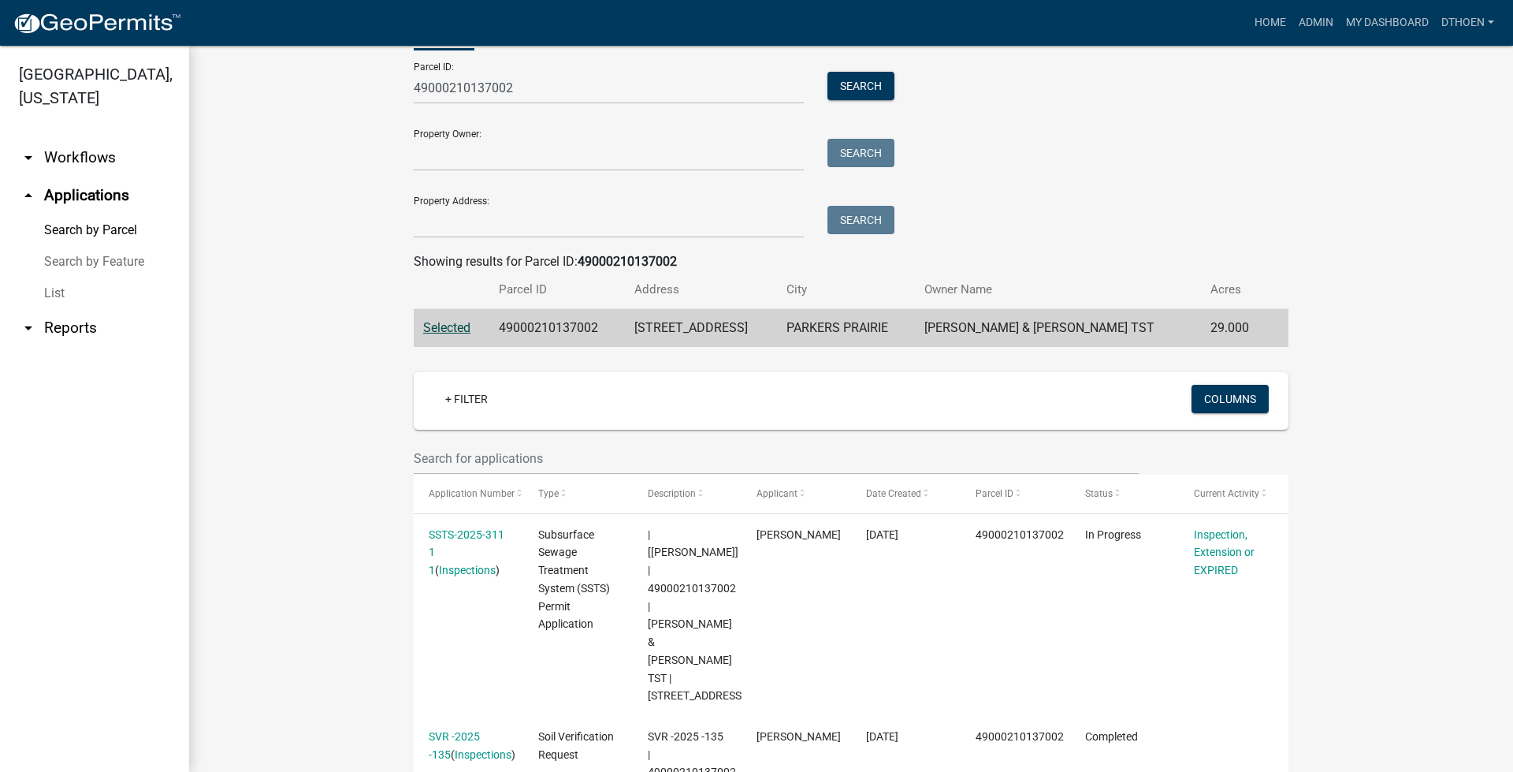
scroll to position [175, 0]
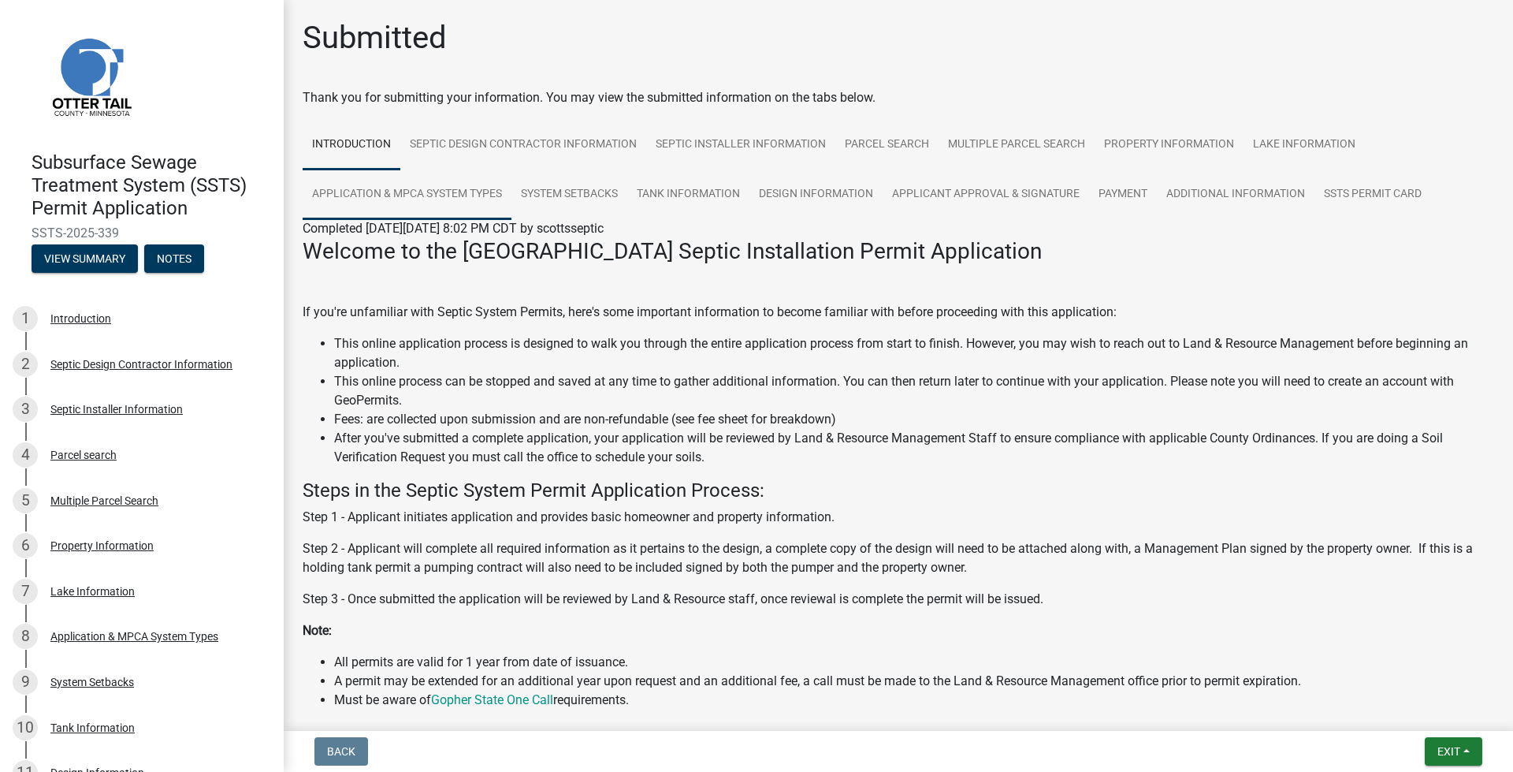
drag, startPoint x: 380, startPoint y: 191, endPoint x: 392, endPoint y: 191, distance: 11.8
click at [381, 191] on link "Application & MPCA System Types" at bounding box center [407, 194] width 209 height 50
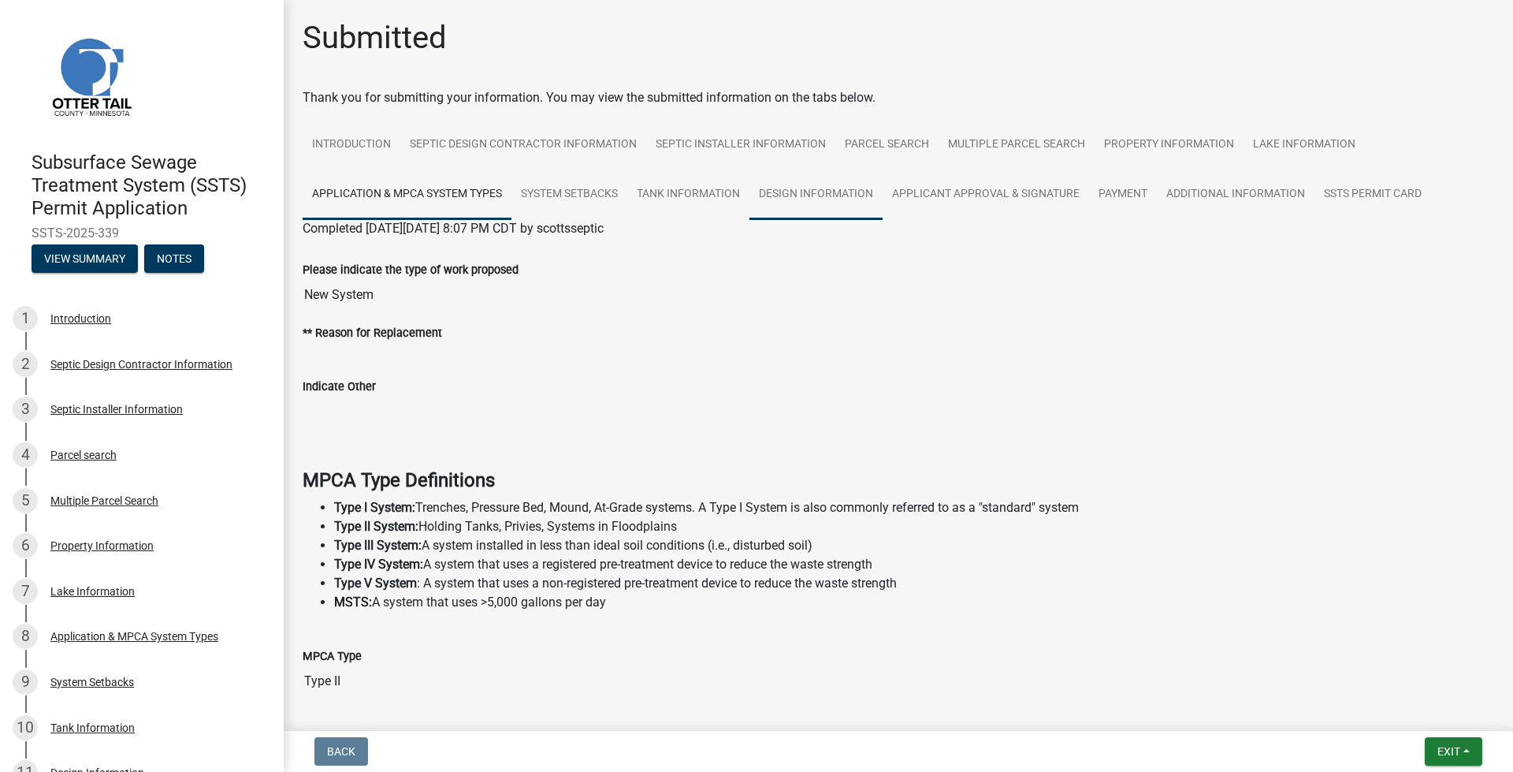
click at [850, 206] on link "Design Information" at bounding box center [816, 194] width 133 height 50
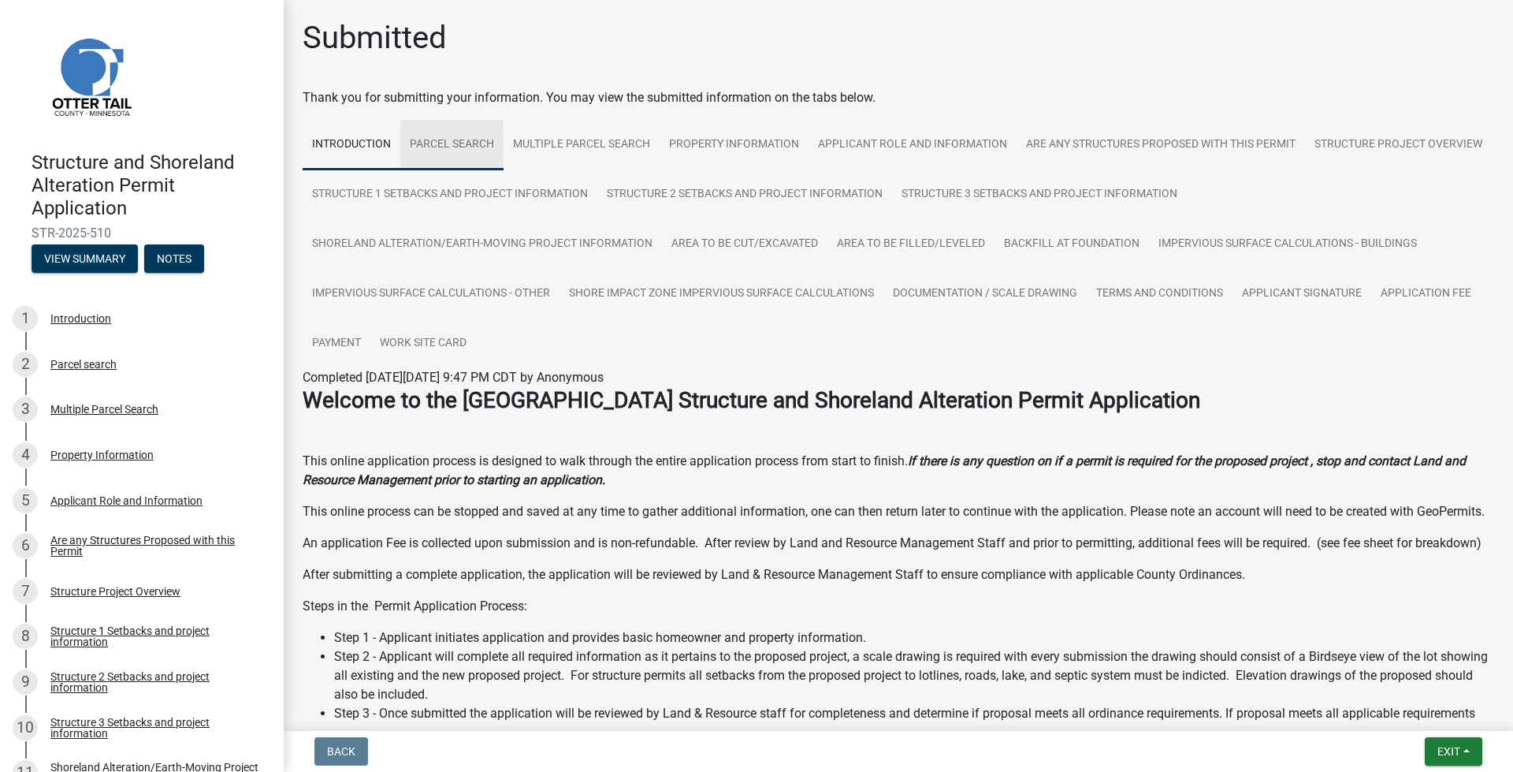
click at [463, 136] on link "Parcel search" at bounding box center [451, 145] width 103 height 50
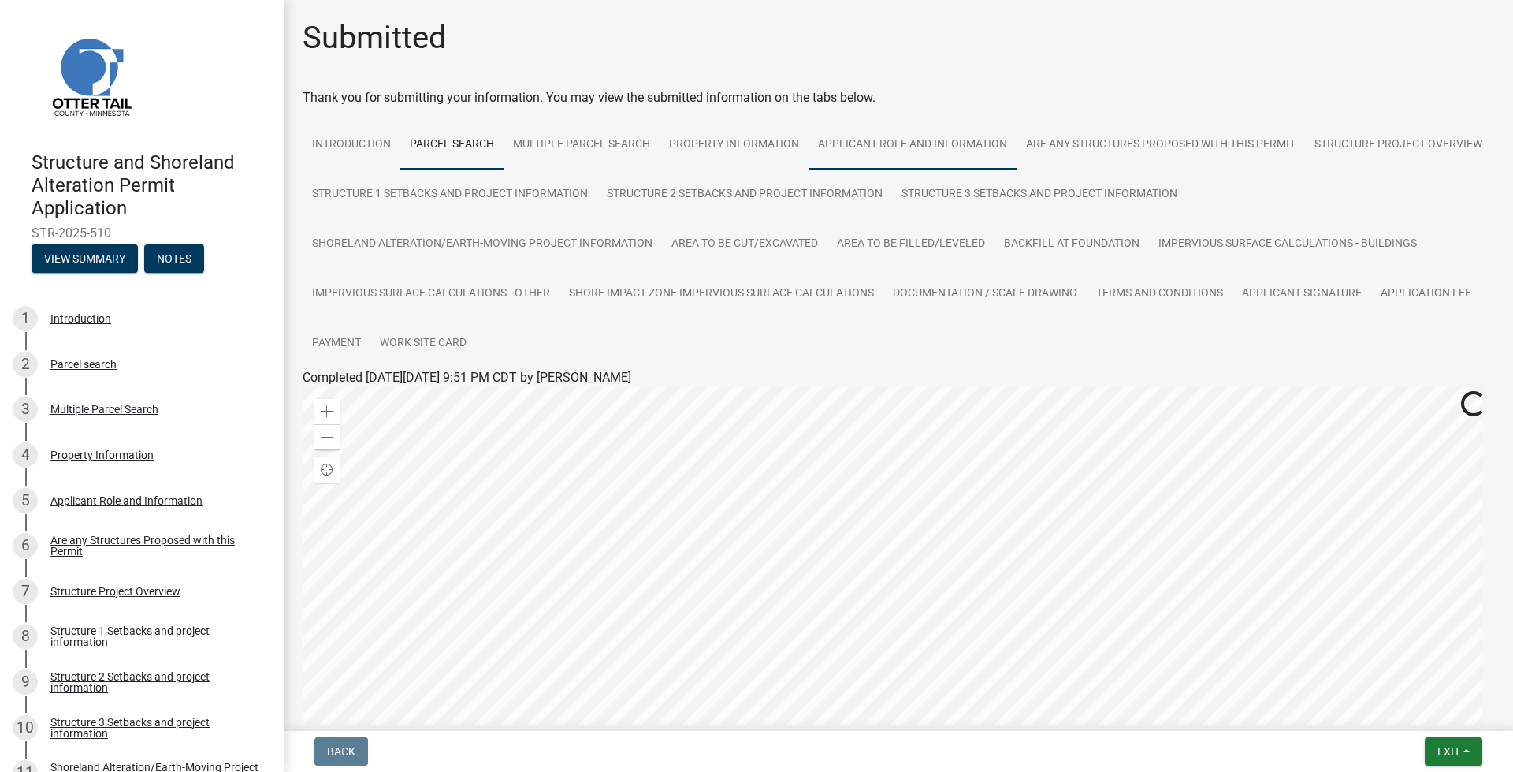
click at [848, 153] on link "Applicant Role and Information" at bounding box center [913, 145] width 208 height 50
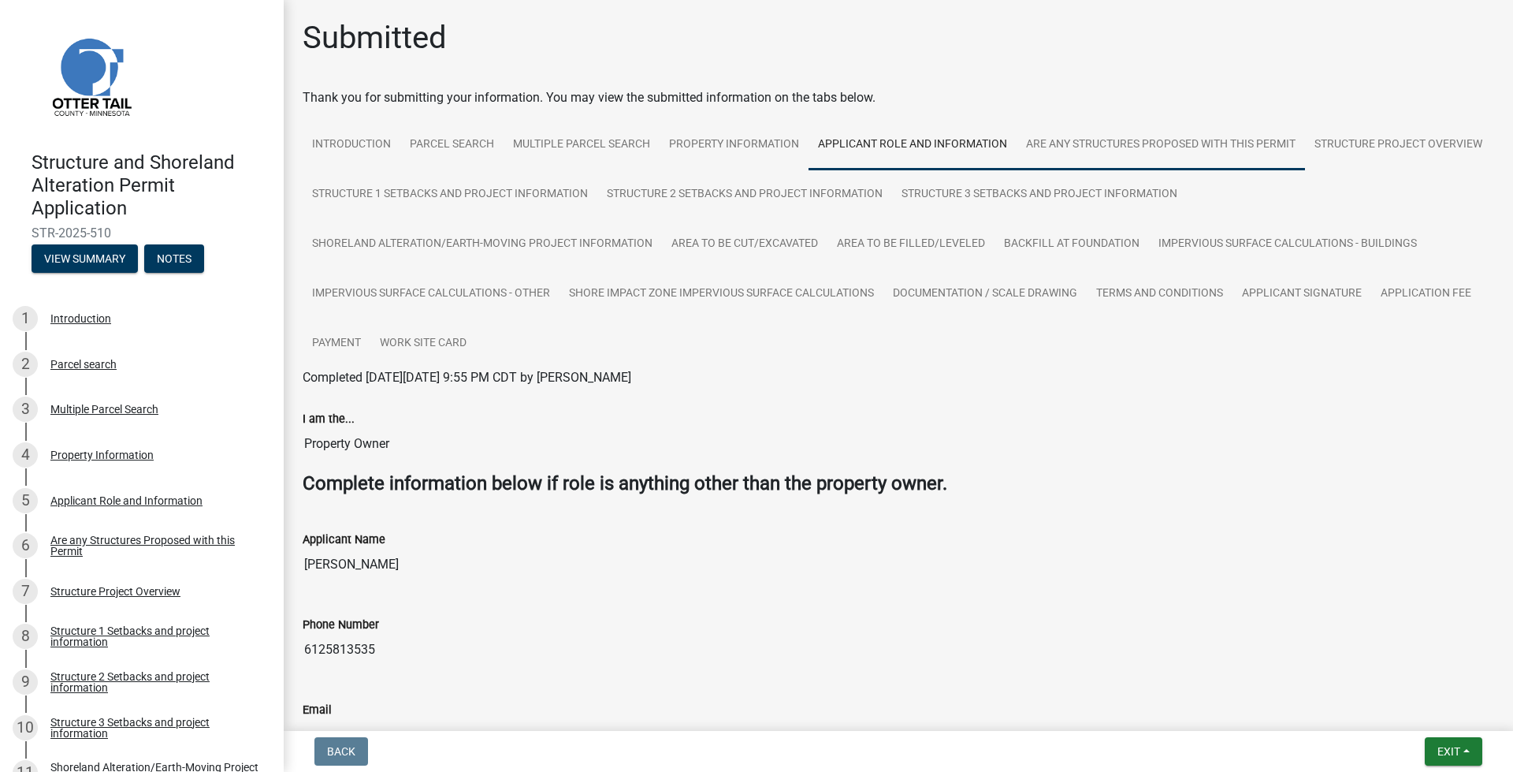
click at [1139, 140] on link "Are any Structures Proposed with this Permit" at bounding box center [1161, 145] width 288 height 50
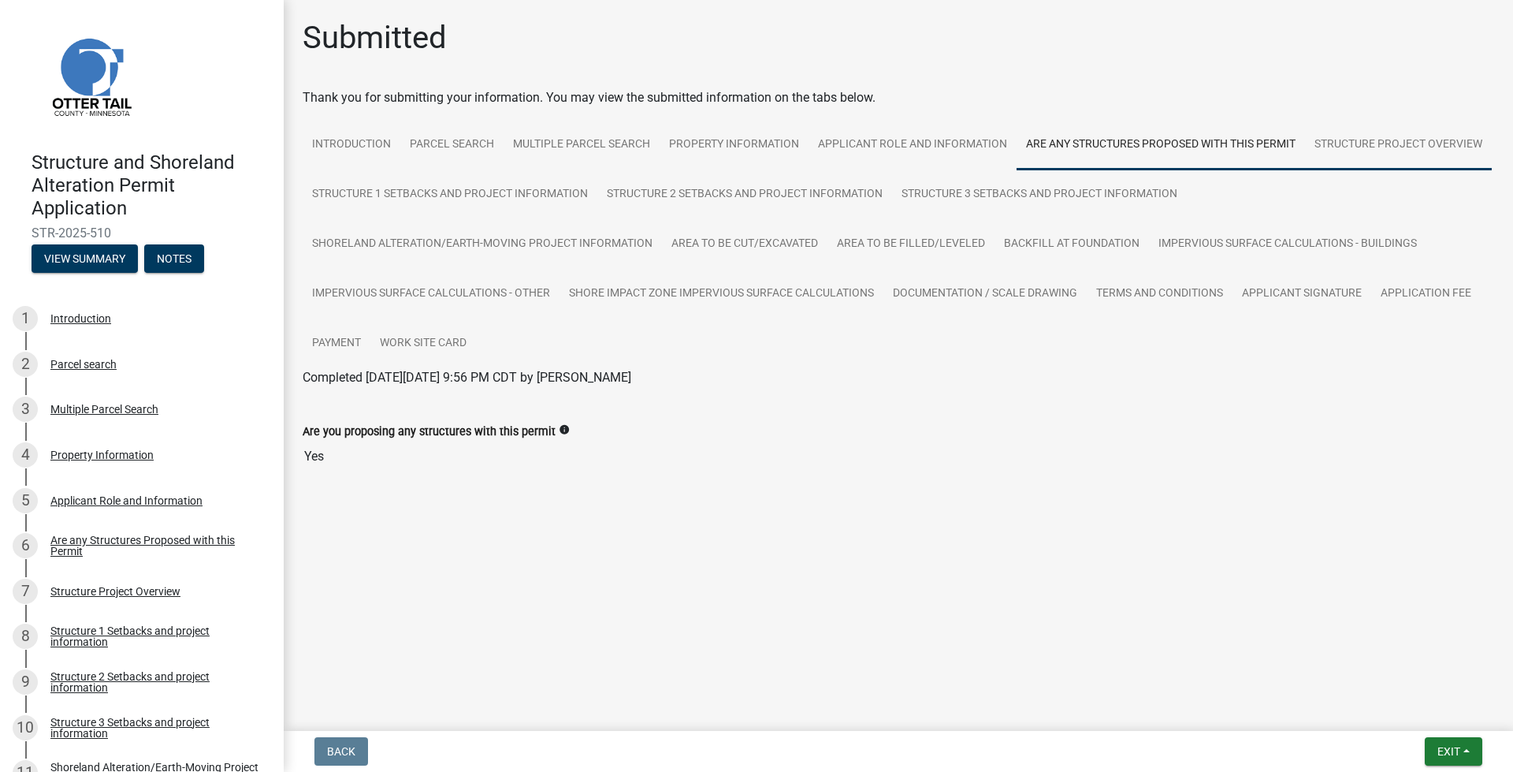
click at [1449, 137] on link "Structure Project Overview" at bounding box center [1398, 145] width 187 height 50
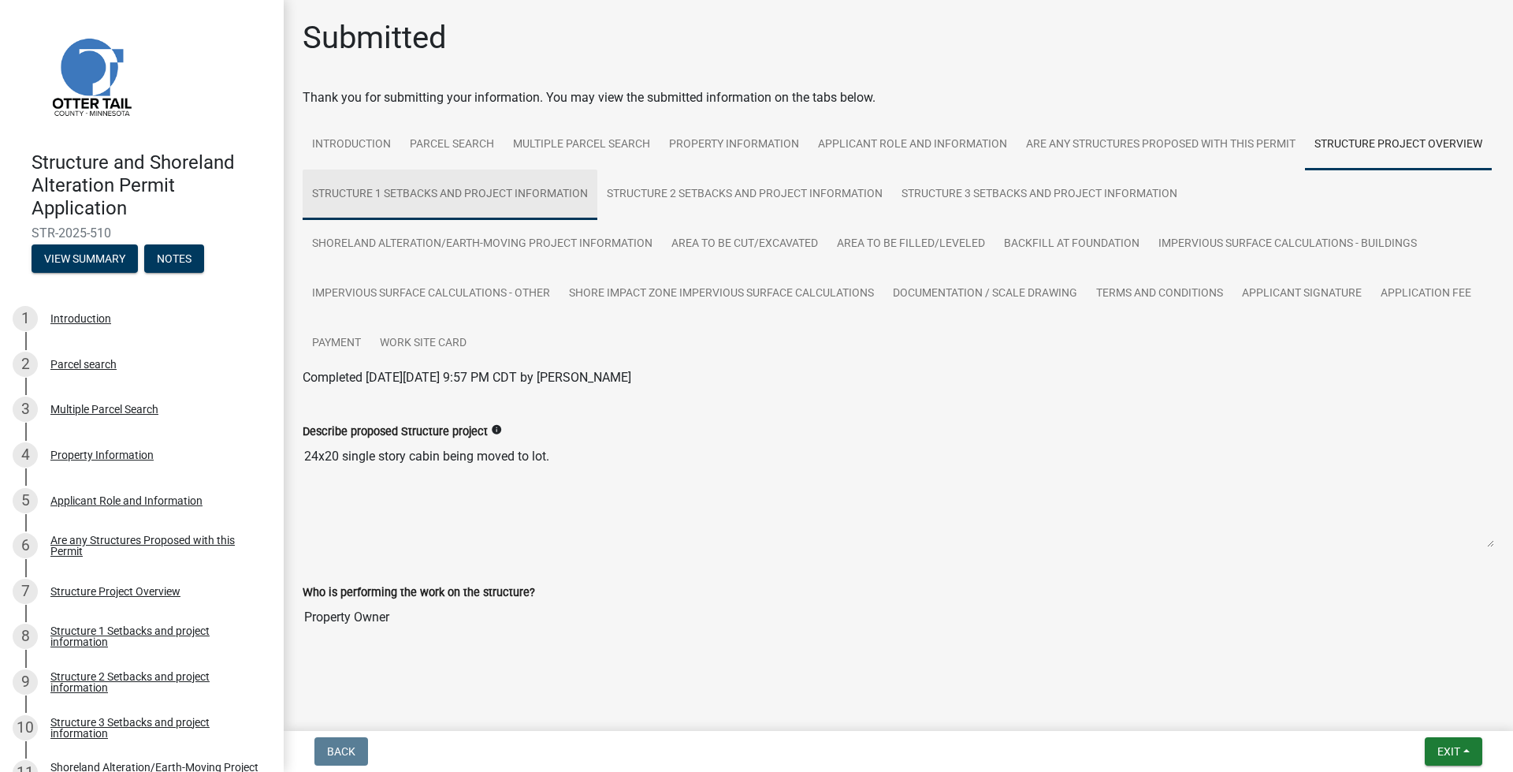
click at [597, 188] on link "Structure 1 Setbacks and project information" at bounding box center [450, 194] width 295 height 50
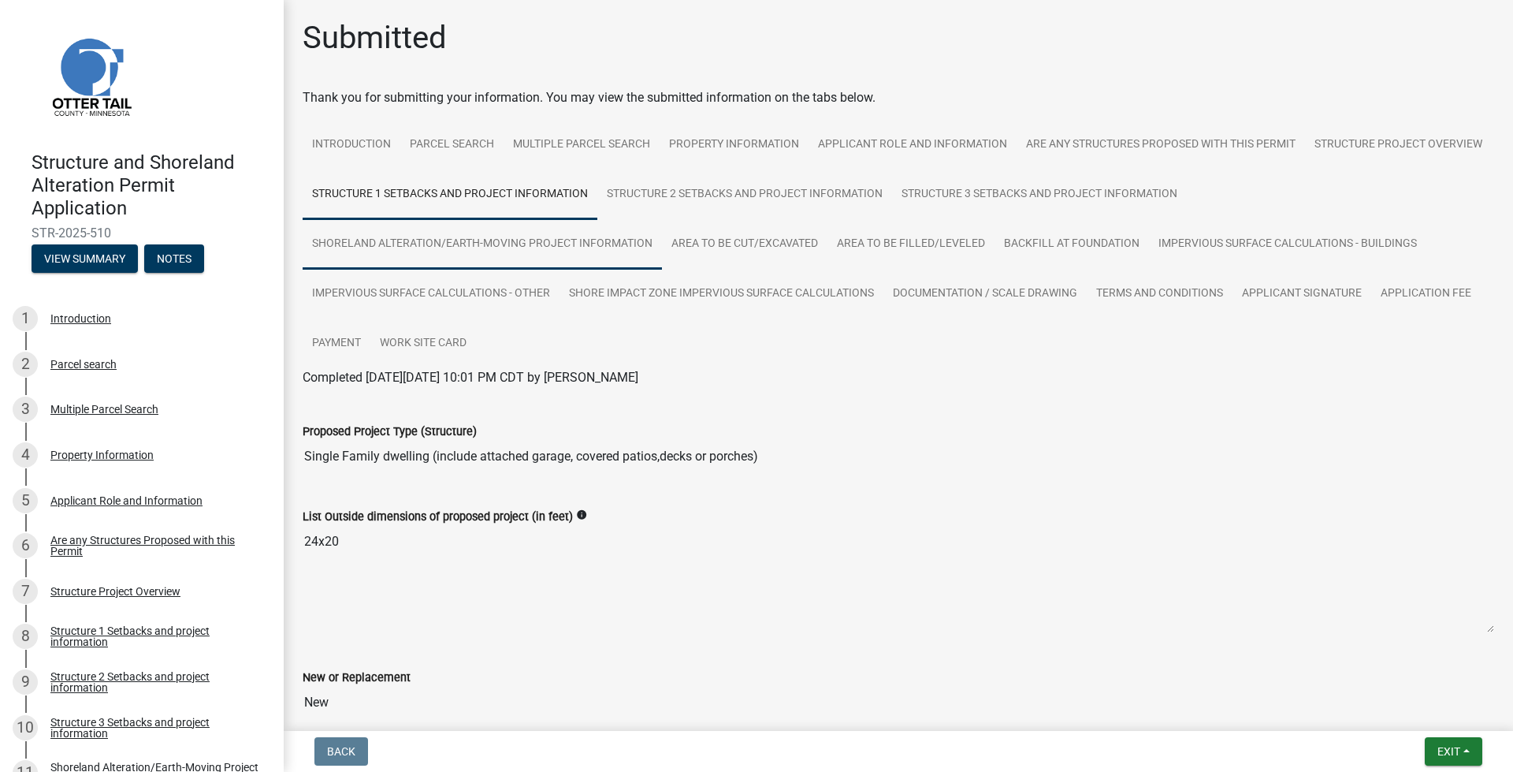
click at [589, 238] on link "Shoreland Alteration/Earth-Moving Project Information" at bounding box center [482, 244] width 359 height 50
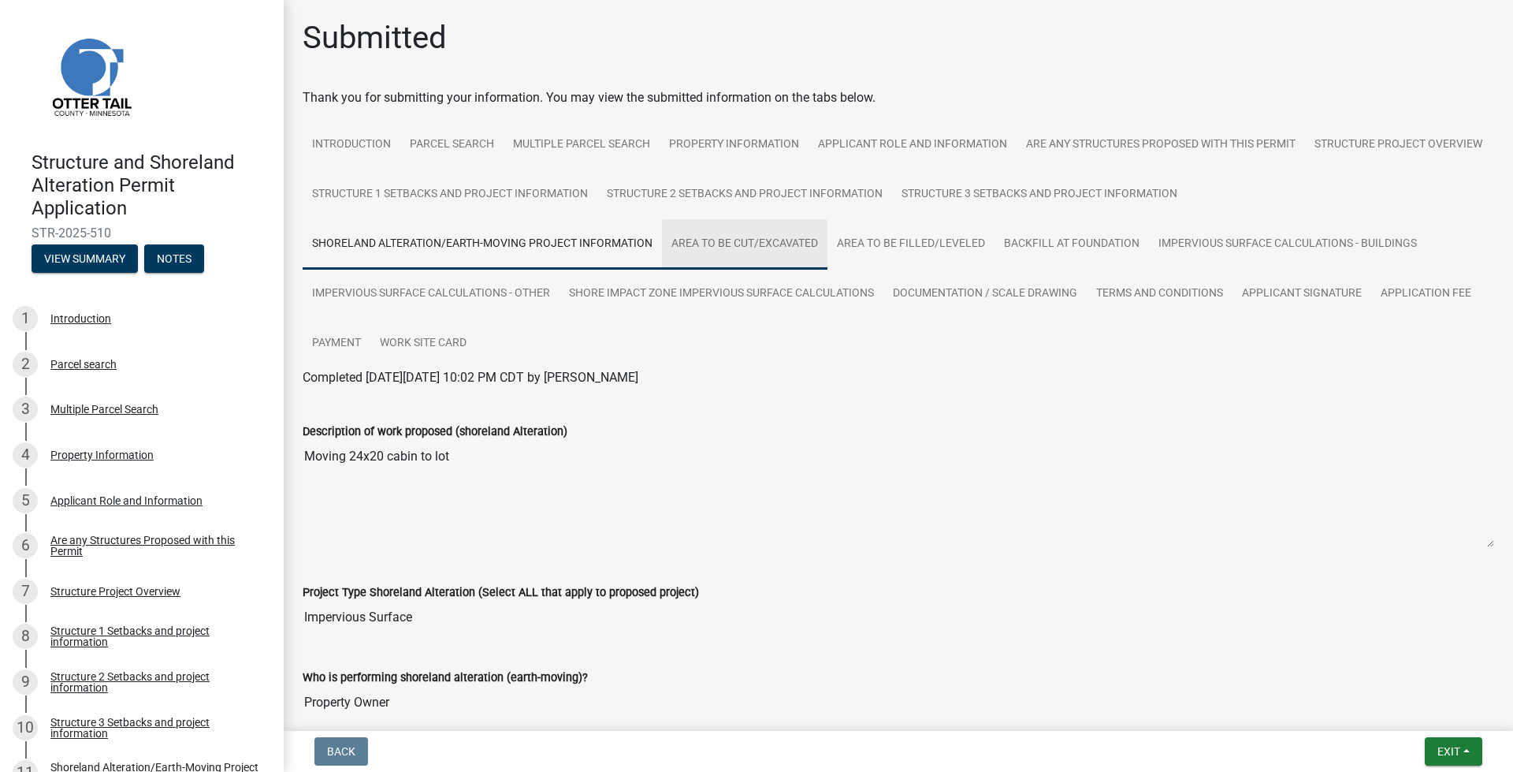
click at [751, 250] on link "Area to be Cut/Excavated" at bounding box center [745, 244] width 166 height 50
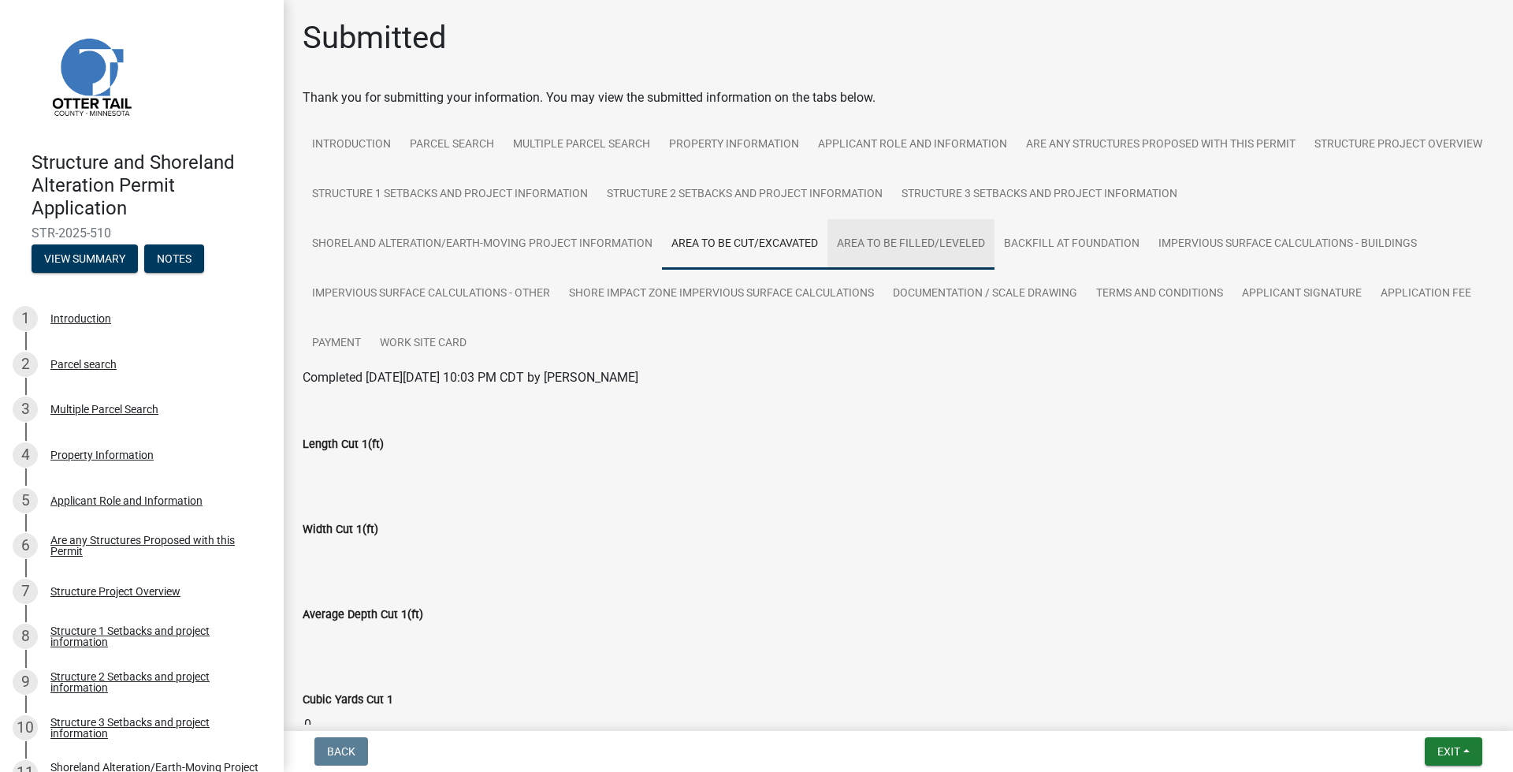
click at [899, 249] on link "Area to be Filled/Leveled" at bounding box center [911, 244] width 167 height 50
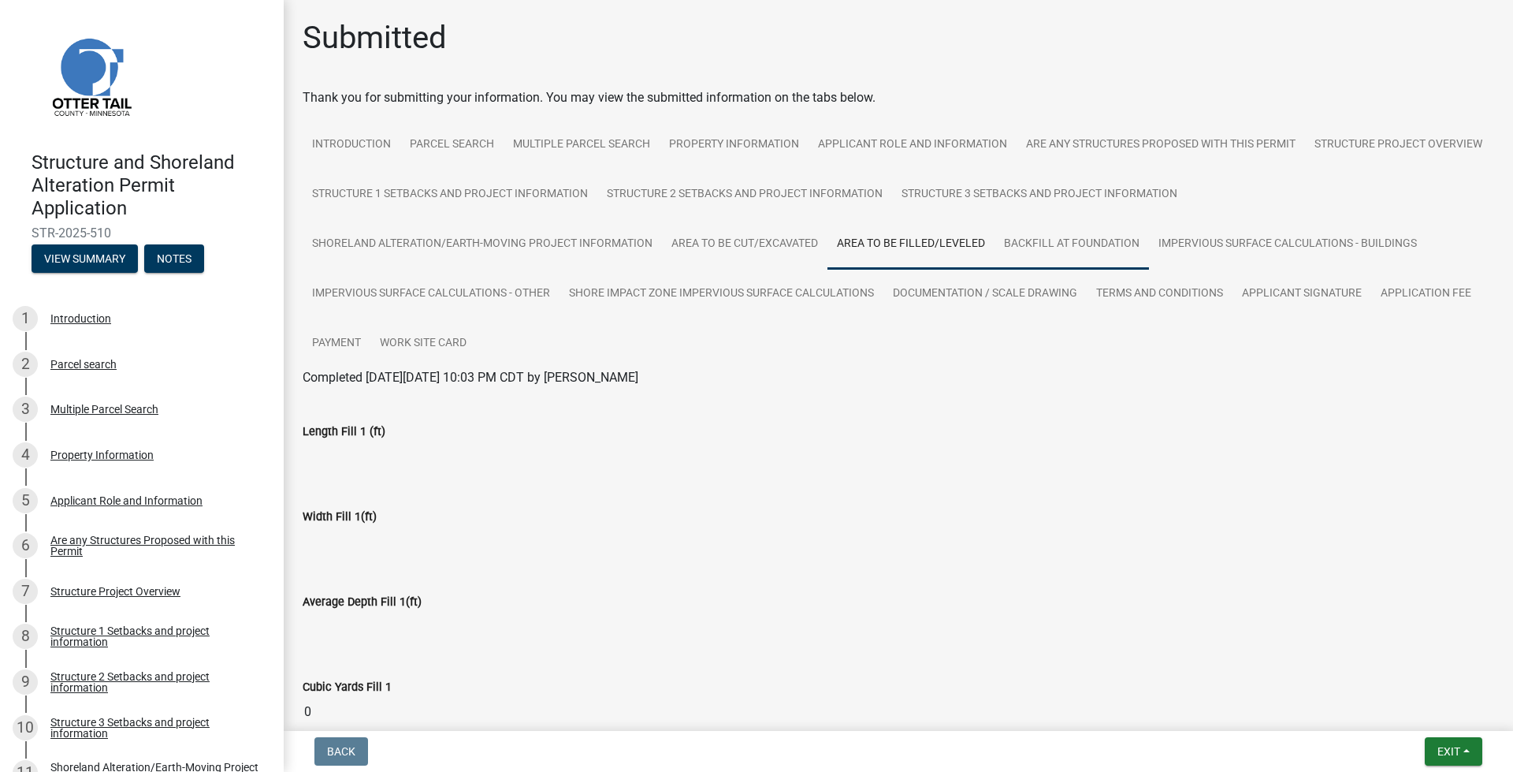
click at [1040, 248] on link "Backfill at foundation" at bounding box center [1072, 244] width 154 height 50
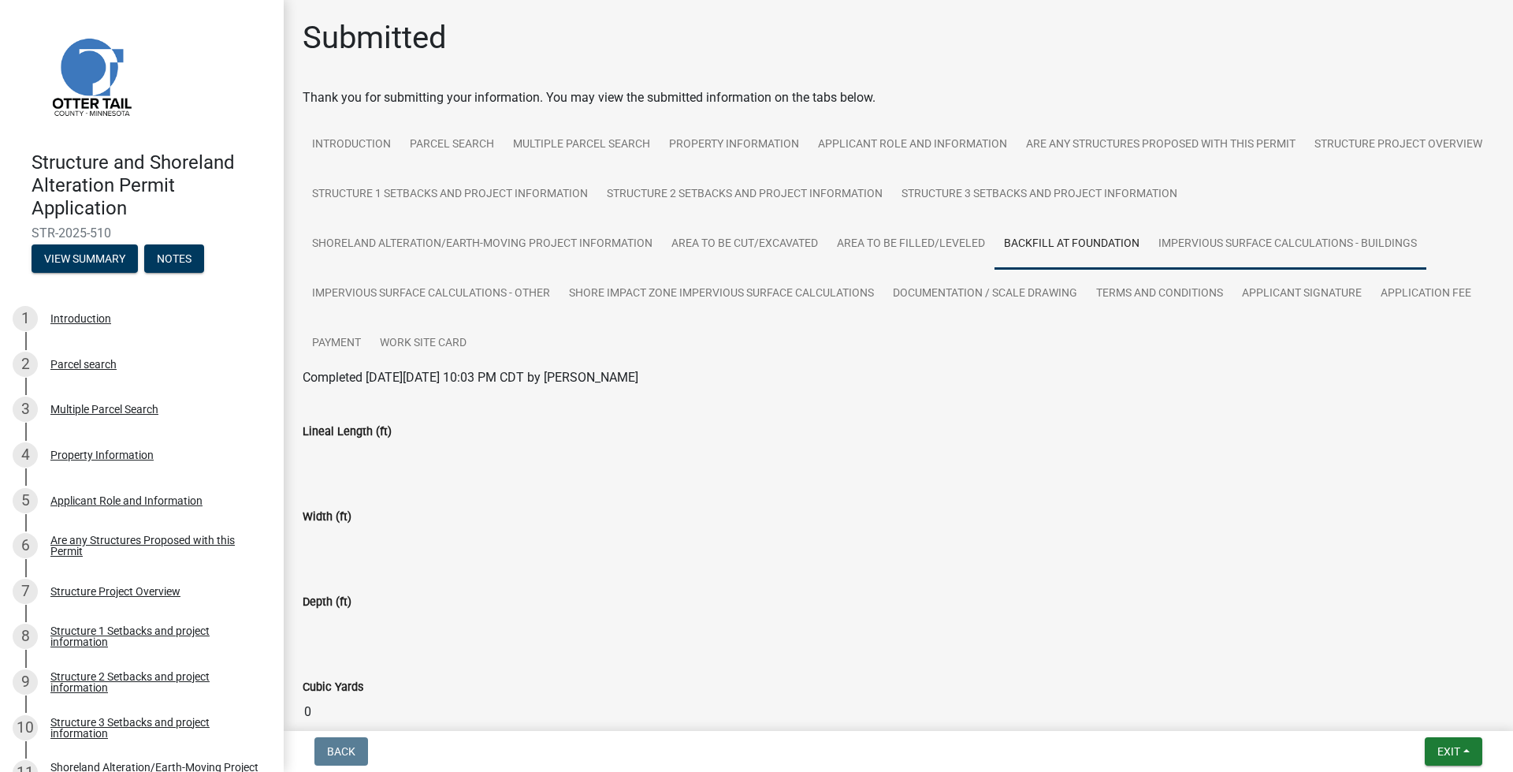
click at [1209, 248] on link "Impervious Surface Calculations - Buildings" at bounding box center [1287, 244] width 277 height 50
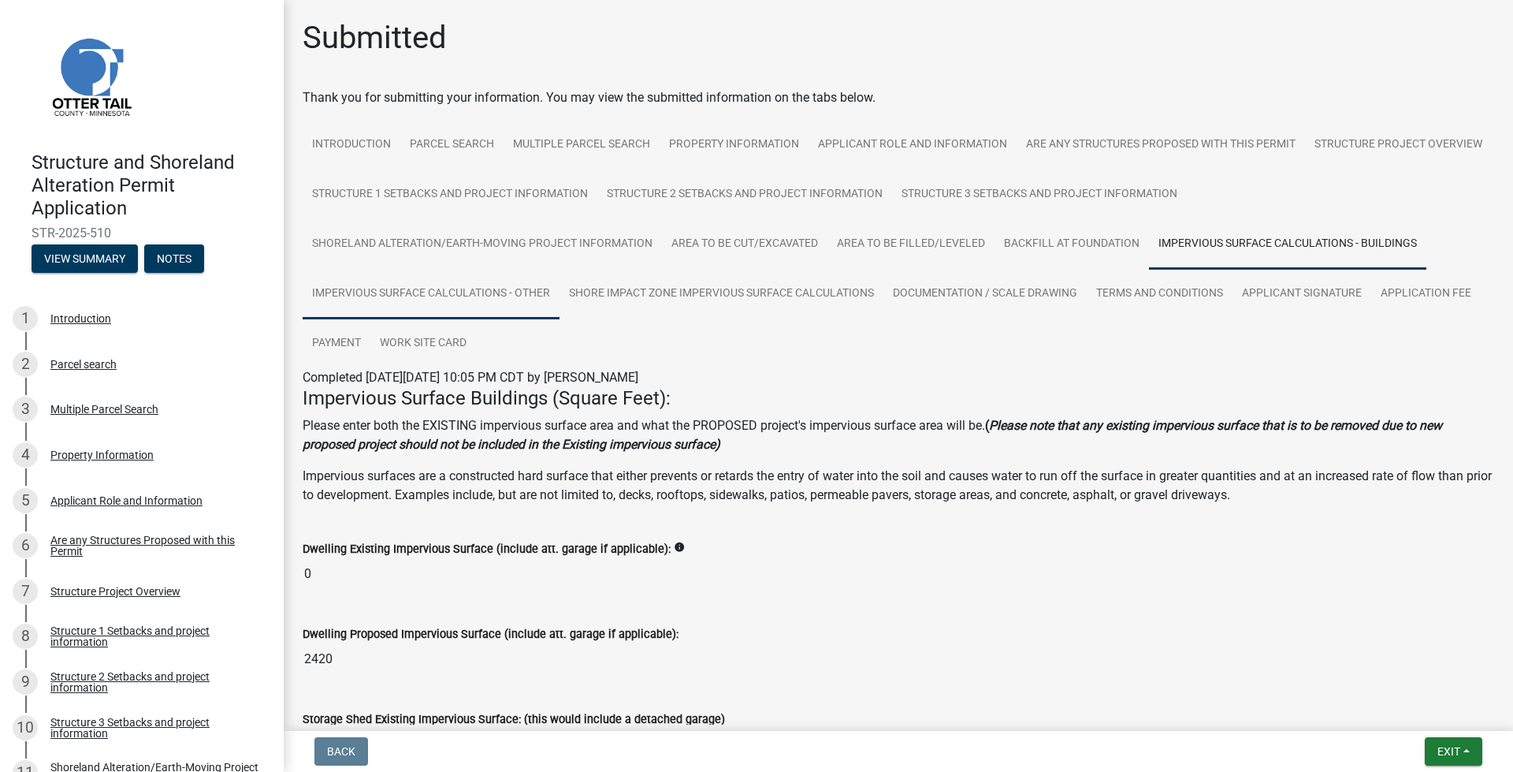
click at [539, 310] on link "Impervious Surface Calculations - Other" at bounding box center [431, 294] width 257 height 50
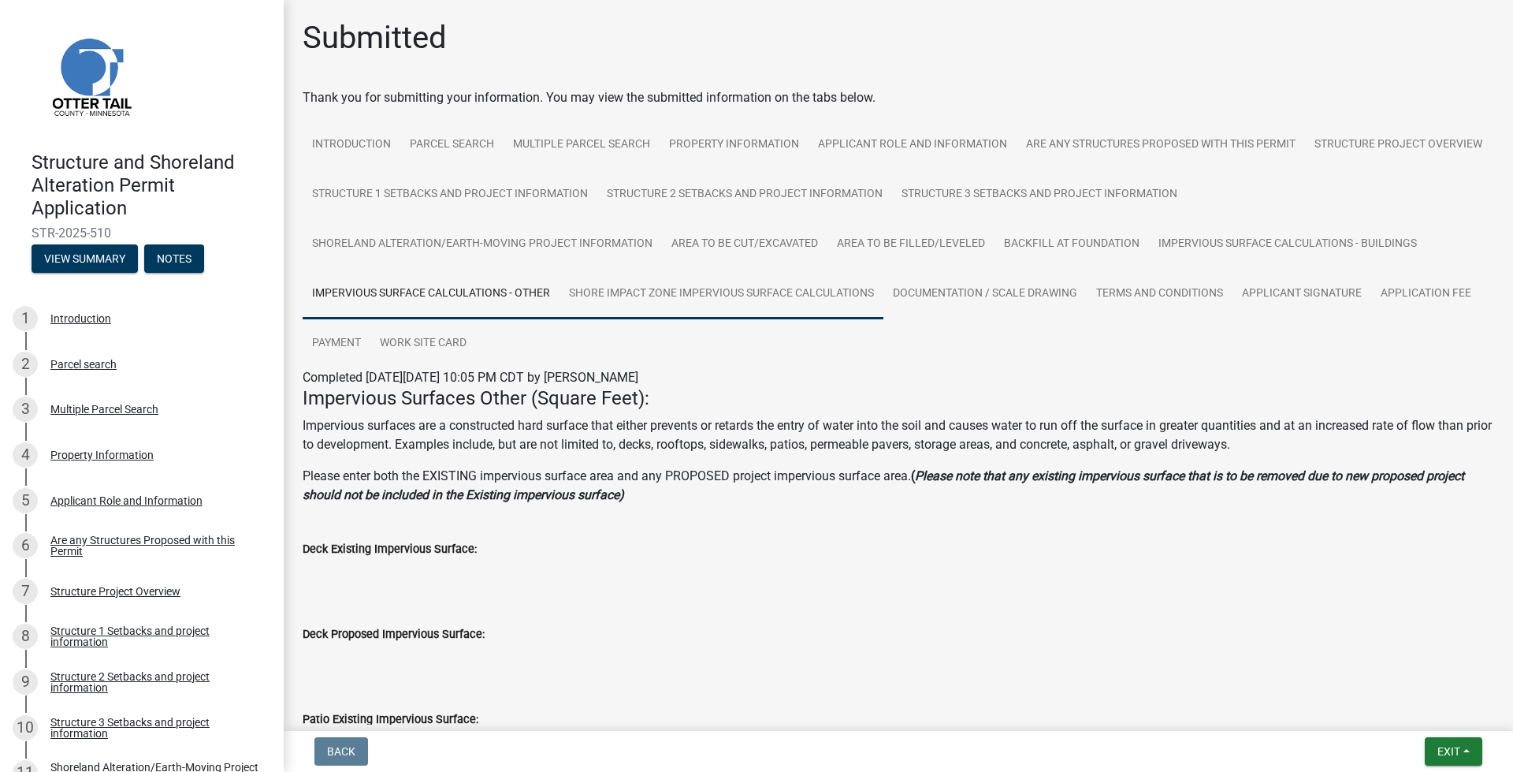
click at [628, 298] on link "Shore Impact Zone Impervious Surface Calculations" at bounding box center [722, 294] width 324 height 50
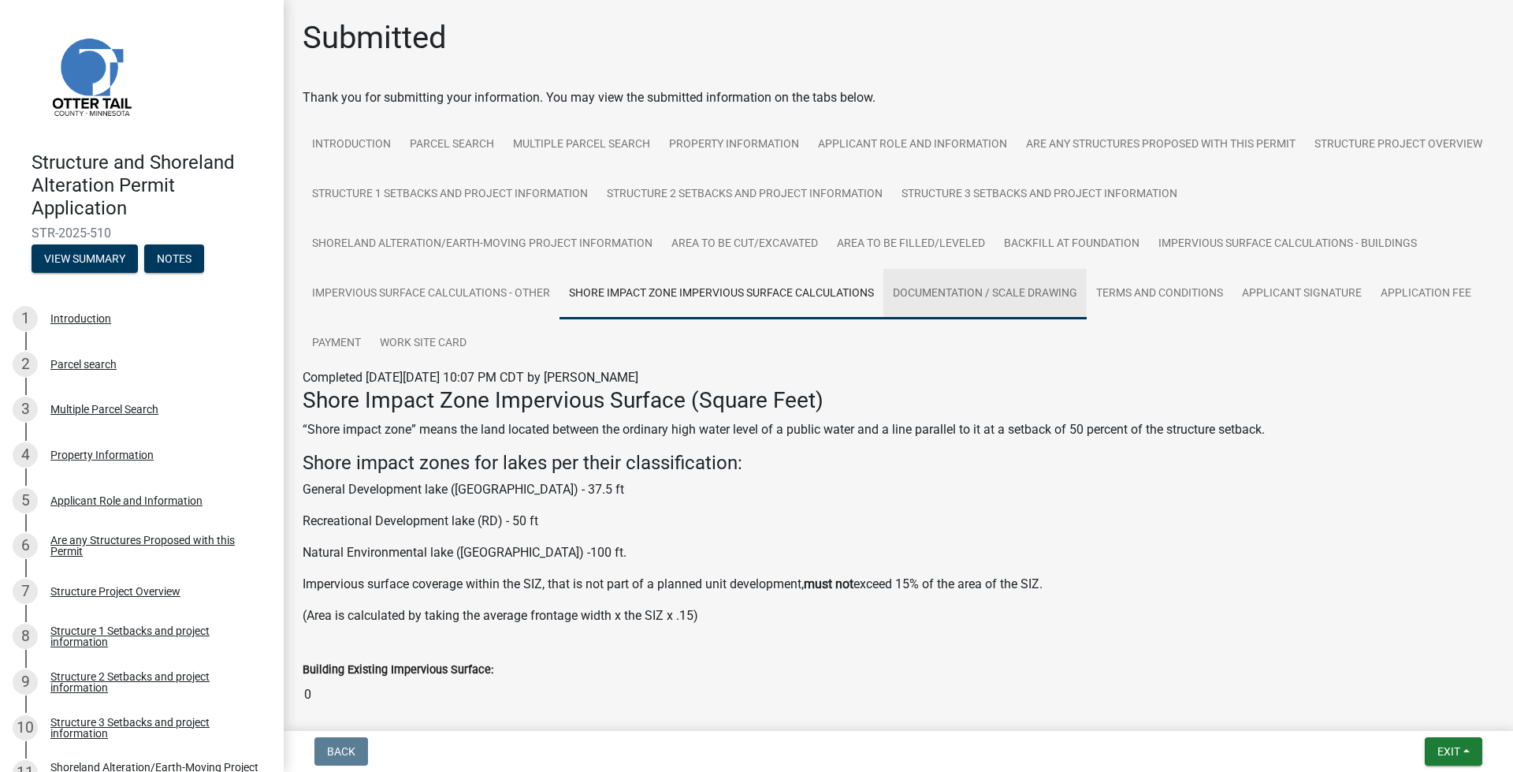
click at [1009, 300] on link "Documentation / Scale Drawing" at bounding box center [985, 294] width 203 height 50
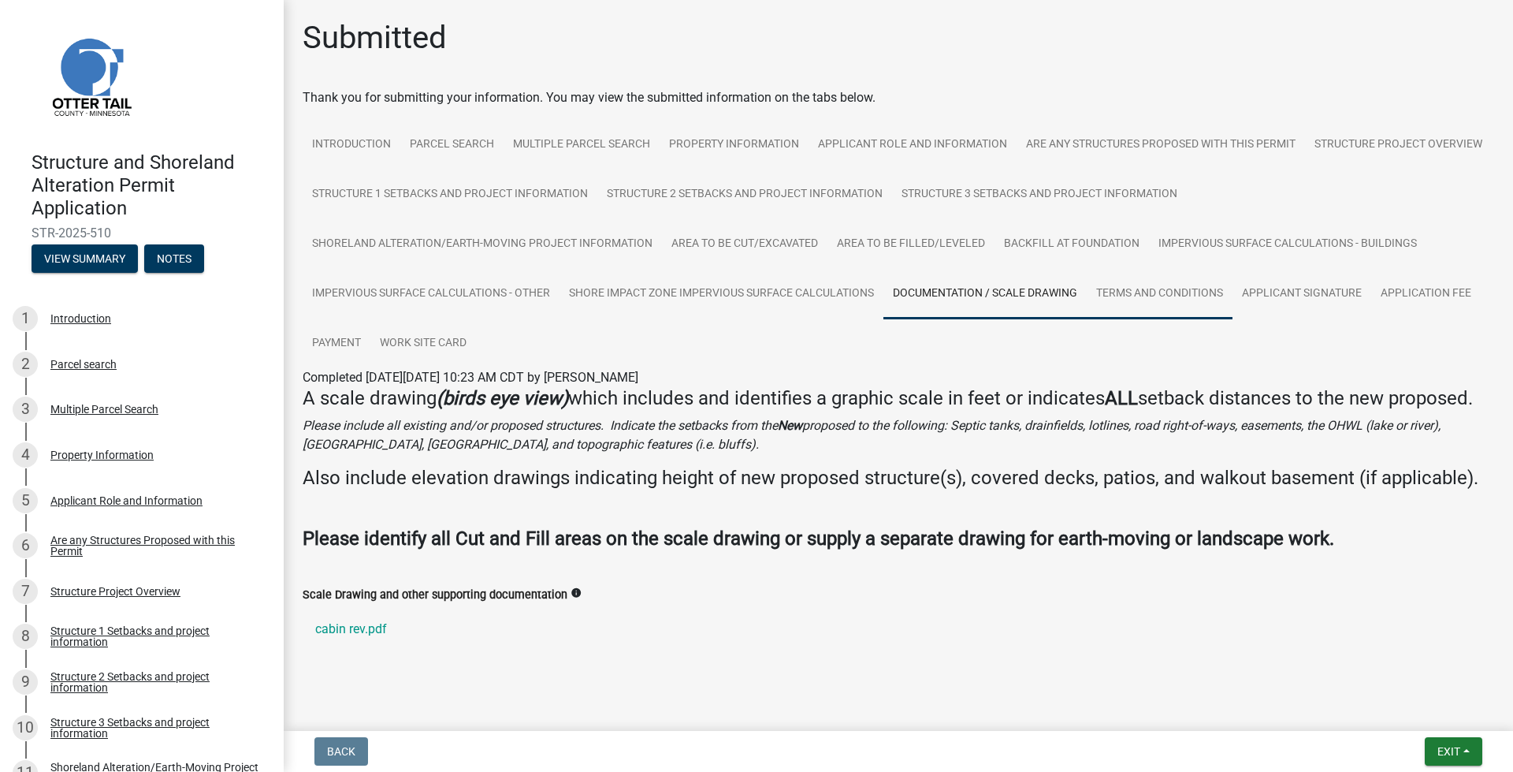
click at [1165, 295] on link "Terms and Conditions" at bounding box center [1160, 294] width 146 height 50
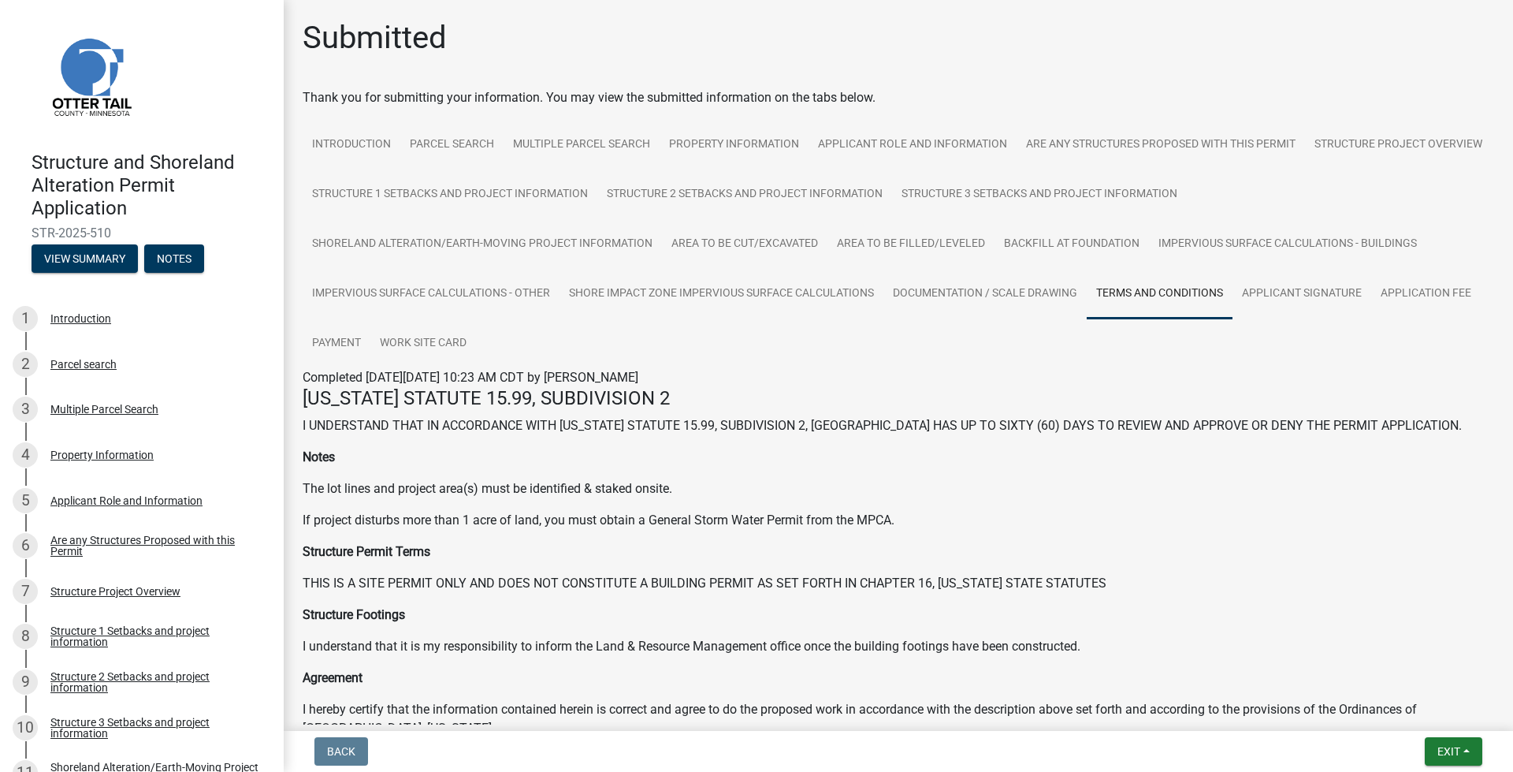
click at [1332, 323] on ul "Introduction Parcel search Multiple Parcel Search Property Information Applican…" at bounding box center [899, 244] width 1192 height 248
click at [1325, 292] on link "Applicant Signature" at bounding box center [1302, 294] width 139 height 50
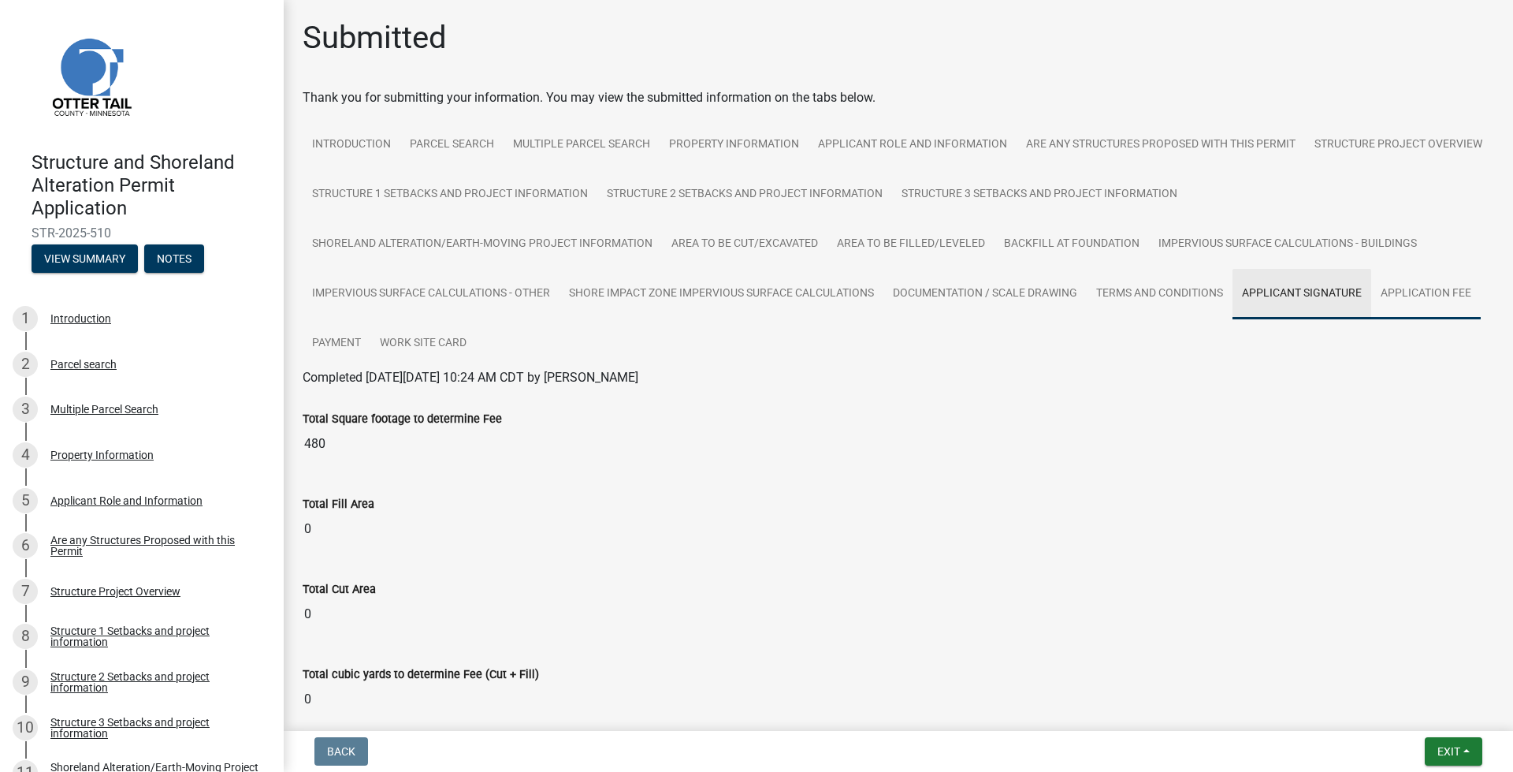
click at [1416, 296] on link "Application Fee" at bounding box center [1426, 294] width 110 height 50
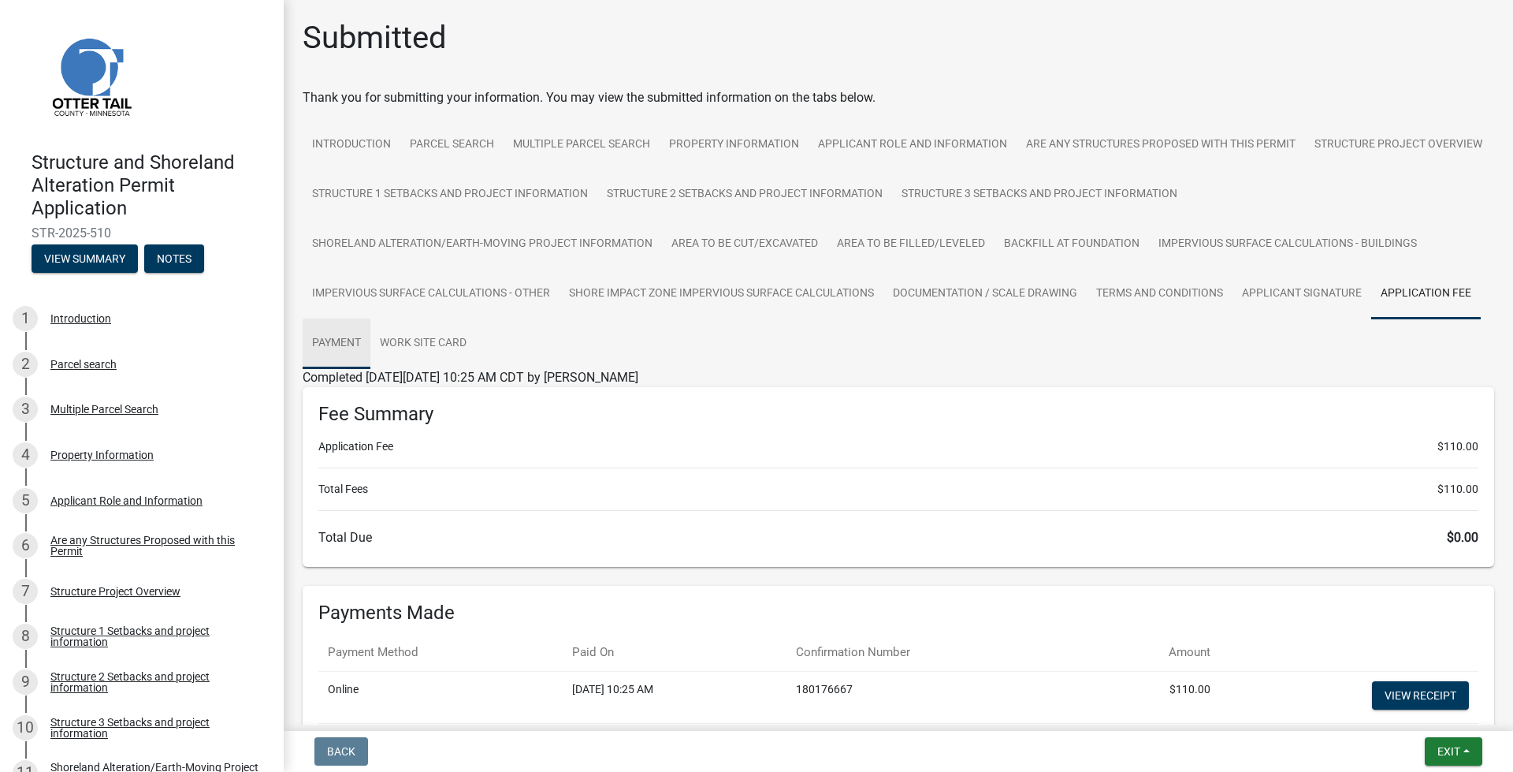
click at [344, 353] on link "Payment" at bounding box center [337, 343] width 68 height 50
click at [400, 350] on link "Work Site Card" at bounding box center [423, 343] width 106 height 50
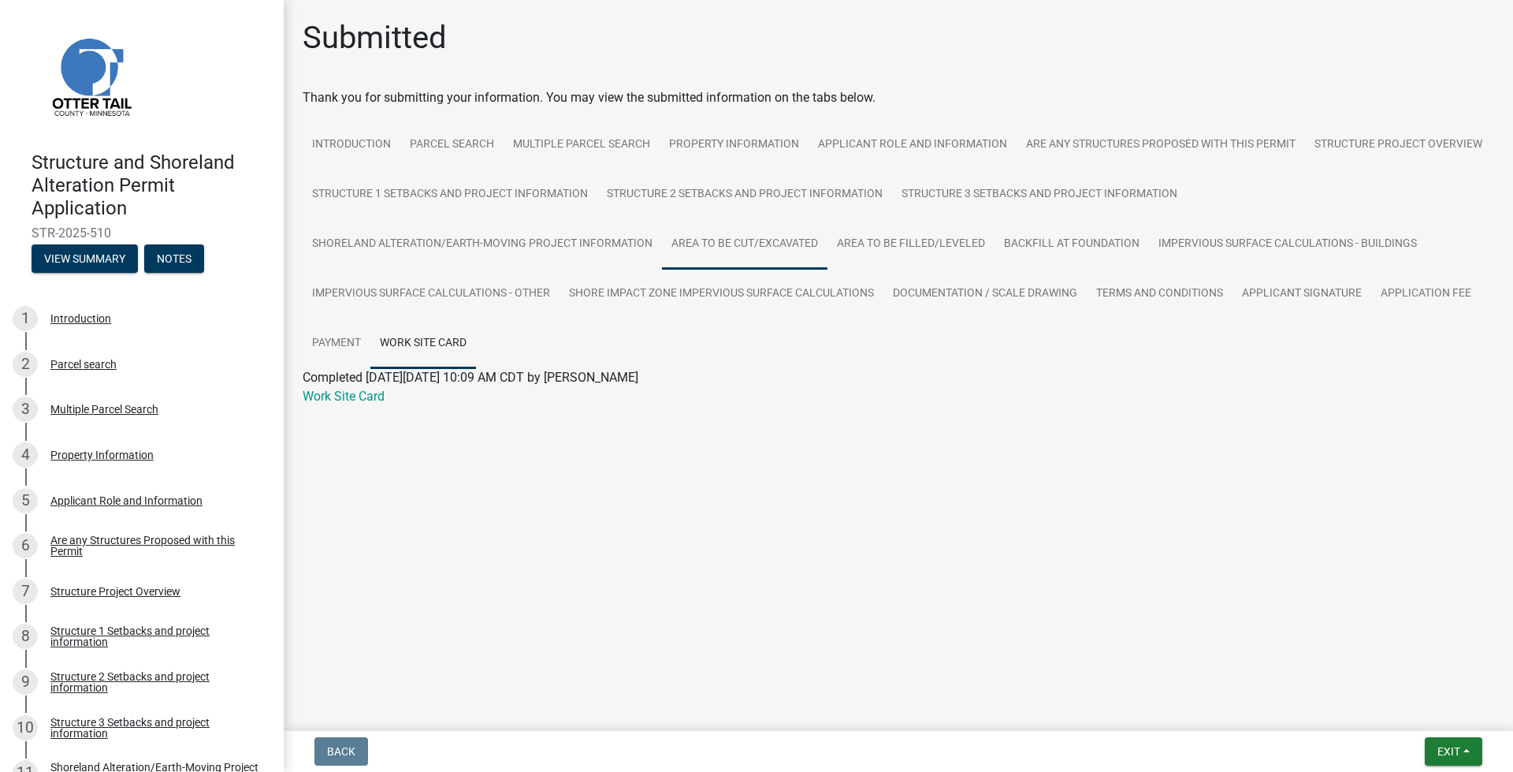
click at [731, 265] on link "Area to be Cut/Excavated" at bounding box center [745, 244] width 166 height 50
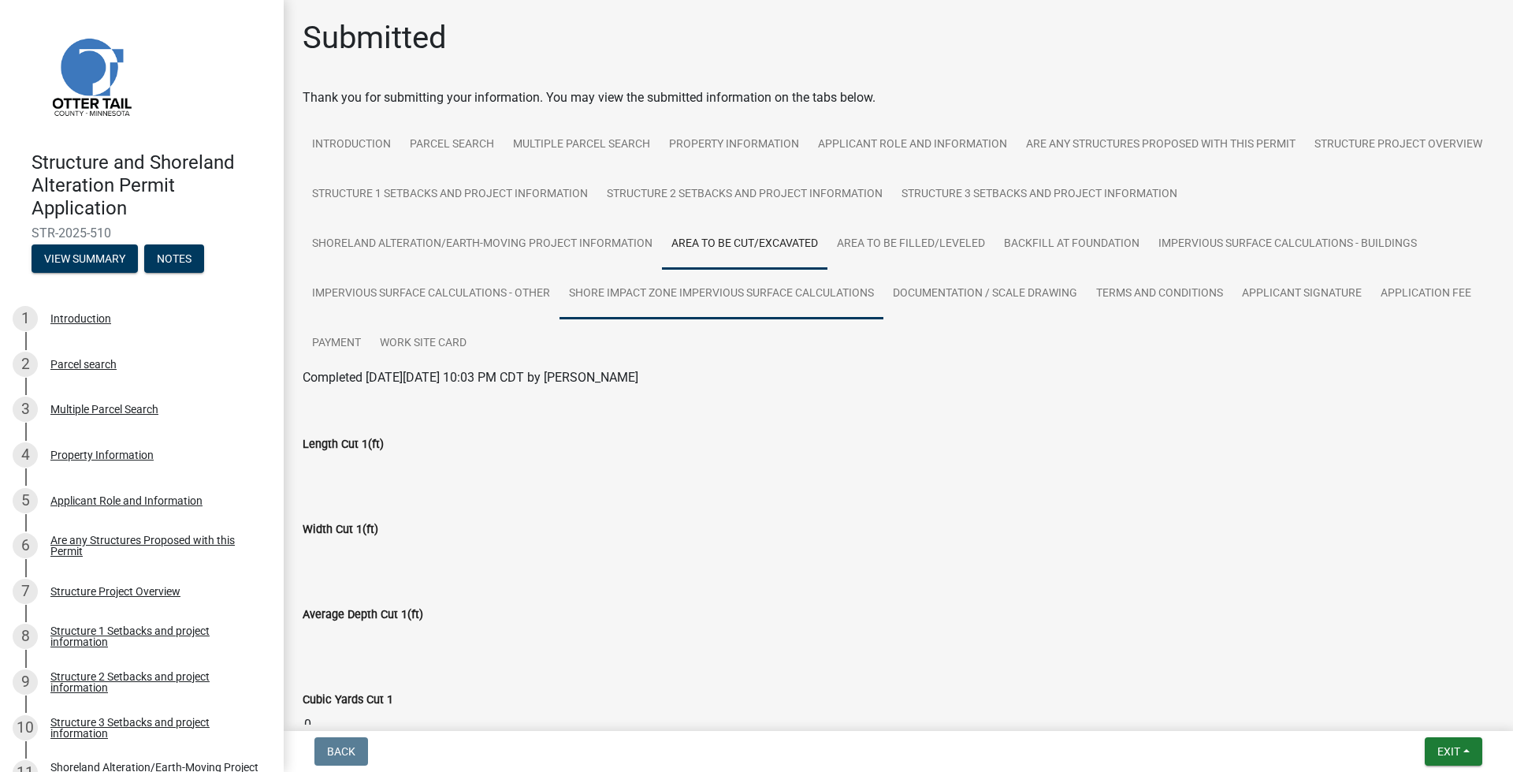
click at [685, 316] on link "Shore Impact Zone Impervious Surface Calculations" at bounding box center [722, 294] width 324 height 50
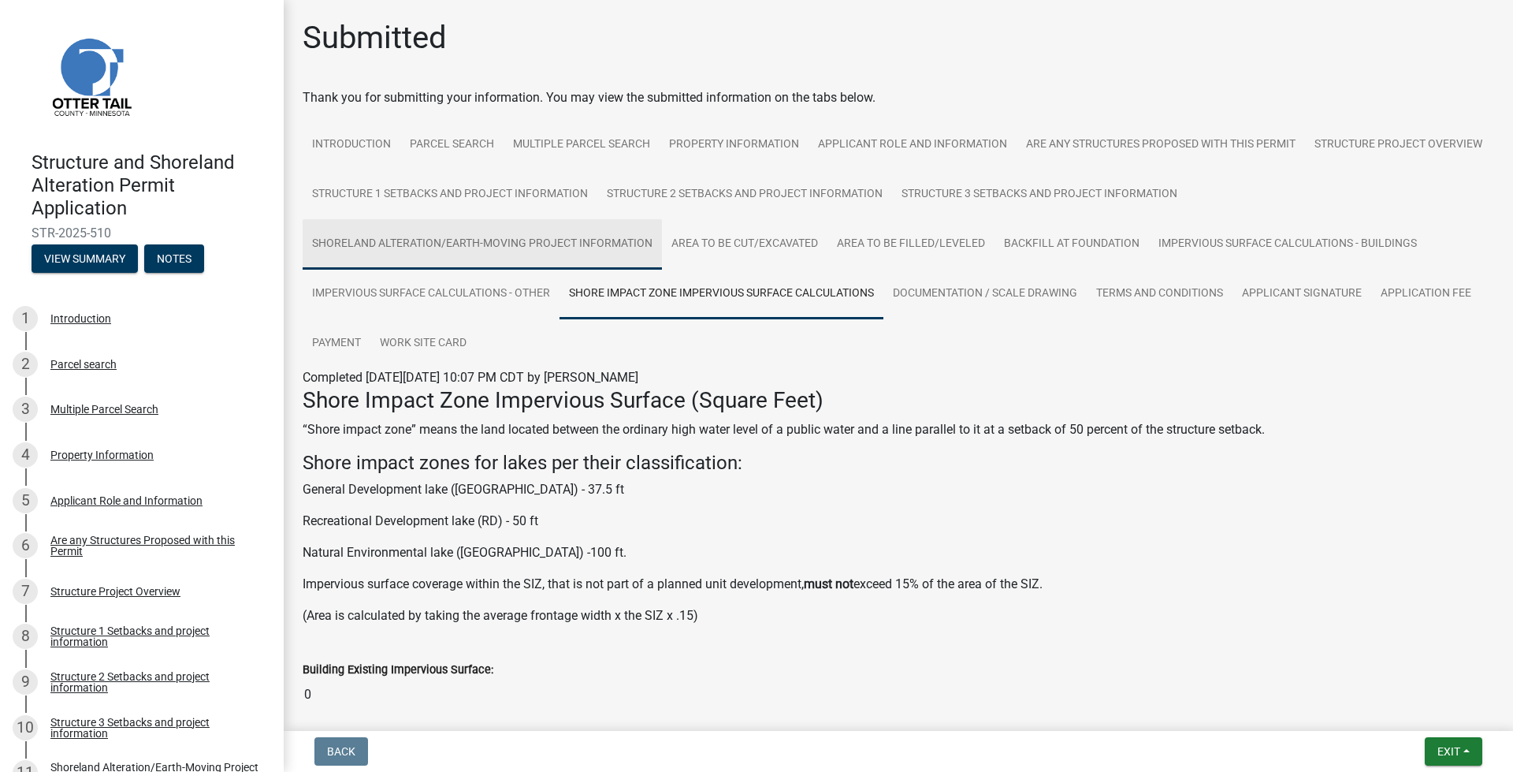
click at [430, 231] on link "Shoreland Alteration/Earth-Moving Project Information" at bounding box center [482, 244] width 359 height 50
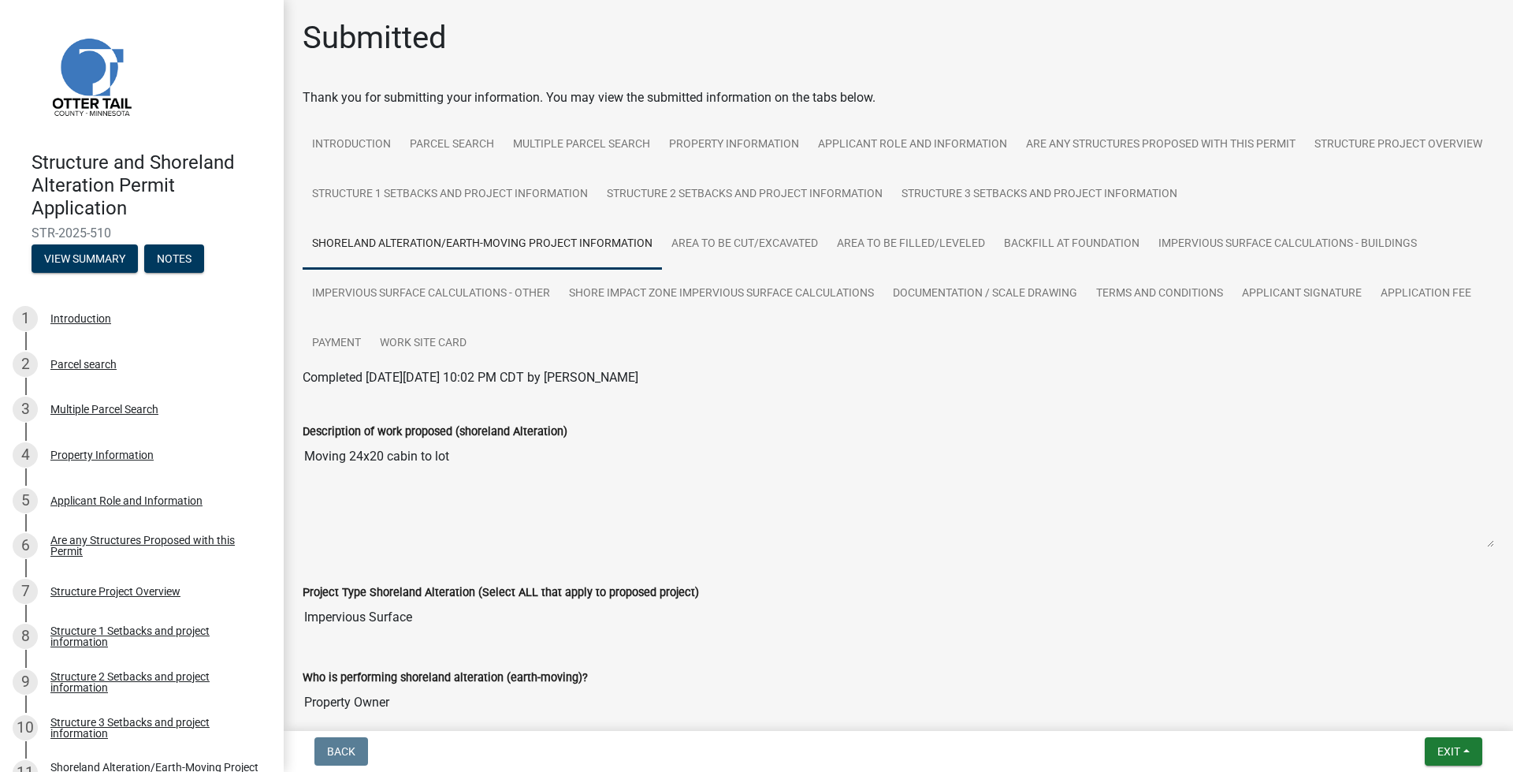
scroll to position [87, 0]
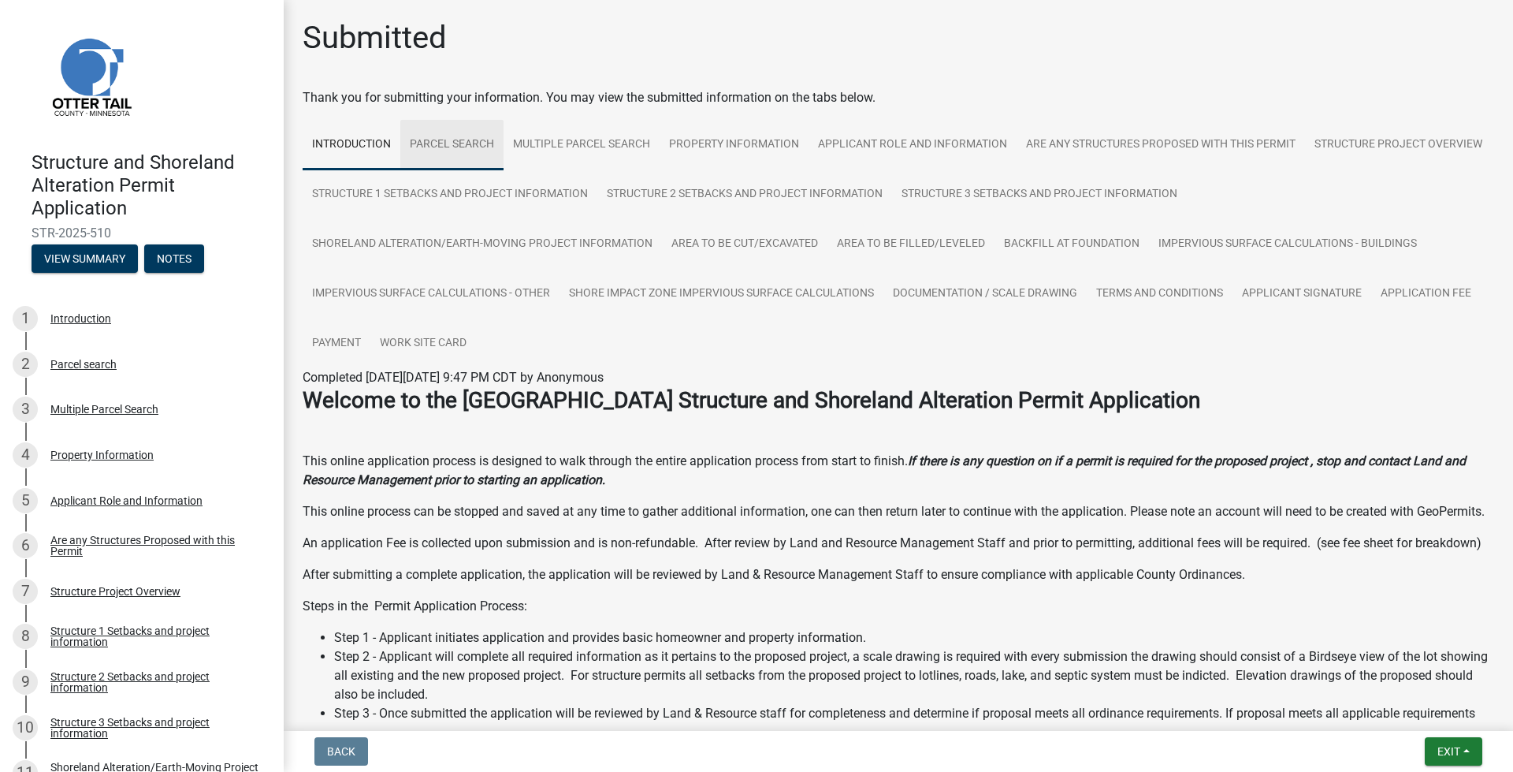
drag, startPoint x: 478, startPoint y: 128, endPoint x: 488, endPoint y: 142, distance: 17.1
click at [478, 128] on link "Parcel search" at bounding box center [451, 145] width 103 height 50
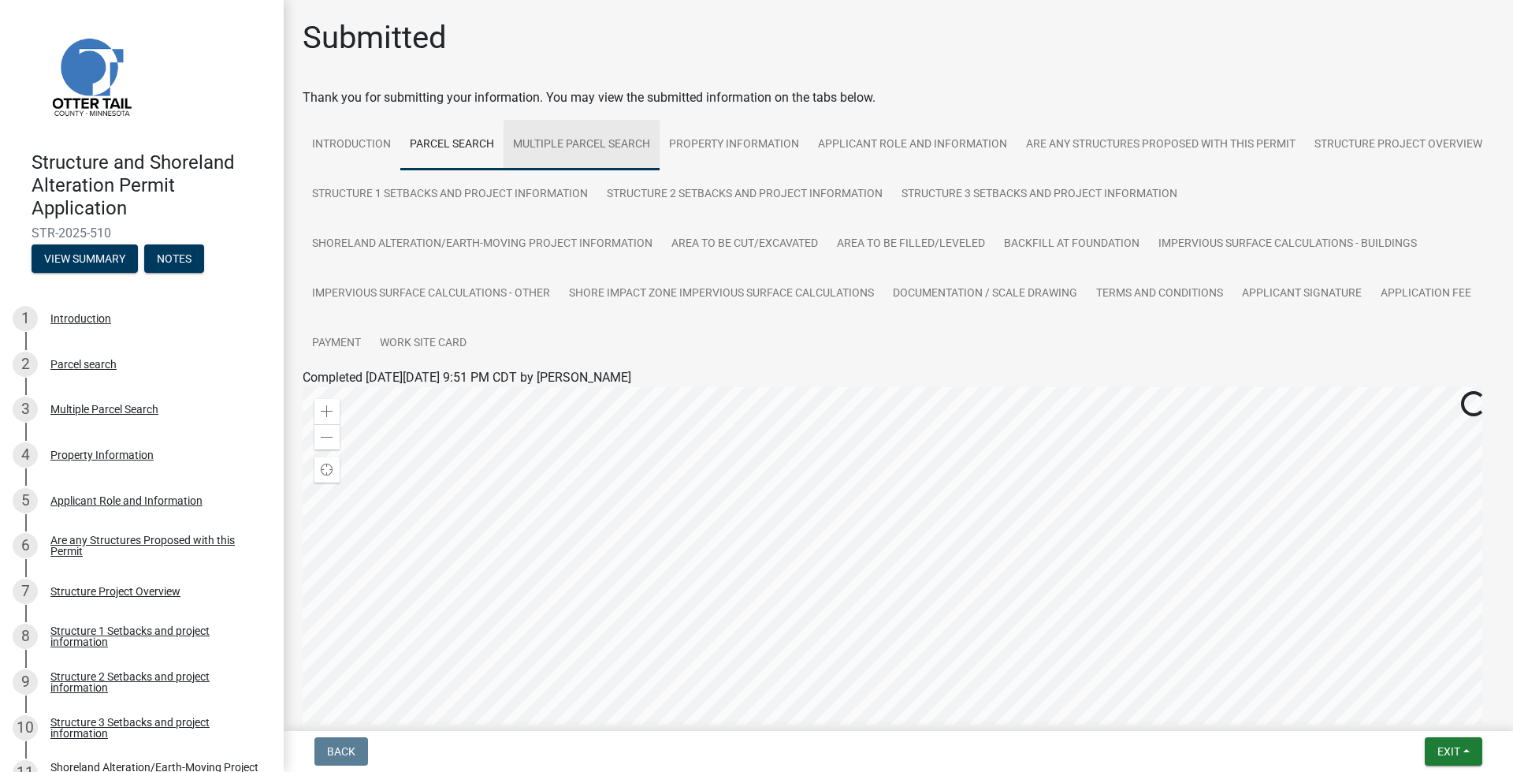
click at [627, 133] on link "Multiple Parcel Search" at bounding box center [582, 145] width 156 height 50
click at [719, 139] on link "Property Information" at bounding box center [734, 145] width 149 height 50
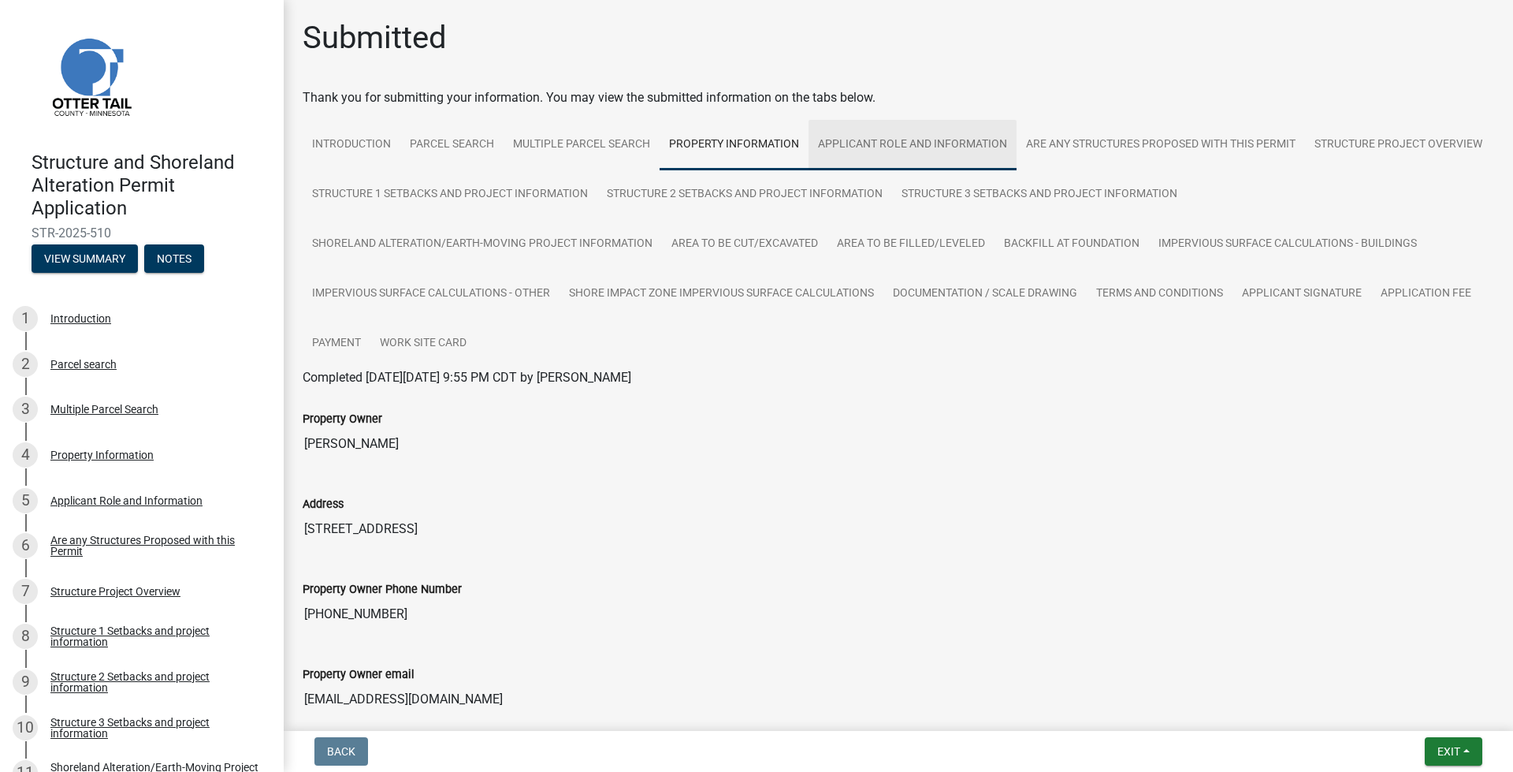
click at [845, 137] on link "Applicant Role and Information" at bounding box center [913, 145] width 208 height 50
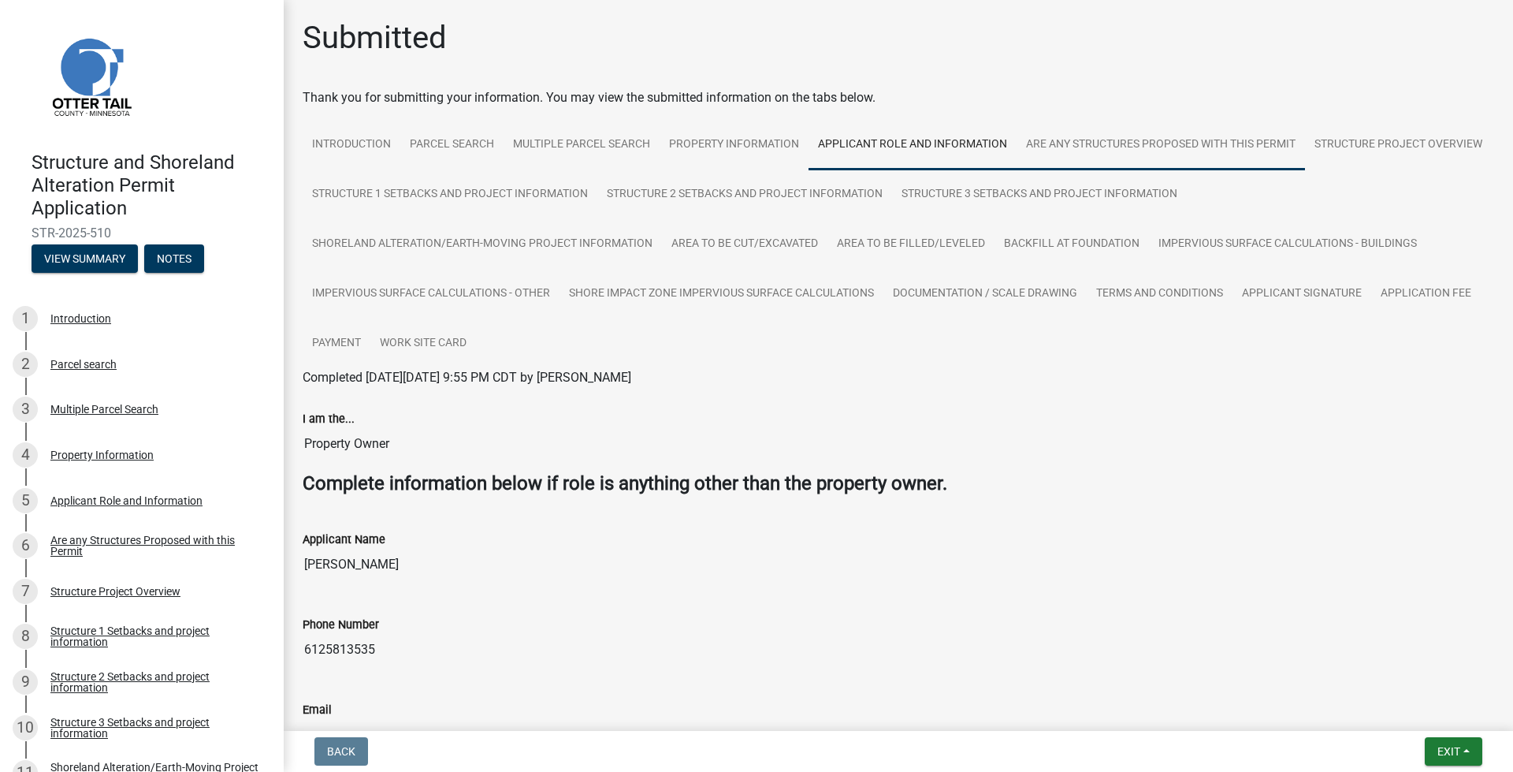
click at [1076, 163] on link "Are any Structures Proposed with this Permit" at bounding box center [1161, 145] width 288 height 50
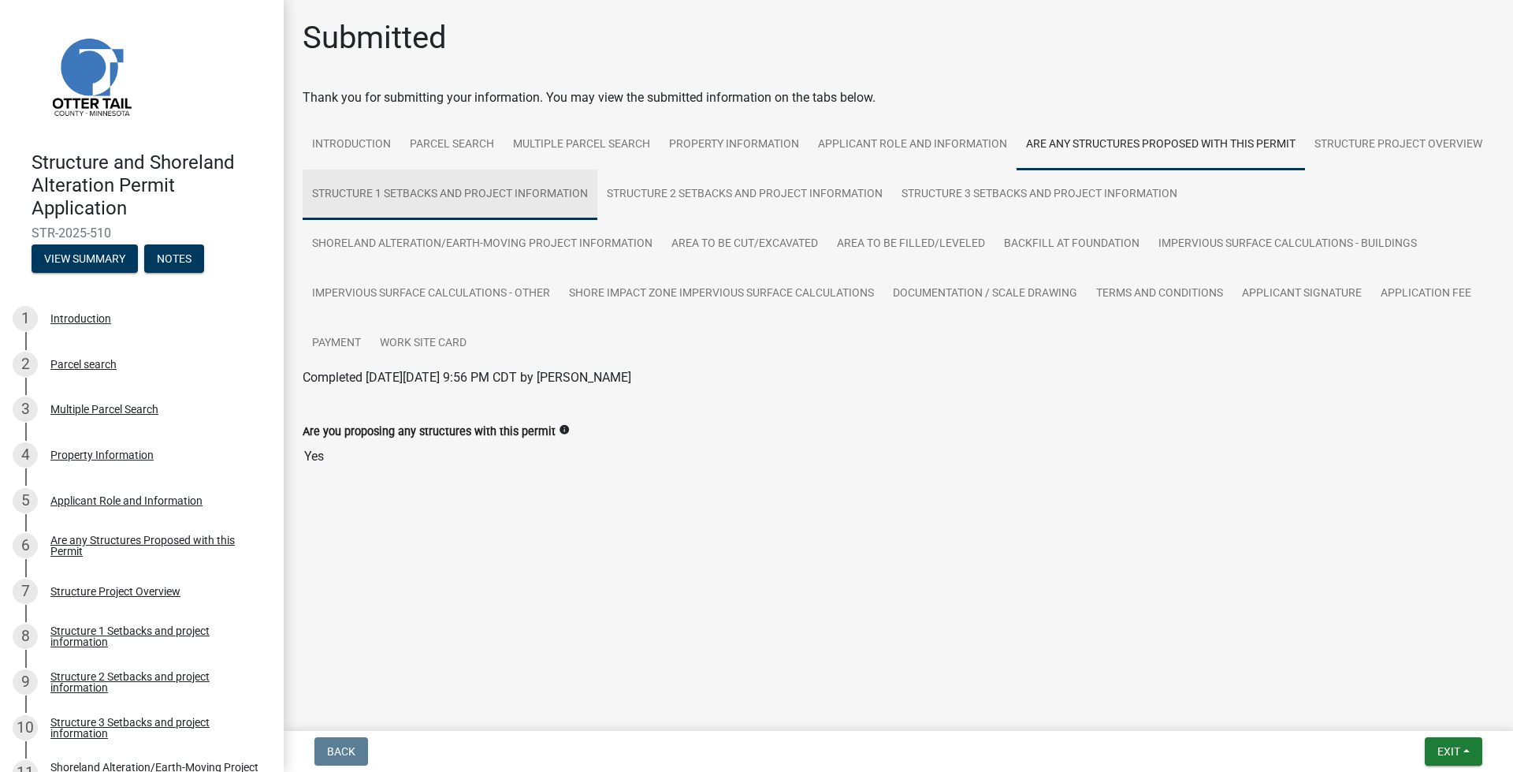
click at [394, 193] on link "Structure 1 Setbacks and project information" at bounding box center [450, 194] width 295 height 50
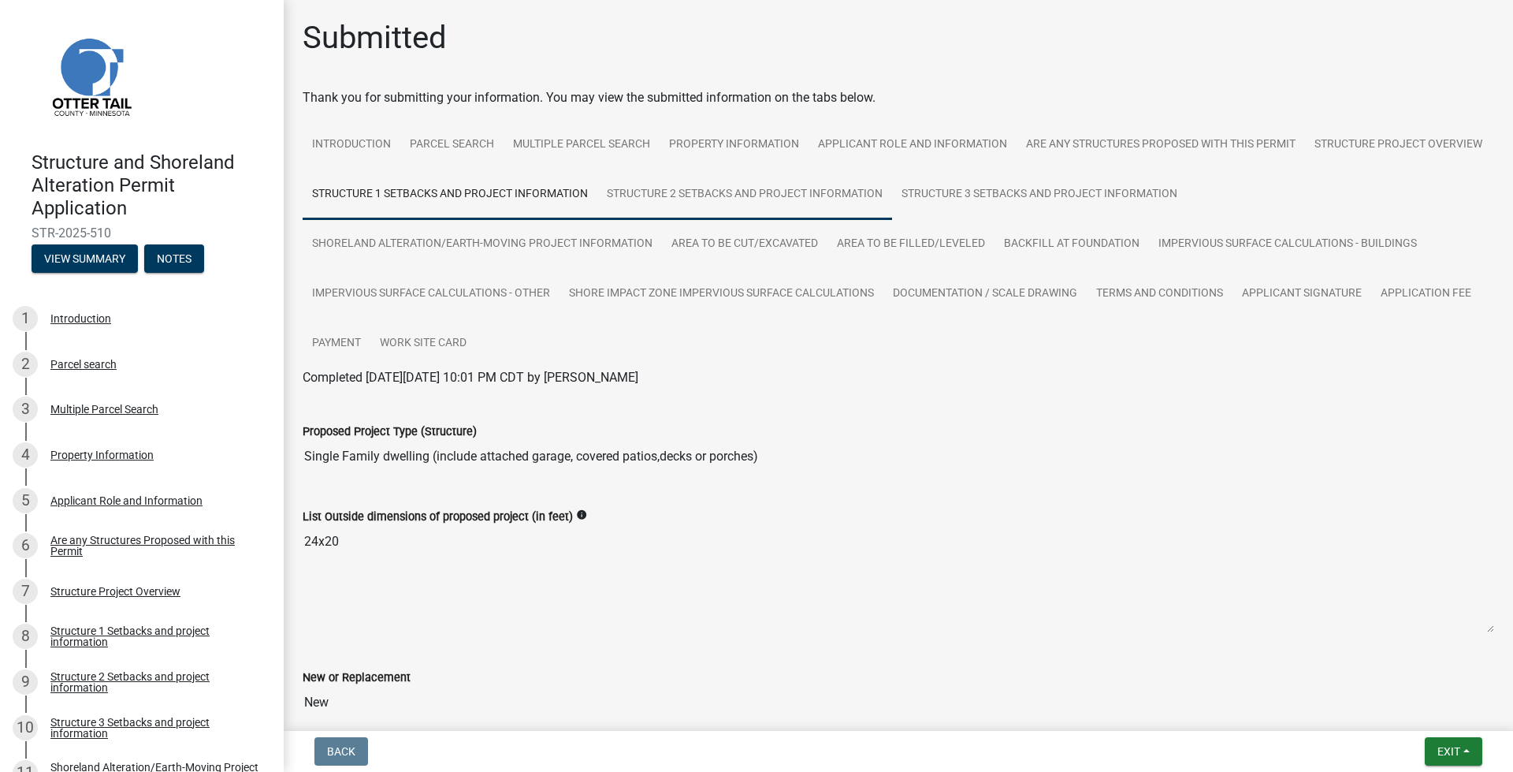
click at [892, 203] on link "Structure 2 Setbacks and project information" at bounding box center [744, 194] width 295 height 50
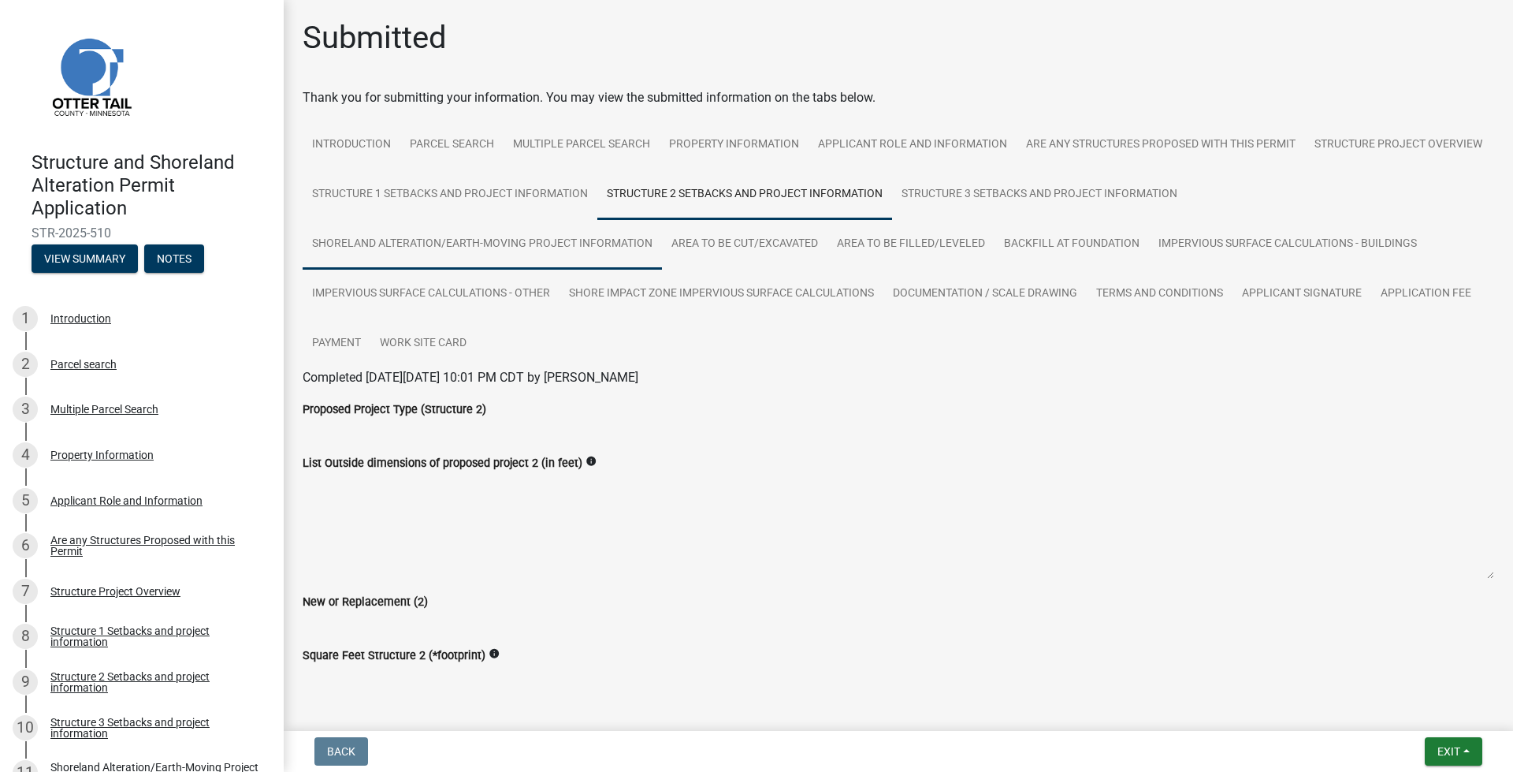
click at [496, 255] on link "Shoreland Alteration/Earth-Moving Project Information" at bounding box center [482, 244] width 359 height 50
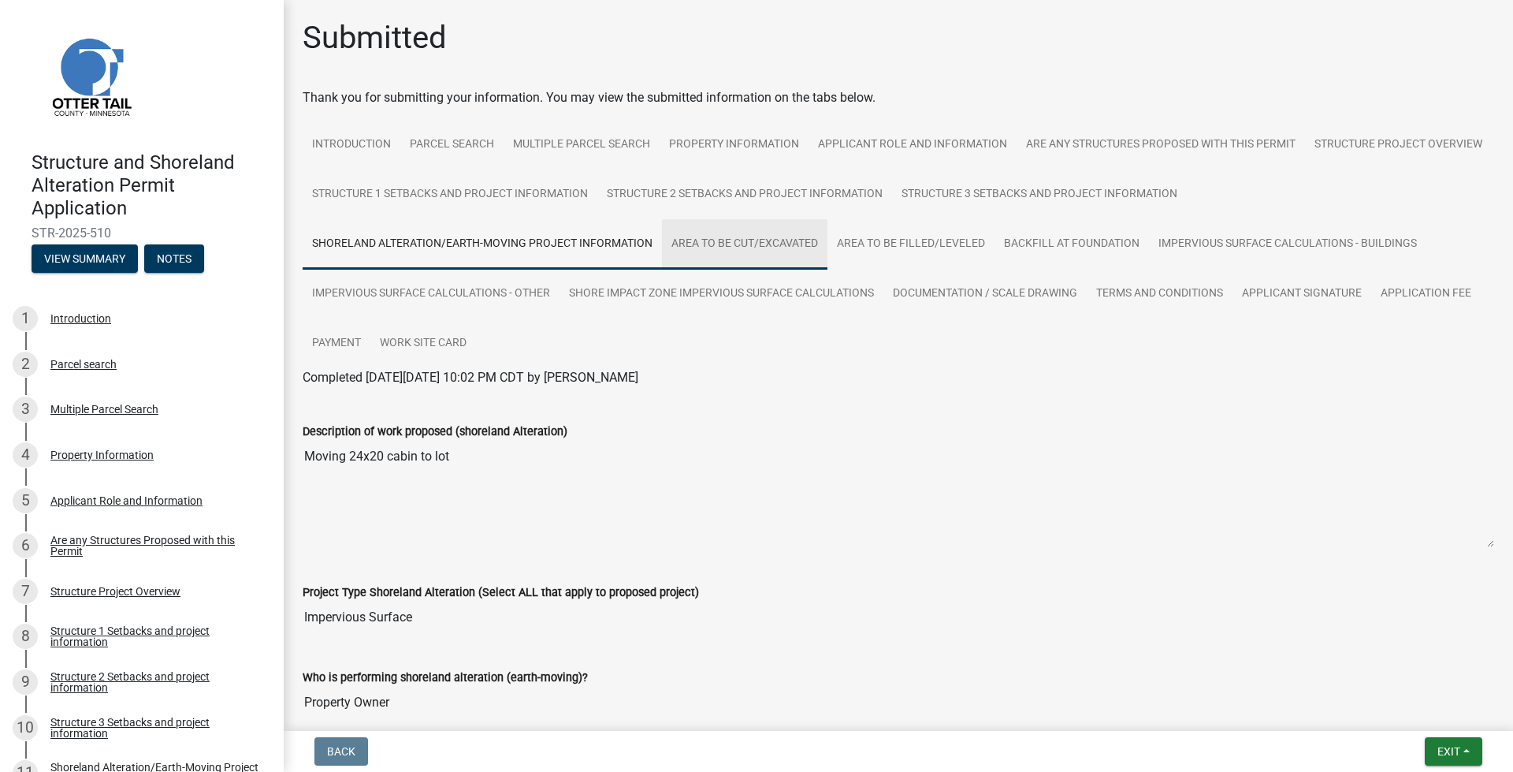
click at [714, 238] on link "Area to be Cut/Excavated" at bounding box center [745, 244] width 166 height 50
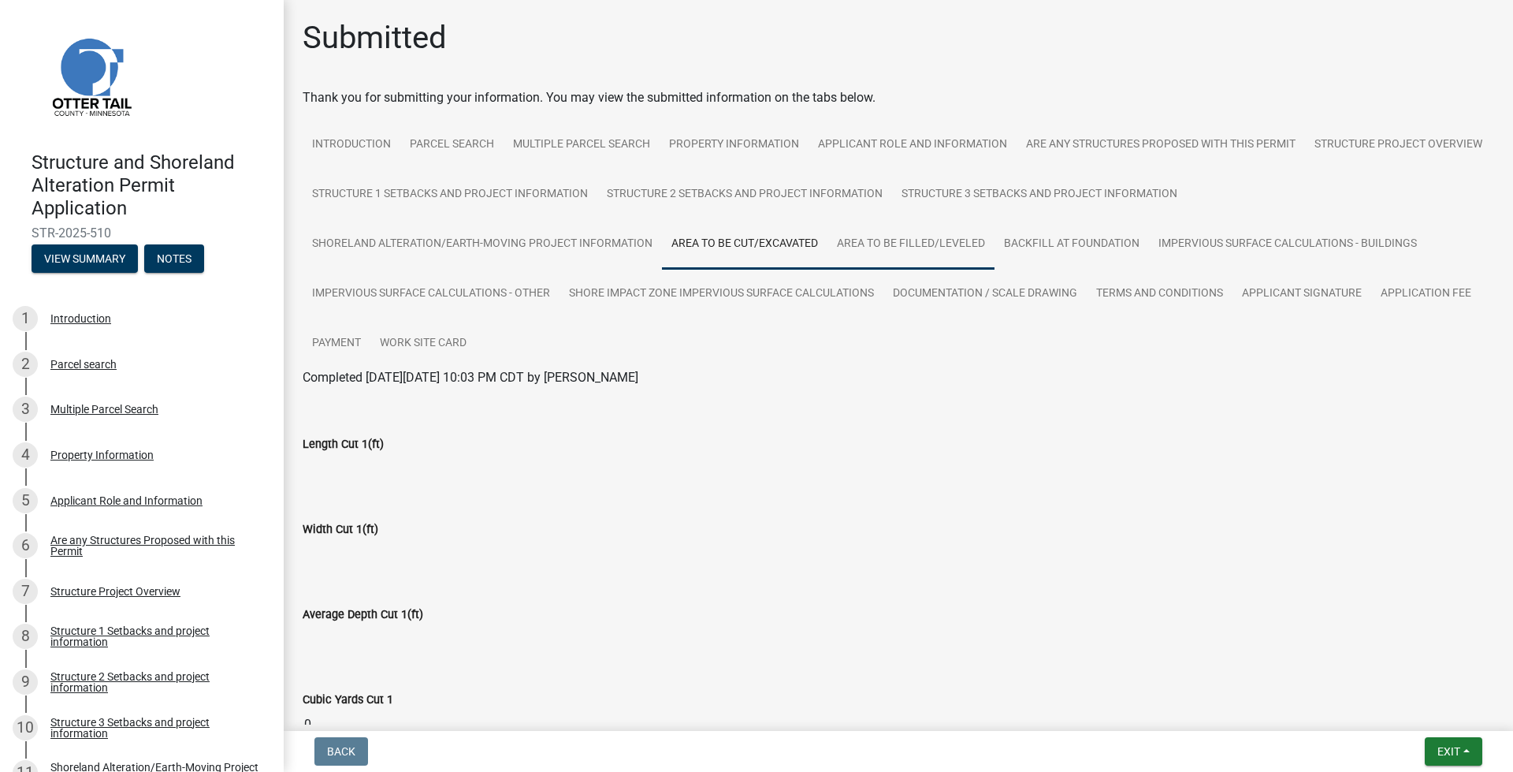
click at [917, 240] on link "Area to be Filled/Leveled" at bounding box center [911, 244] width 167 height 50
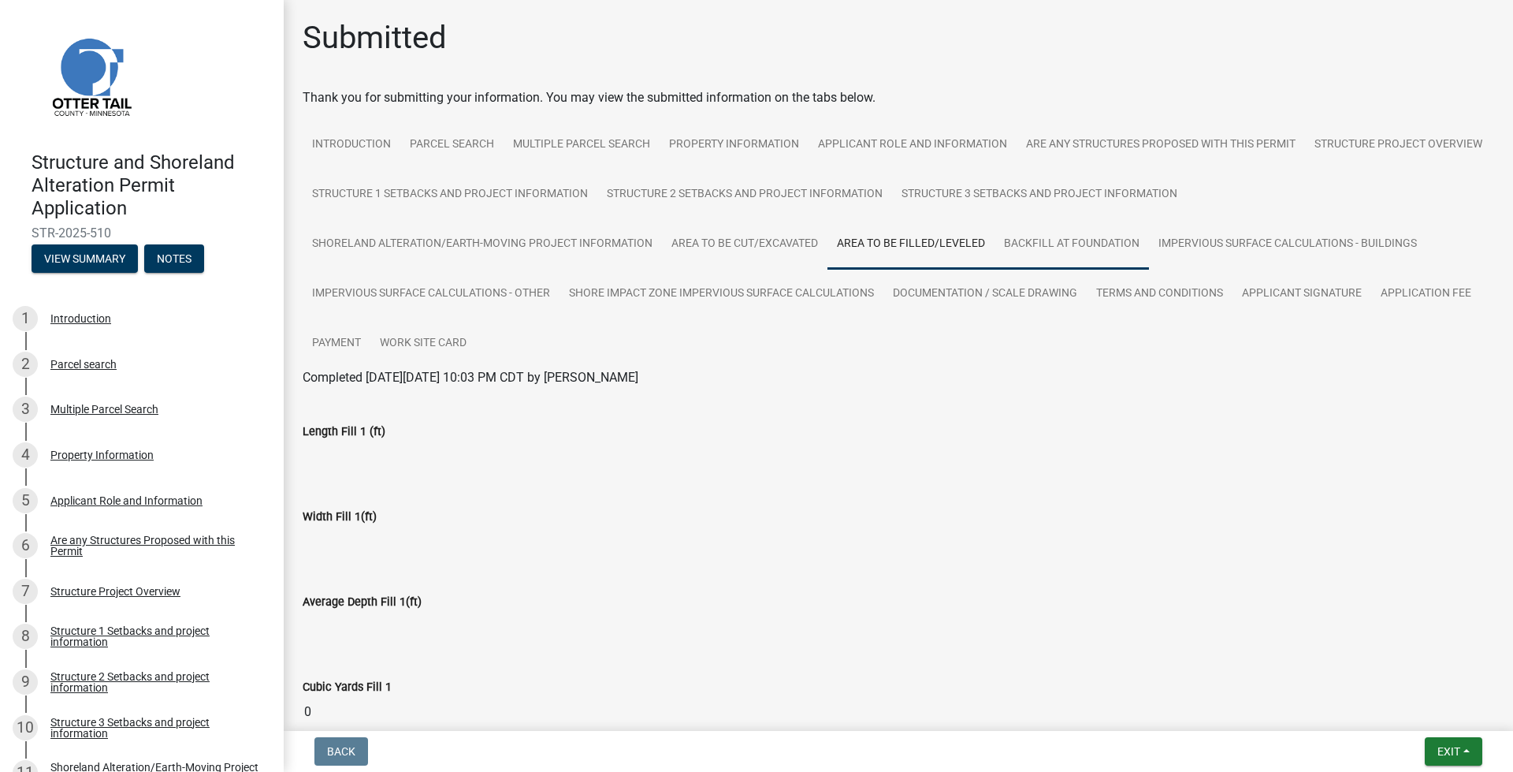
click at [1028, 244] on link "Backfill at foundation" at bounding box center [1072, 244] width 154 height 50
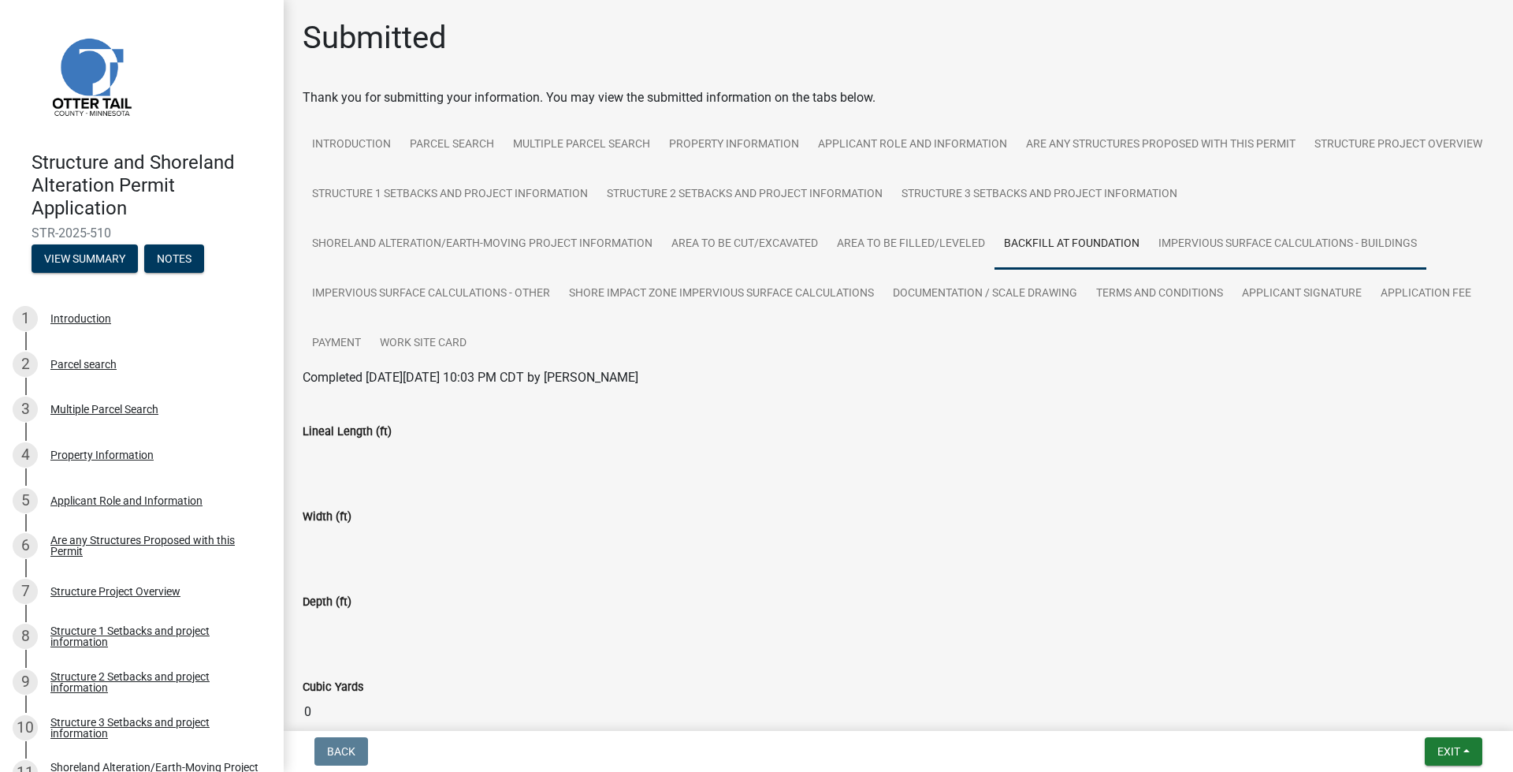
click at [1192, 240] on link "Impervious Surface Calculations - Buildings" at bounding box center [1287, 244] width 277 height 50
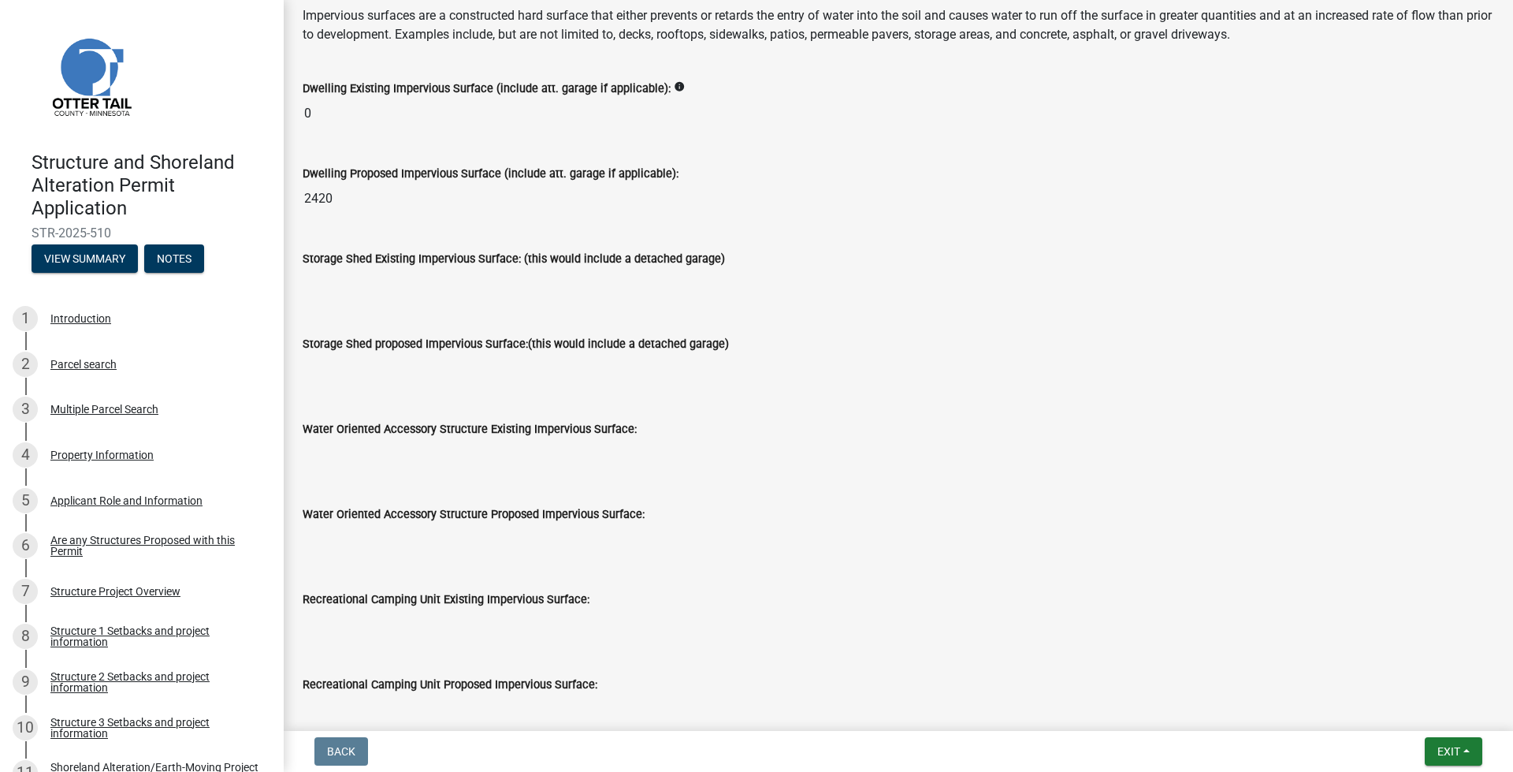
scroll to position [79, 0]
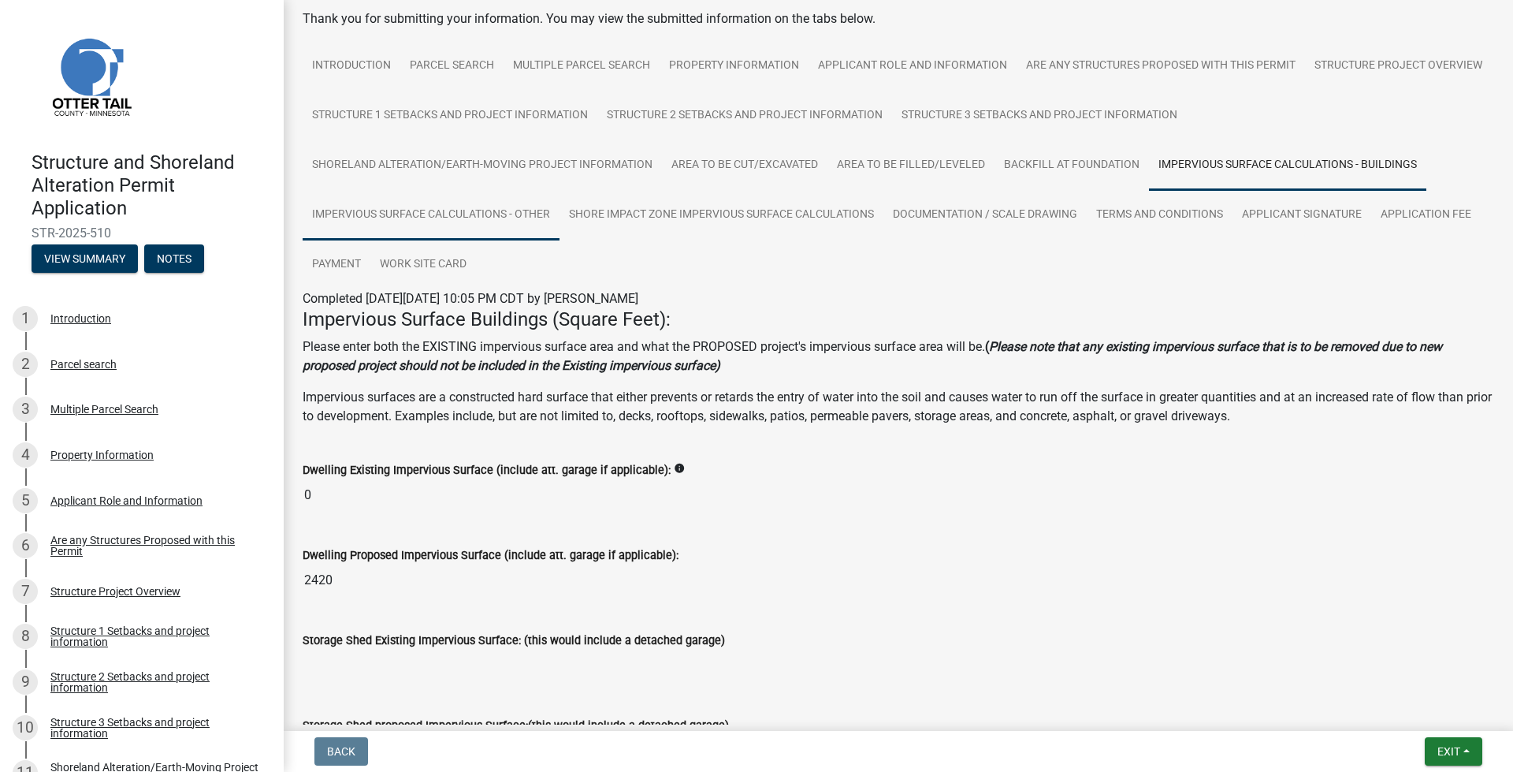
click at [452, 217] on link "Impervious Surface Calculations - Other" at bounding box center [431, 215] width 257 height 50
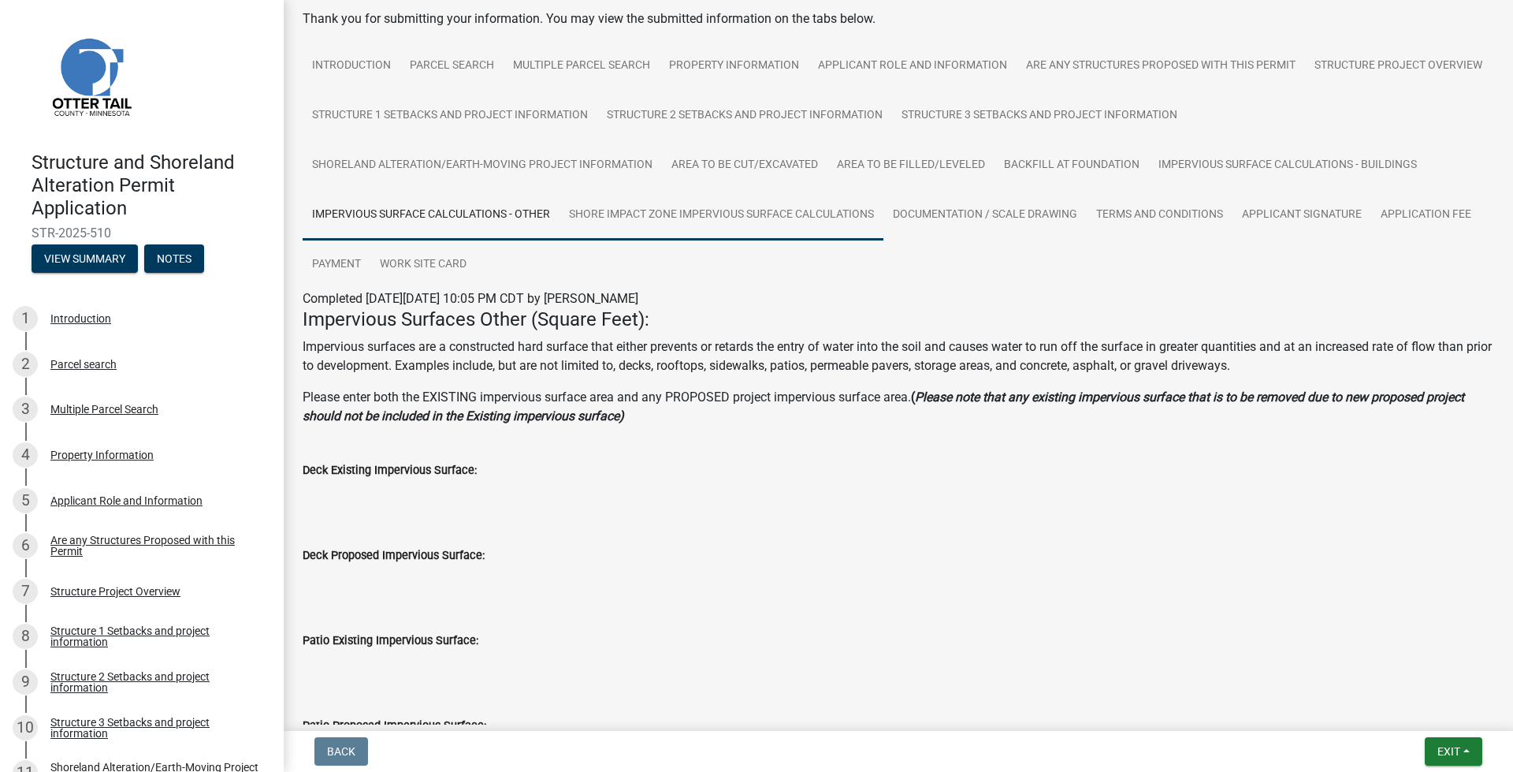
click at [668, 212] on link "Shore Impact Zone Impervious Surface Calculations" at bounding box center [722, 215] width 324 height 50
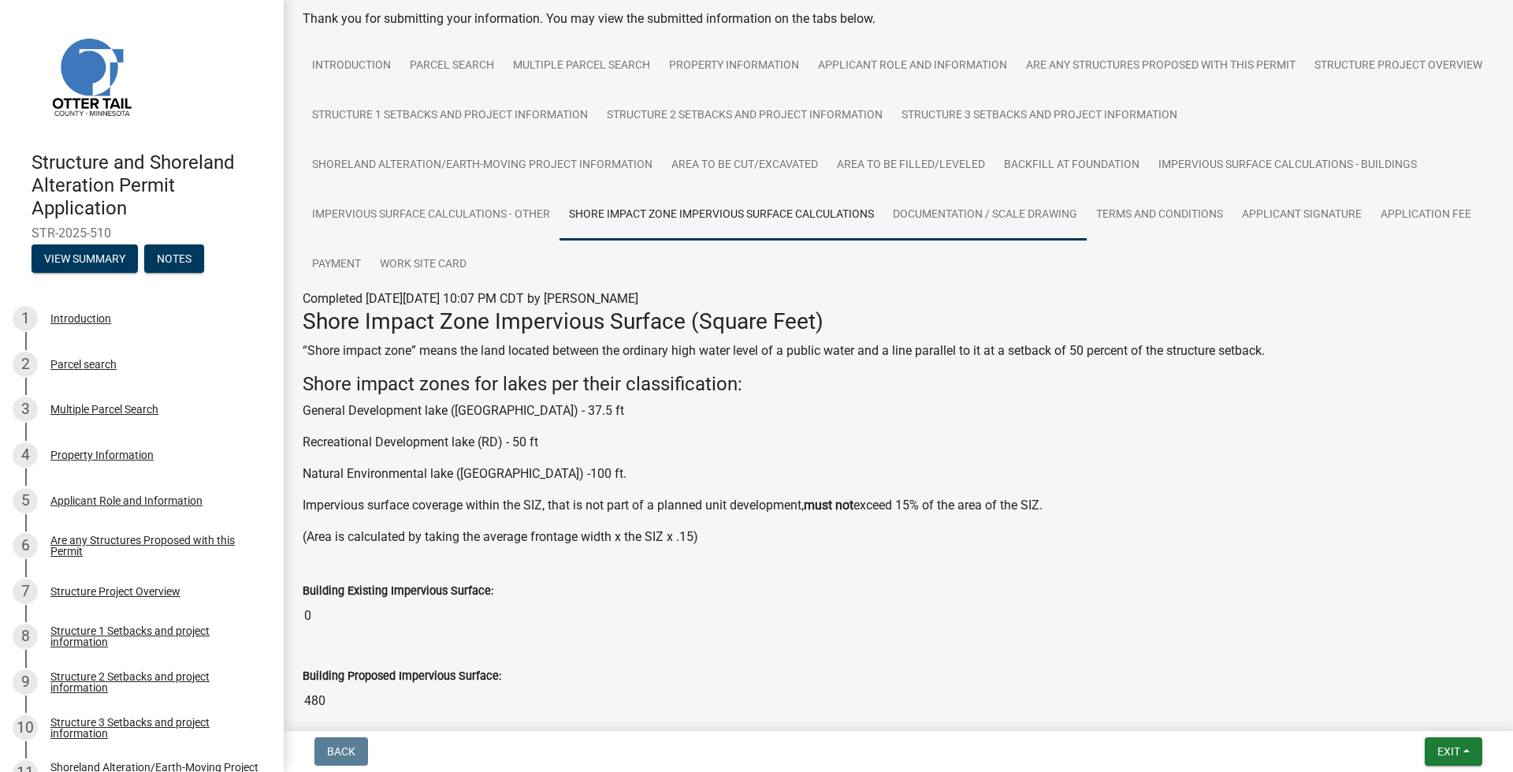
click at [939, 221] on link "Documentation / Scale Drawing" at bounding box center [985, 215] width 203 height 50
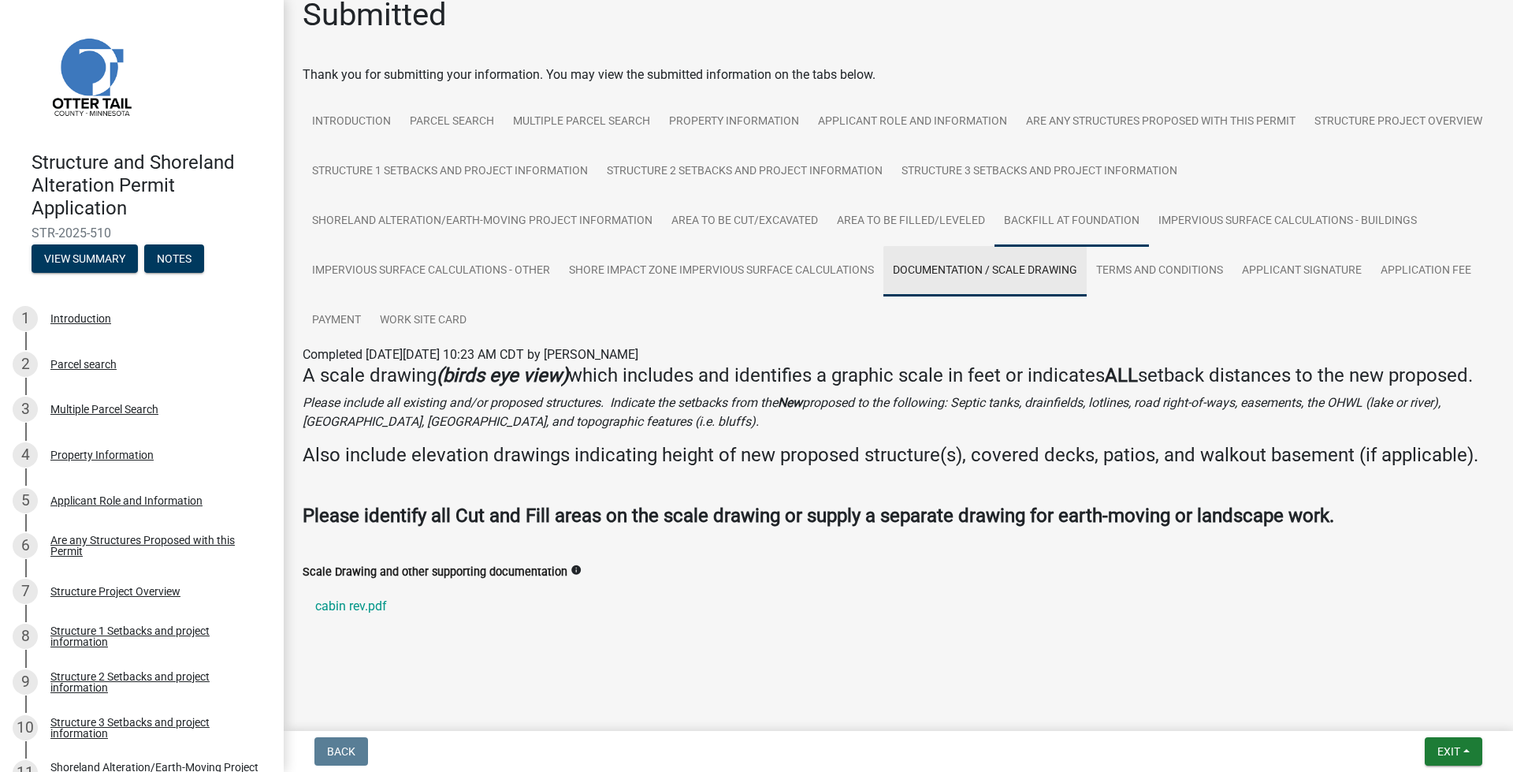
scroll to position [46, 0]
click at [1156, 255] on link "Terms and Conditions" at bounding box center [1160, 271] width 146 height 50
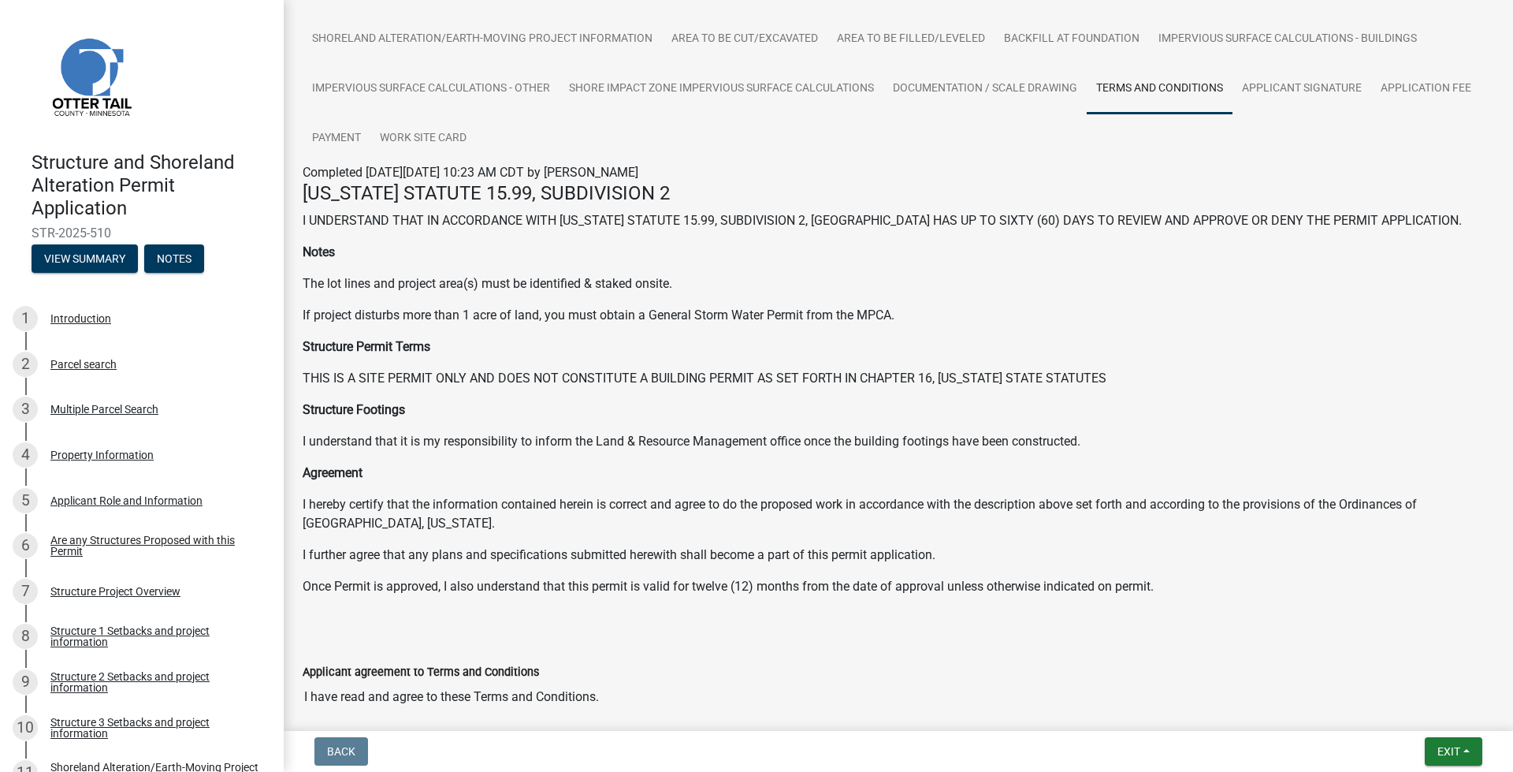
scroll to position [50, 0]
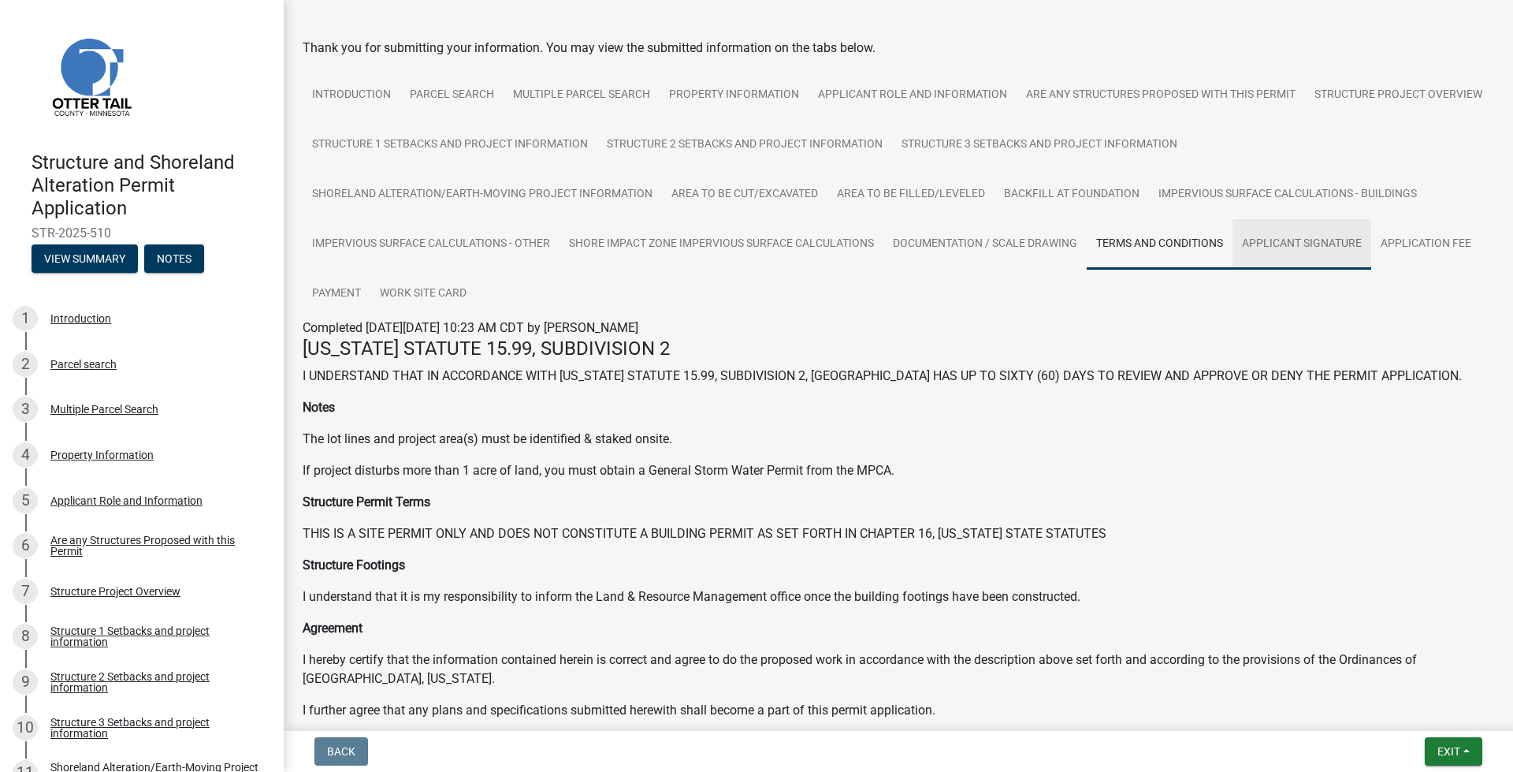
click at [1295, 239] on link "Applicant Signature" at bounding box center [1302, 244] width 139 height 50
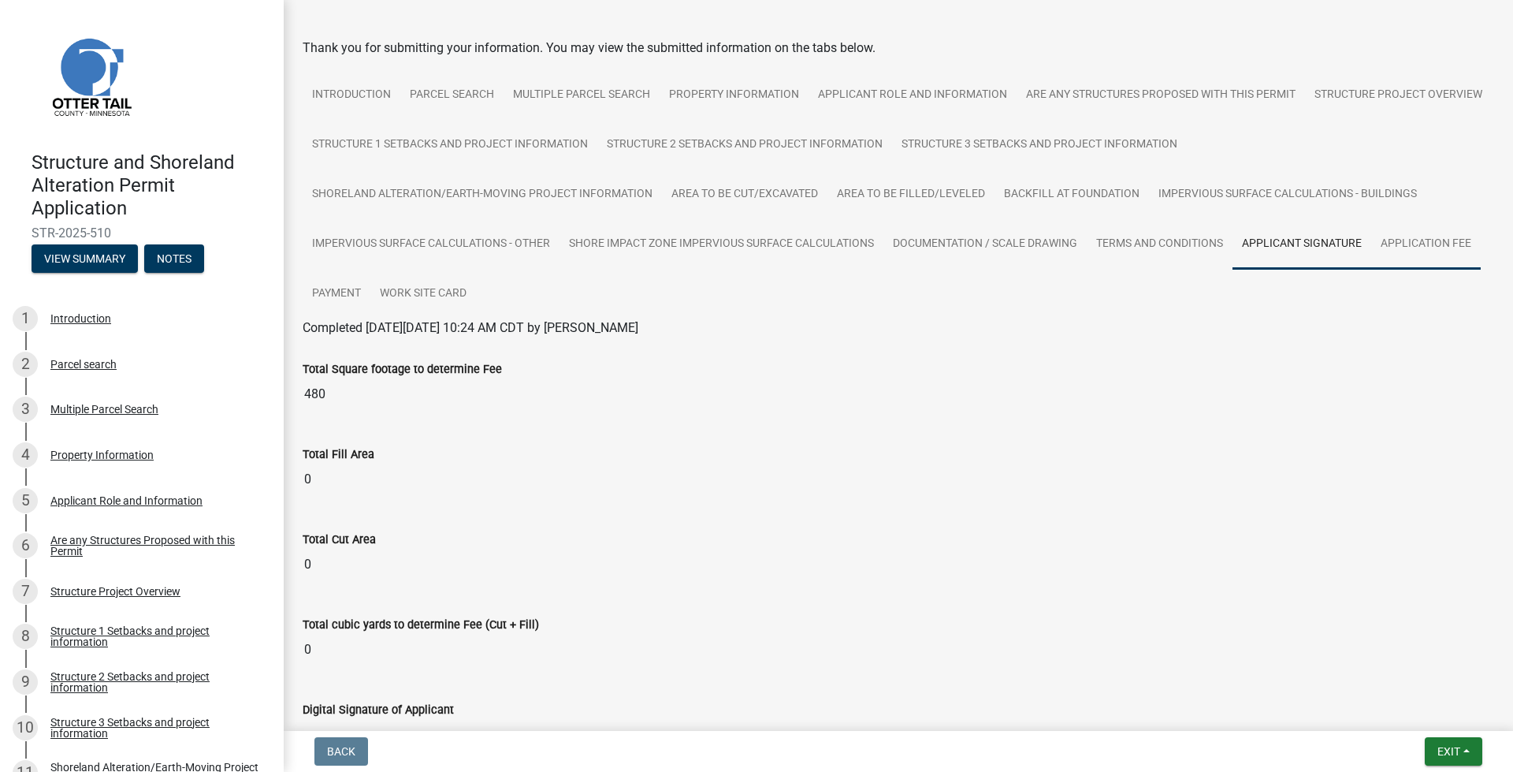
click at [1391, 257] on link "Application Fee" at bounding box center [1426, 244] width 110 height 50
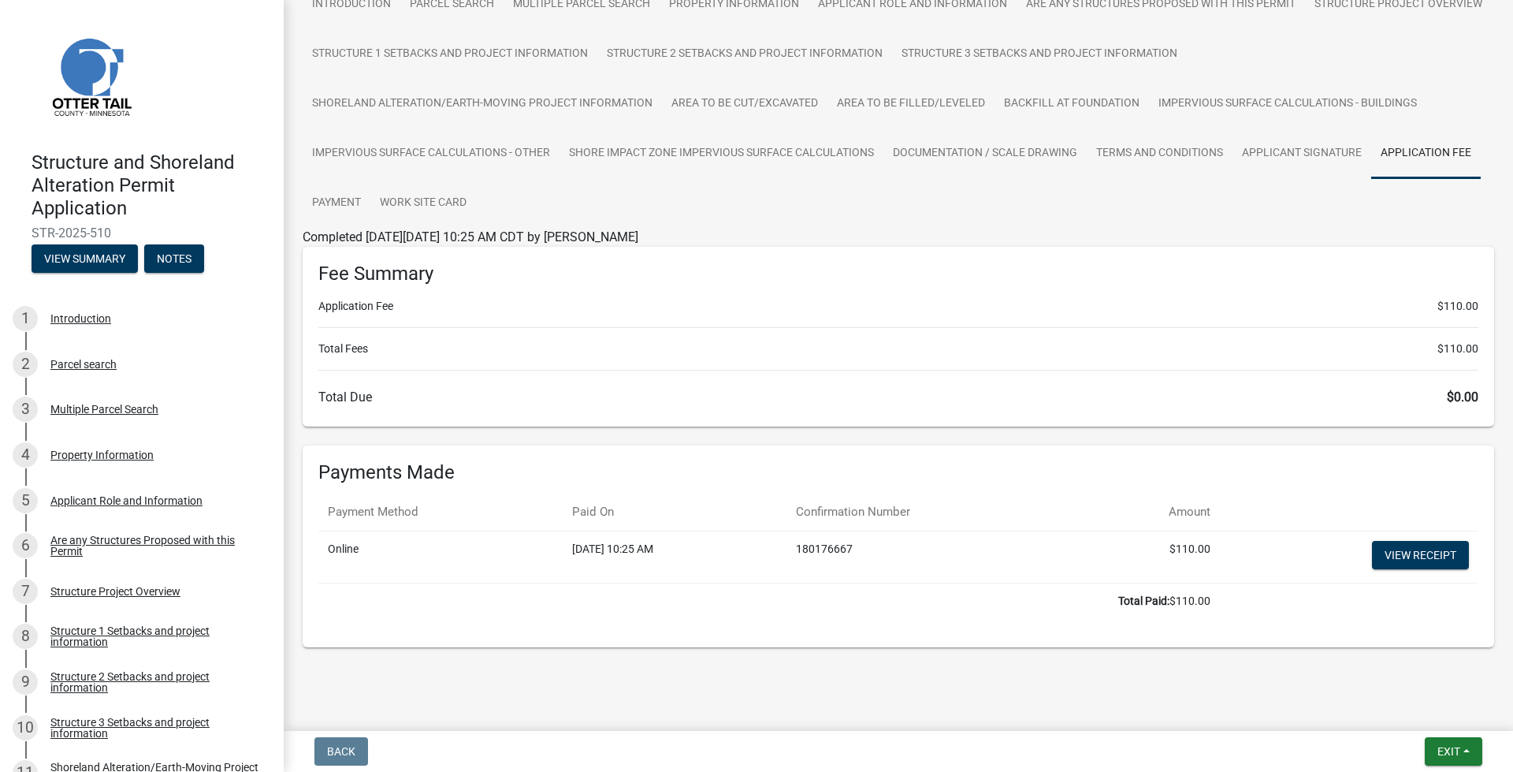
scroll to position [143, 0]
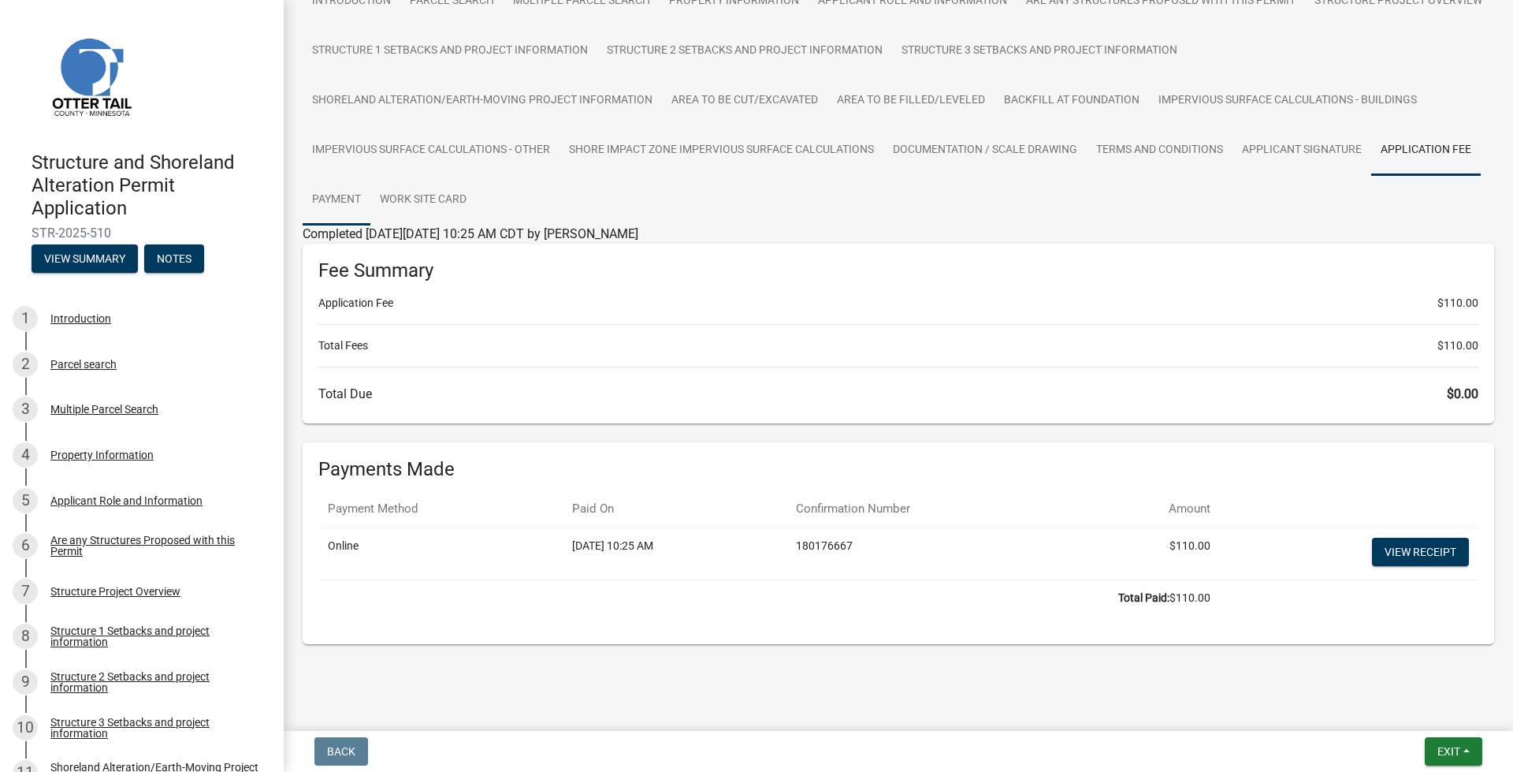
click at [350, 199] on link "Payment" at bounding box center [337, 200] width 68 height 50
click at [421, 199] on link "Work Site Card" at bounding box center [423, 200] width 106 height 50
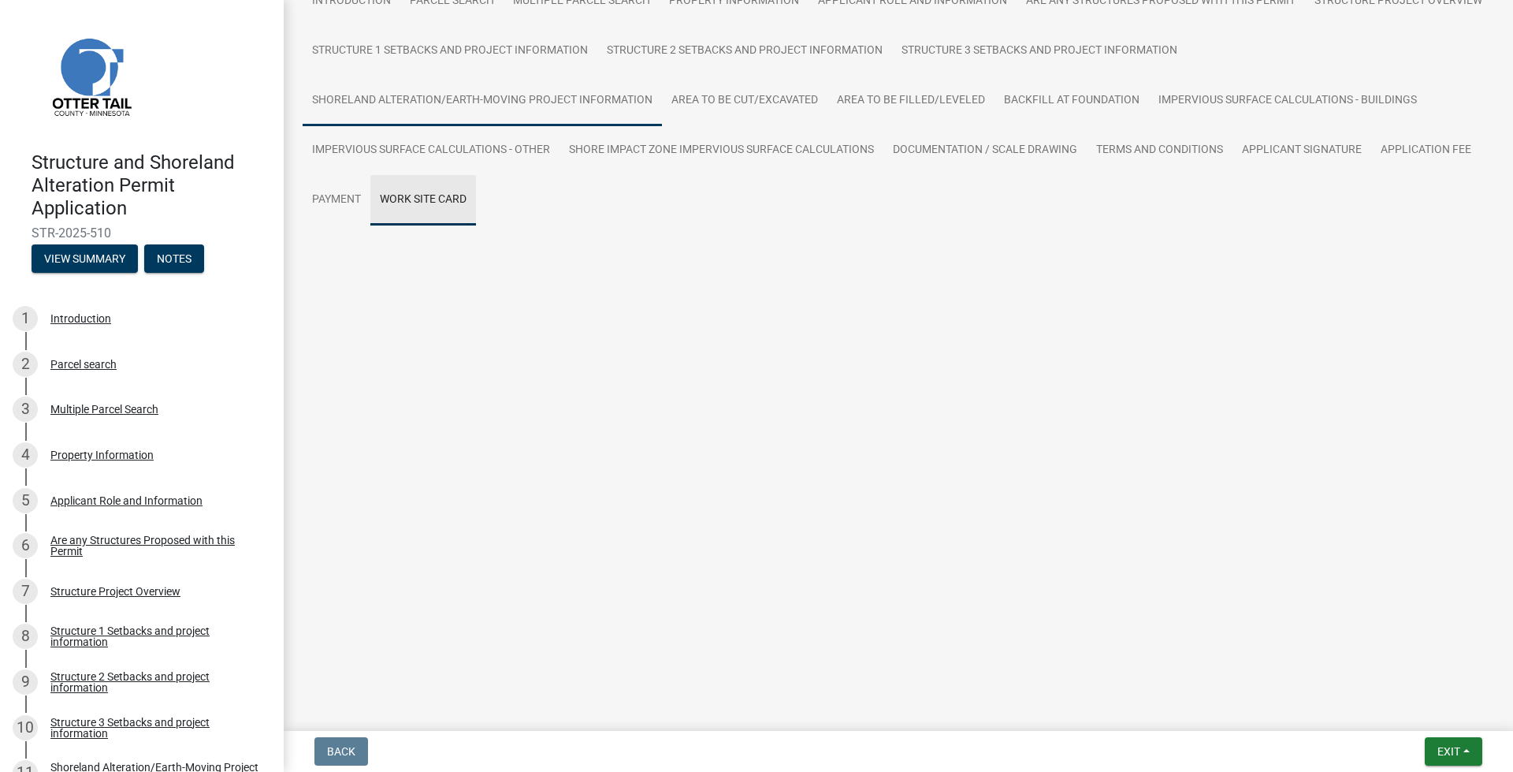
scroll to position [0, 0]
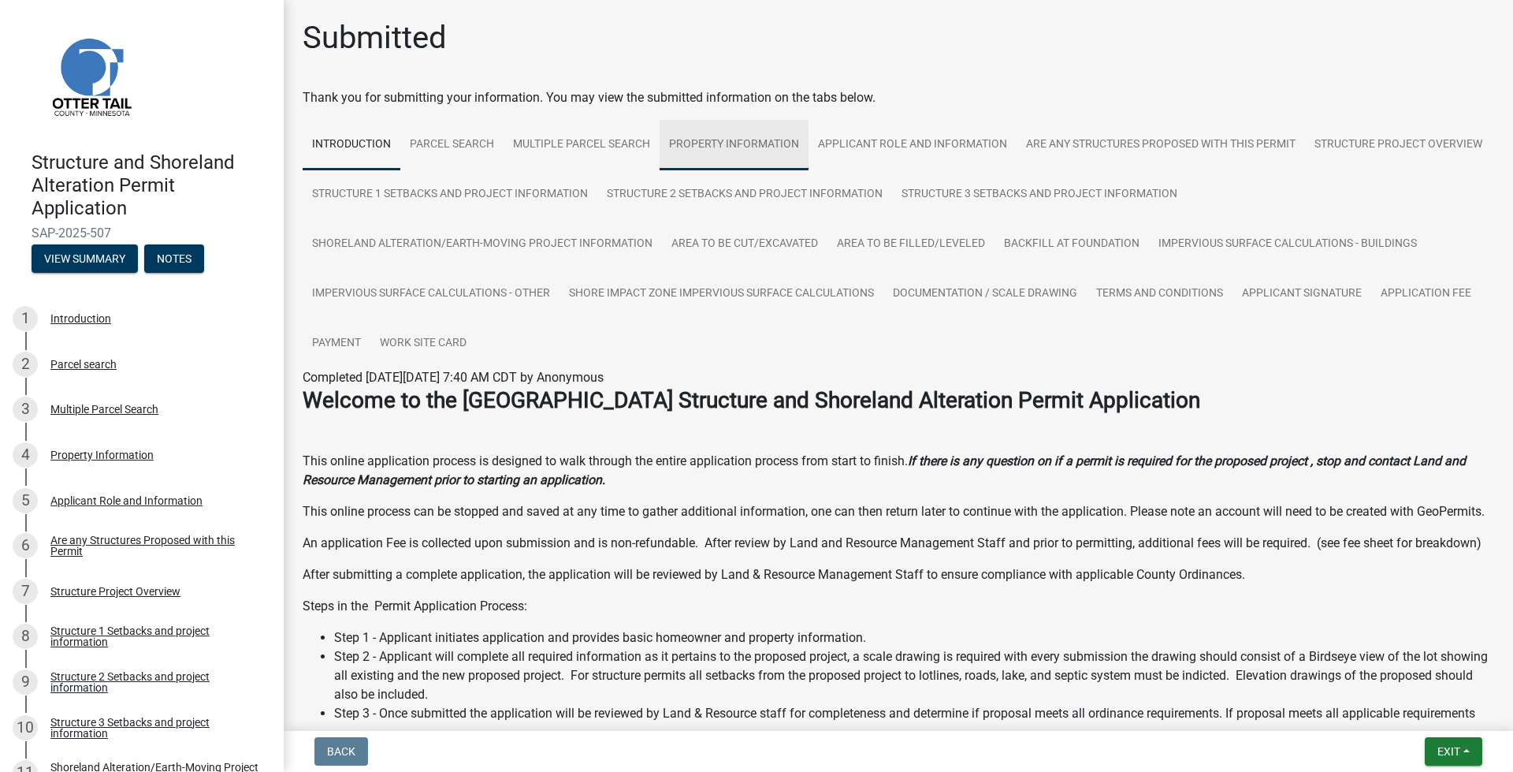
click at [725, 134] on link "Property Information" at bounding box center [734, 145] width 149 height 50
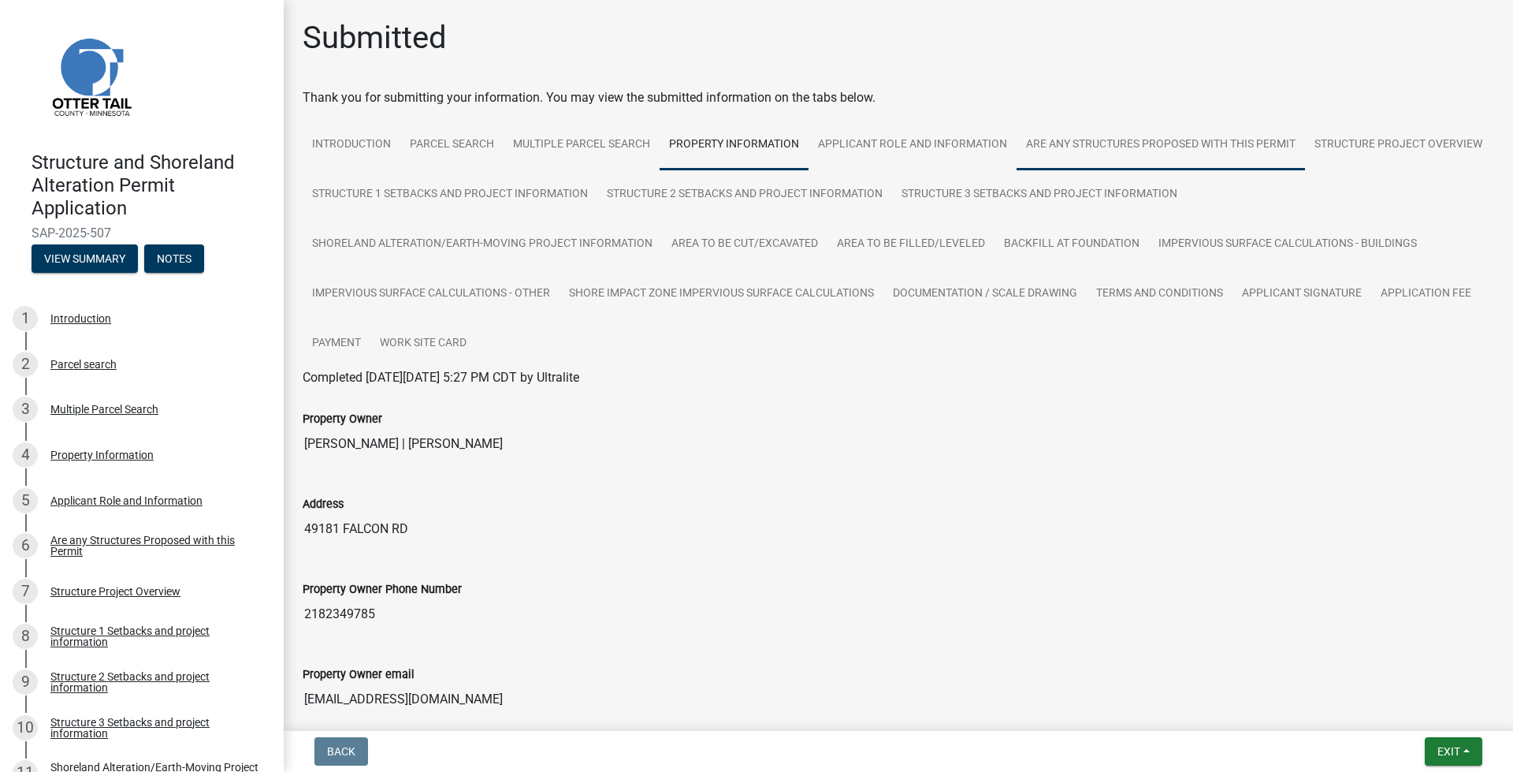
click at [1166, 127] on link "Are any Structures Proposed with this Permit" at bounding box center [1161, 145] width 288 height 50
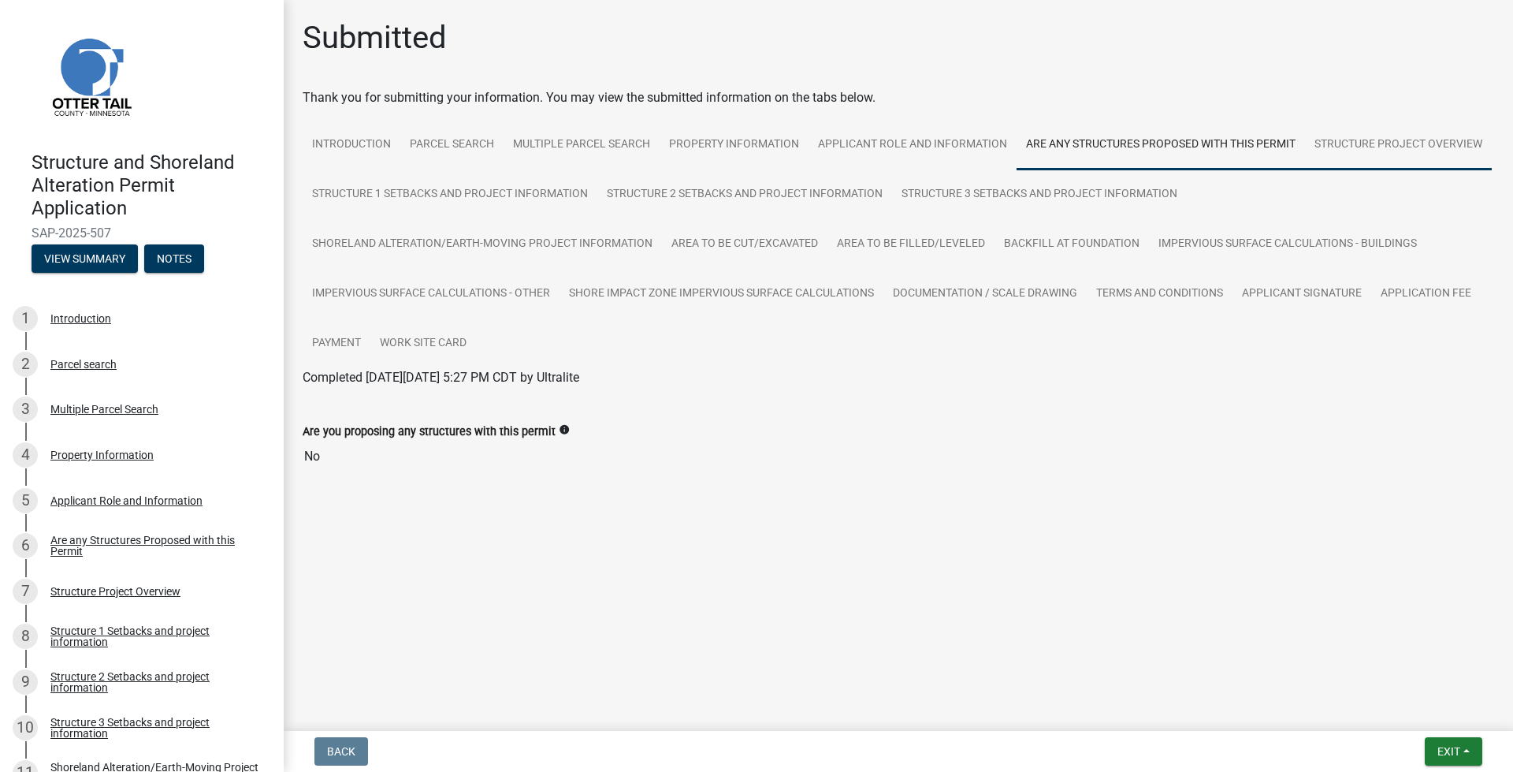
click at [1438, 144] on link "Structure Project Overview" at bounding box center [1398, 145] width 187 height 50
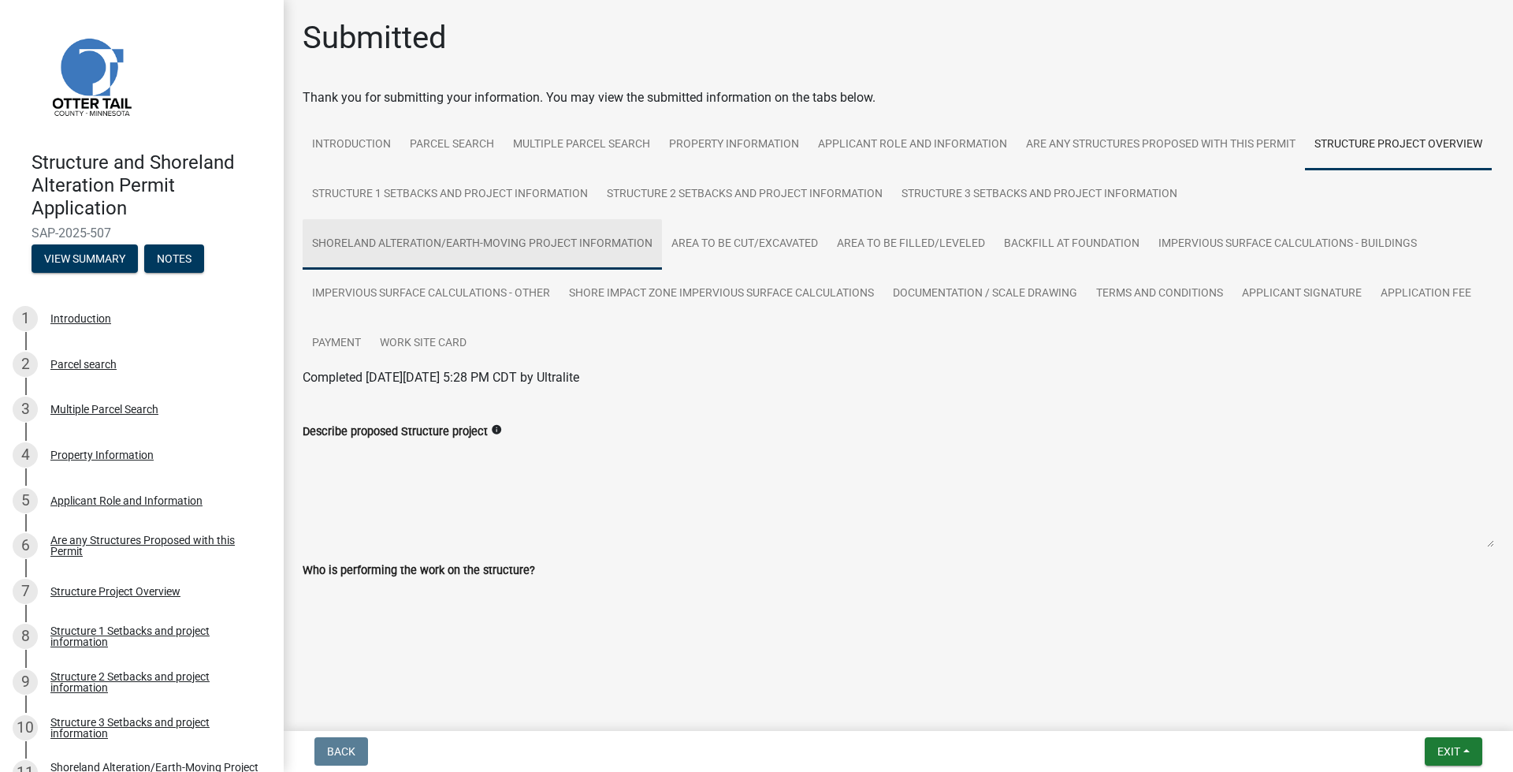
click at [382, 253] on link "Shoreland Alteration/Earth-Moving Project Information" at bounding box center [482, 244] width 359 height 50
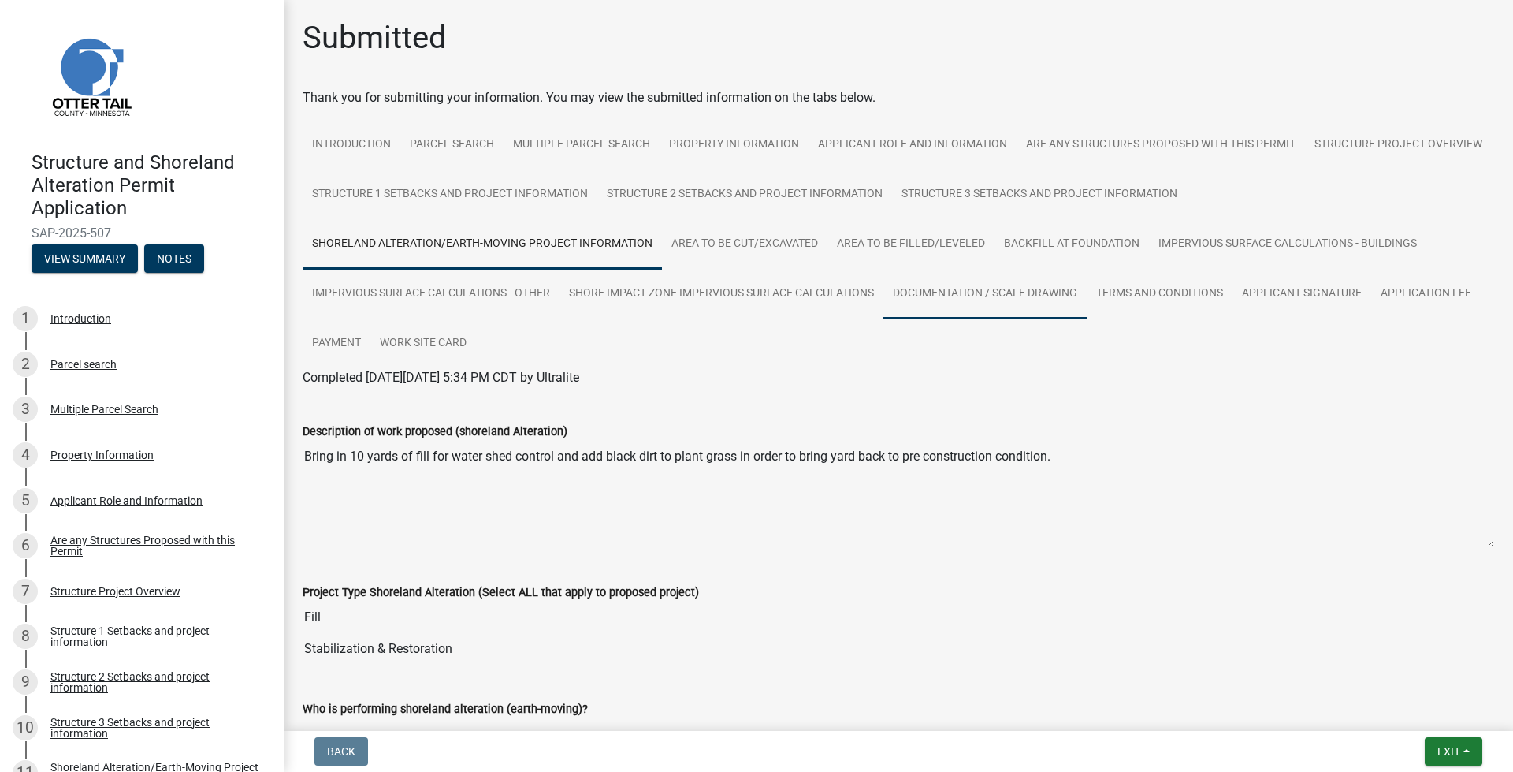
drag, startPoint x: 986, startPoint y: 300, endPoint x: 977, endPoint y: 302, distance: 9.7
click at [985, 300] on link "Documentation / Scale Drawing" at bounding box center [985, 294] width 203 height 50
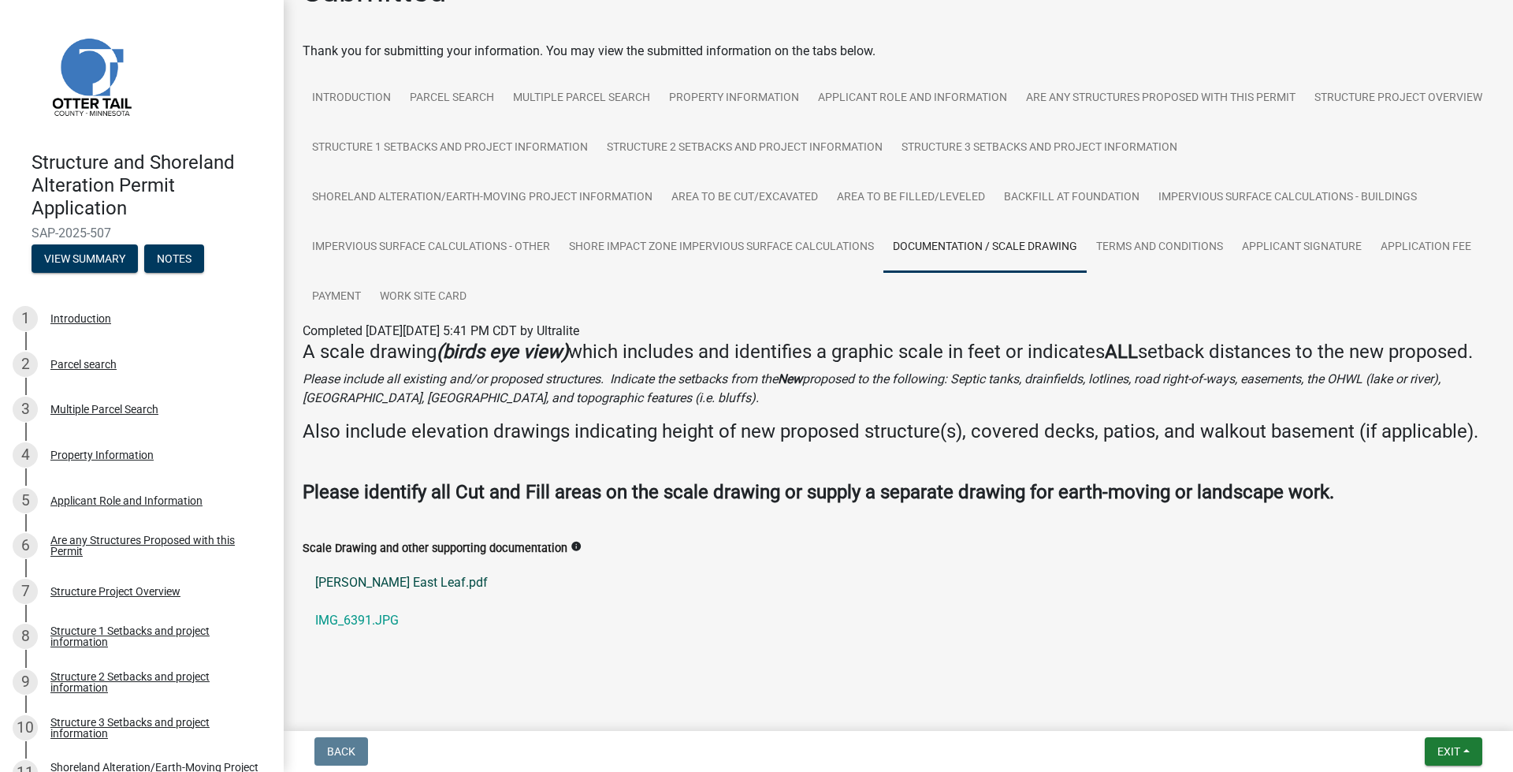
scroll to position [84, 0]
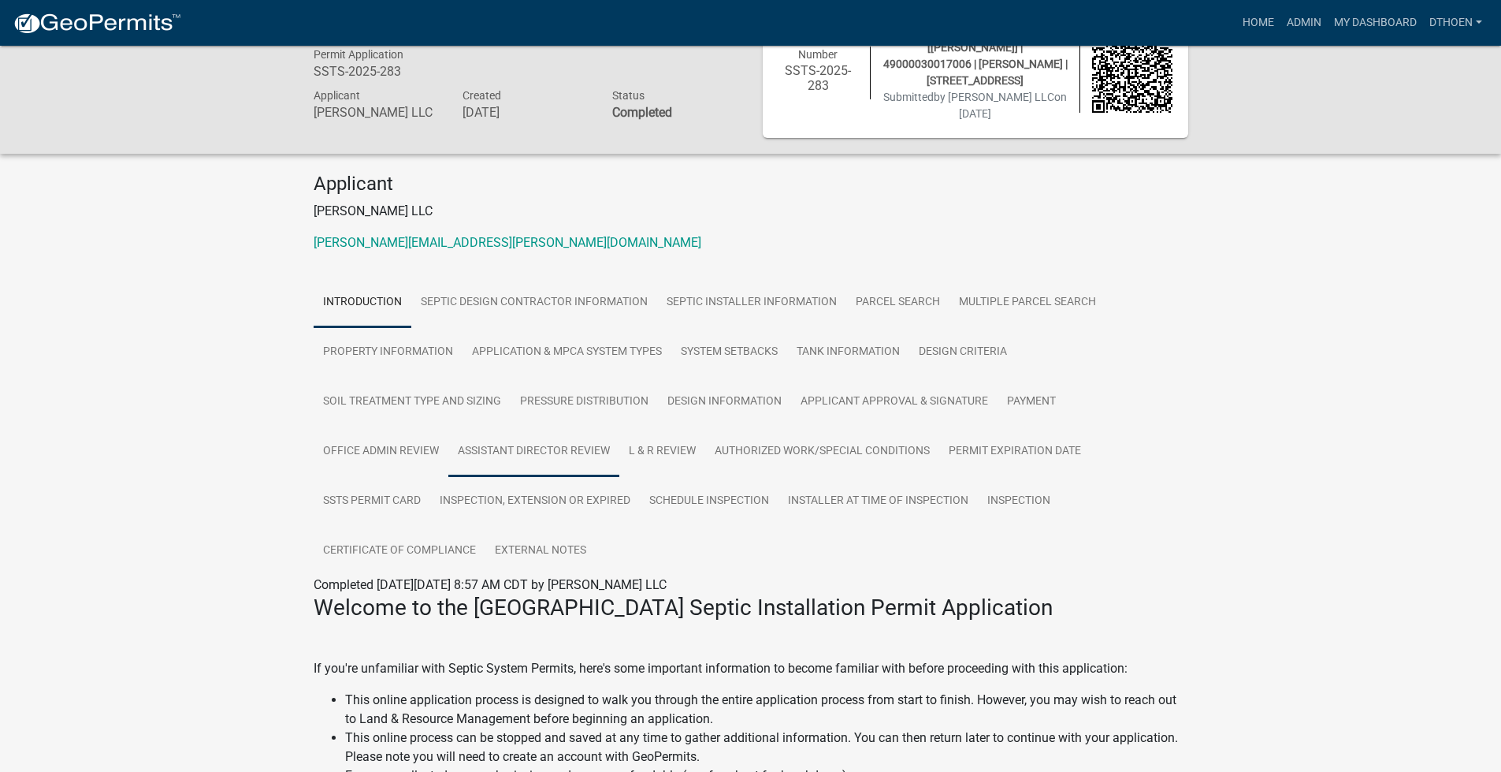
scroll to position [79, 0]
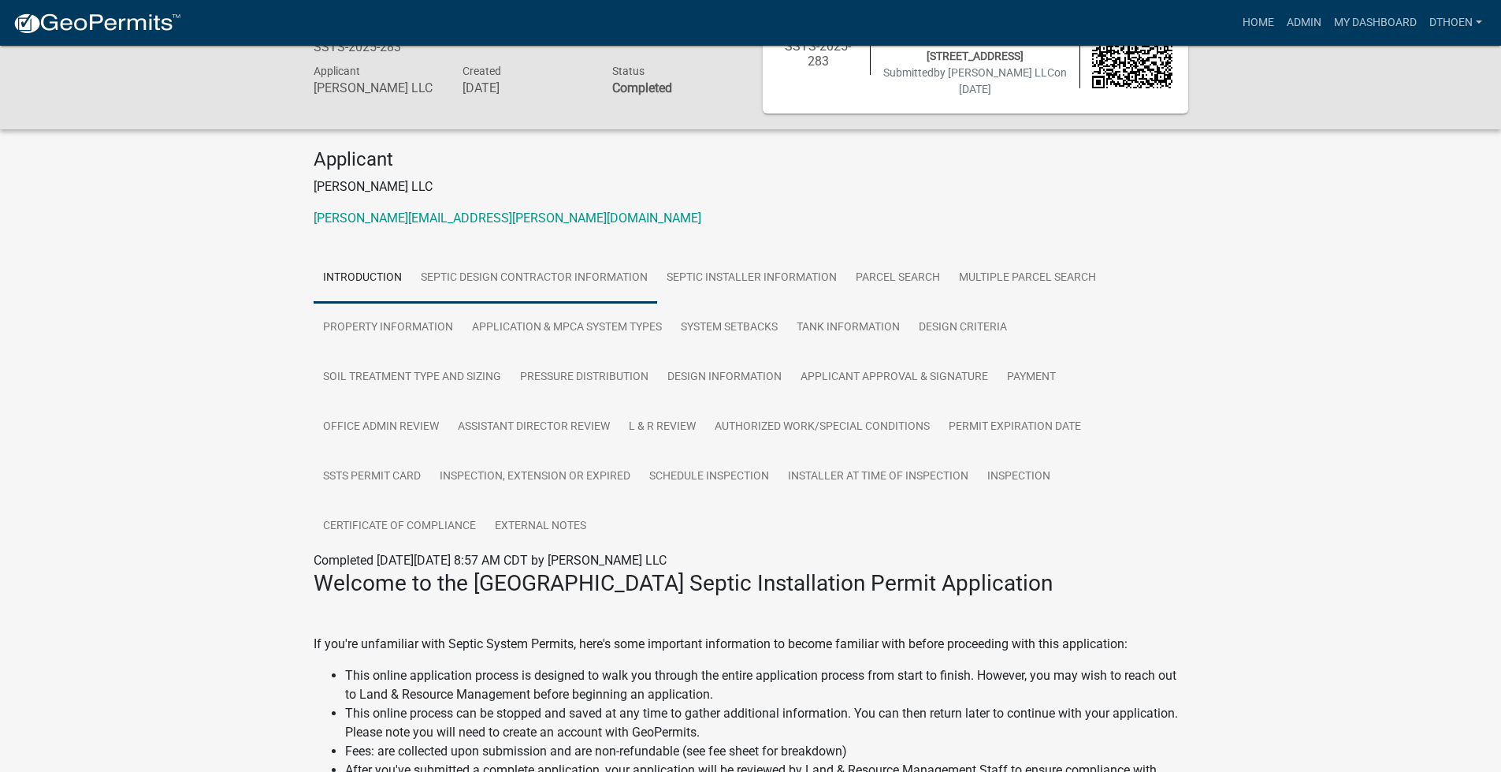
click at [589, 298] on link "Septic Design Contractor Information" at bounding box center [534, 278] width 246 height 50
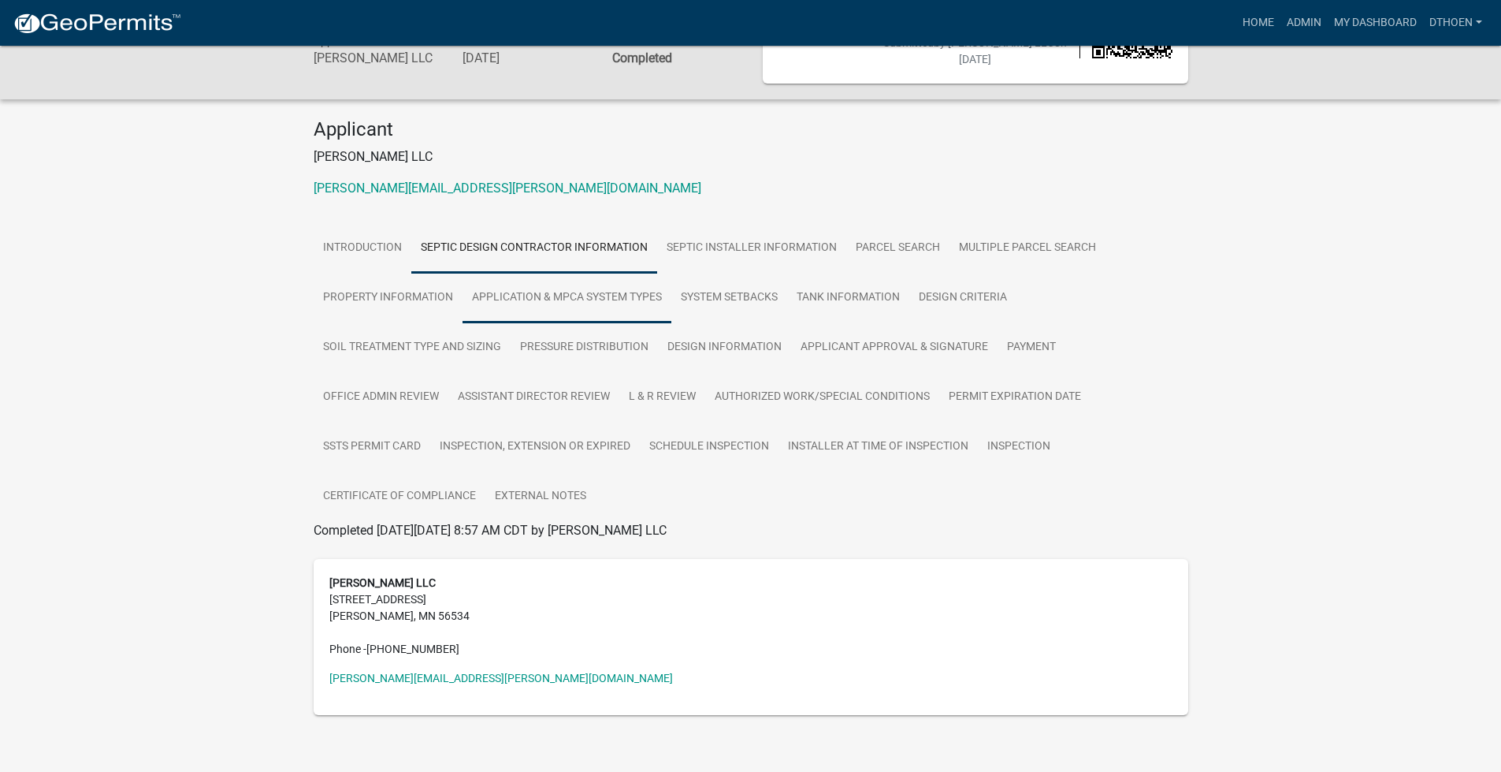
scroll to position [125, 0]
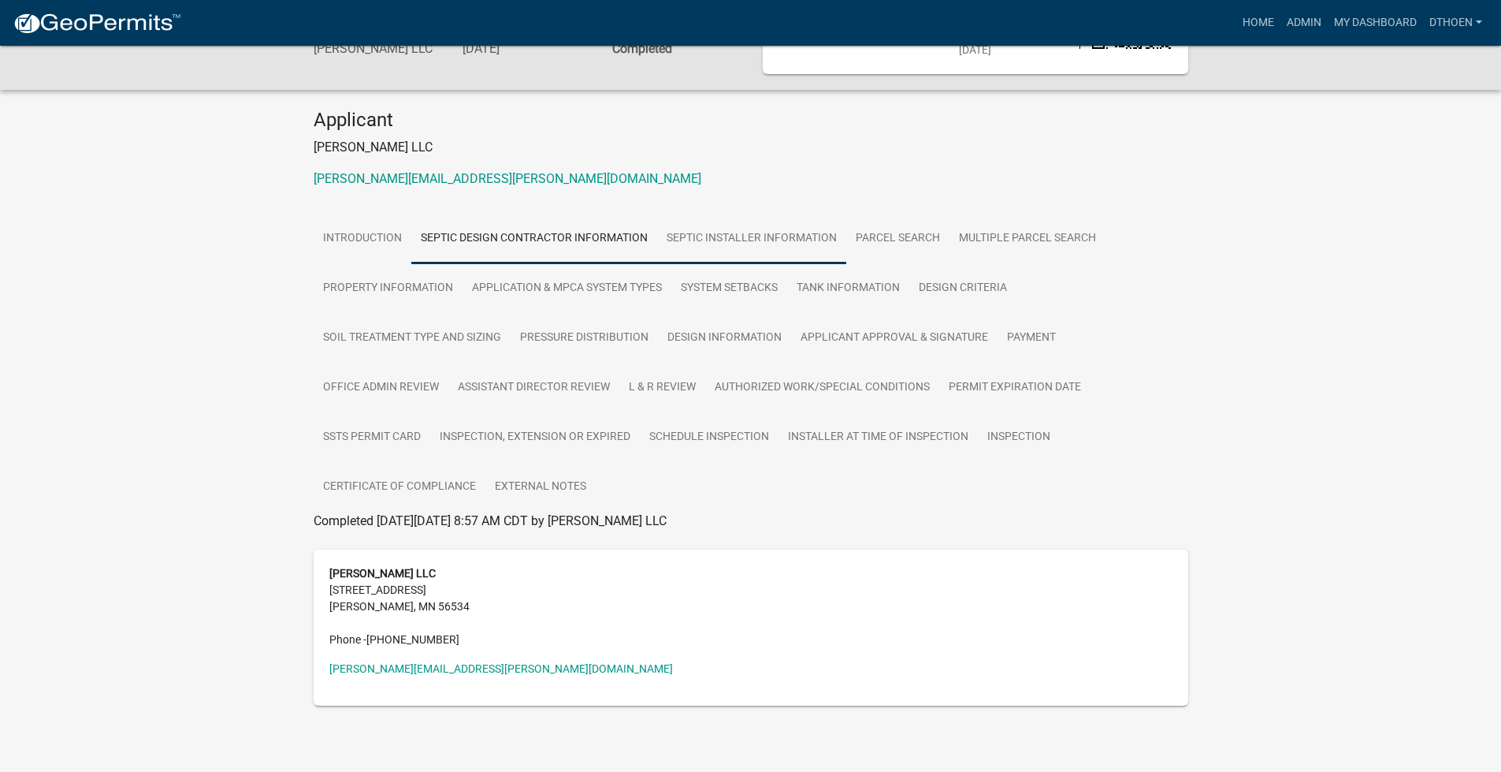
click at [742, 229] on link "Septic Installer Information" at bounding box center [751, 239] width 189 height 50
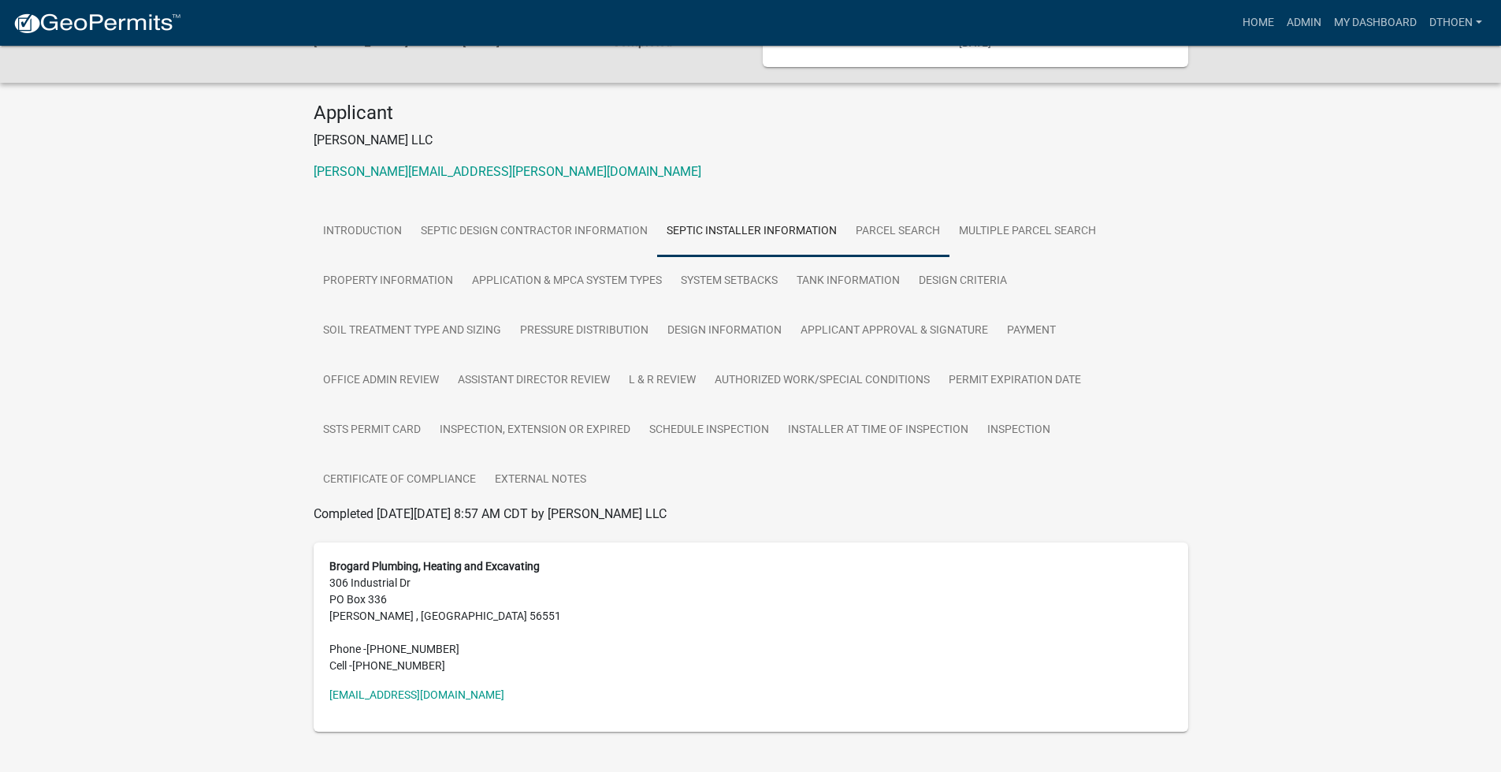
click at [876, 252] on link "Parcel search" at bounding box center [898, 232] width 103 height 50
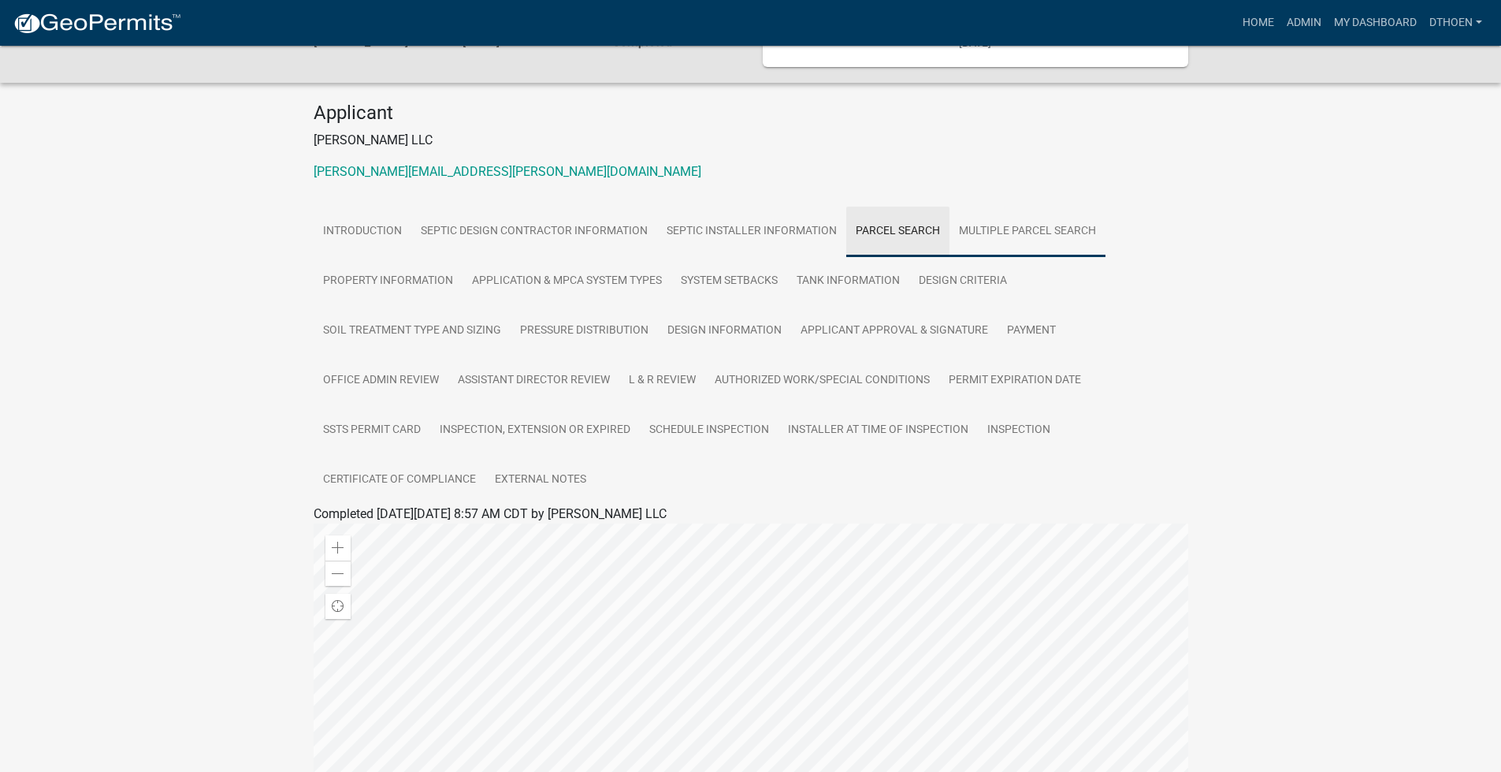
click at [969, 240] on link "Multiple Parcel Search" at bounding box center [1028, 232] width 156 height 50
click at [401, 303] on link "Property Information" at bounding box center [388, 281] width 149 height 50
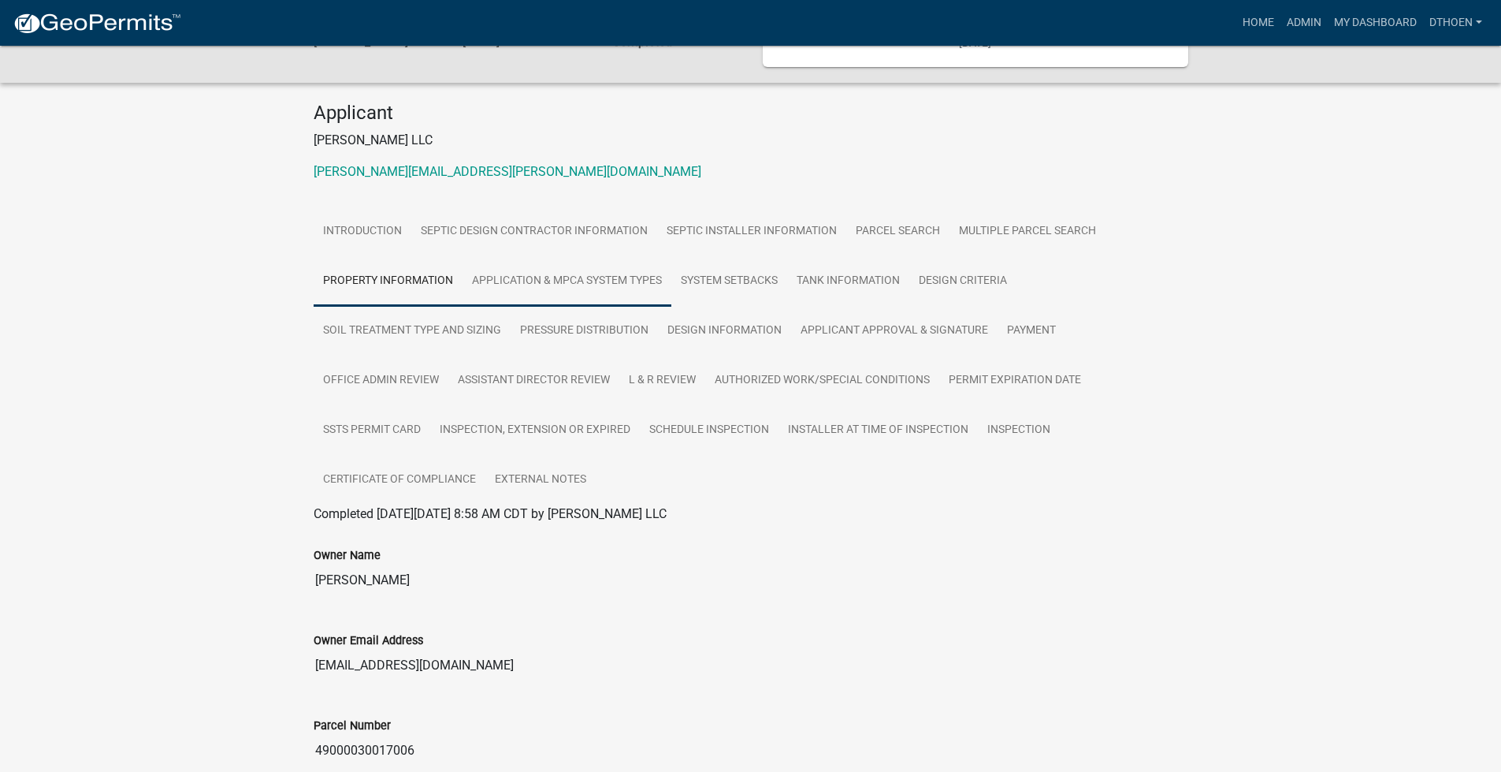
click at [513, 294] on link "Application & MPCA System Types" at bounding box center [567, 281] width 209 height 50
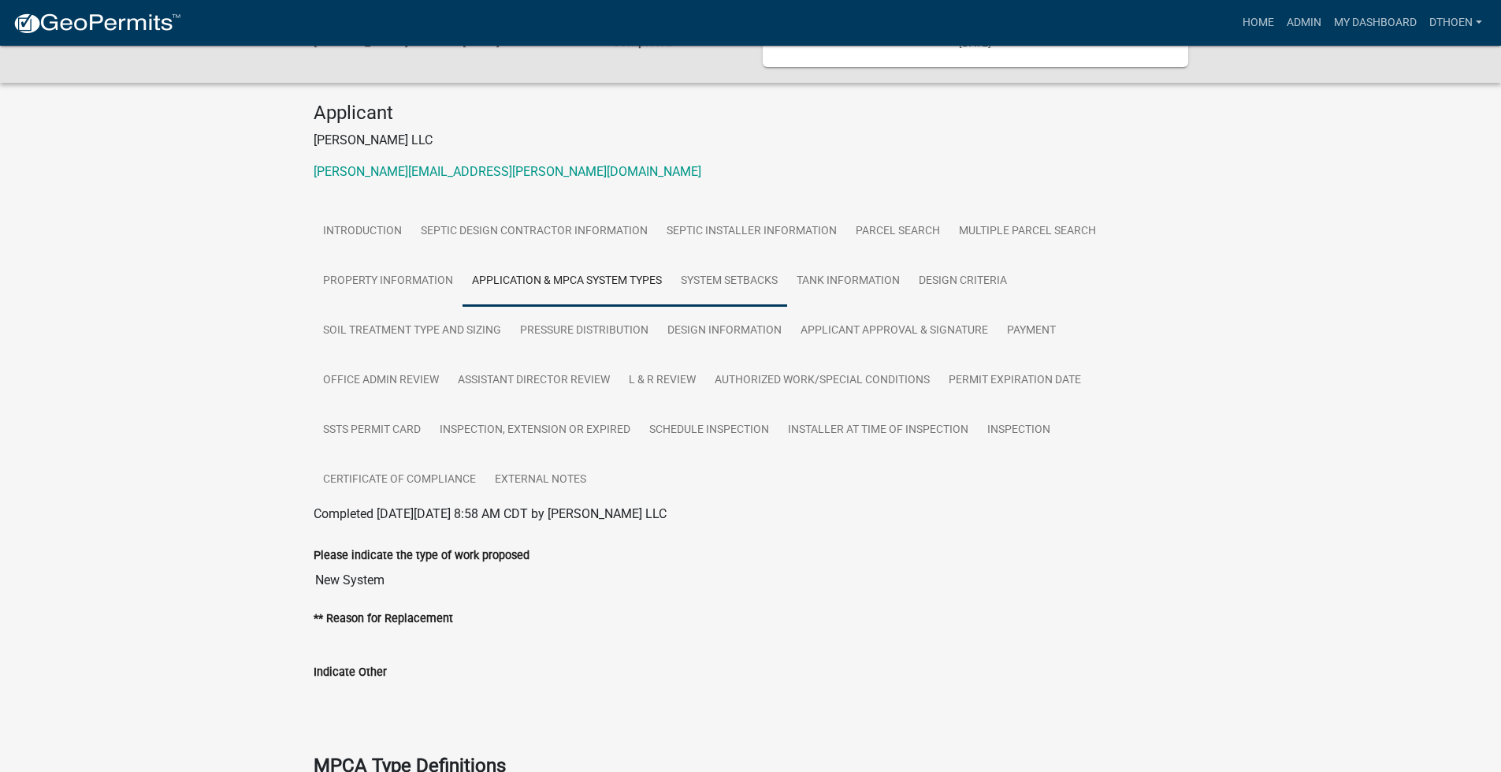
click at [704, 294] on link "System Setbacks" at bounding box center [730, 281] width 116 height 50
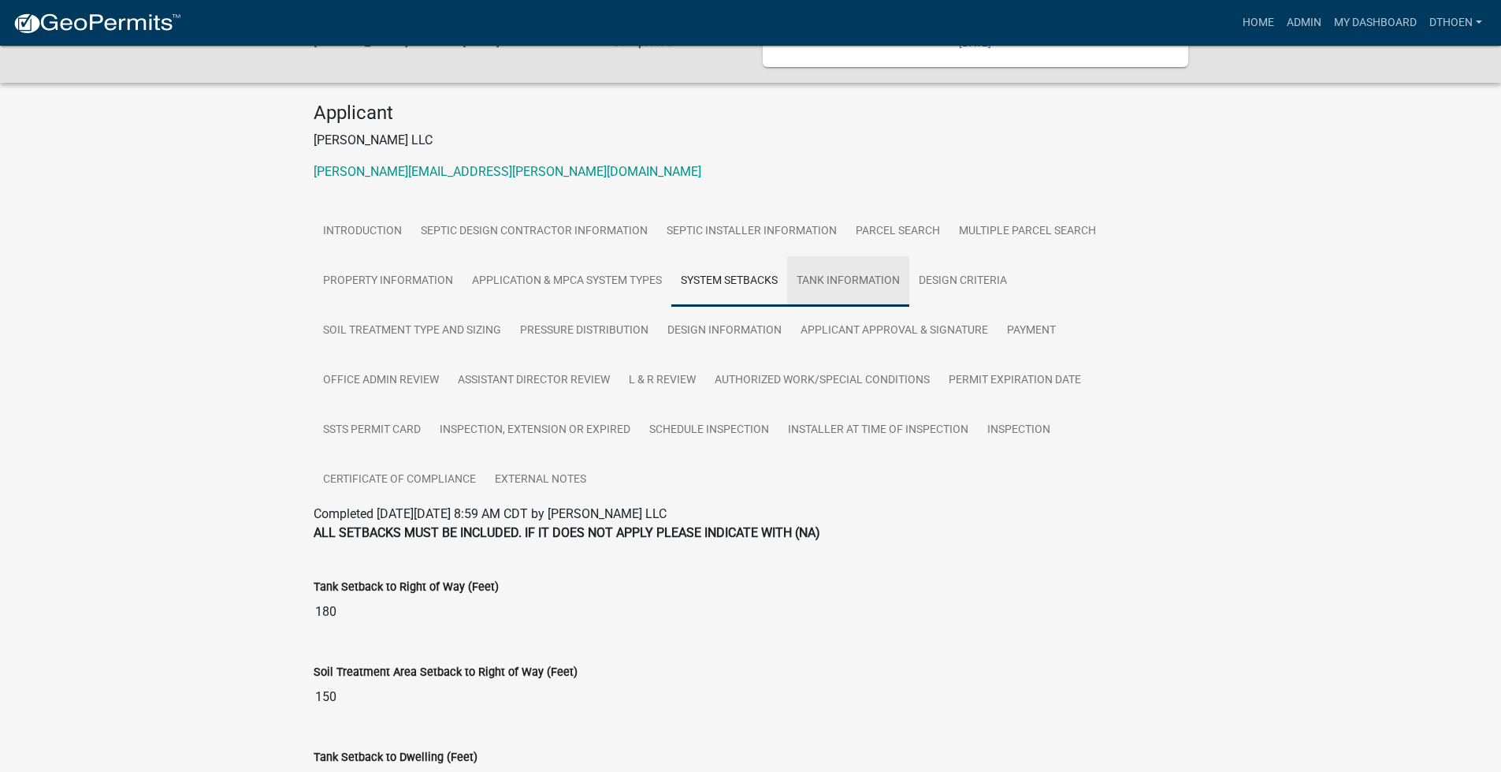
click at [891, 285] on link "Tank Information" at bounding box center [848, 281] width 122 height 50
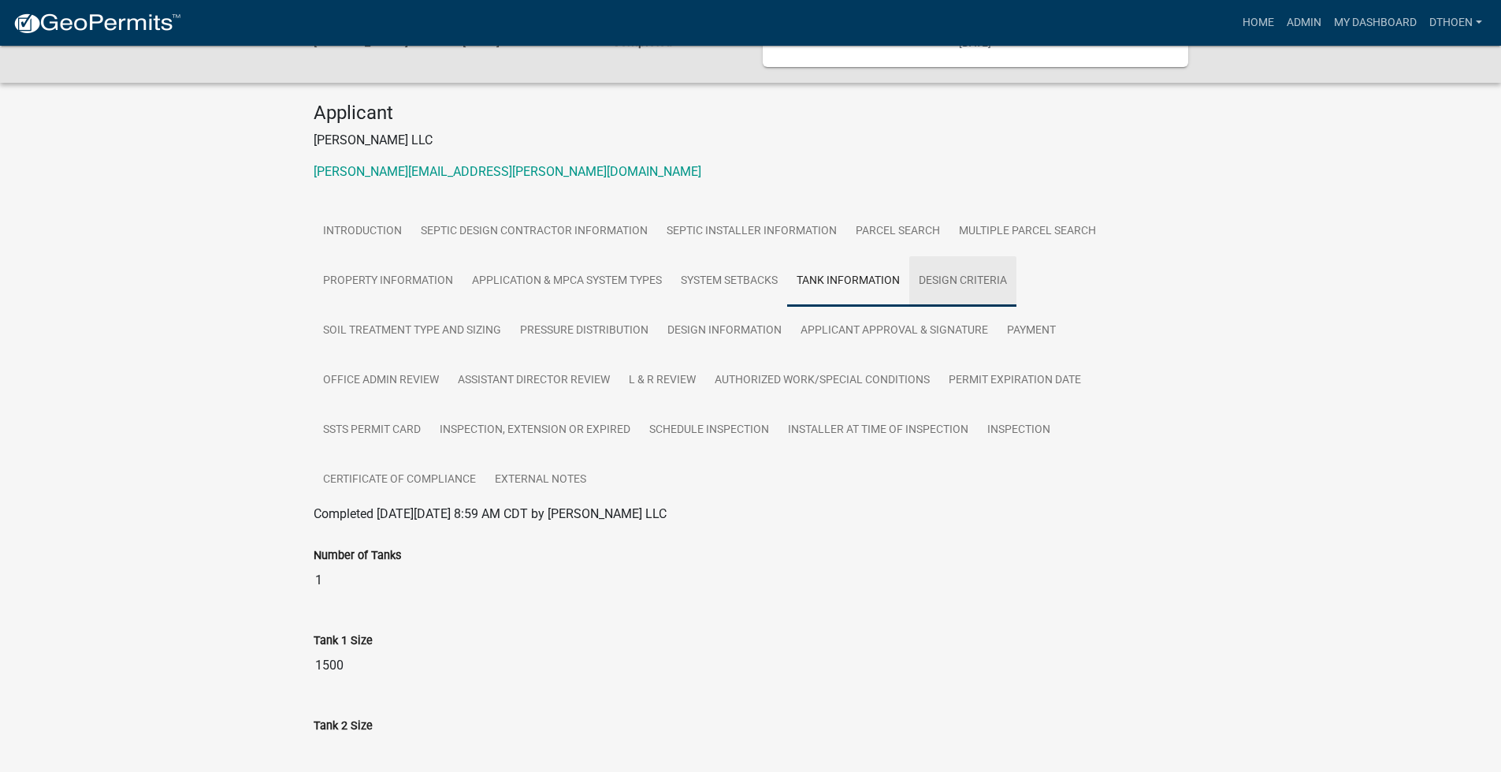
click at [965, 285] on link "Design Criteria" at bounding box center [963, 281] width 107 height 50
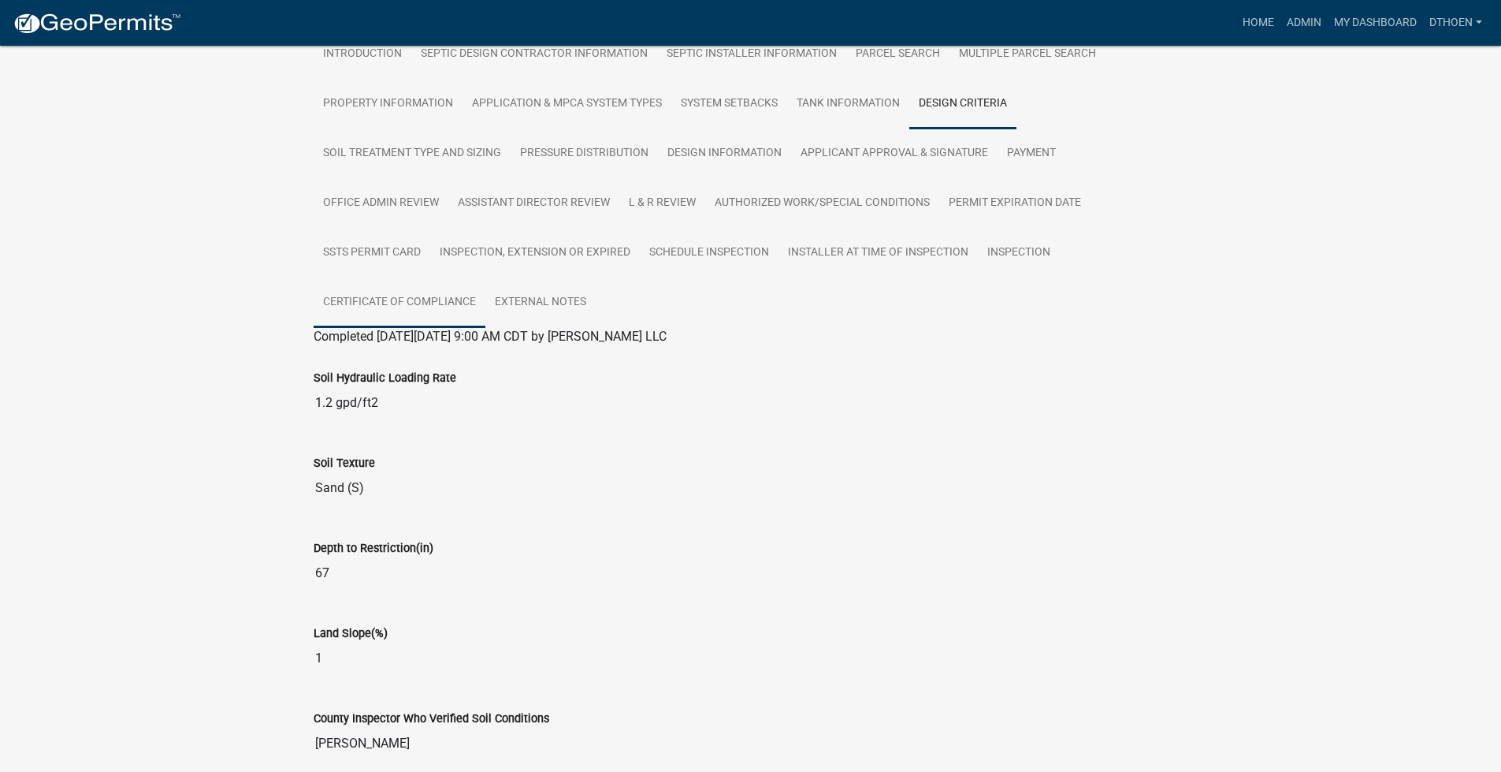
scroll to position [218, 0]
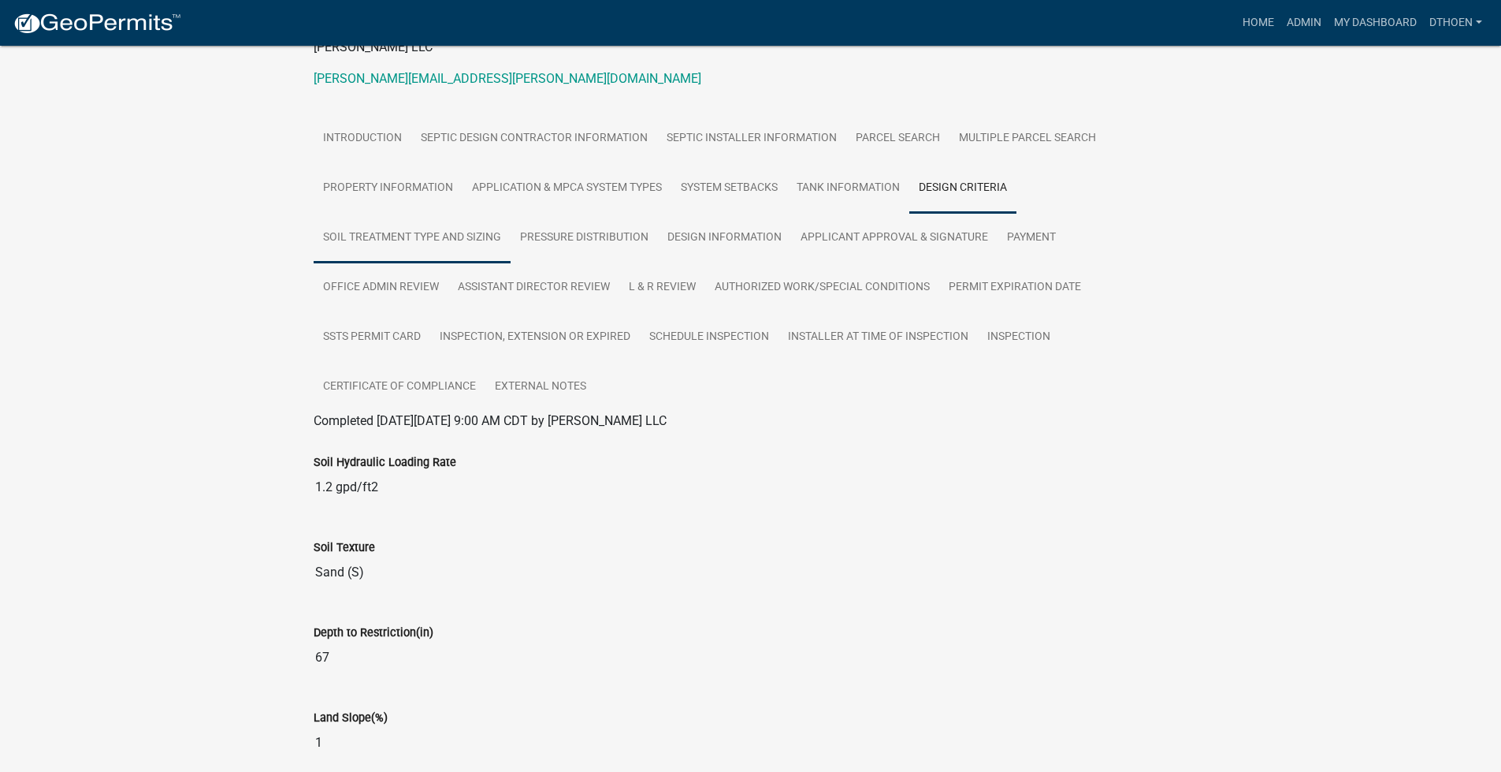
click at [388, 240] on link "Soil Treatment Type and Sizing" at bounding box center [412, 238] width 197 height 50
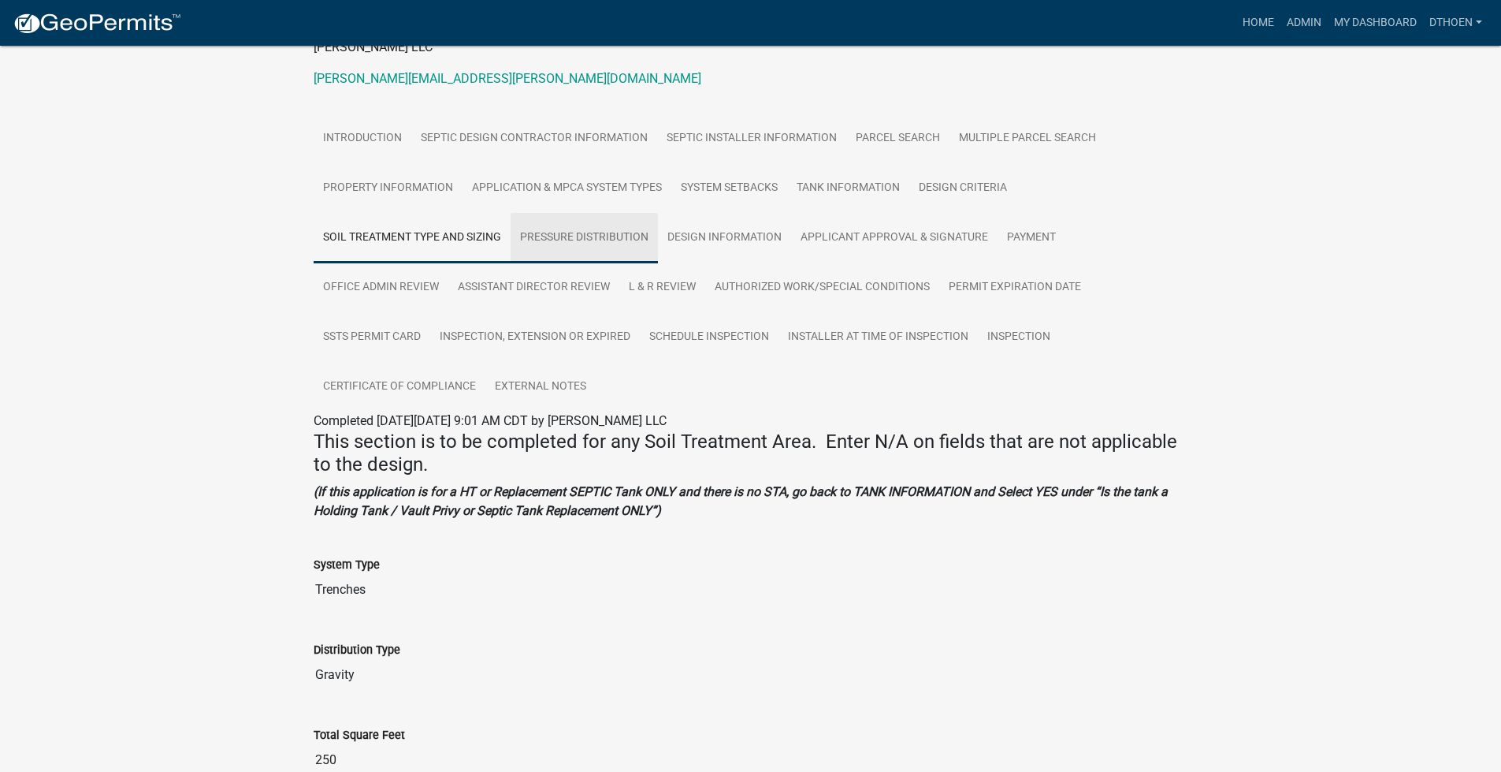
click at [609, 235] on link "Pressure Distribution" at bounding box center [584, 238] width 147 height 50
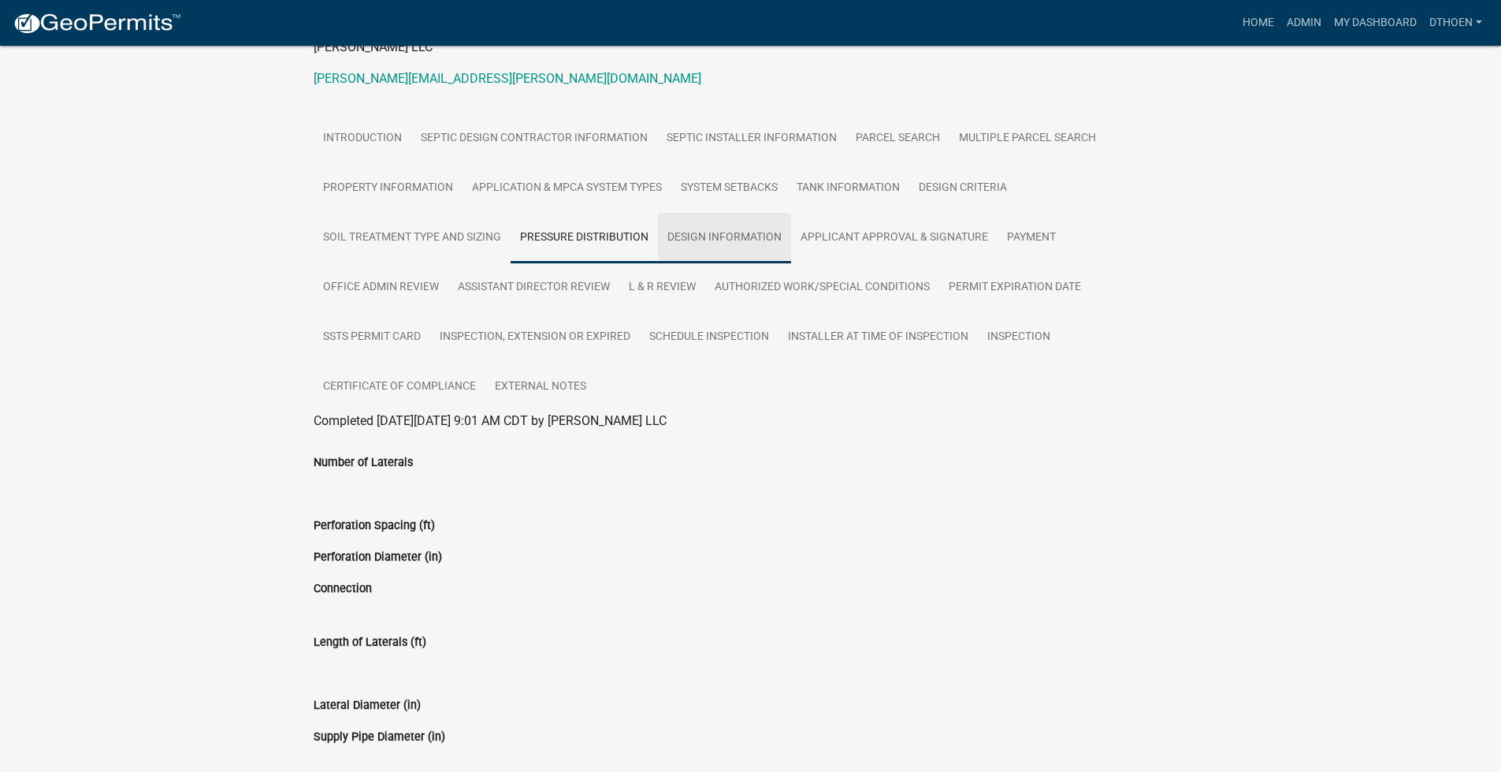
click at [729, 256] on link "Design Information" at bounding box center [724, 238] width 133 height 50
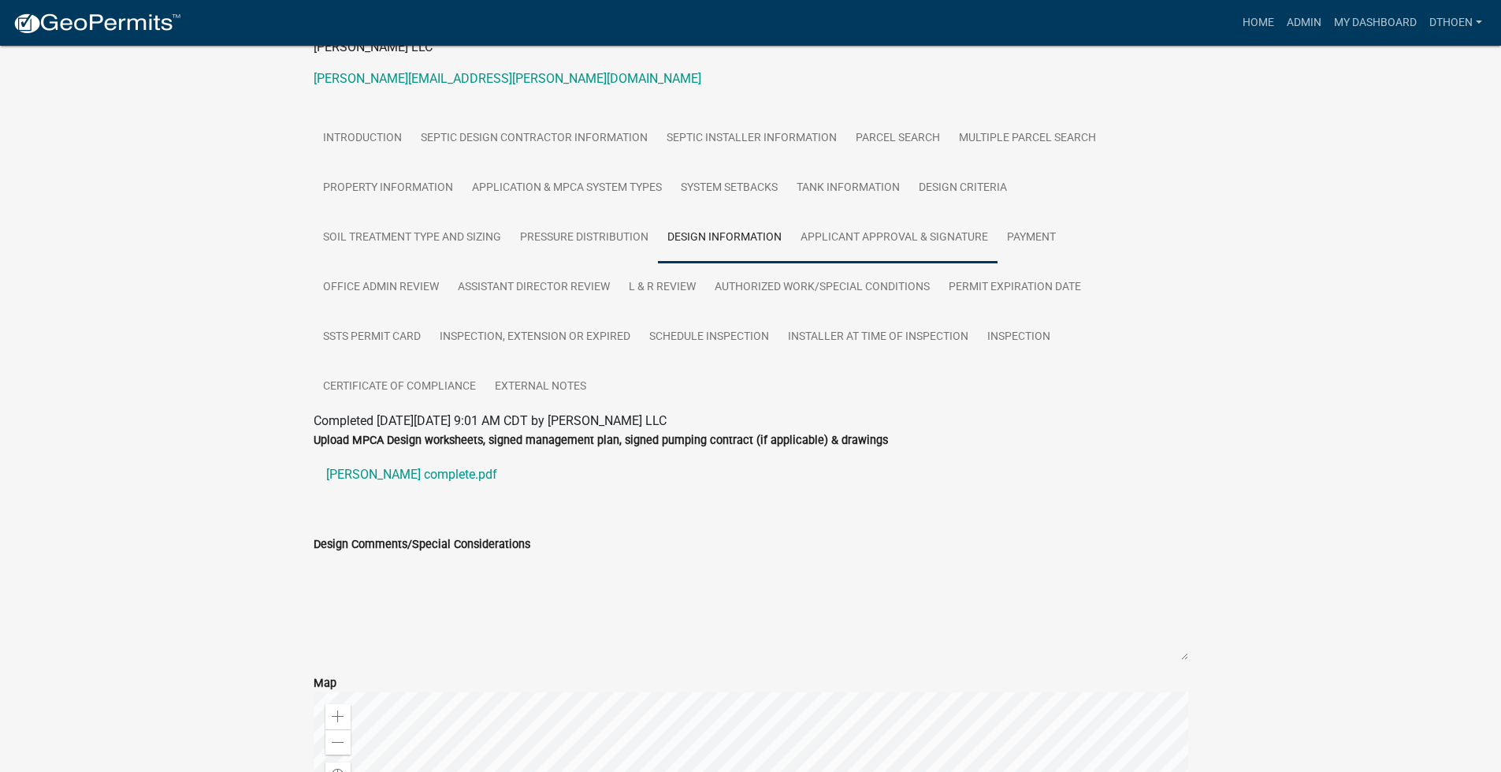
click at [858, 240] on link "Applicant Approval & Signature" at bounding box center [894, 238] width 207 height 50
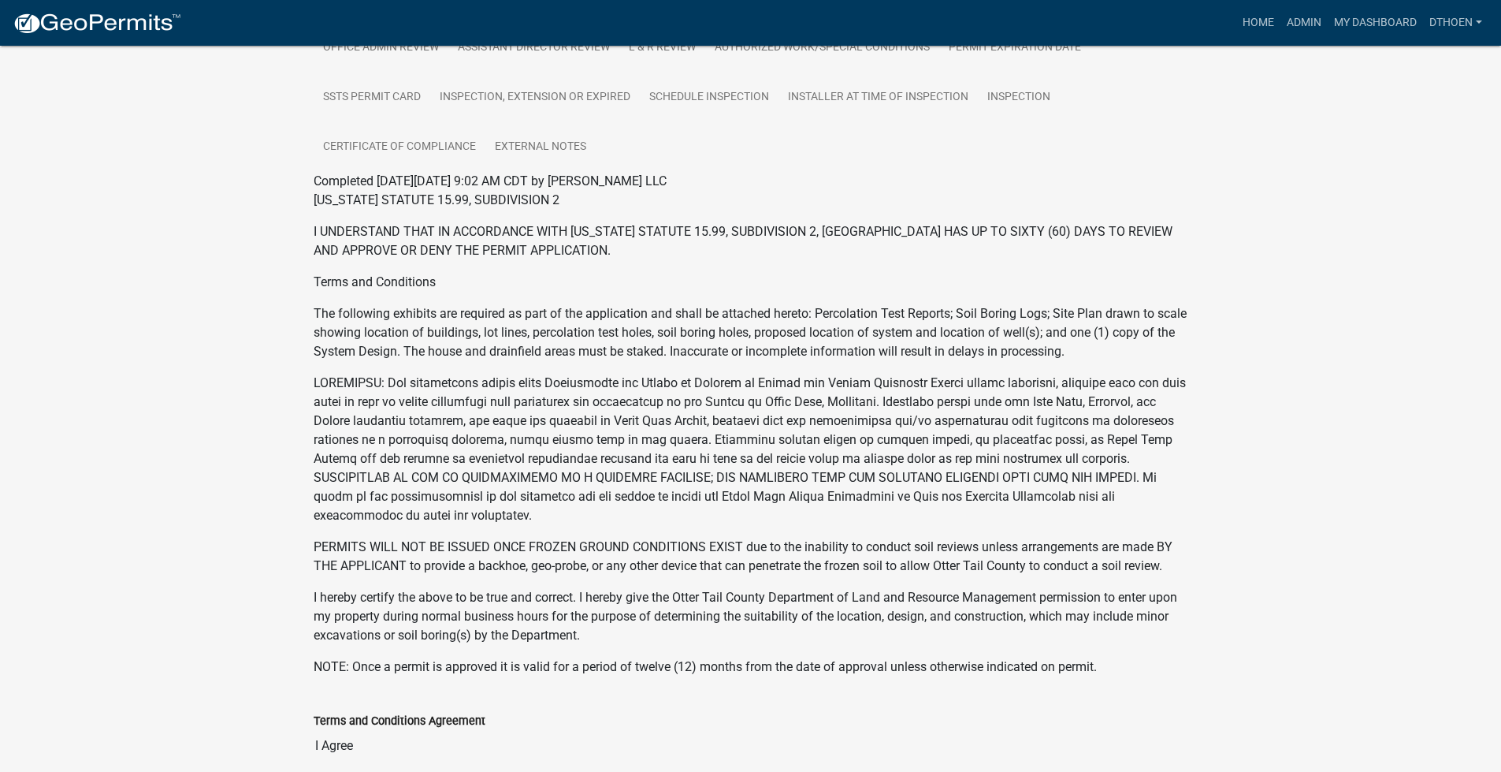
scroll to position [319, 0]
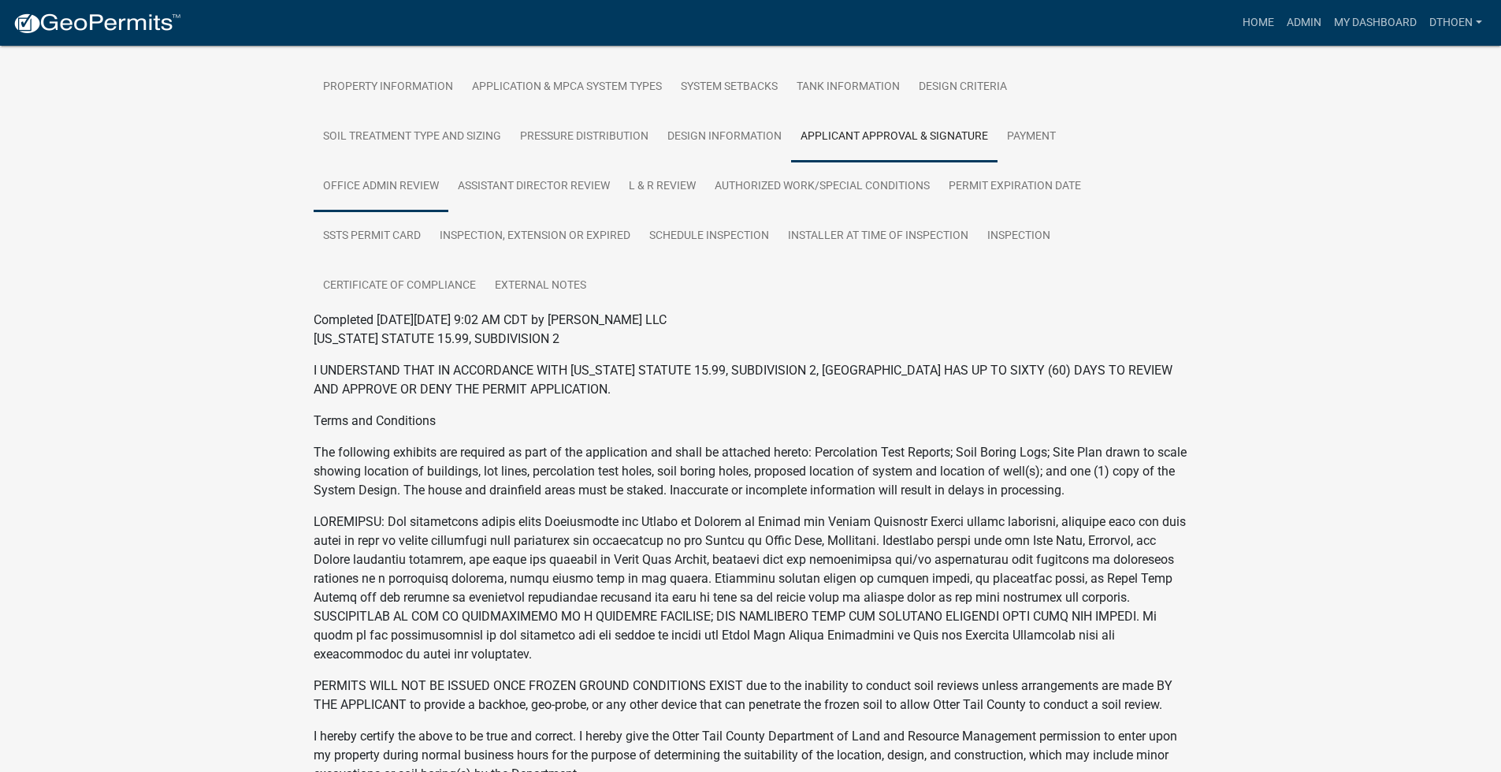
click at [384, 192] on link "Office Admin Review" at bounding box center [381, 187] width 135 height 50
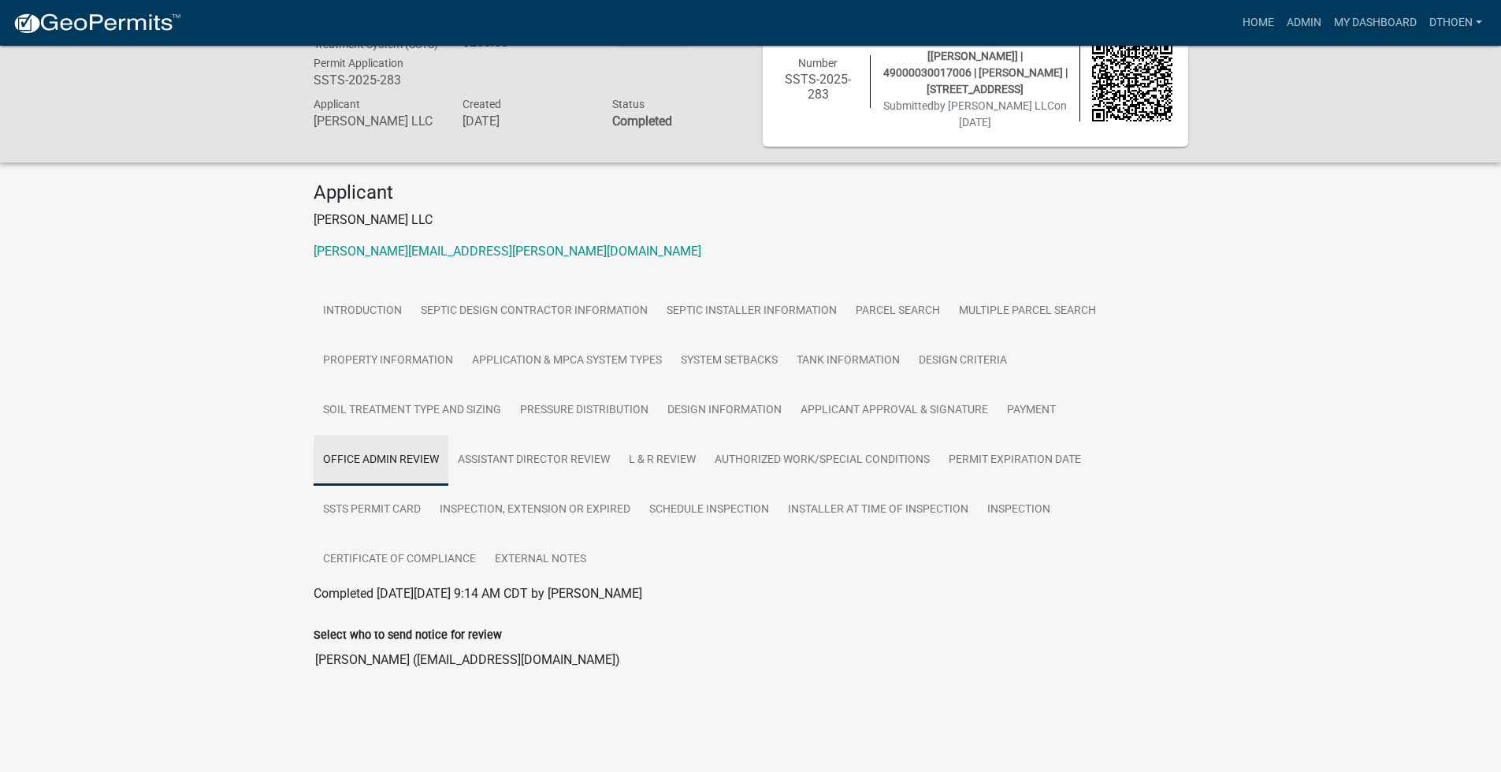
scroll to position [46, 0]
click at [525, 460] on link "Assistant Director Review" at bounding box center [533, 460] width 171 height 50
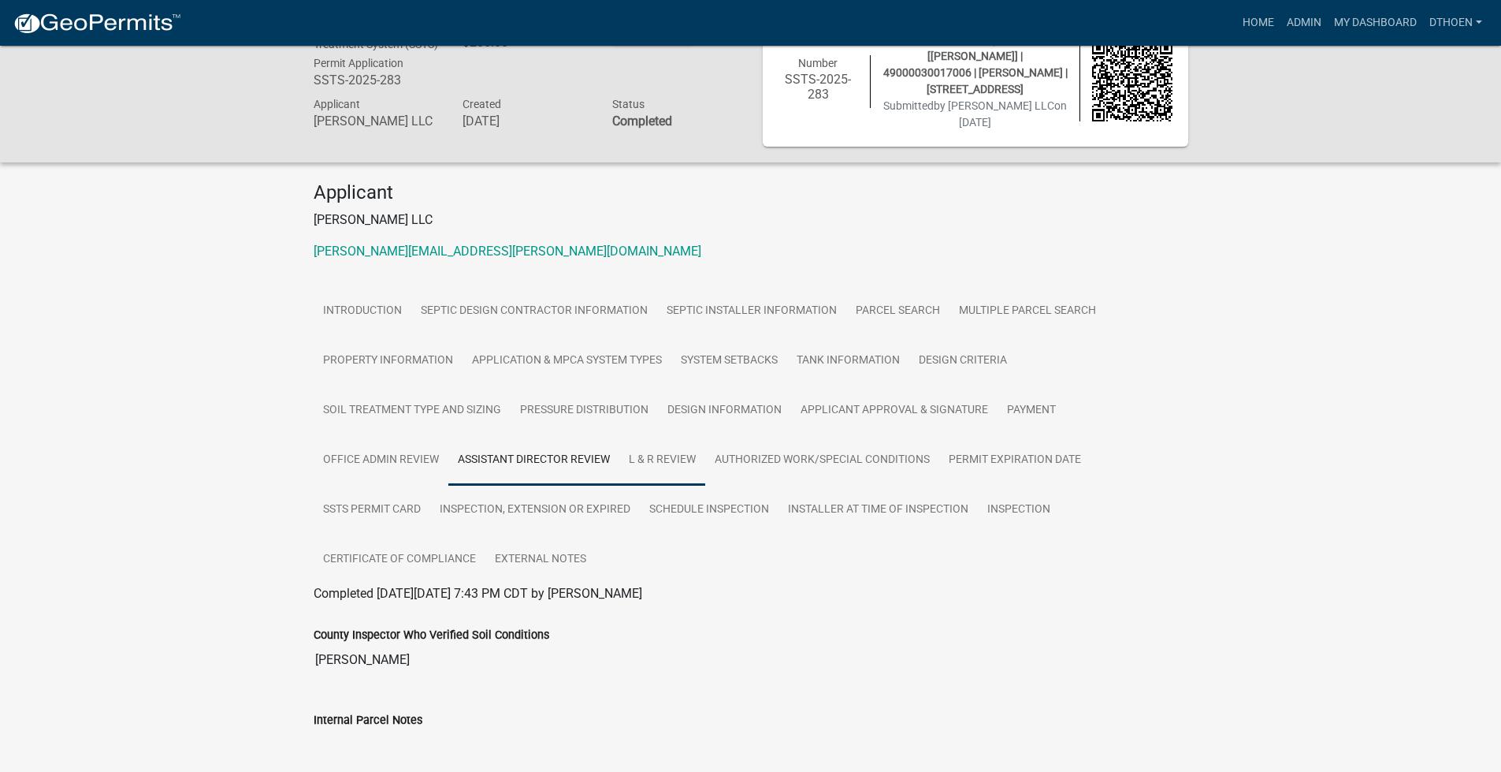
click at [627, 463] on link "L & R Review" at bounding box center [663, 460] width 86 height 50
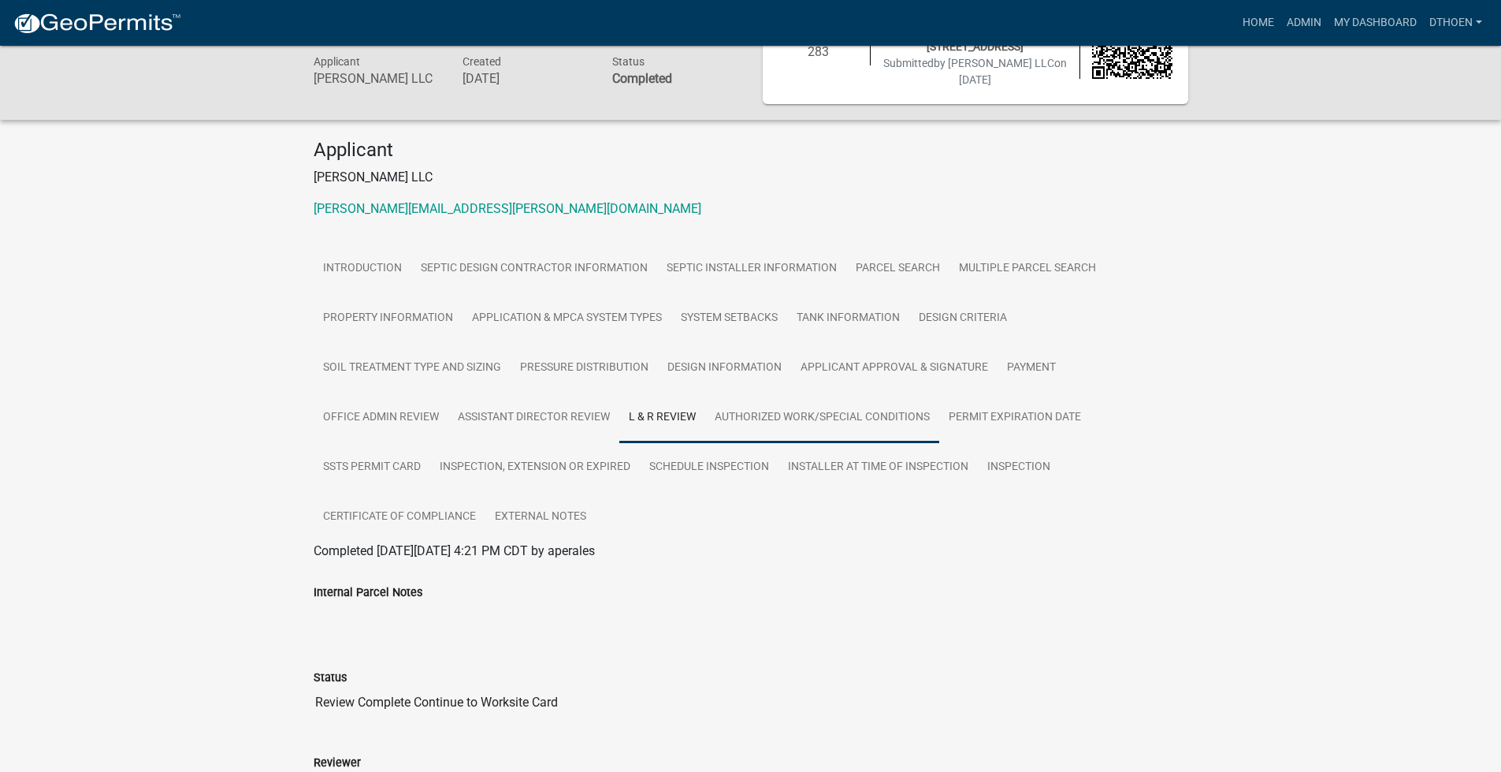
scroll to position [125, 0]
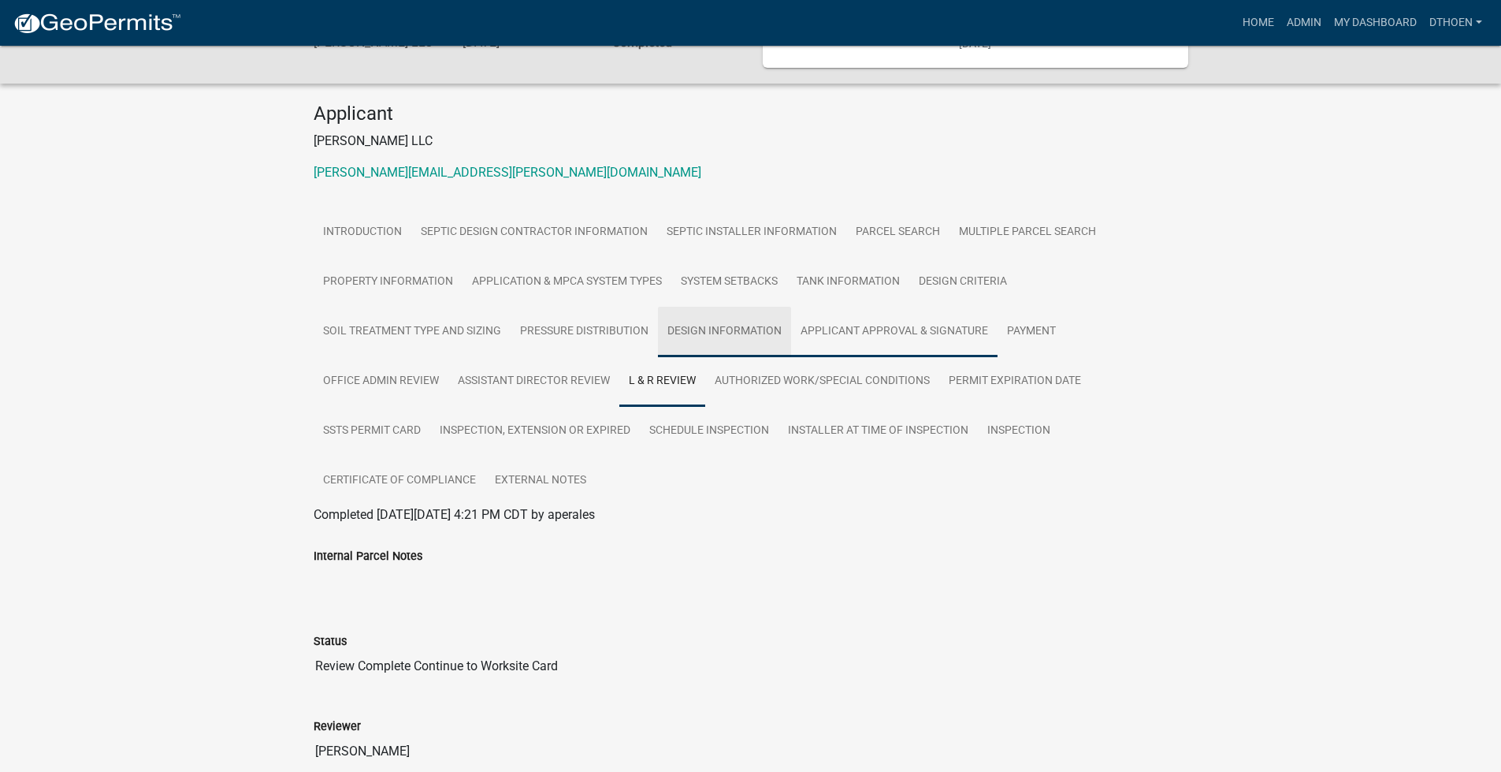
drag, startPoint x: 791, startPoint y: 341, endPoint x: 798, endPoint y: 353, distance: 14.2
click at [792, 342] on ul "Introduction Septic Design Contractor Information Septic Installer Information …" at bounding box center [751, 356] width 875 height 298
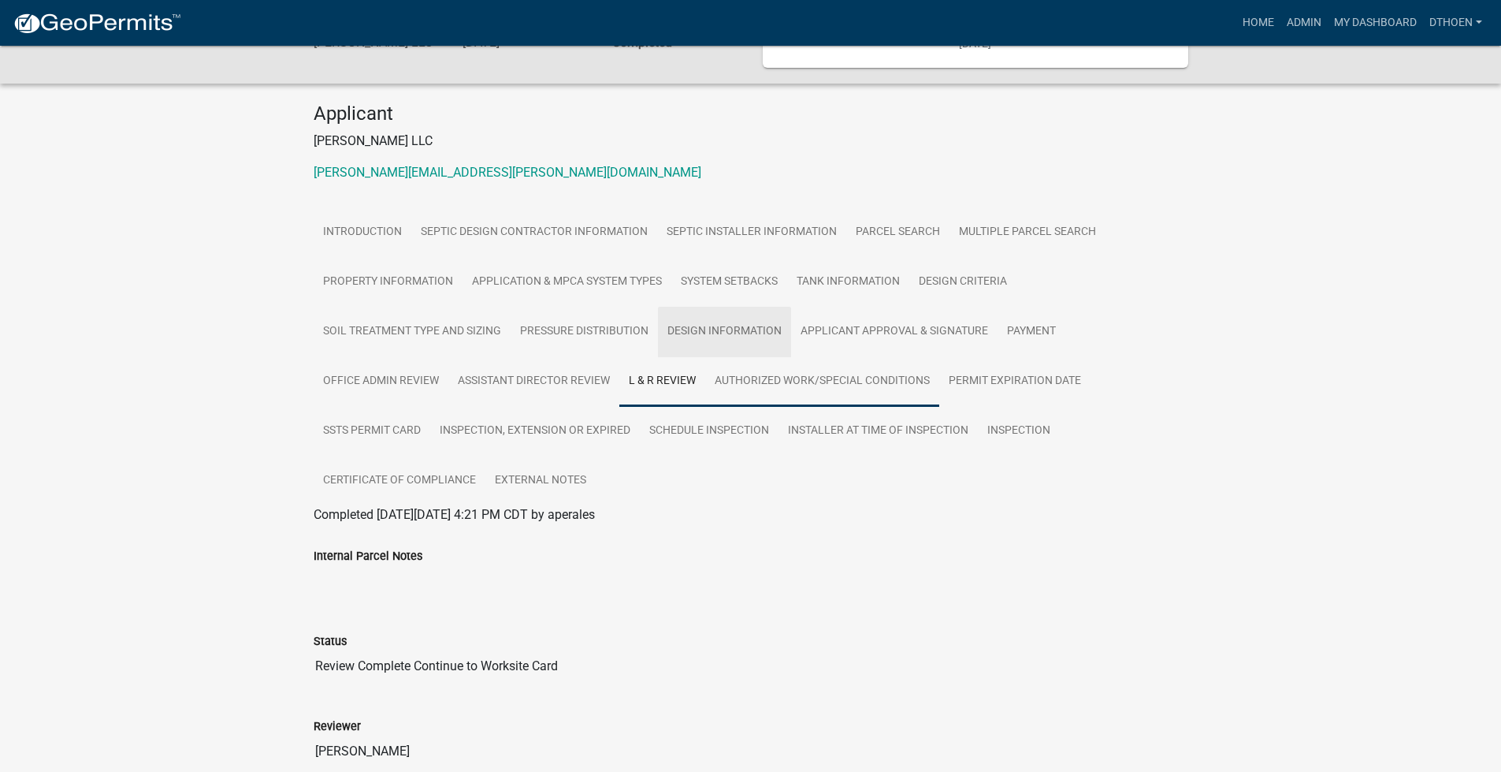
click at [821, 389] on link "Authorized Work/Special Conditions" at bounding box center [822, 381] width 234 height 50
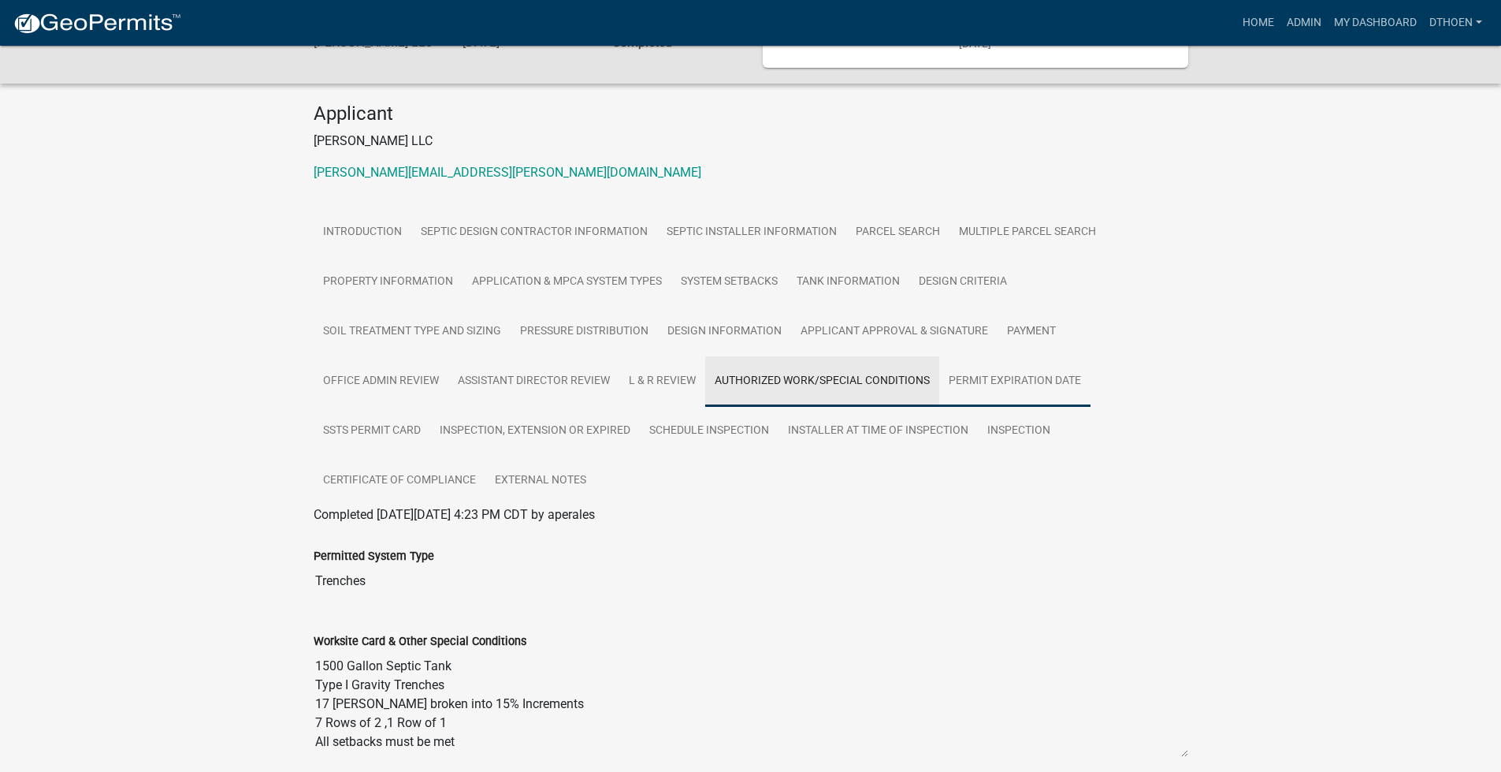
click at [1000, 385] on link "Permit Expiration Date" at bounding box center [1015, 381] width 151 height 50
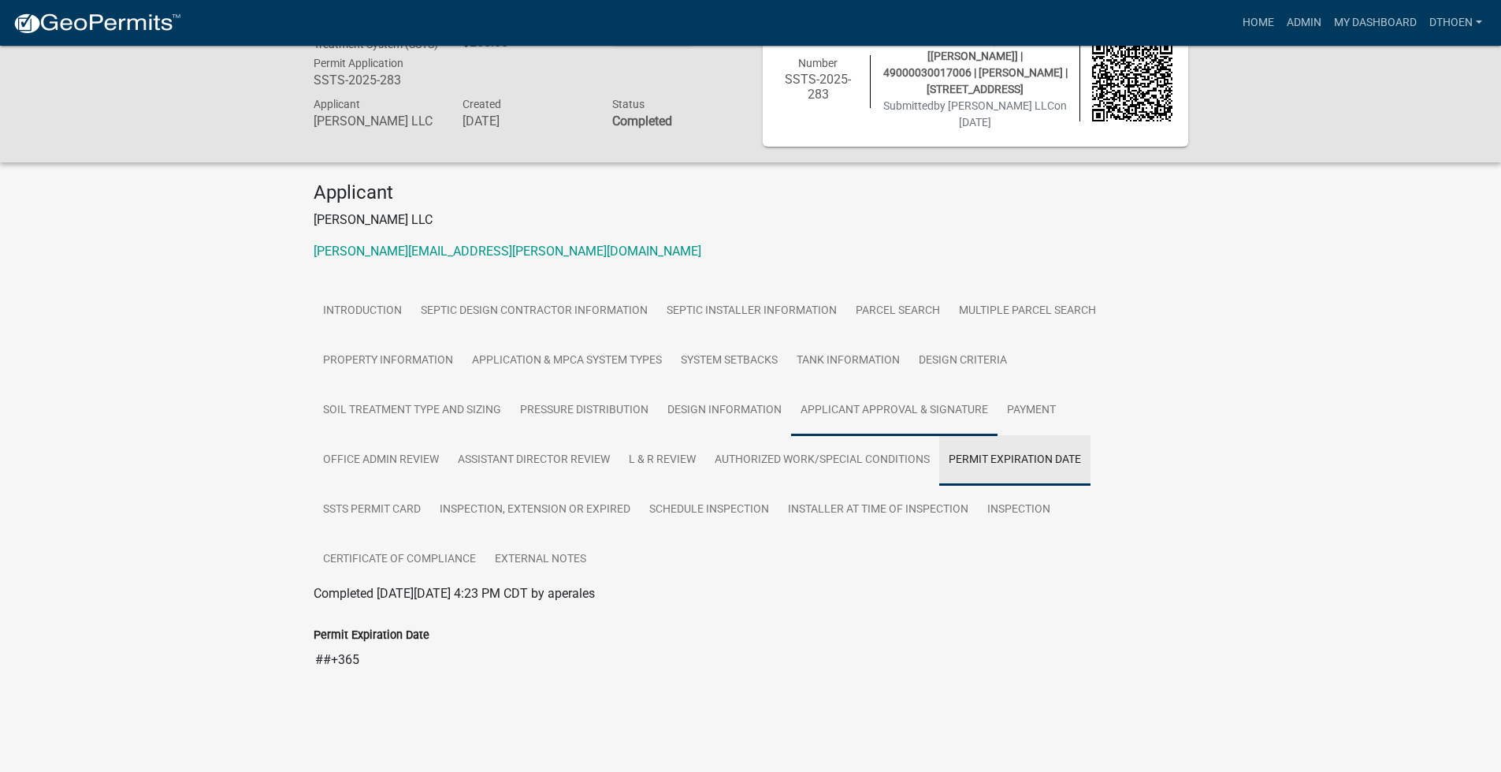
scroll to position [46, 0]
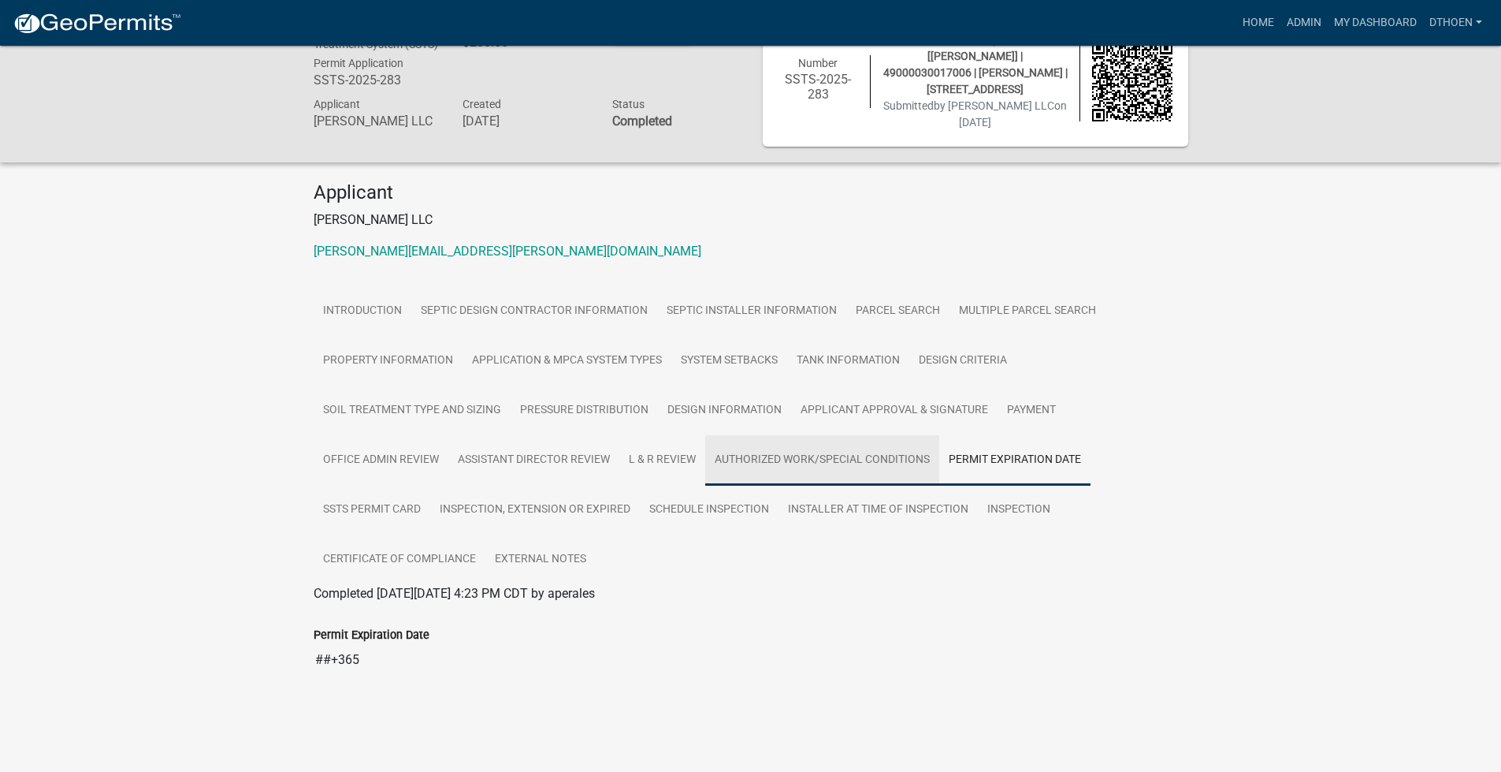
click at [775, 452] on link "Authorized Work/Special Conditions" at bounding box center [822, 460] width 234 height 50
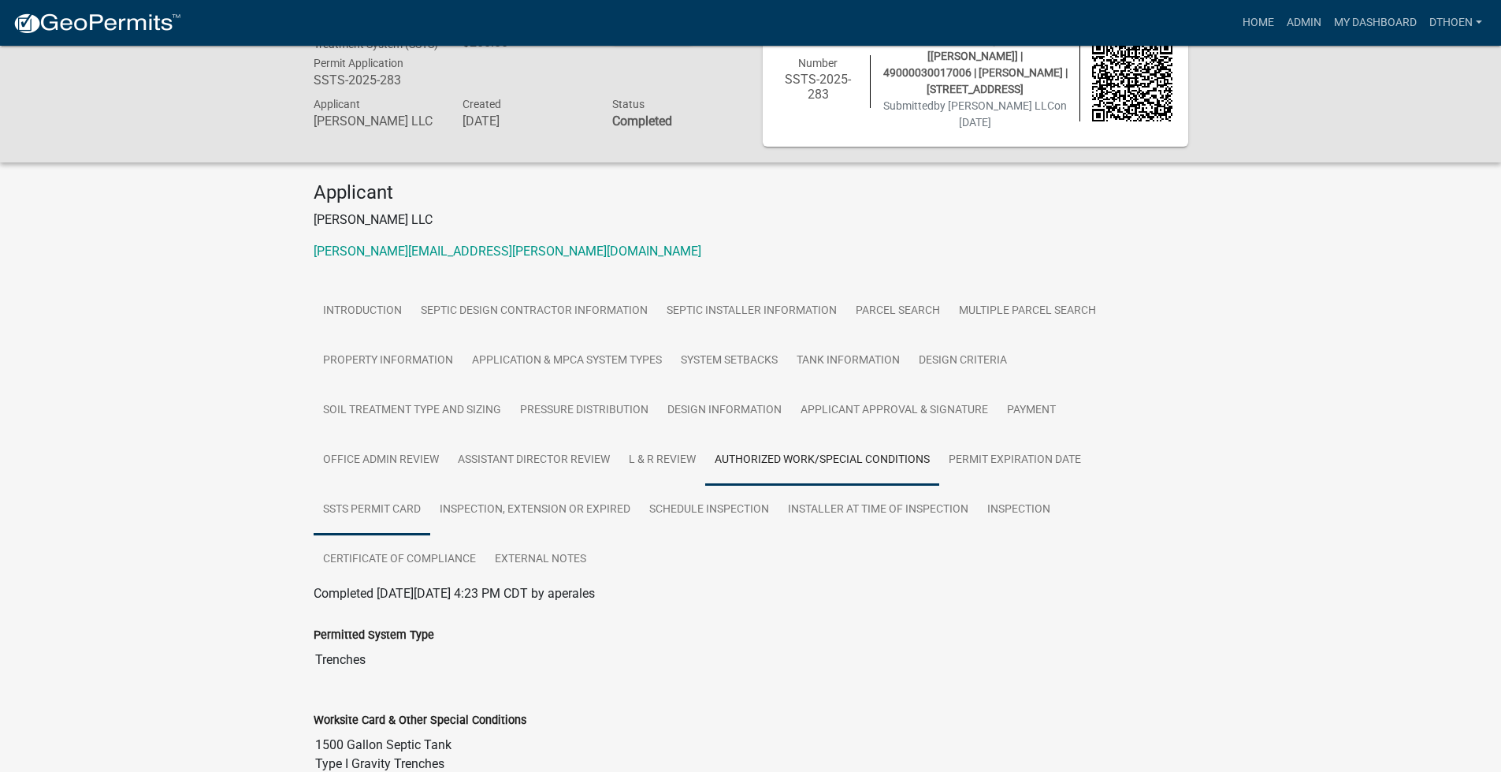
click at [381, 527] on link "SSTS Permit Card" at bounding box center [372, 510] width 117 height 50
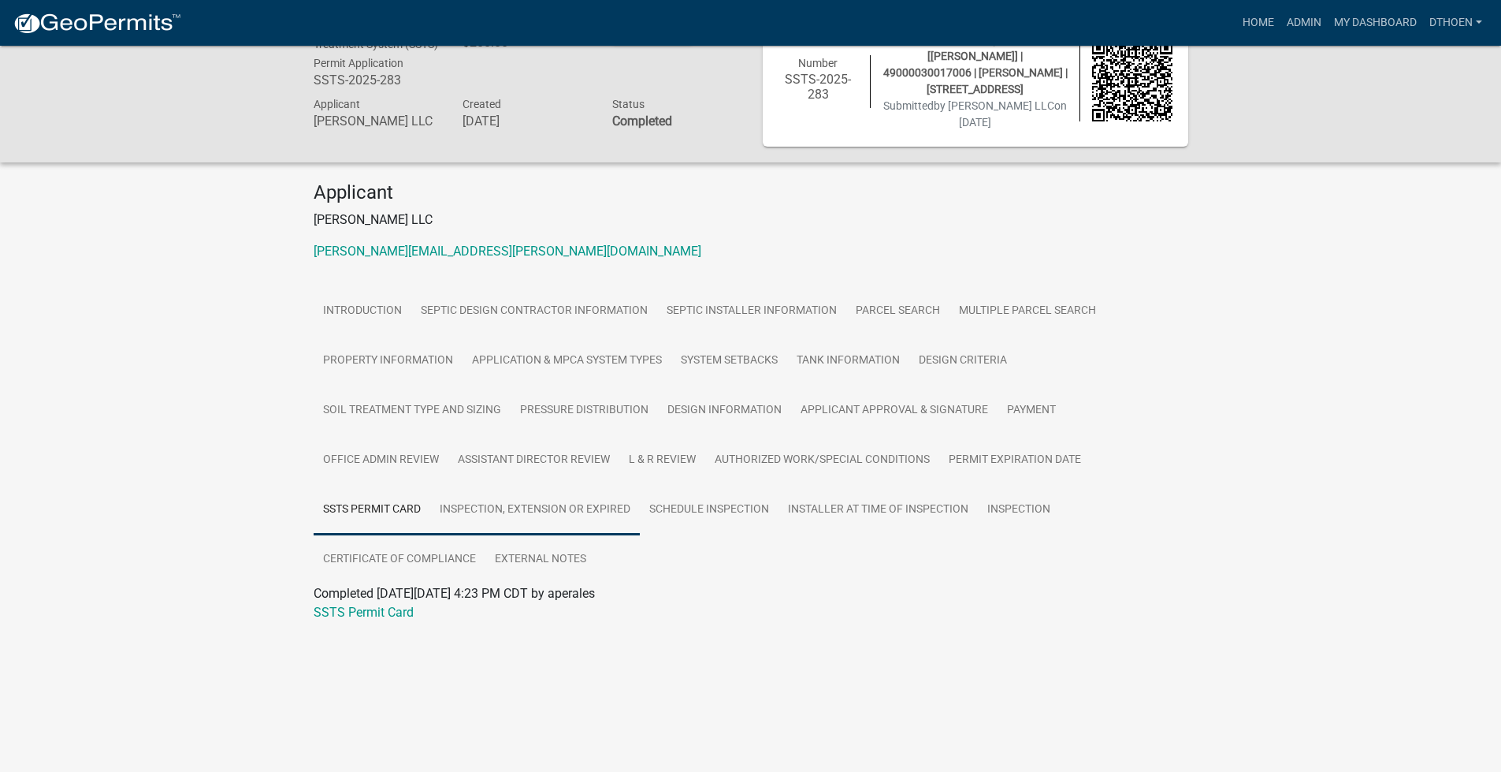
click at [595, 527] on link "Inspection, Extension or EXPIRED" at bounding box center [535, 510] width 210 height 50
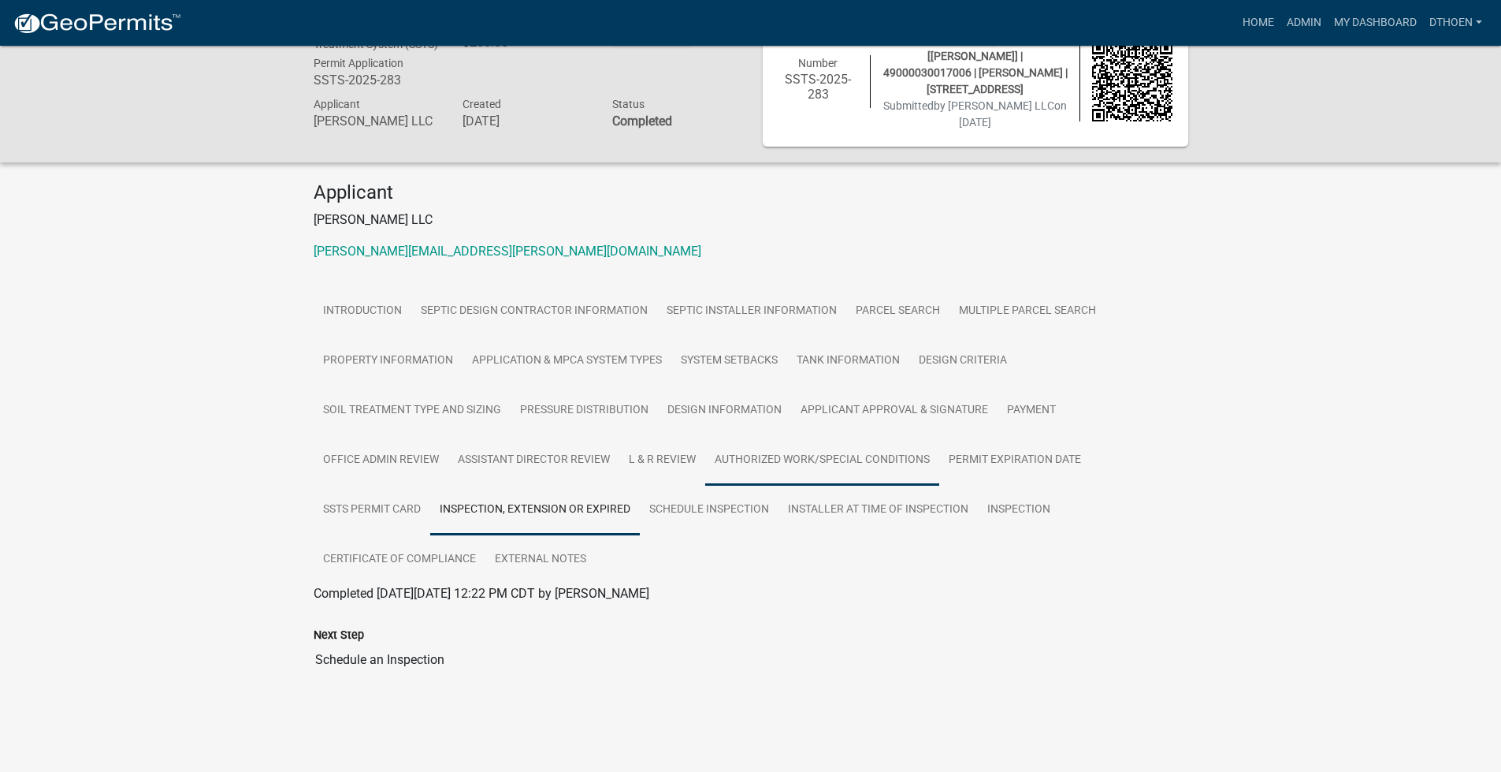
click at [761, 486] on link "Authorized Work/Special Conditions" at bounding box center [822, 460] width 234 height 50
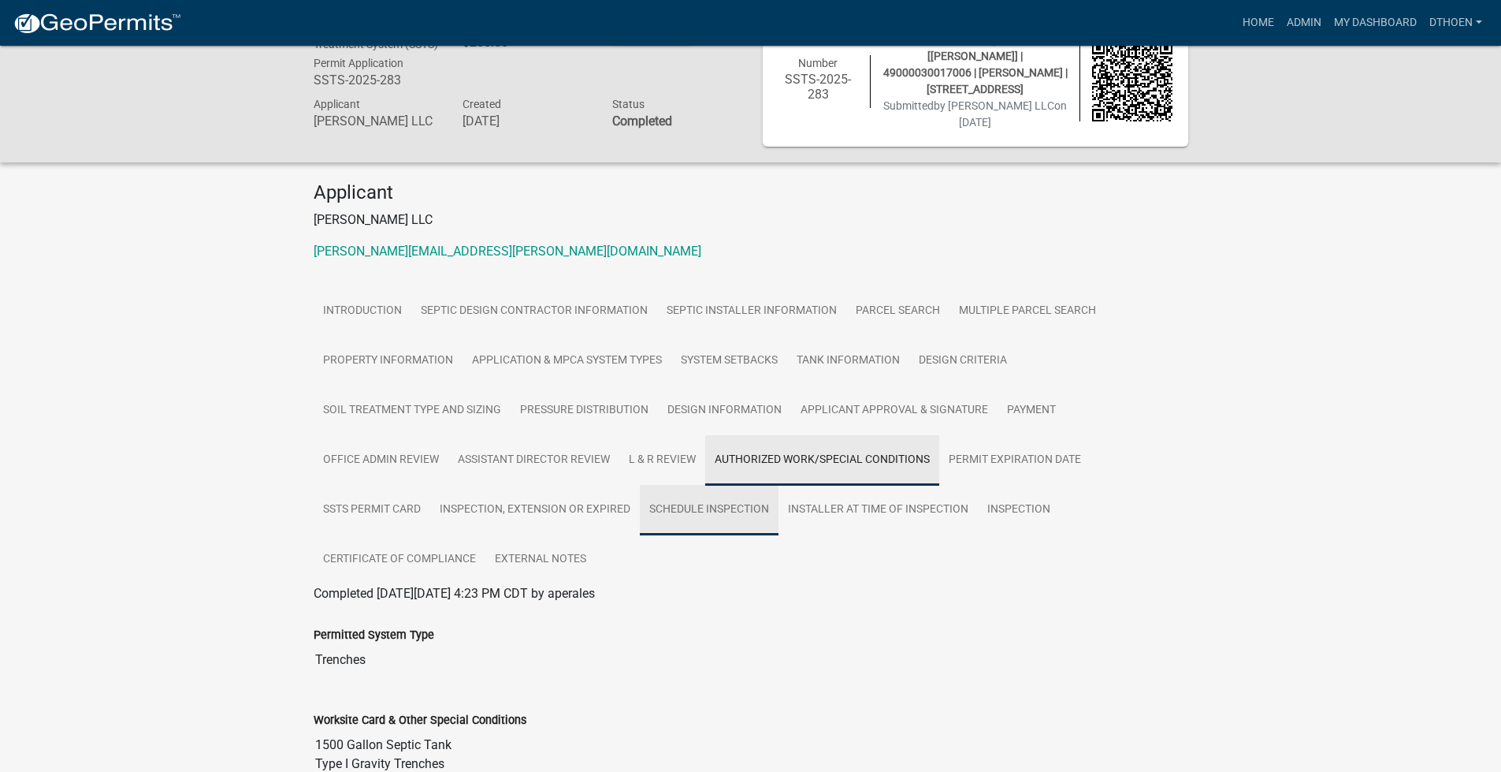
click at [727, 514] on link "Schedule Inspection" at bounding box center [709, 510] width 139 height 50
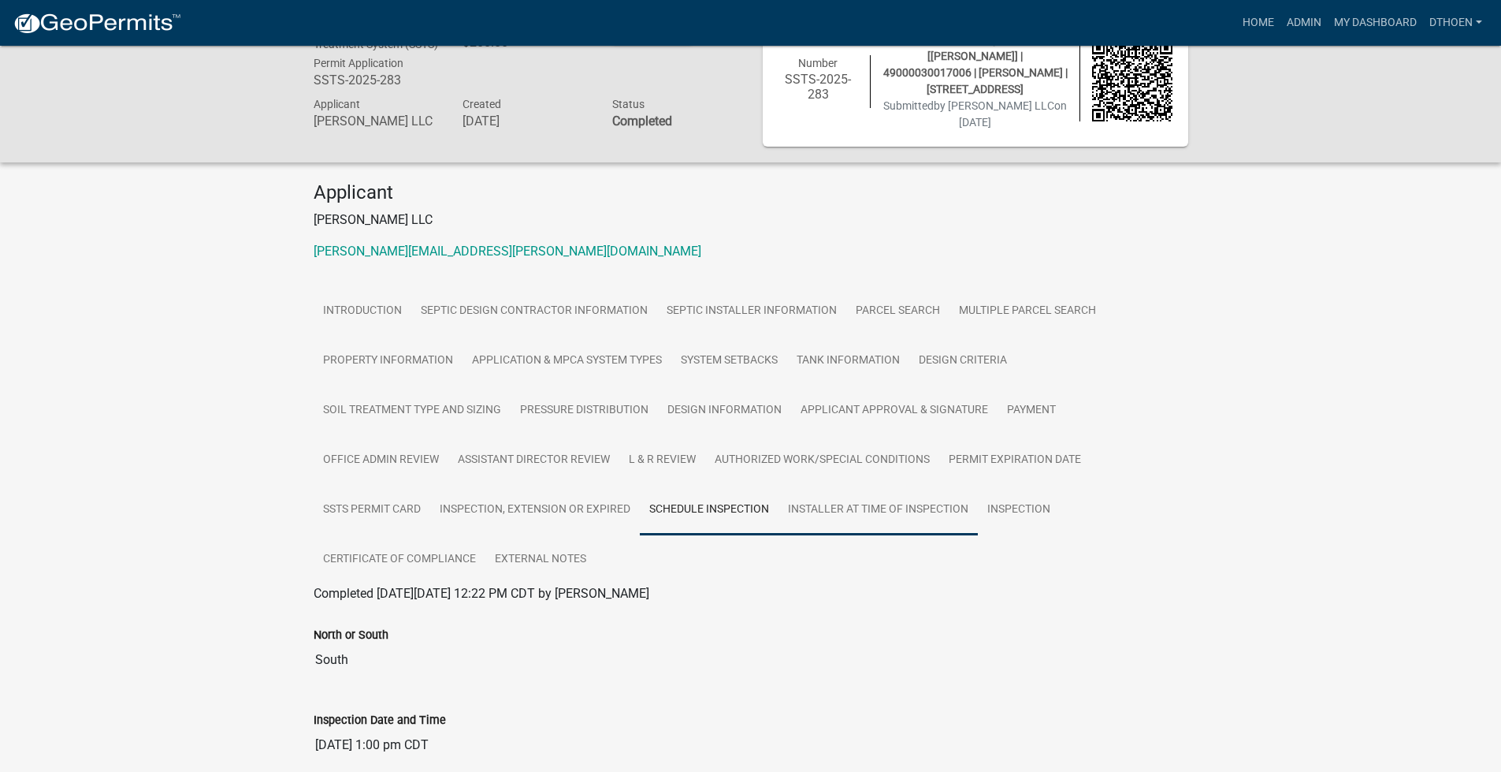
click at [881, 501] on link "Installer at time of Inspection" at bounding box center [878, 510] width 199 height 50
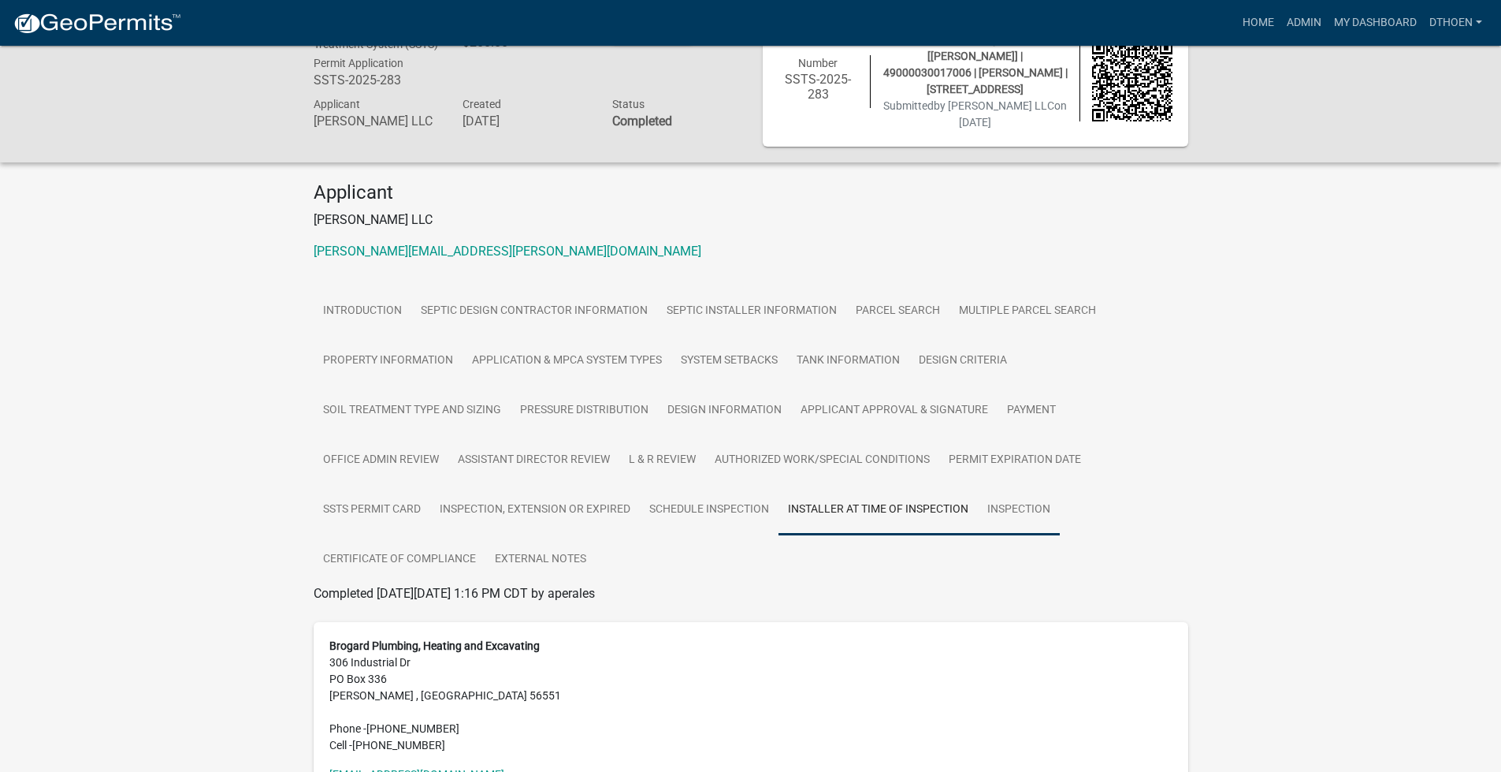
click at [1032, 513] on link "Inspection" at bounding box center [1019, 510] width 82 height 50
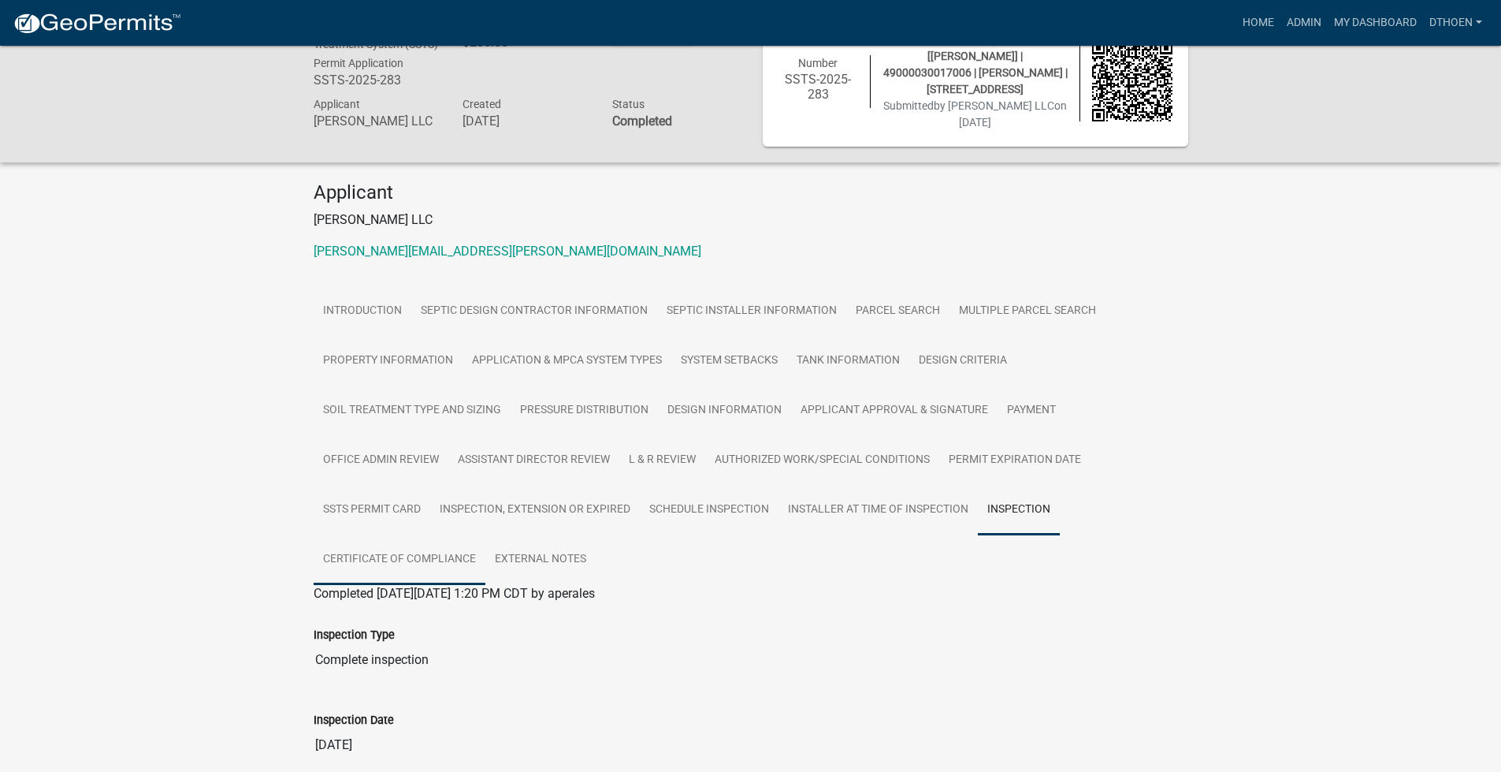
click at [341, 560] on link "Certificate of Compliance" at bounding box center [400, 559] width 172 height 50
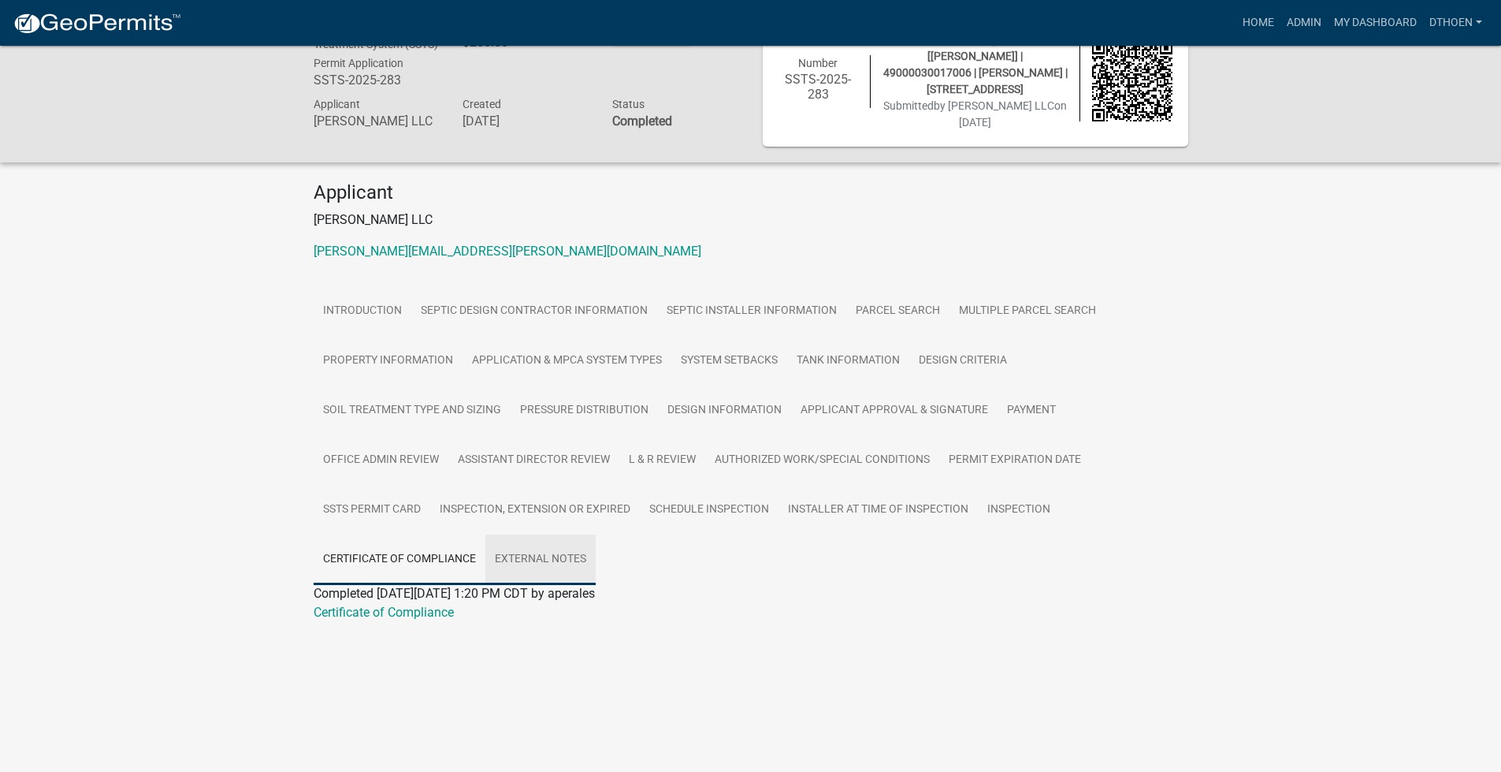
click at [500, 568] on link "External Notes" at bounding box center [541, 559] width 110 height 50
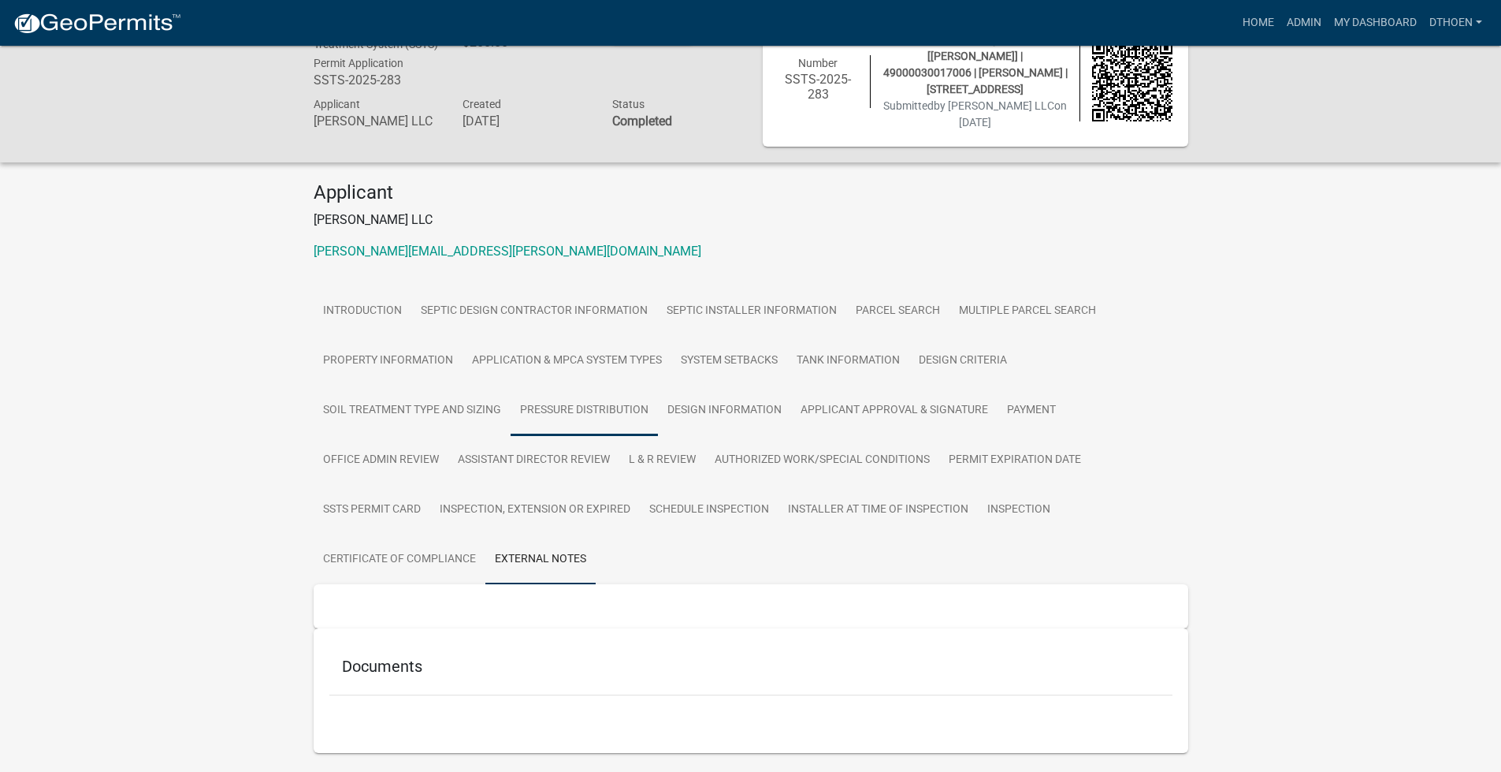
click at [598, 423] on link "Pressure Distribution" at bounding box center [584, 410] width 147 height 50
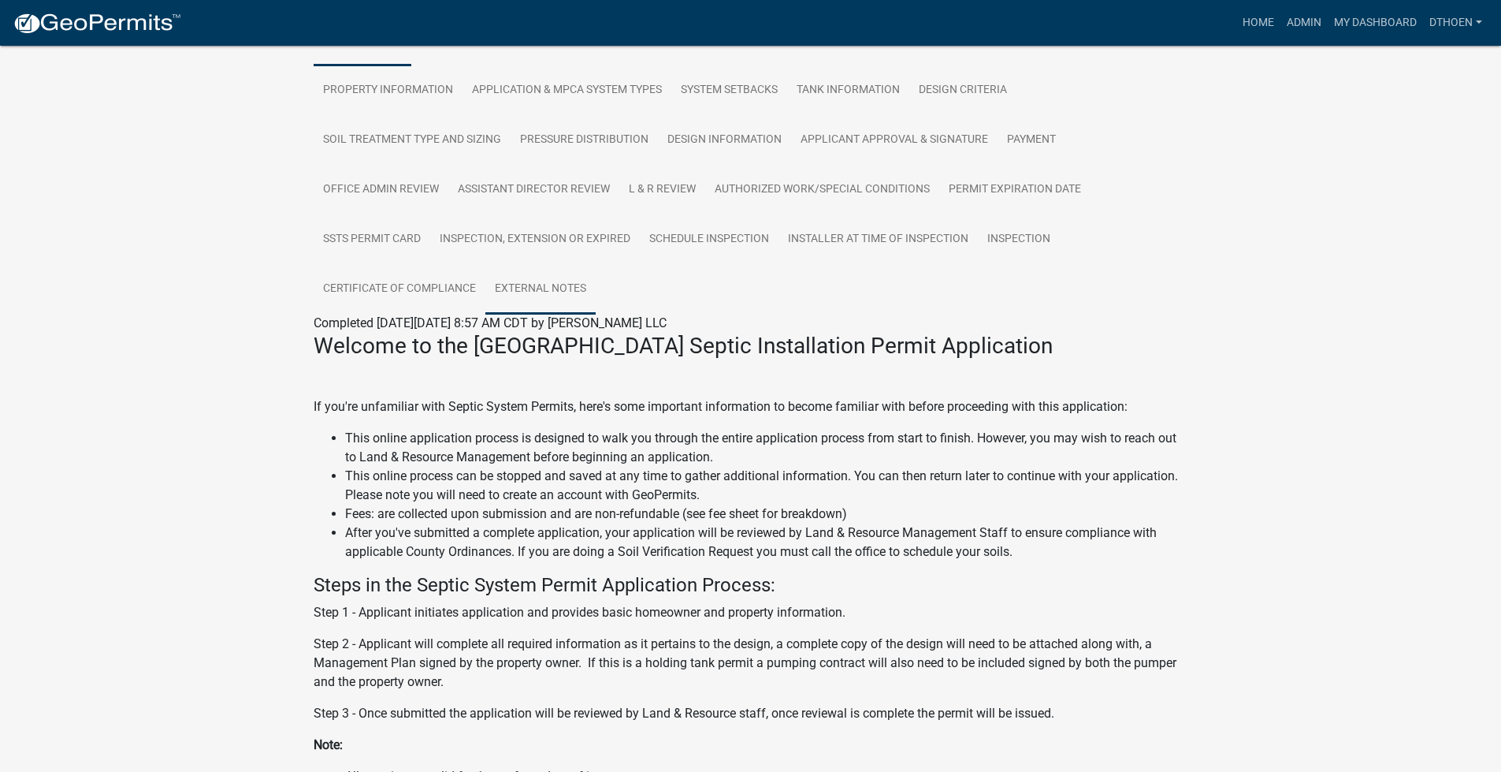
scroll to position [158, 0]
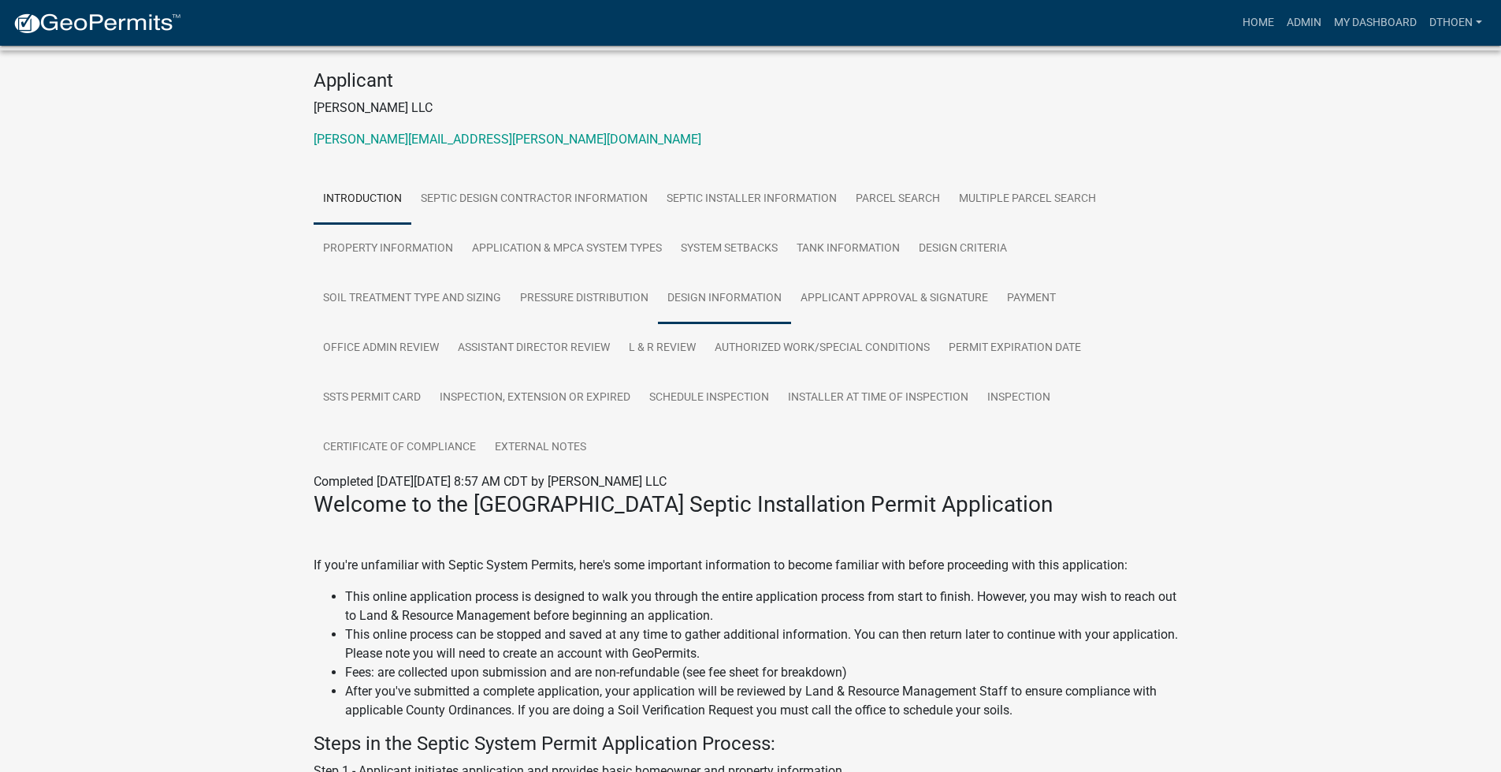
click at [747, 296] on link "Design Information" at bounding box center [724, 299] width 133 height 50
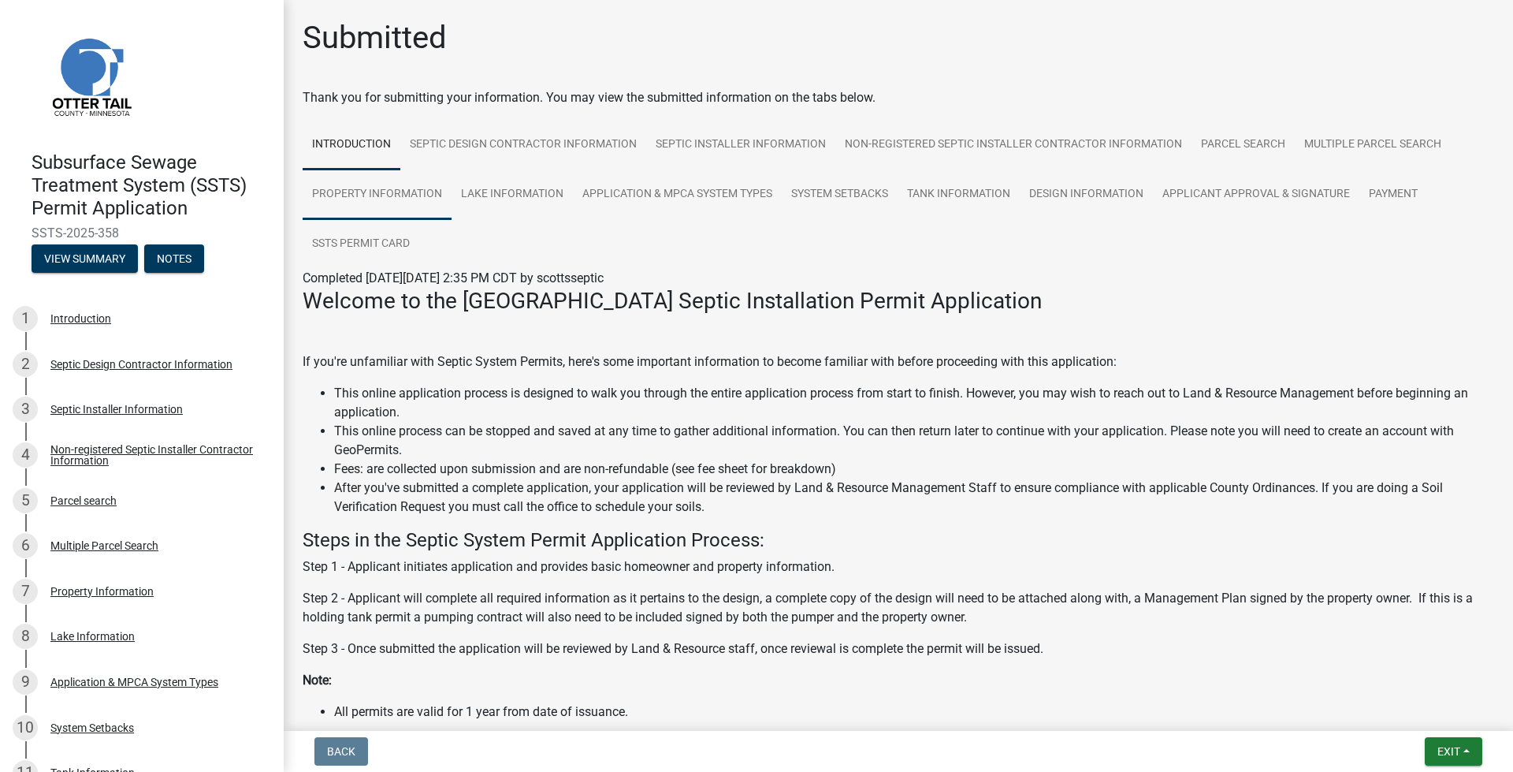
drag, startPoint x: 398, startPoint y: 202, endPoint x: 407, endPoint y: 197, distance: 9.9
click at [400, 201] on link "Property Information" at bounding box center [377, 194] width 149 height 50
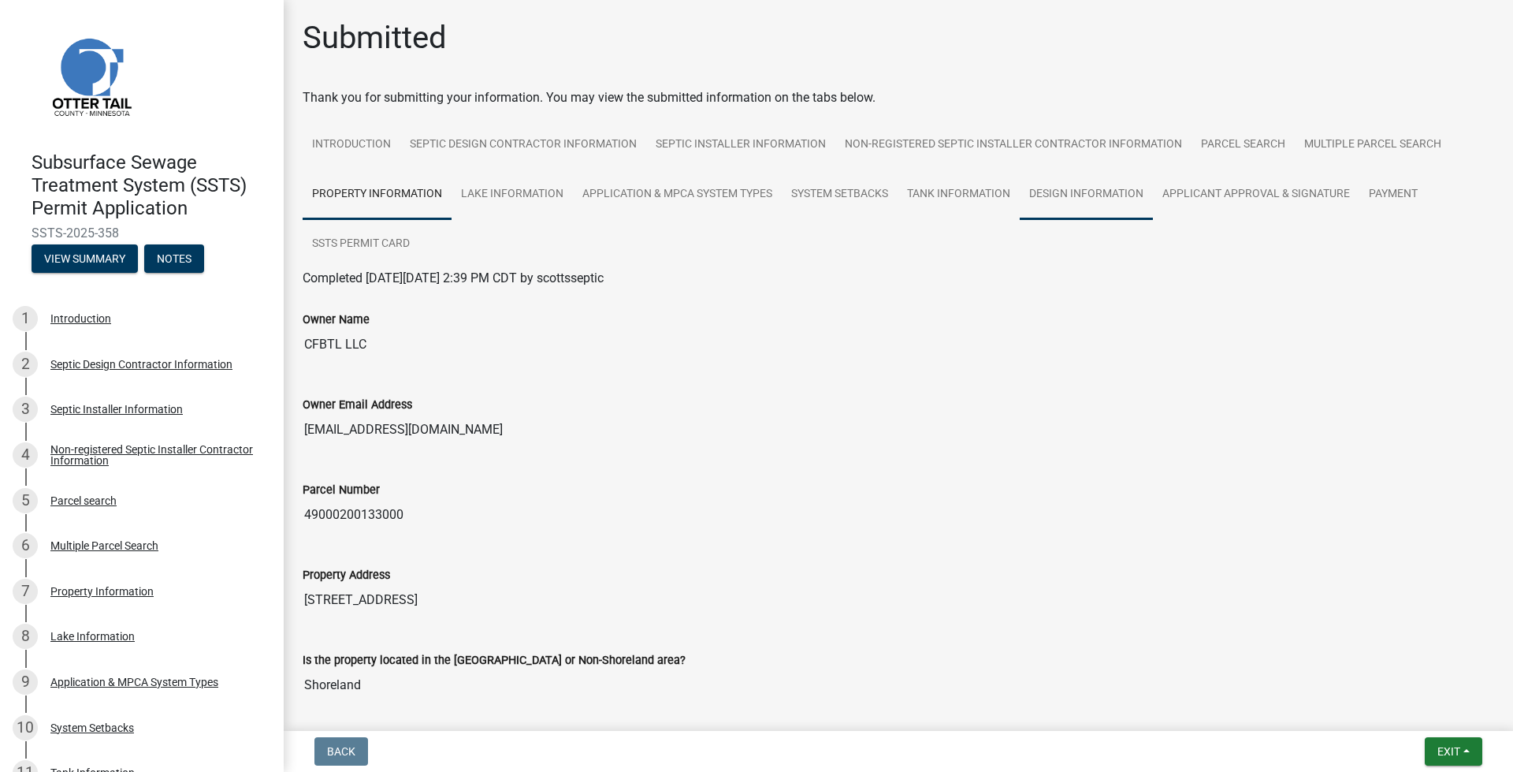
click at [1112, 200] on link "Design Information" at bounding box center [1086, 194] width 133 height 50
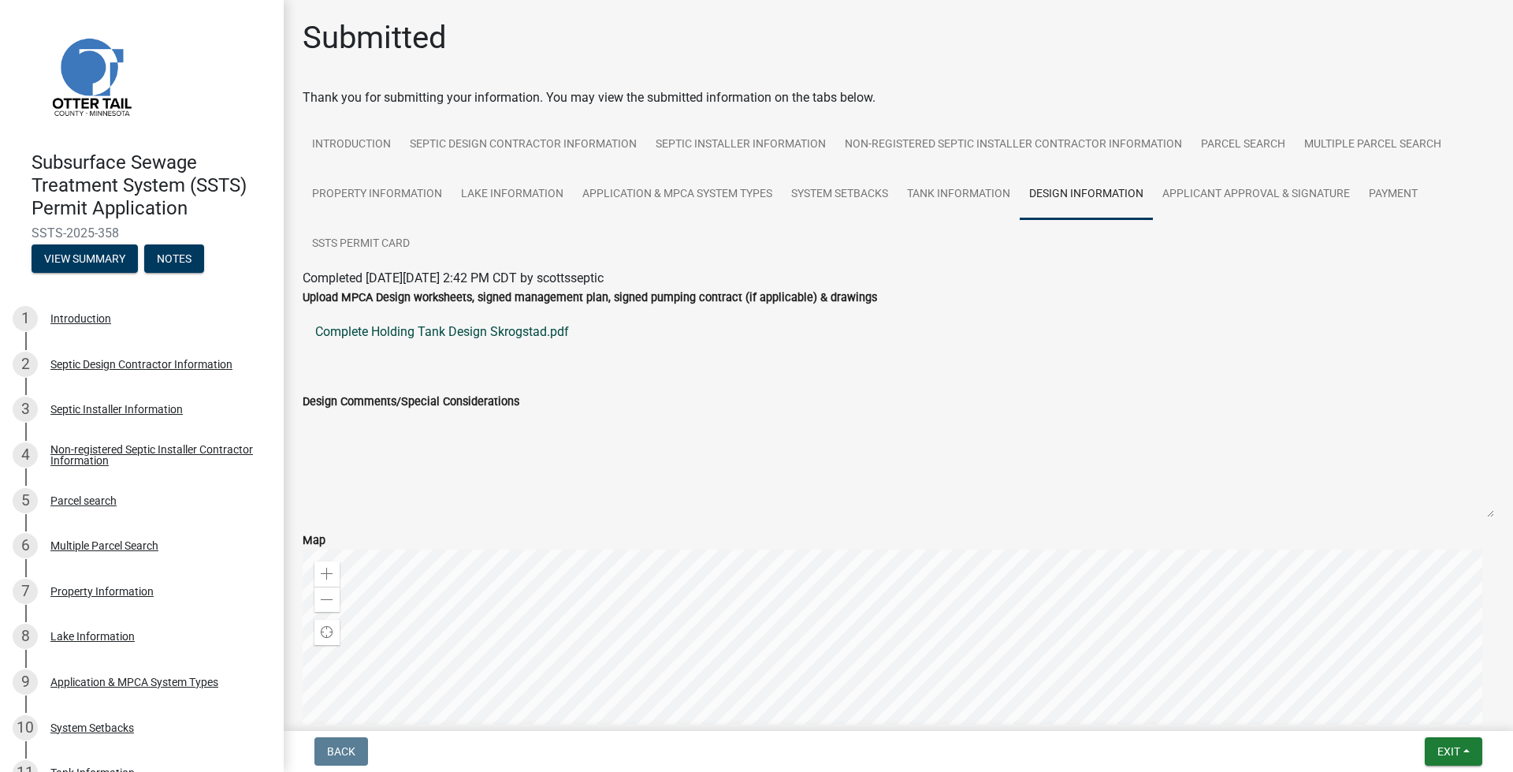
click at [471, 335] on link "Complete Holding Tank Design Skrogstad.pdf" at bounding box center [899, 332] width 1192 height 38
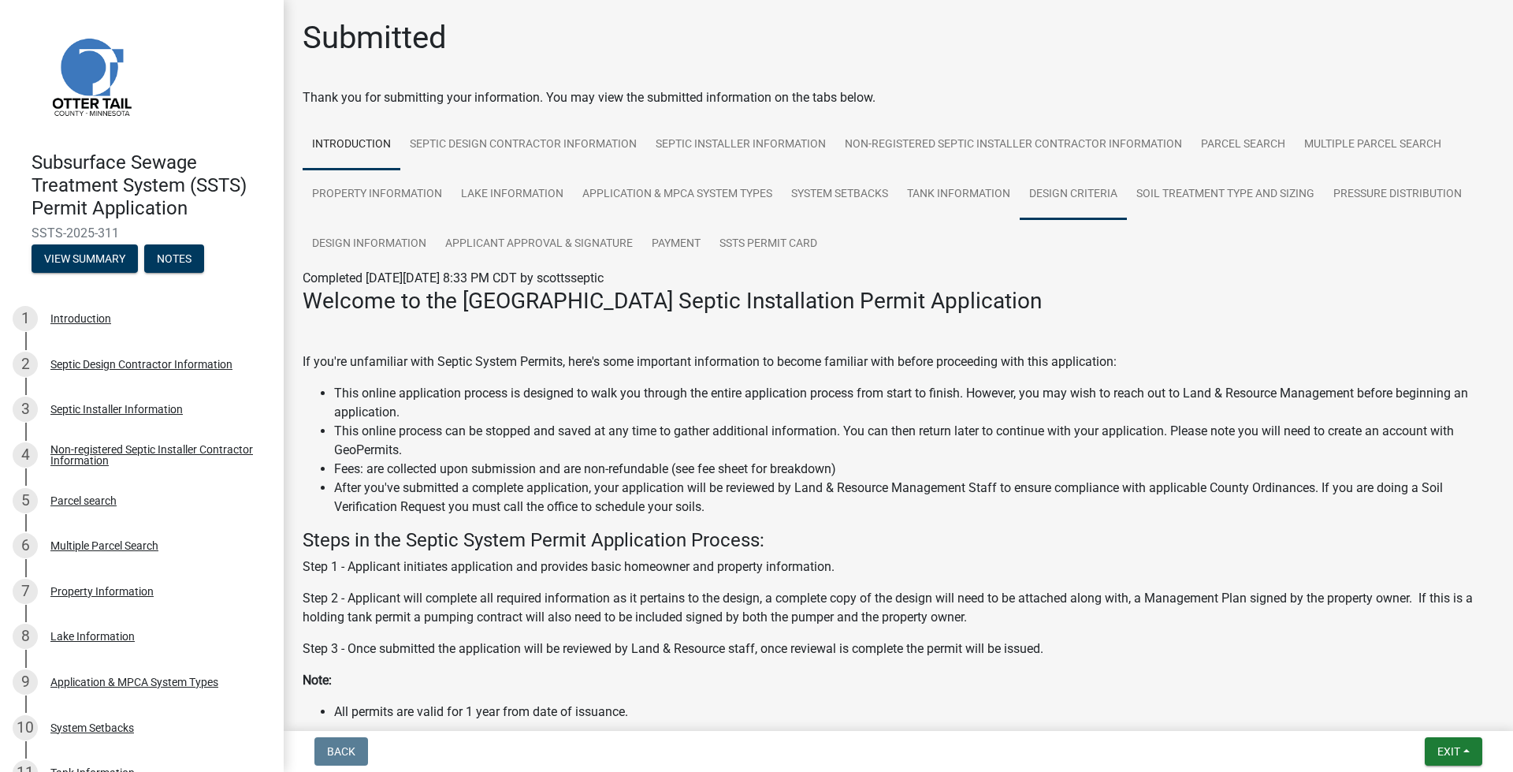
click at [1085, 197] on link "Design Criteria" at bounding box center [1073, 194] width 107 height 50
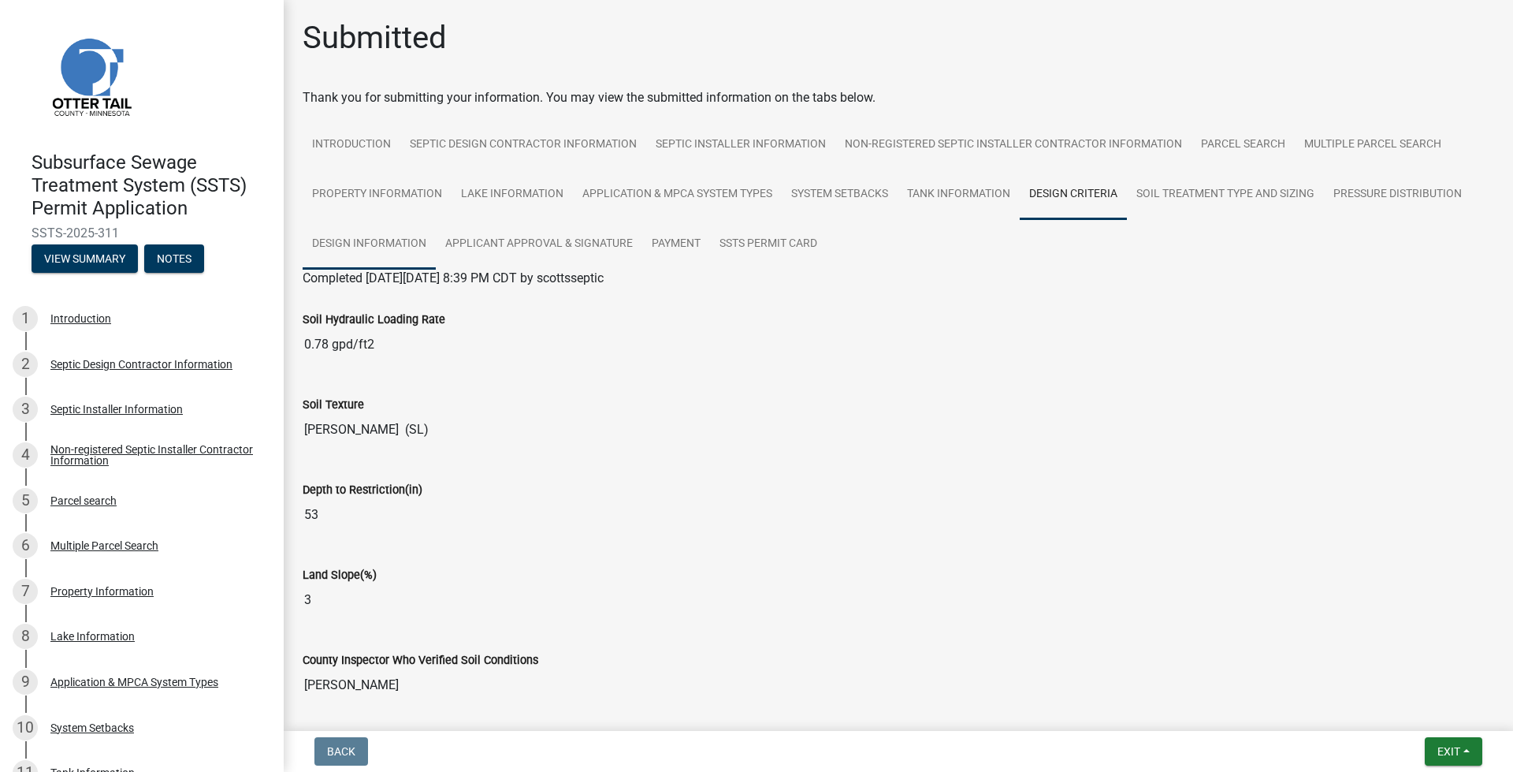
click at [374, 245] on link "Design Information" at bounding box center [369, 244] width 133 height 50
